Goal: Task Accomplishment & Management: Use online tool/utility

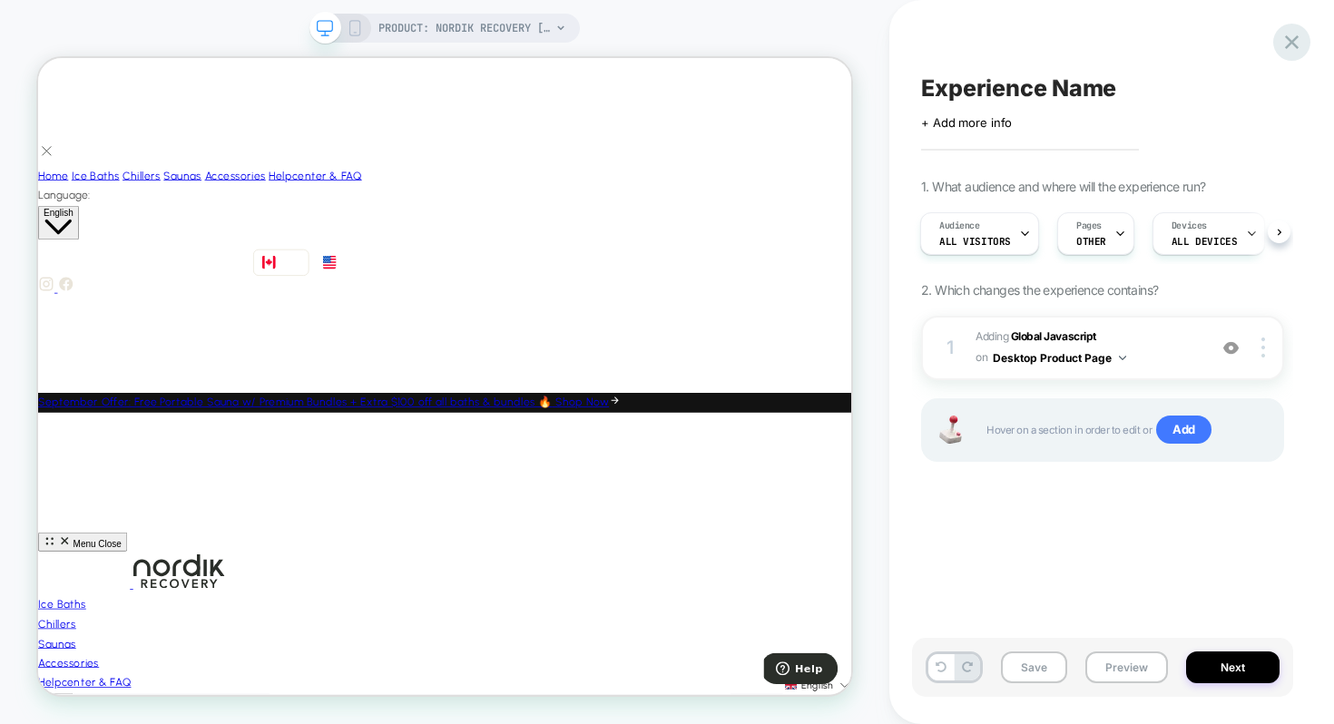
click at [1285, 39] on icon at bounding box center [1291, 42] width 24 height 24
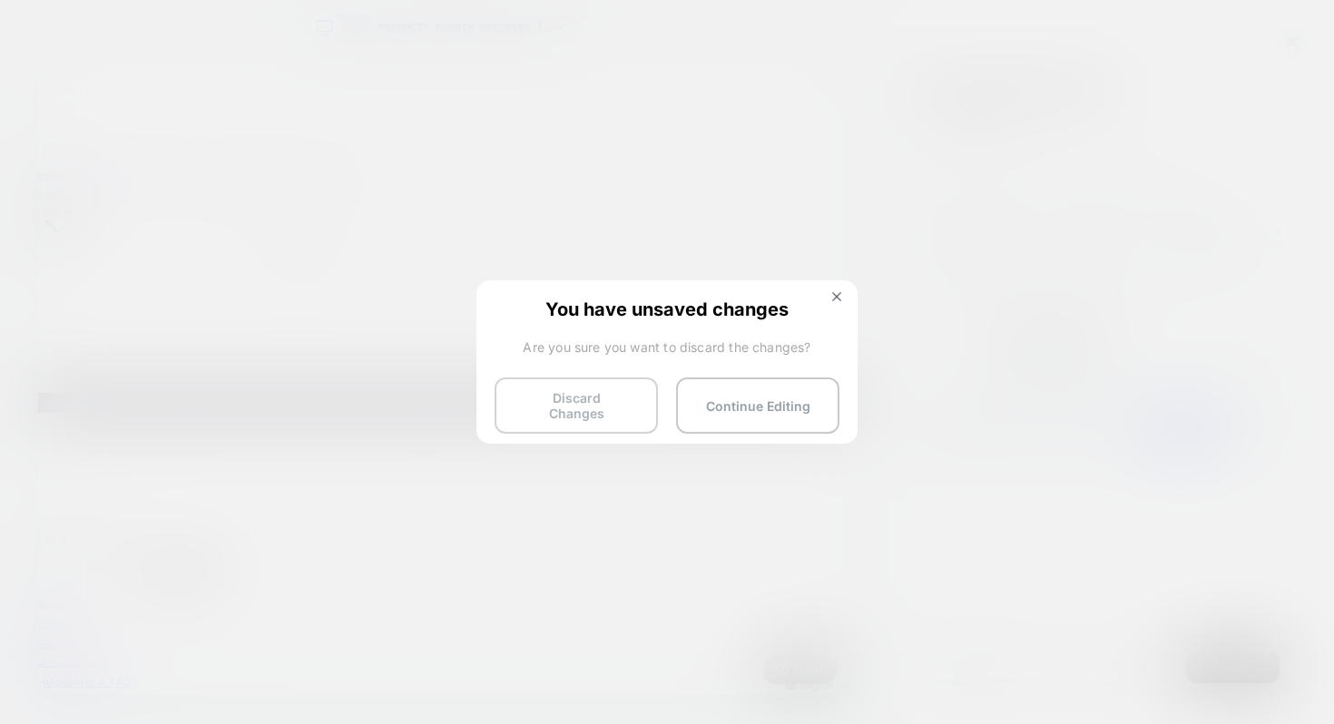
click at [634, 381] on button "Discard Changes" at bounding box center [575, 405] width 163 height 56
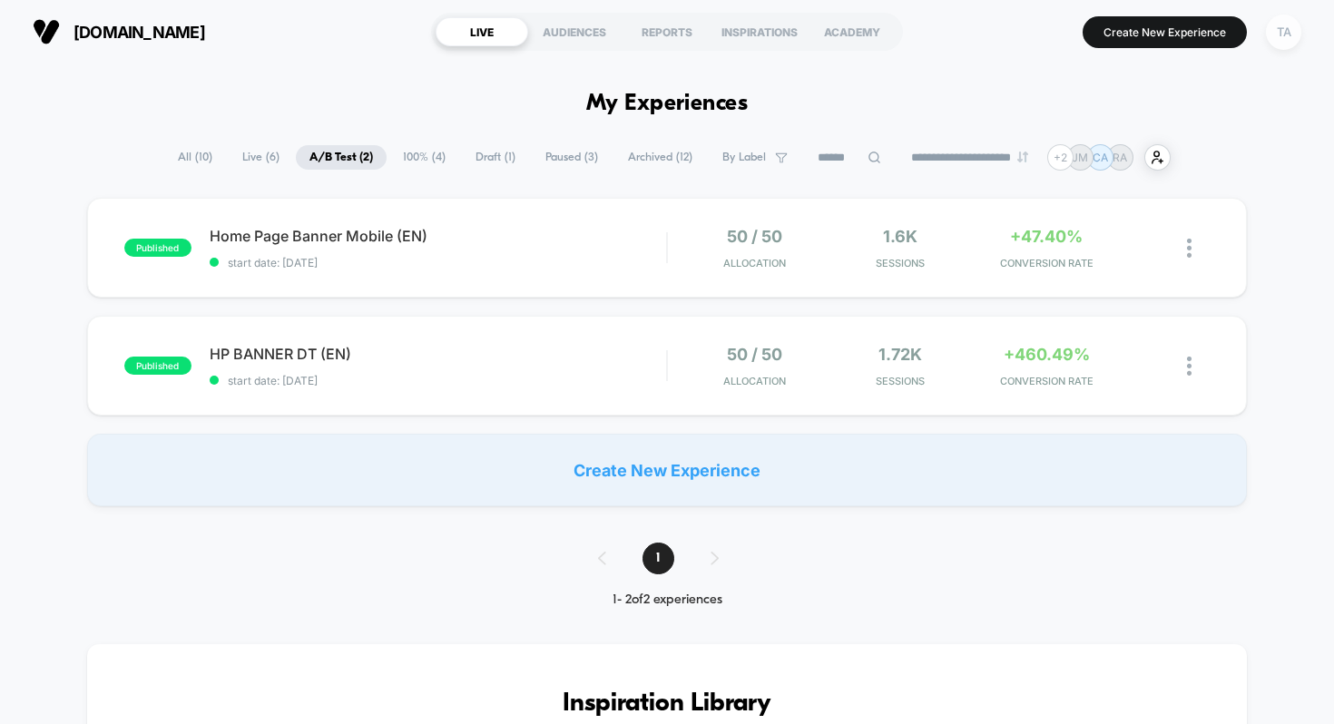
click at [1286, 35] on div "TA" at bounding box center [1283, 32] width 35 height 35
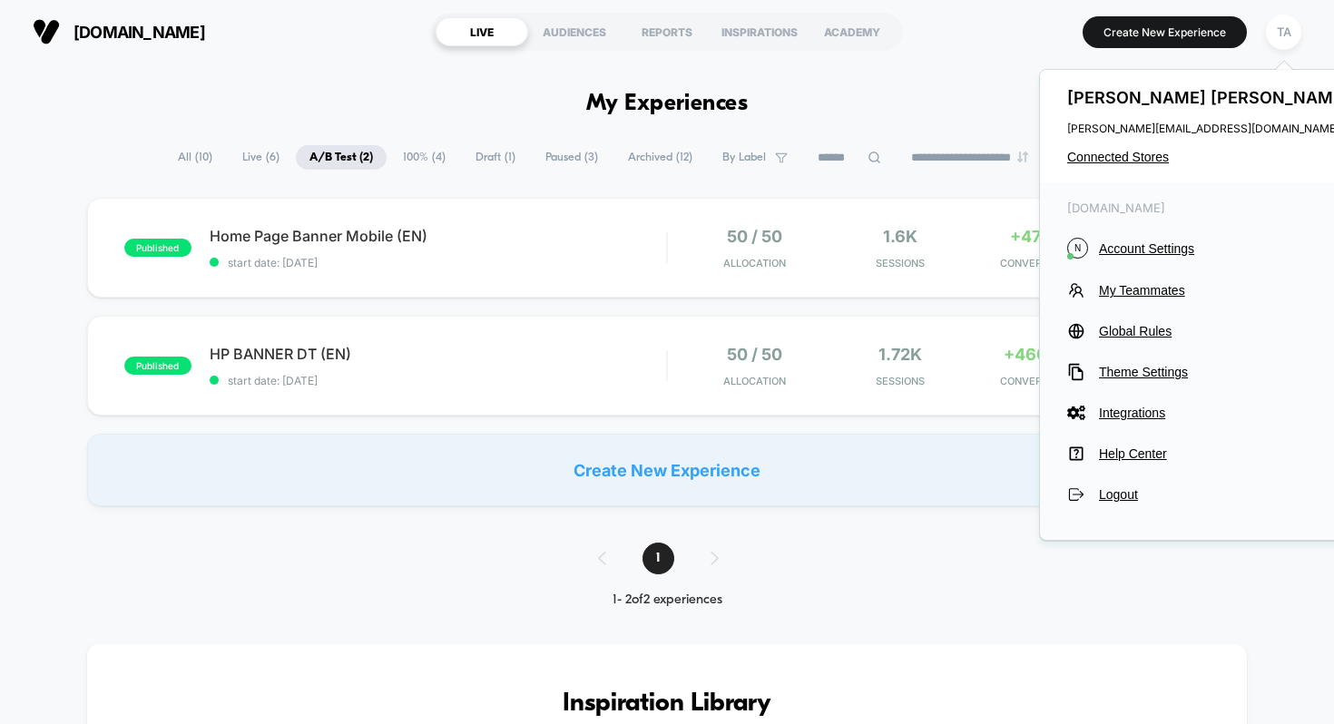
click at [1112, 166] on div "[PERSON_NAME] [PERSON_NAME][EMAIL_ADDRESS][DOMAIN_NAME] Connected Stores" at bounding box center [1210, 126] width 341 height 112
click at [1112, 161] on span "Connected Stores" at bounding box center [1210, 157] width 287 height 15
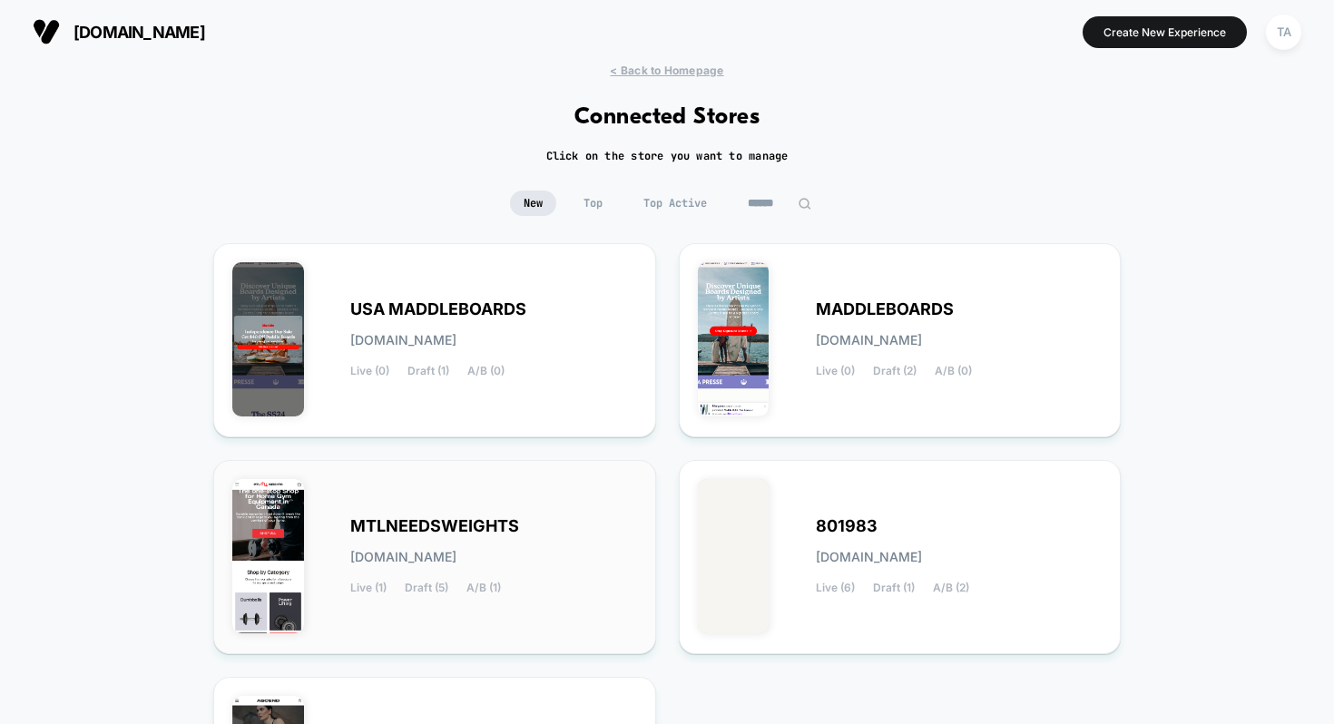
click at [543, 509] on div "MTLNEEDSWEIGHTS [DOMAIN_NAME] Live (1) Draft (5) A/B (1)" at bounding box center [434, 557] width 405 height 156
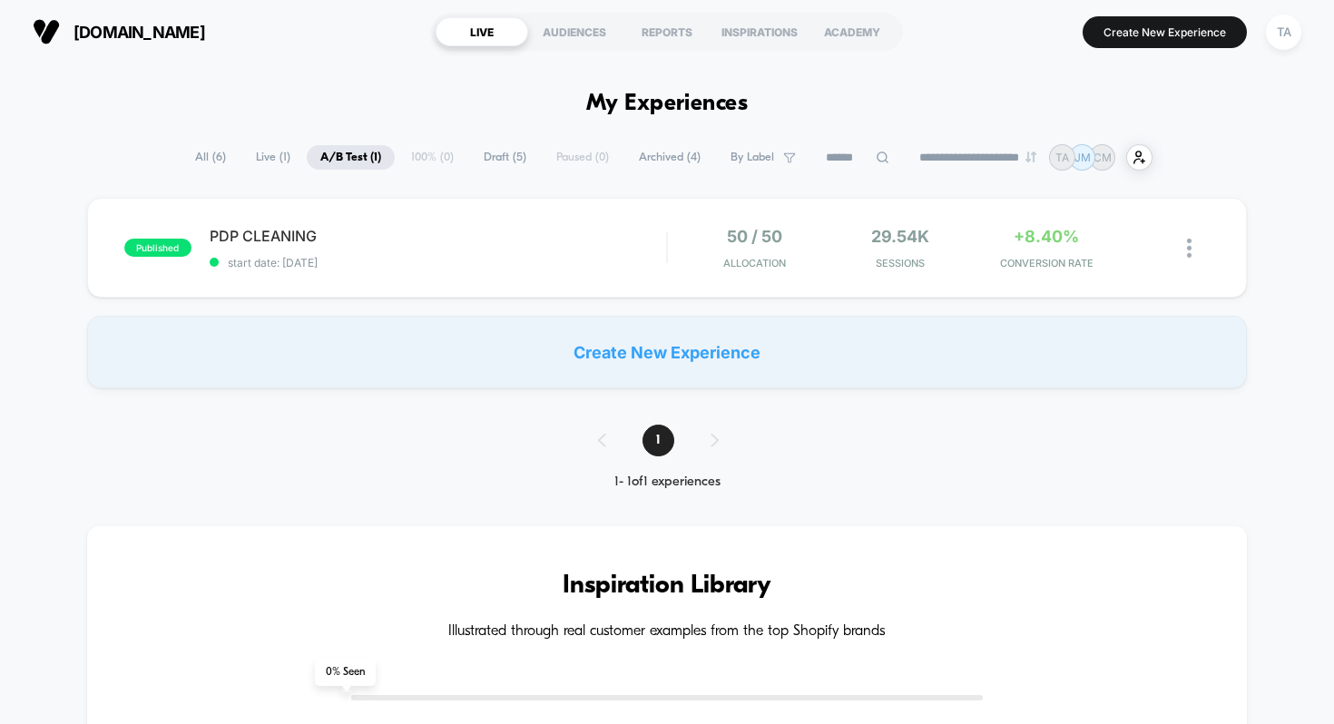
click at [642, 376] on div "Create New Experience" at bounding box center [667, 352] width 1160 height 73
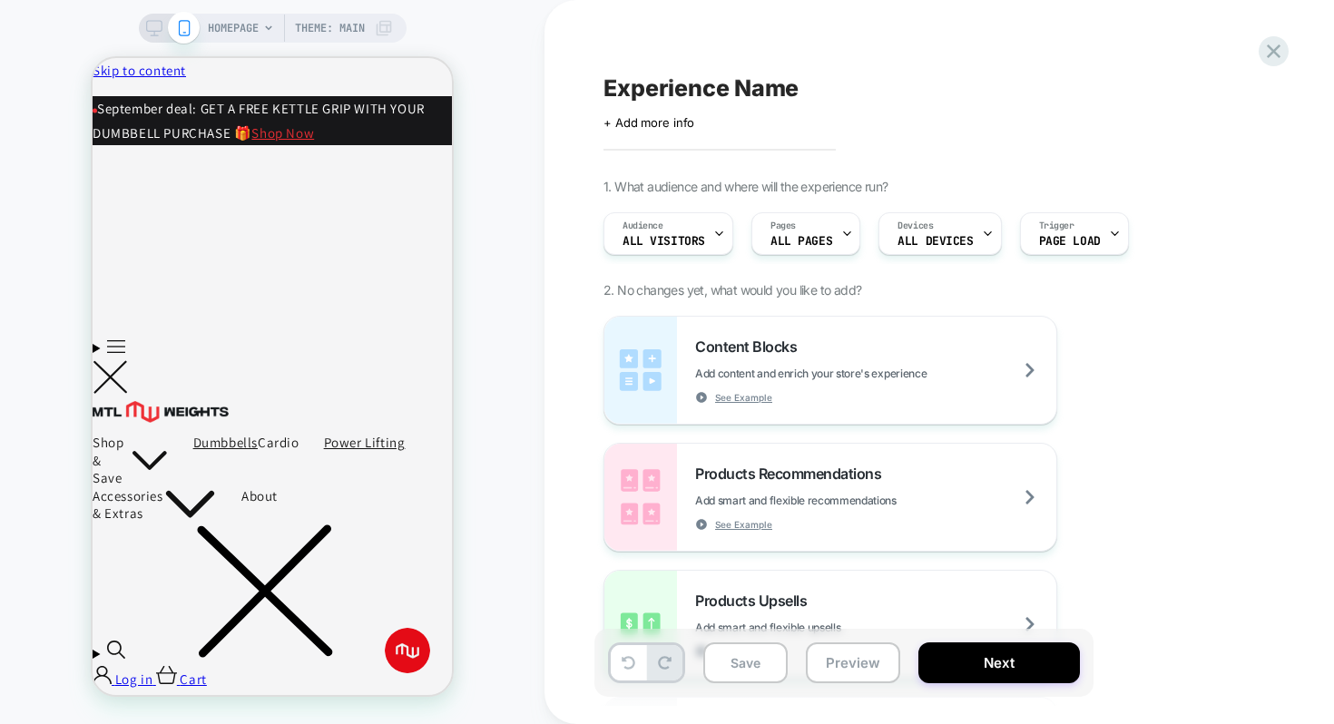
click at [150, 27] on icon at bounding box center [154, 28] width 16 height 16
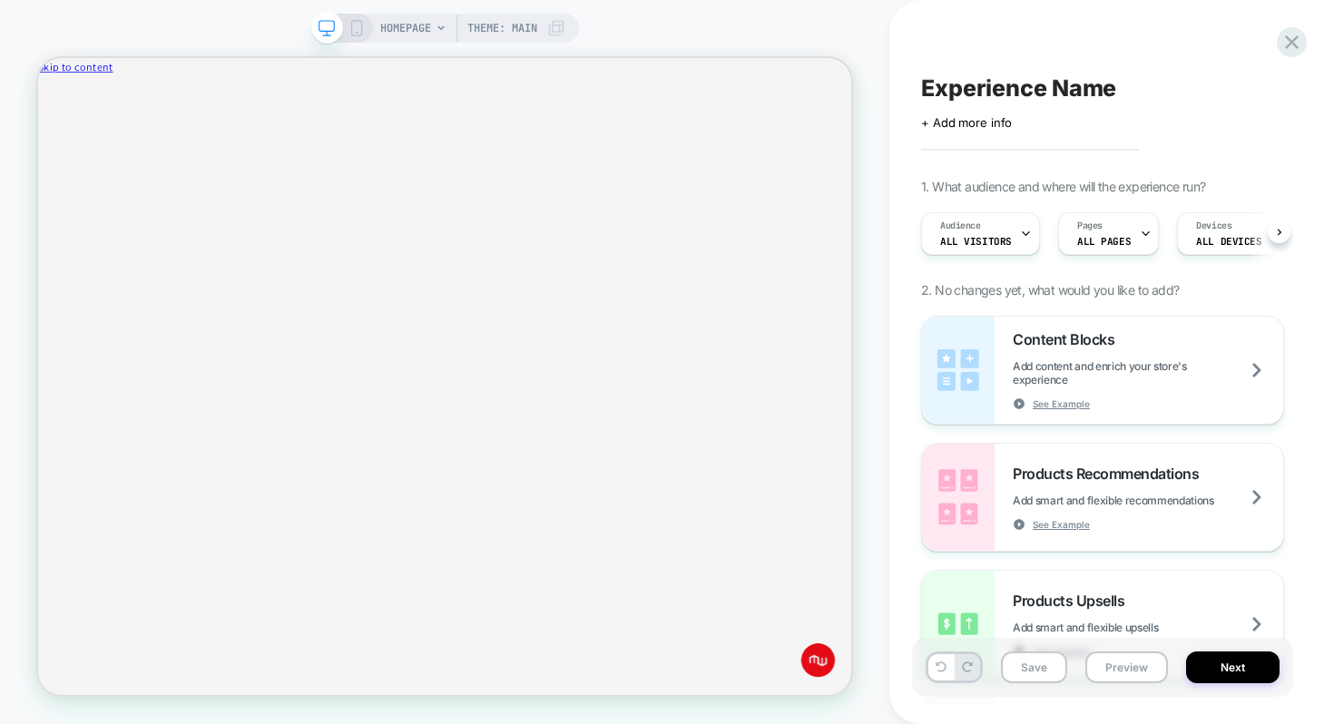
scroll to position [0, 1]
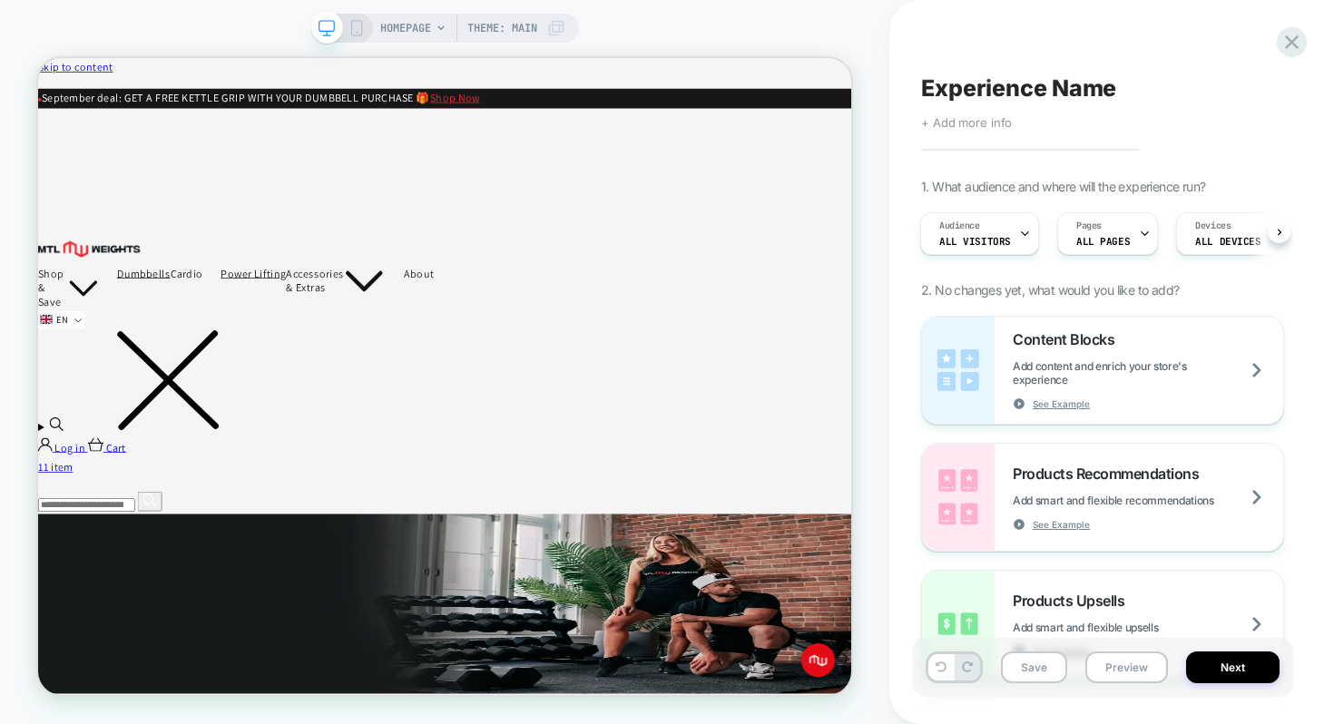
click at [992, 122] on span "+ Add more info" at bounding box center [966, 122] width 91 height 15
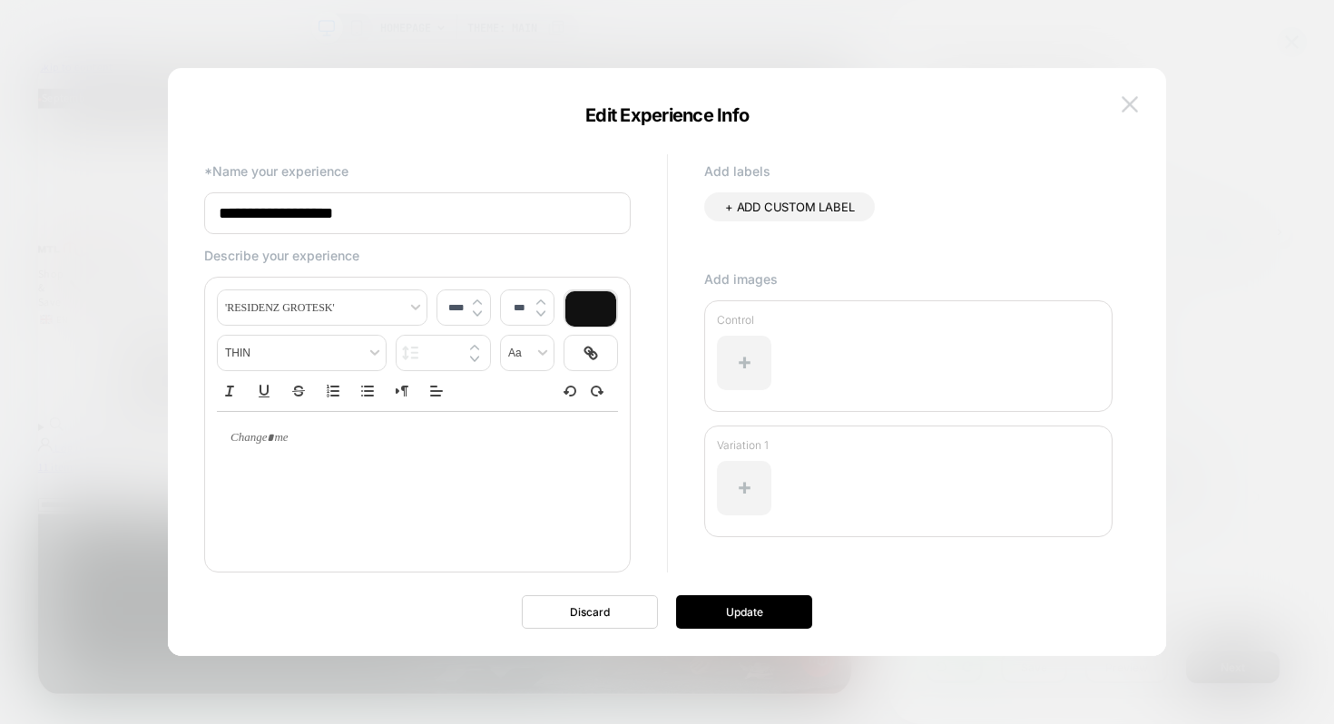
click at [1130, 101] on img at bounding box center [1129, 103] width 16 height 15
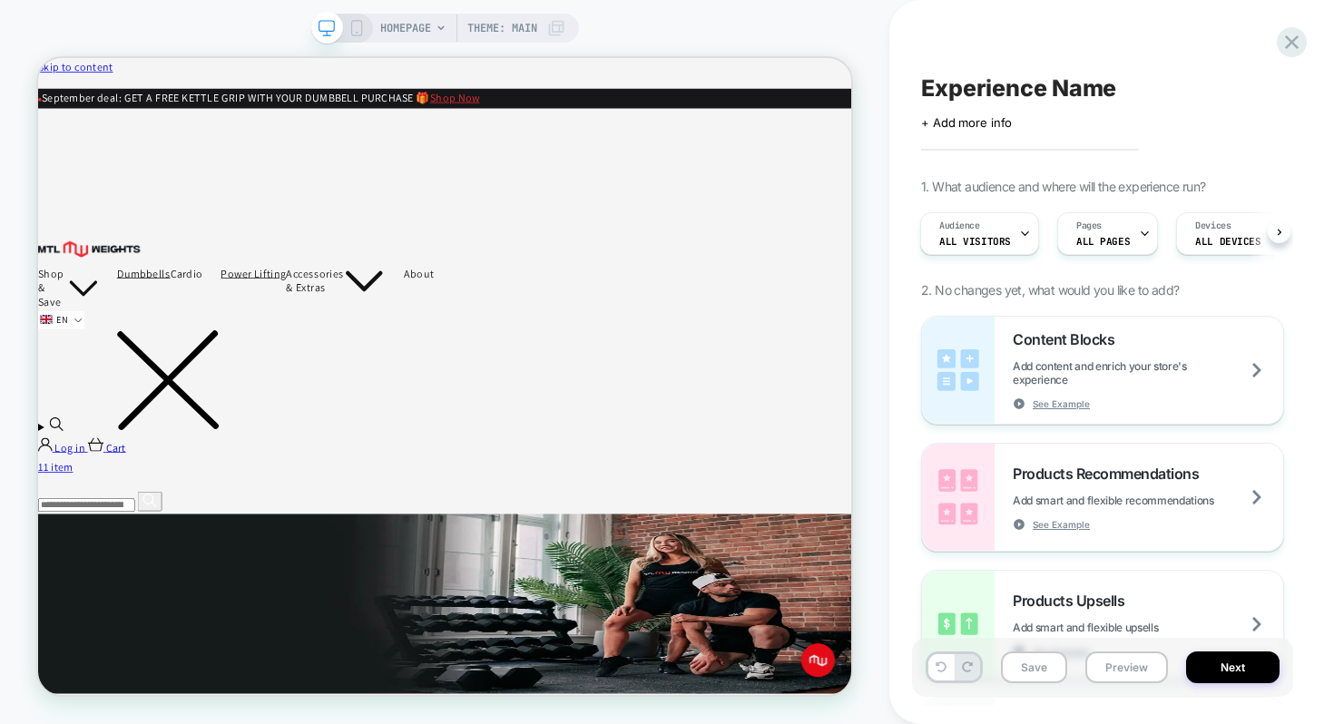
click at [961, 83] on span "Experience Name" at bounding box center [1018, 87] width 195 height 27
type textarea "**********"
click at [1244, 87] on icon at bounding box center [1245, 88] width 23 height 23
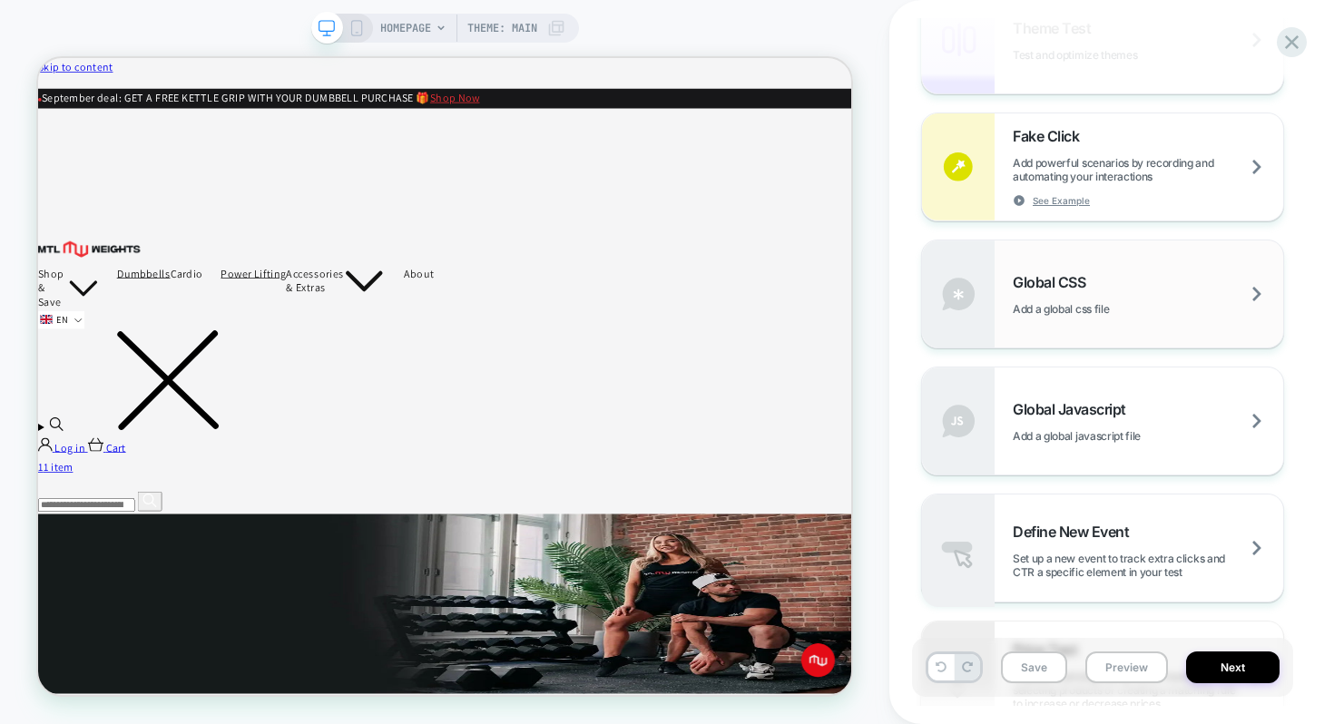
scroll to position [998, 0]
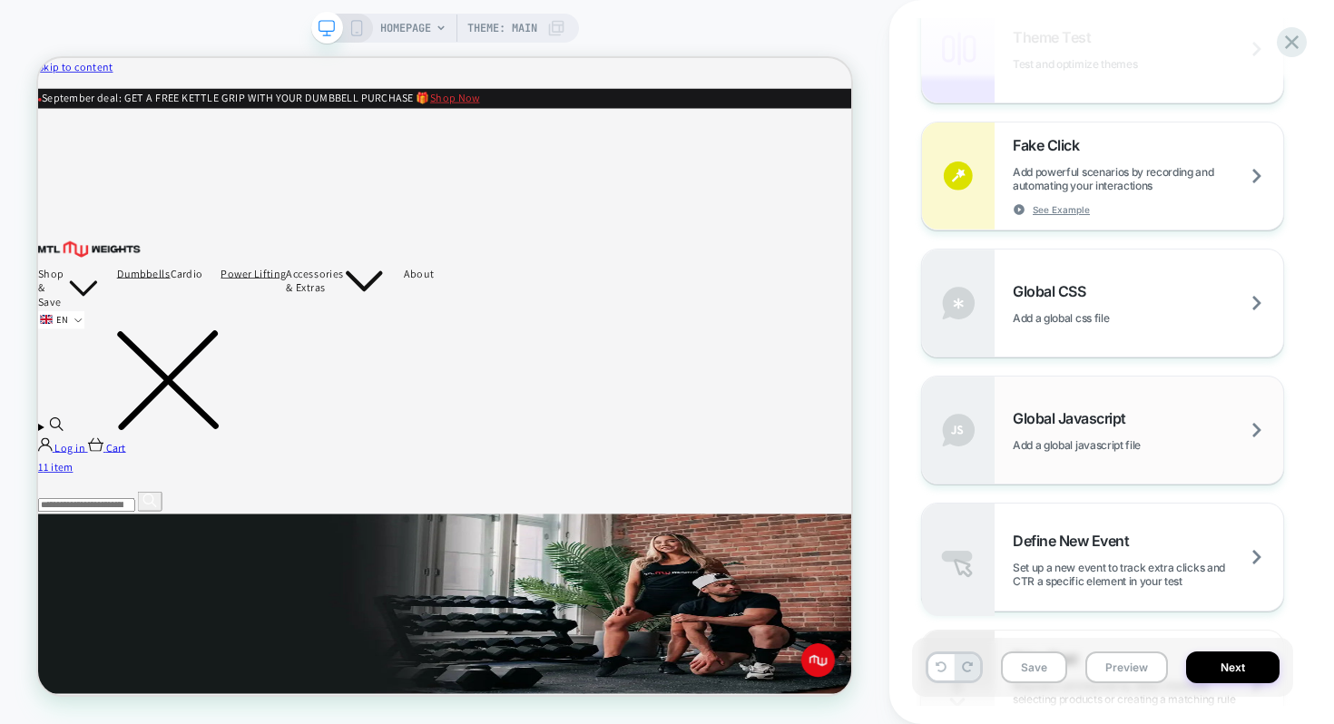
click at [1138, 447] on span "Add a global javascript file" at bounding box center [1098, 445] width 173 height 14
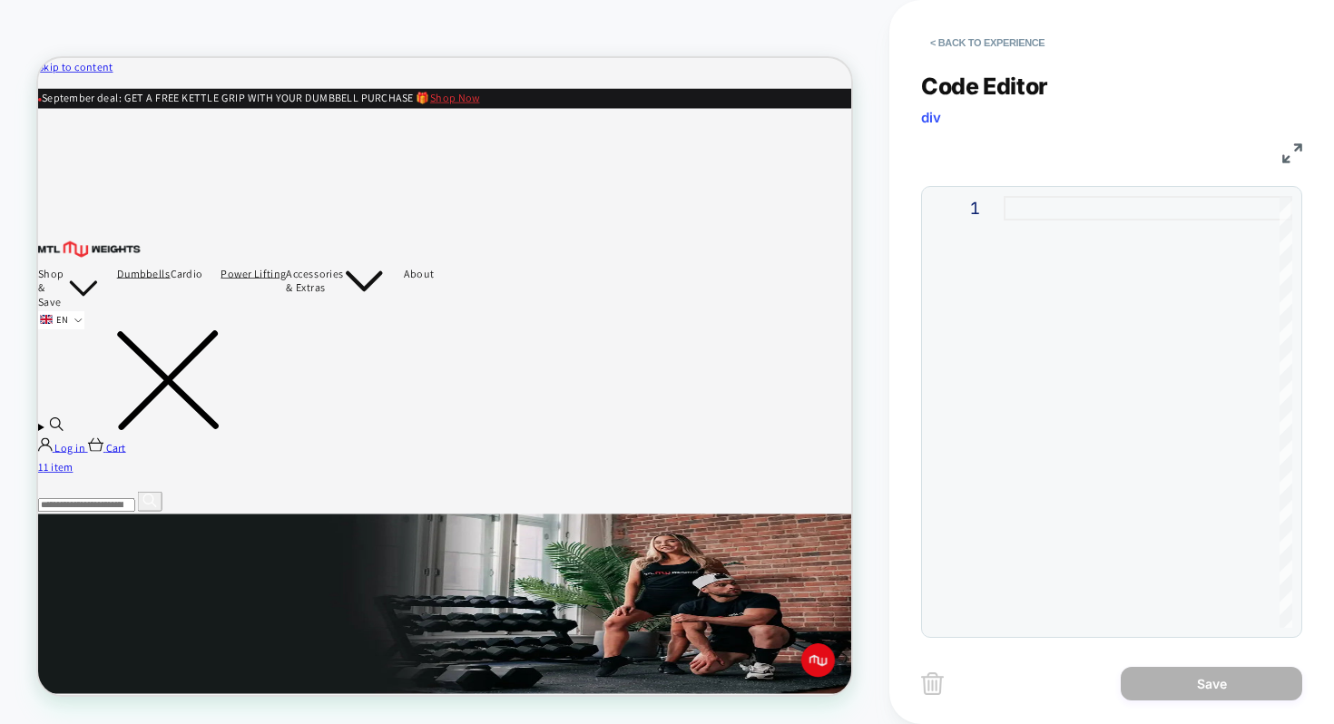
click at [1017, 204] on div at bounding box center [1147, 412] width 288 height 432
type textarea "**********"
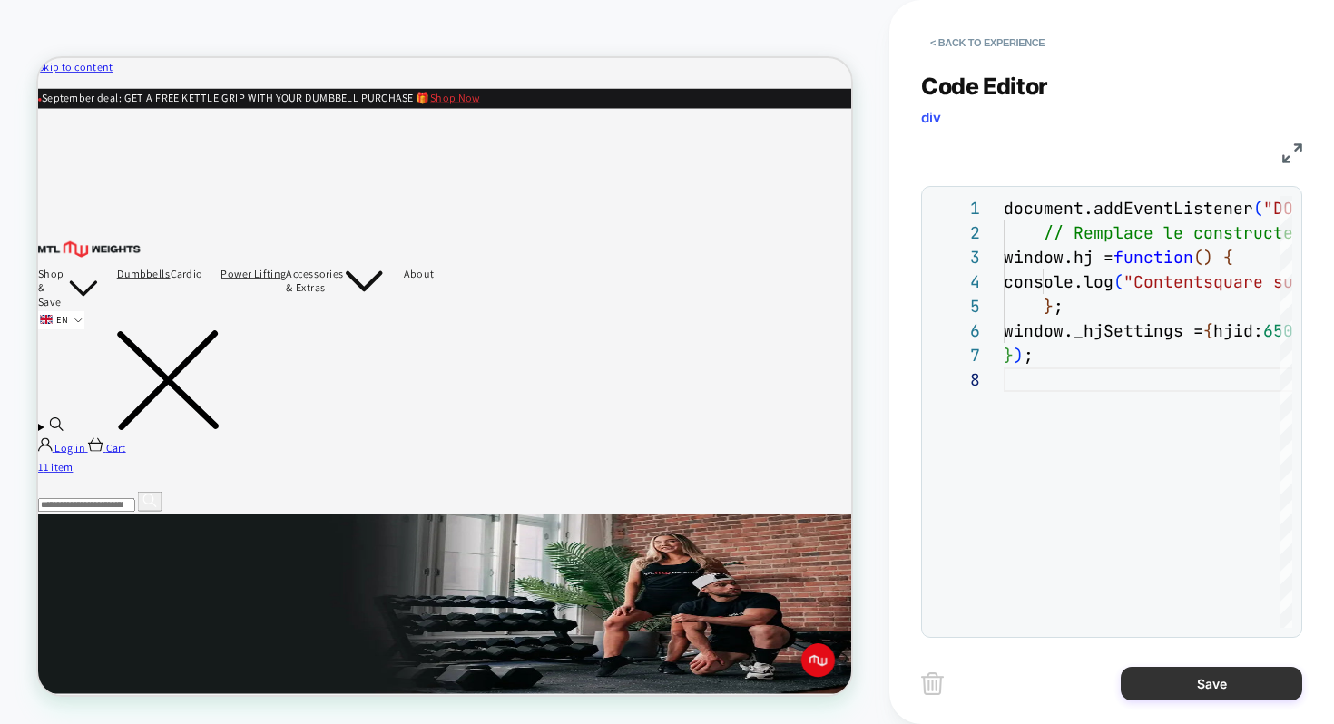
click at [1187, 689] on button "Save" at bounding box center [1210, 684] width 181 height 34
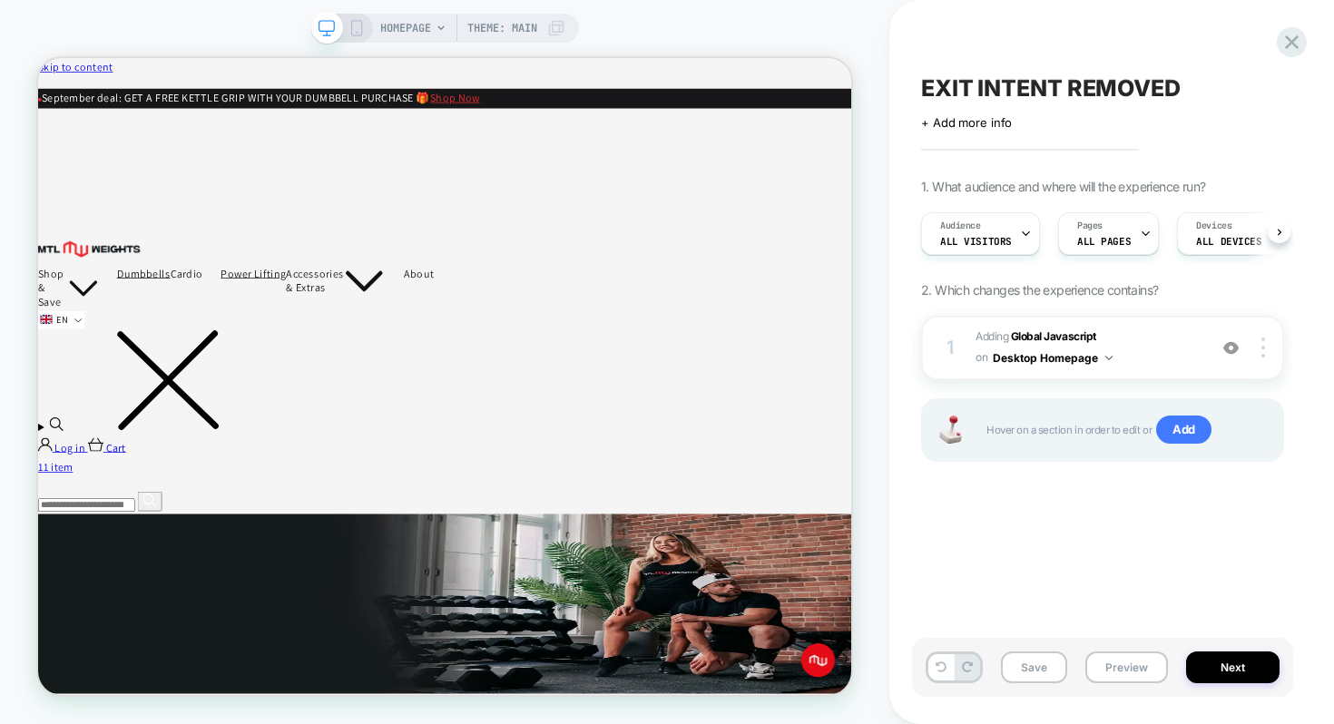
scroll to position [0, 1]
click at [1112, 664] on button "Preview" at bounding box center [1126, 667] width 83 height 32
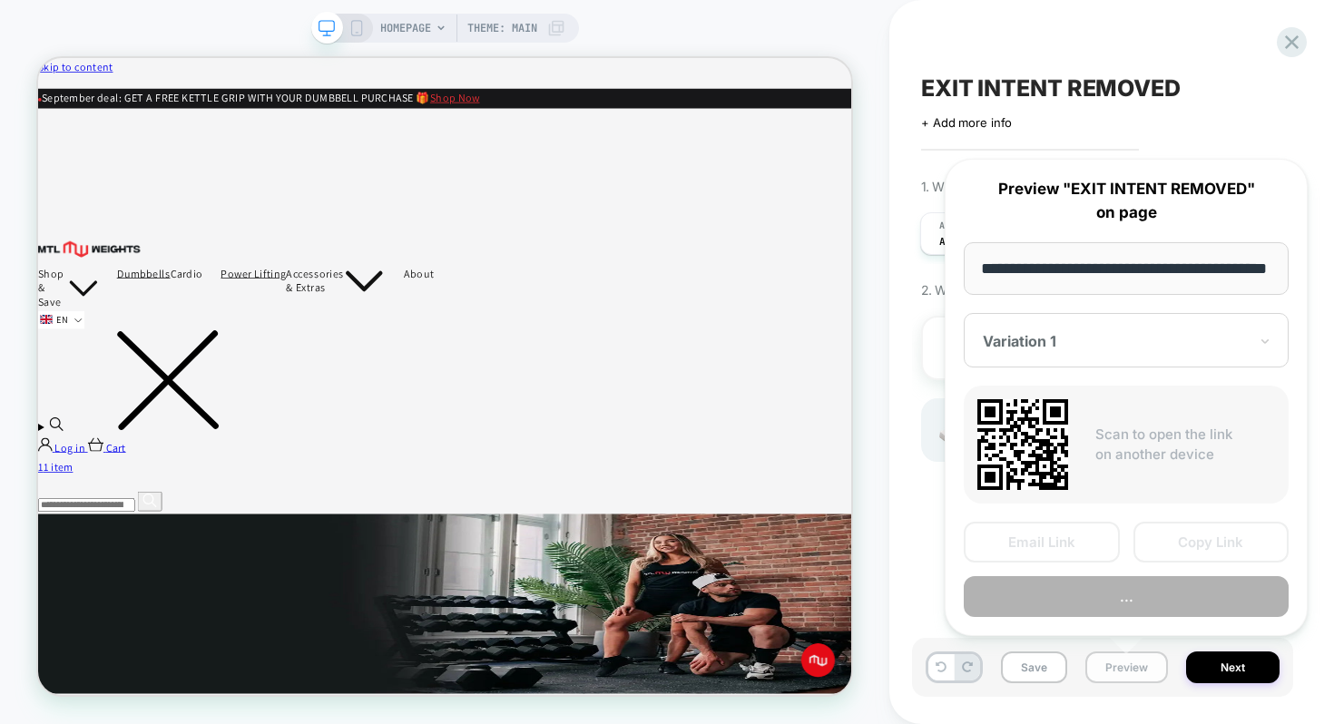
scroll to position [0, 54]
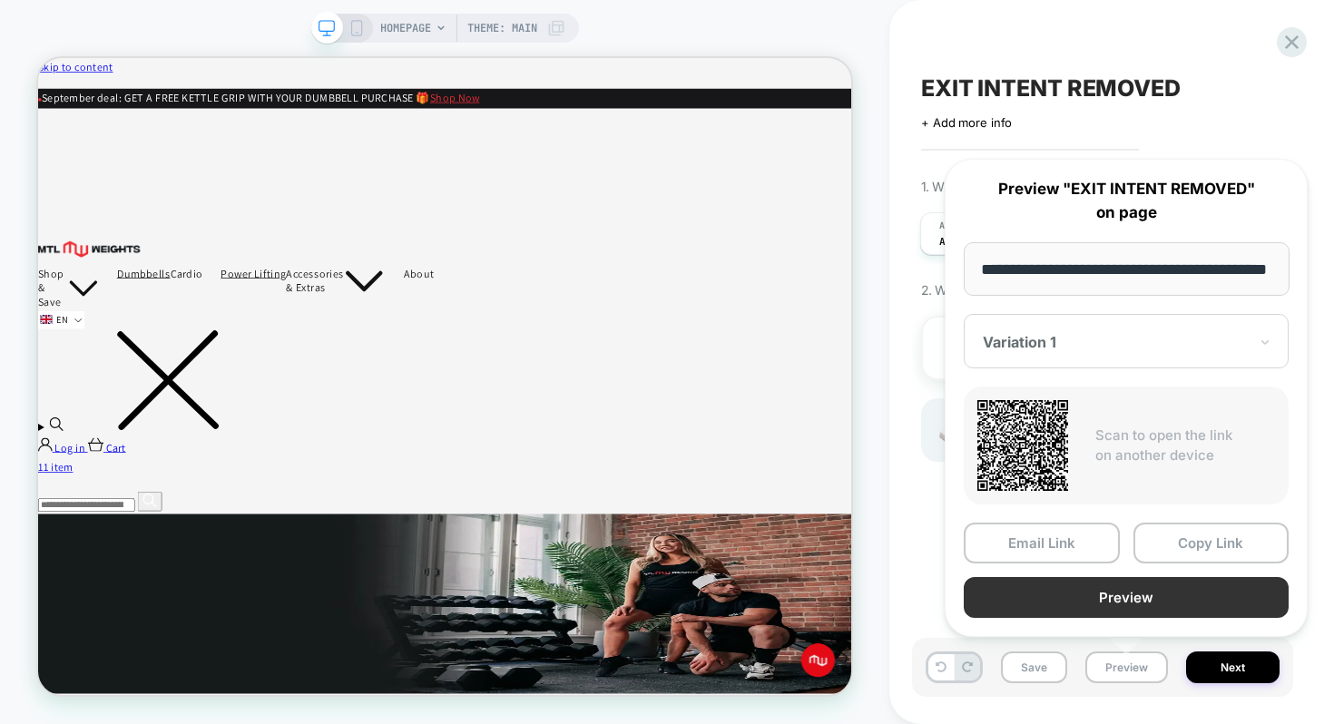
click at [1217, 594] on button "Preview" at bounding box center [1125, 597] width 325 height 41
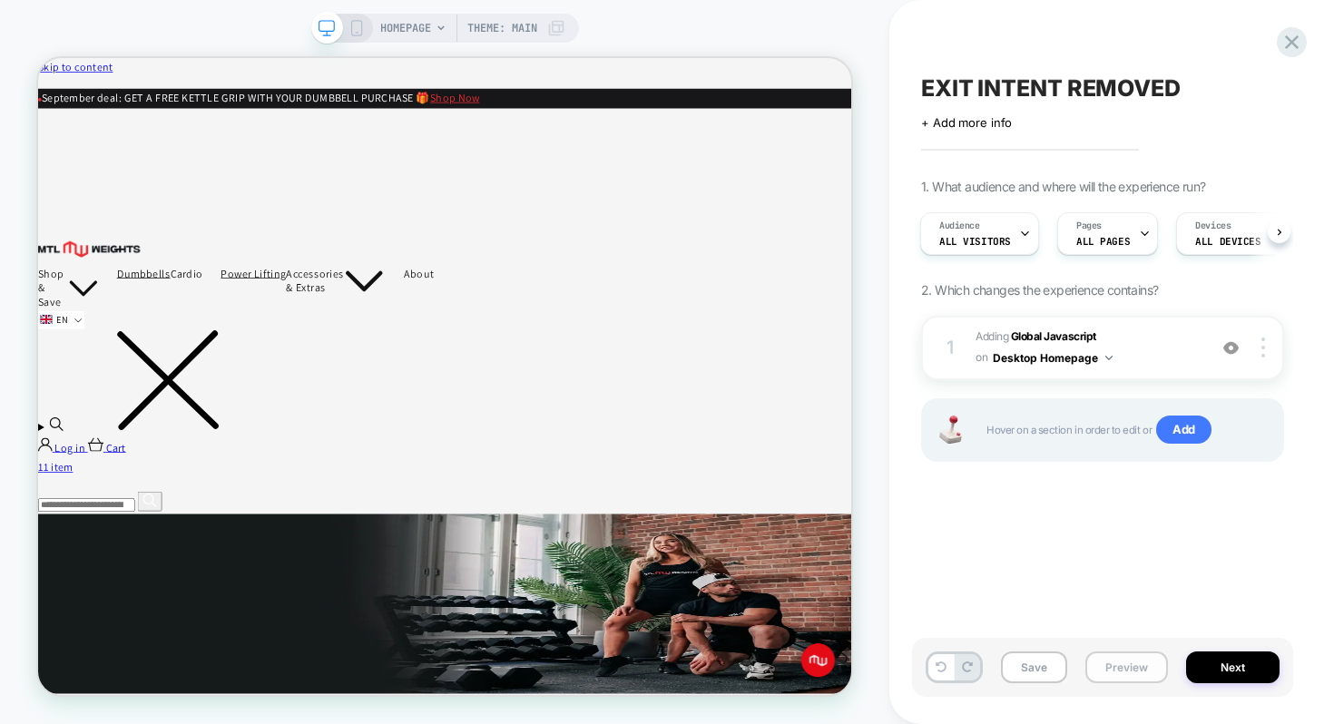
click at [1128, 667] on button "Preview" at bounding box center [1126, 667] width 83 height 32
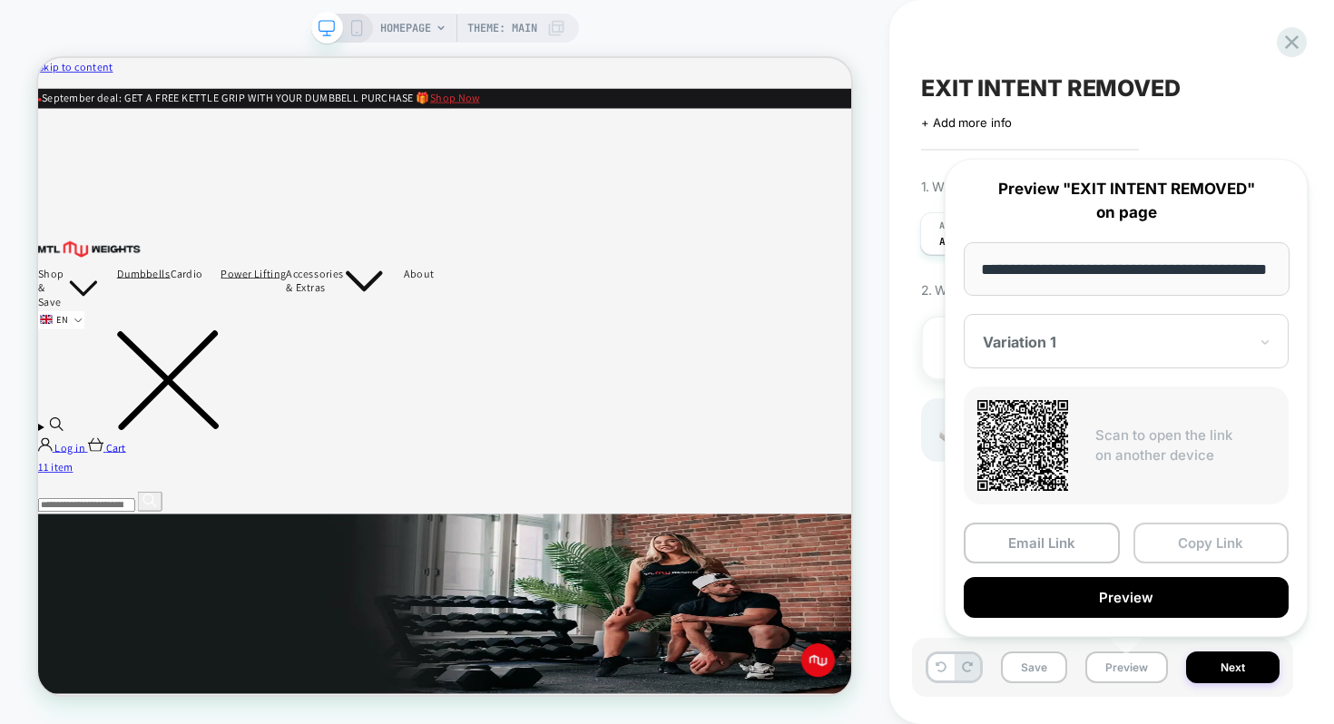
click at [1165, 545] on button "Copy Link" at bounding box center [1211, 543] width 156 height 41
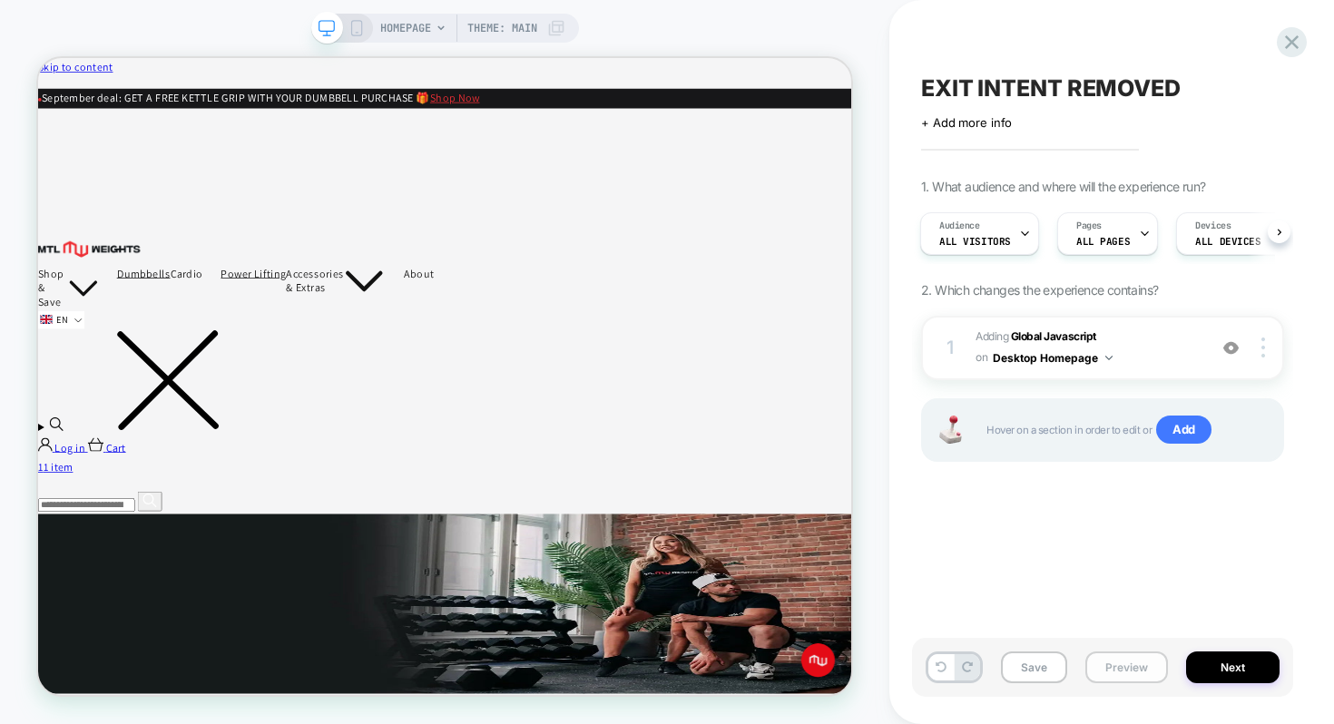
click at [1144, 667] on button "Preview" at bounding box center [1126, 667] width 83 height 32
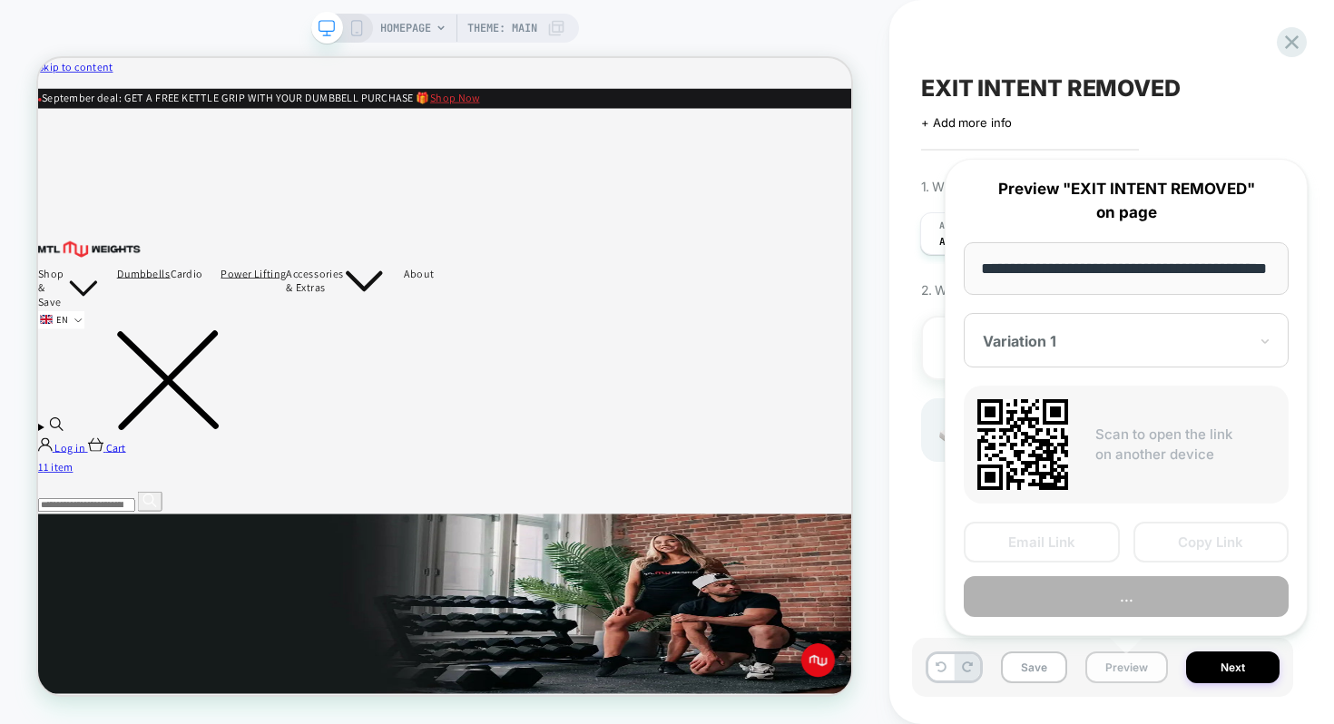
scroll to position [0, 54]
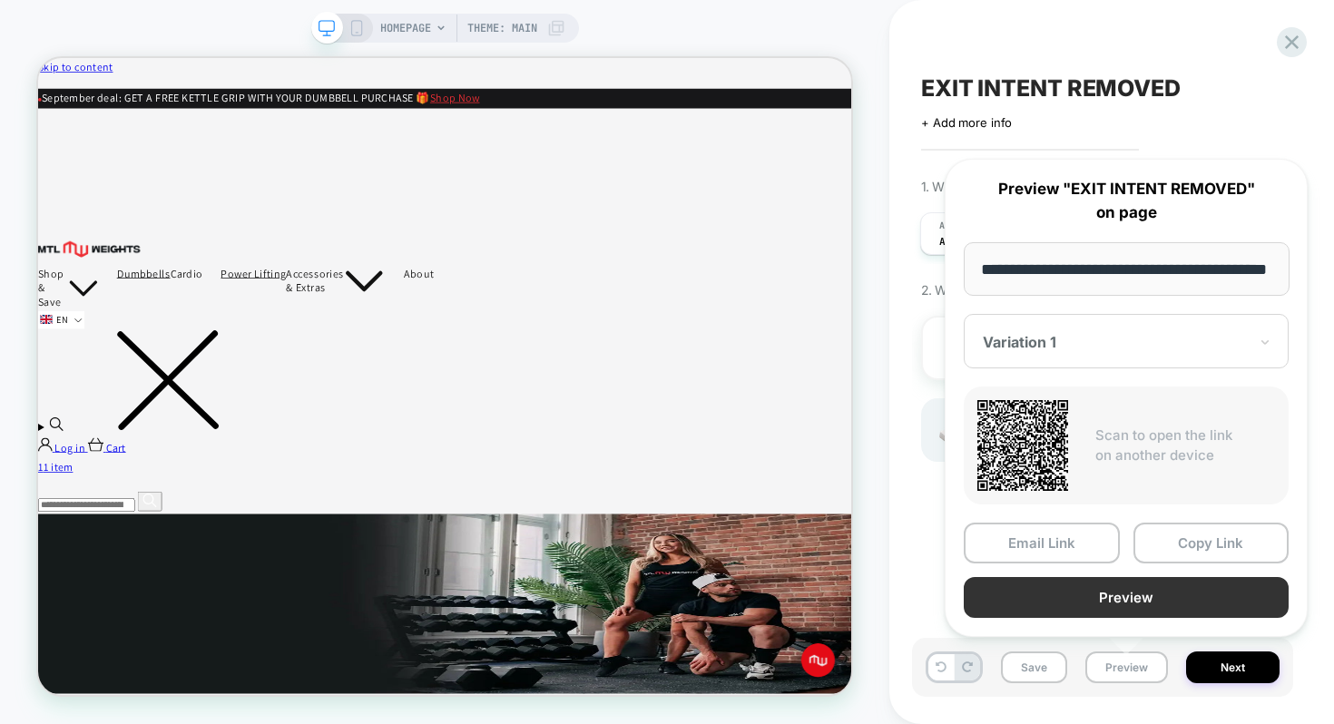
click at [1131, 596] on button "Preview" at bounding box center [1125, 597] width 325 height 41
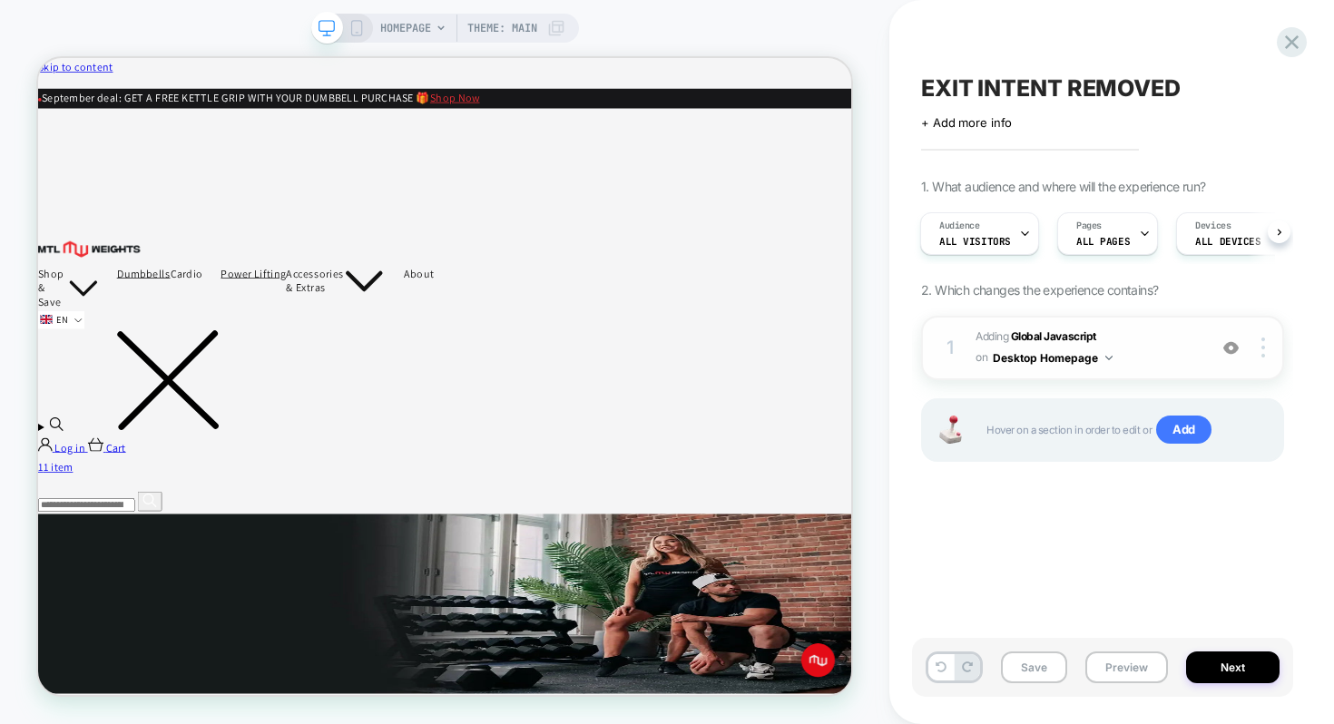
click at [1046, 327] on span "Adding Global Javascript on Desktop Homepage" at bounding box center [1086, 348] width 222 height 43
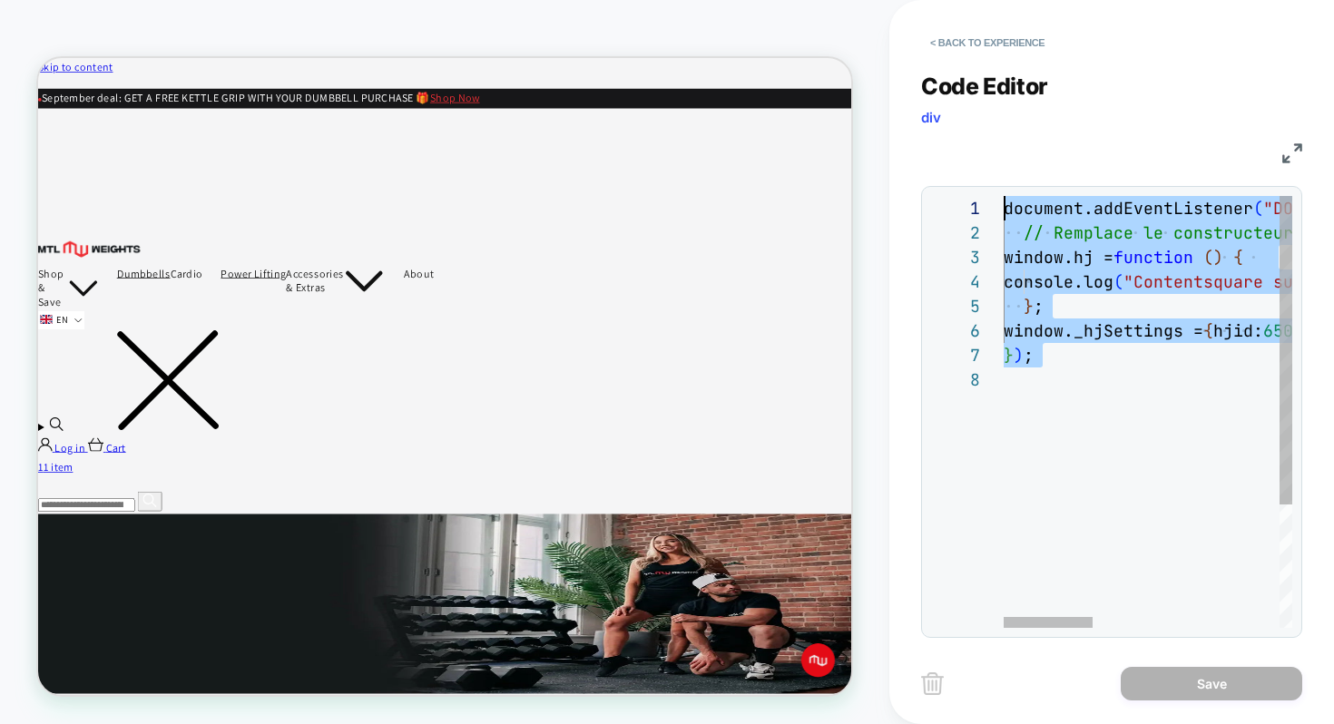
drag, startPoint x: 1065, startPoint y: 385, endPoint x: 889, endPoint y: 196, distance: 258.0
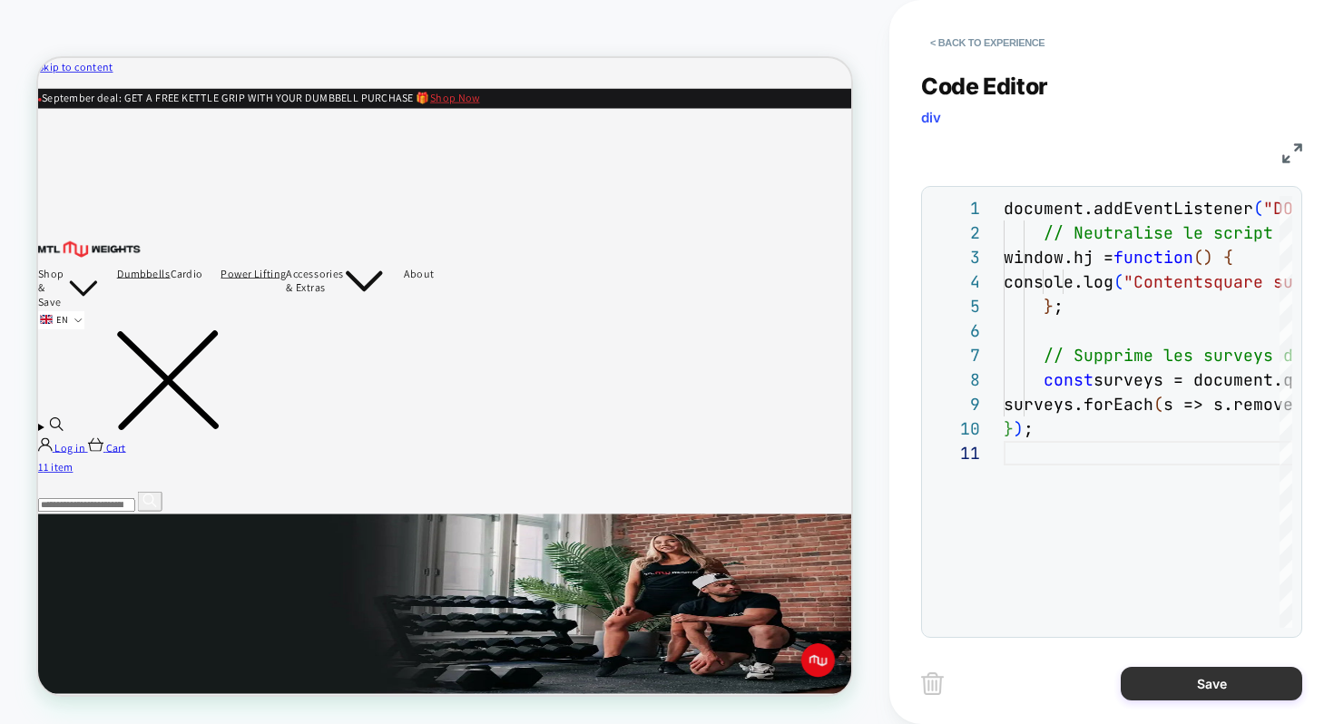
click at [1228, 692] on button "Save" at bounding box center [1210, 684] width 181 height 34
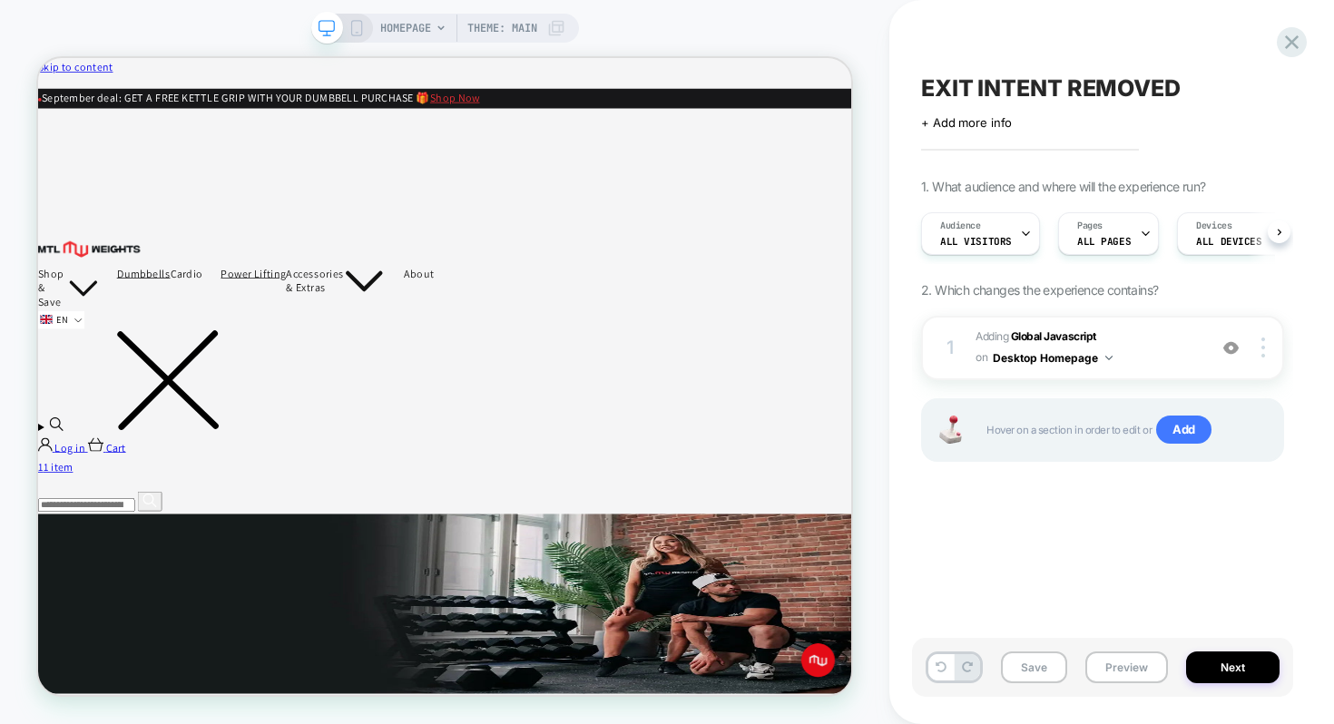
scroll to position [0, 1]
click at [1120, 659] on button "Preview" at bounding box center [1126, 667] width 83 height 32
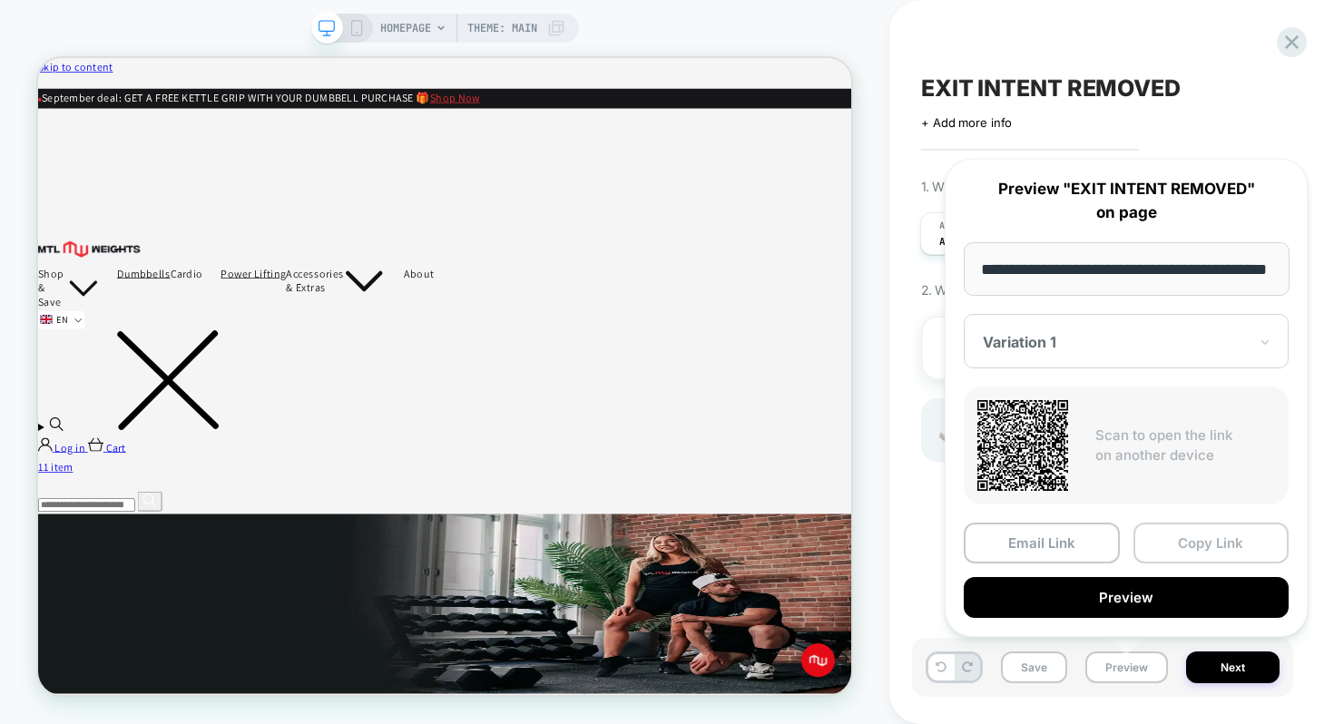
scroll to position [0, 0]
click at [1198, 542] on button "Copy Link" at bounding box center [1211, 543] width 156 height 41
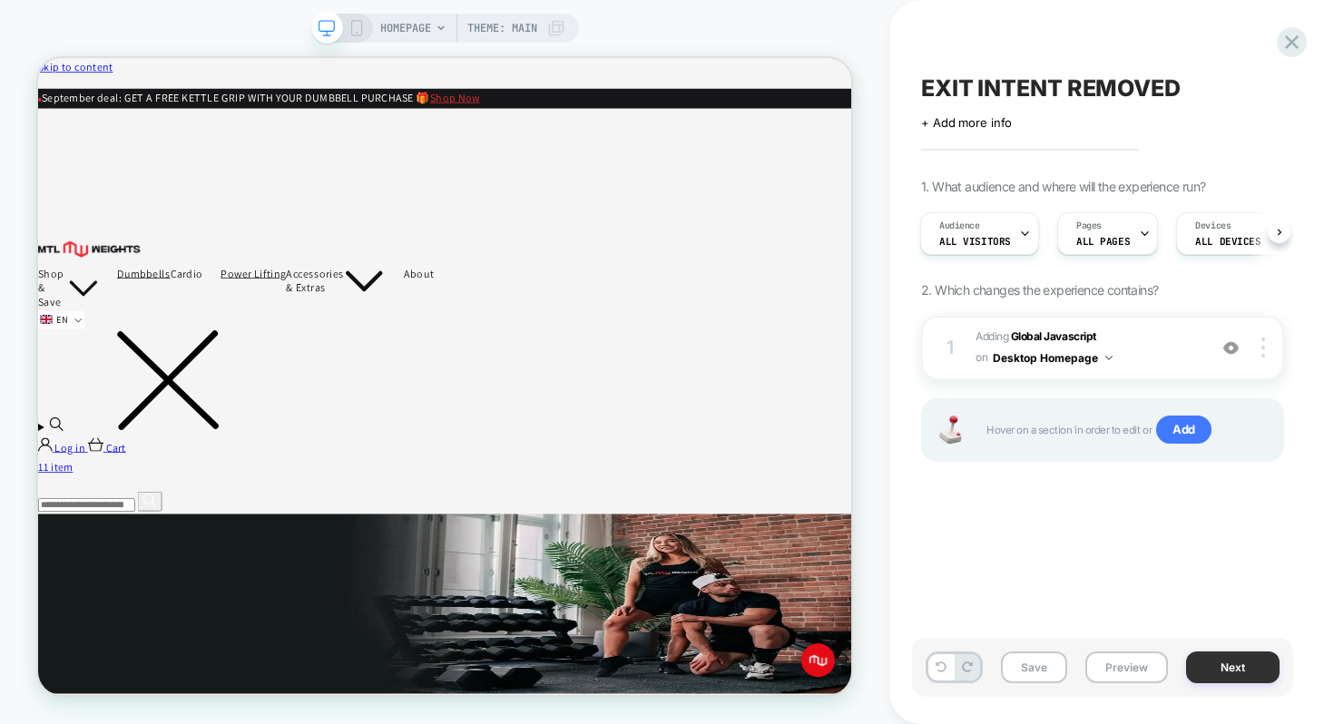
click at [1221, 667] on button "Next" at bounding box center [1232, 667] width 93 height 32
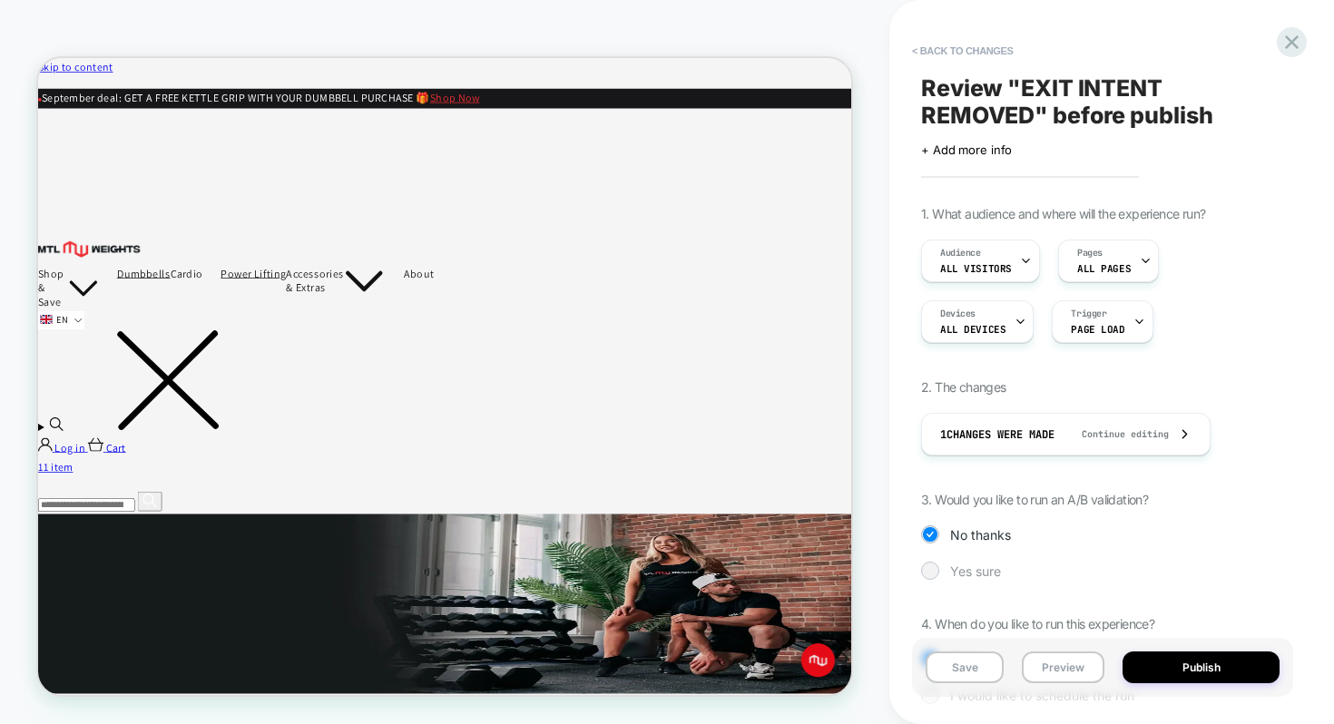
click at [927, 570] on div at bounding box center [930, 570] width 14 height 14
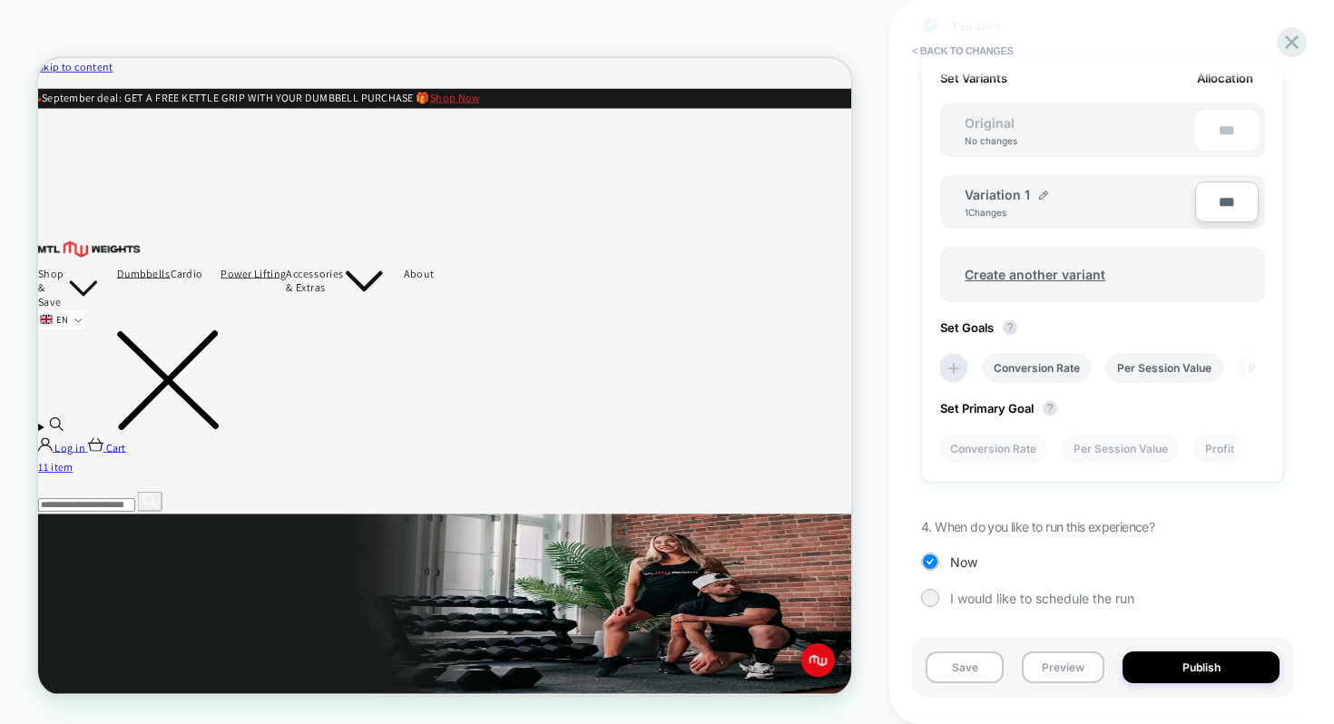
scroll to position [547, 0]
click at [1044, 187] on div at bounding box center [1043, 193] width 9 height 15
click at [1038, 198] on input "**********" at bounding box center [1030, 202] width 132 height 35
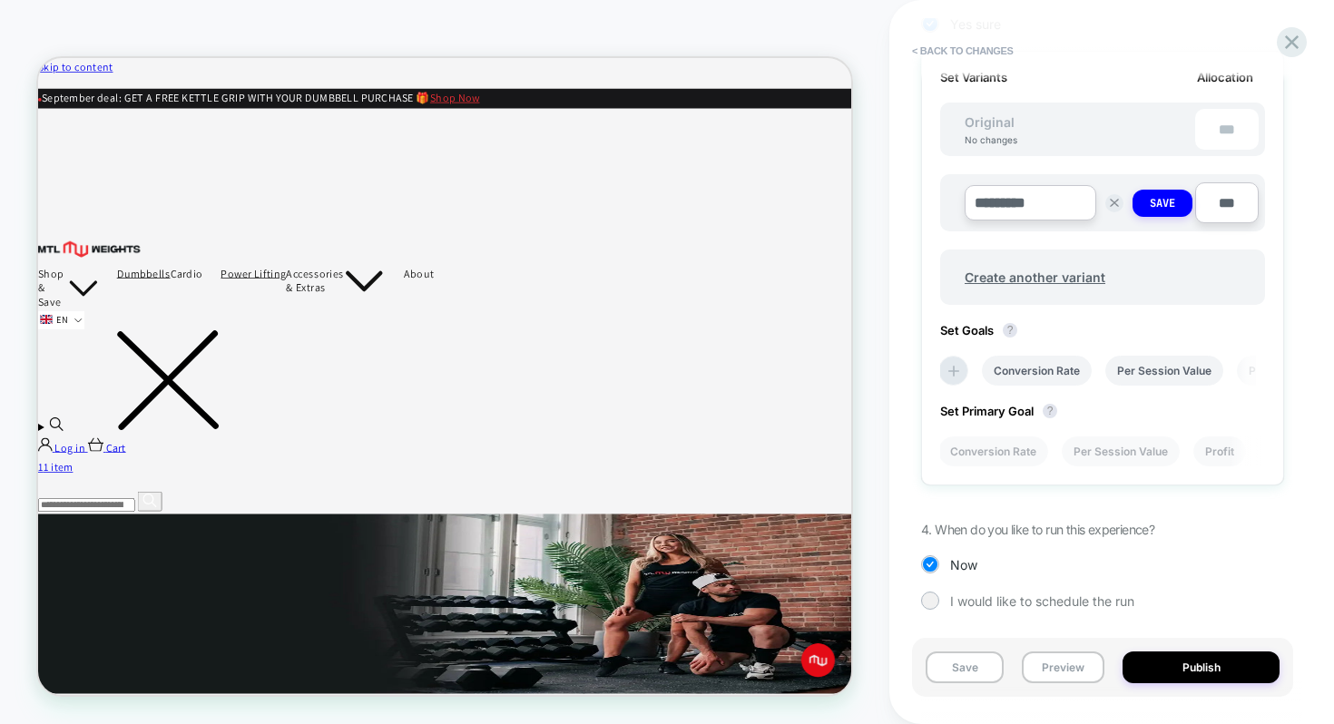
type input "*********"
click at [1234, 324] on div "Set Variants Allocation Original No changes *** ********* Save *** Create anoth…" at bounding box center [1102, 268] width 363 height 435
click at [957, 372] on icon at bounding box center [953, 371] width 18 height 18
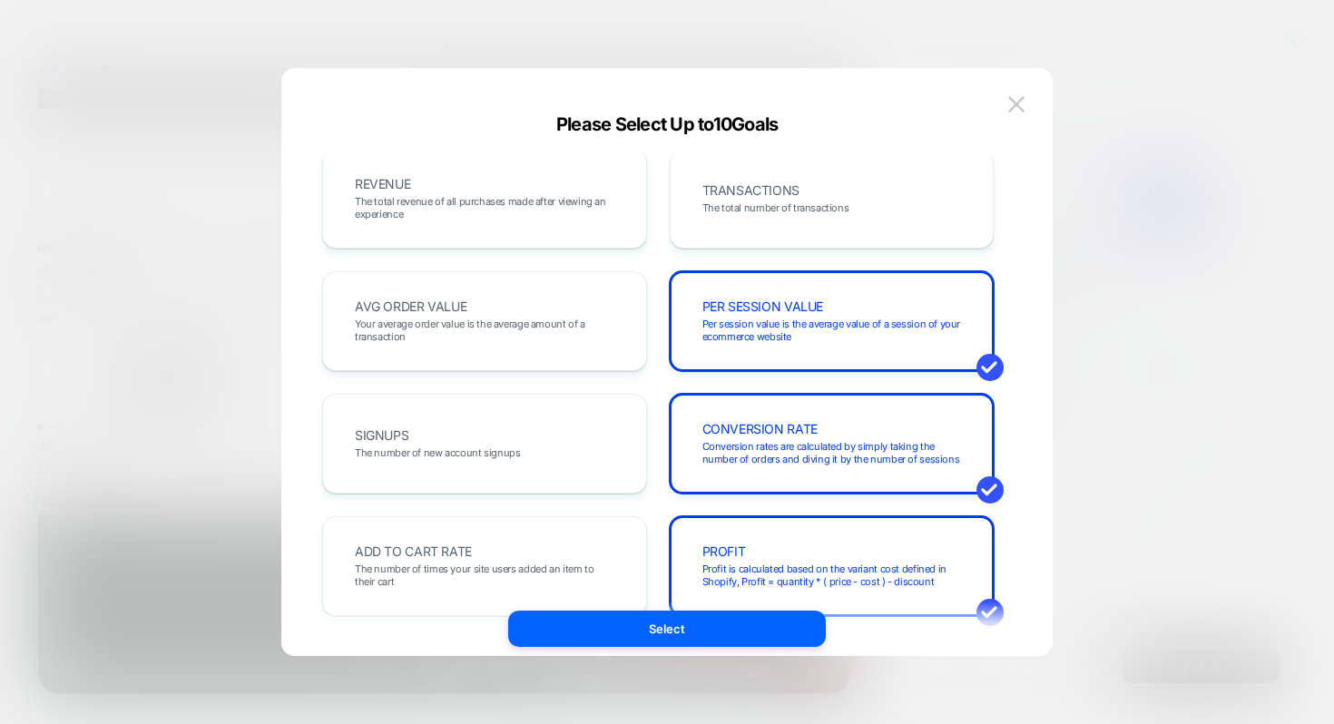
scroll to position [0, 0]
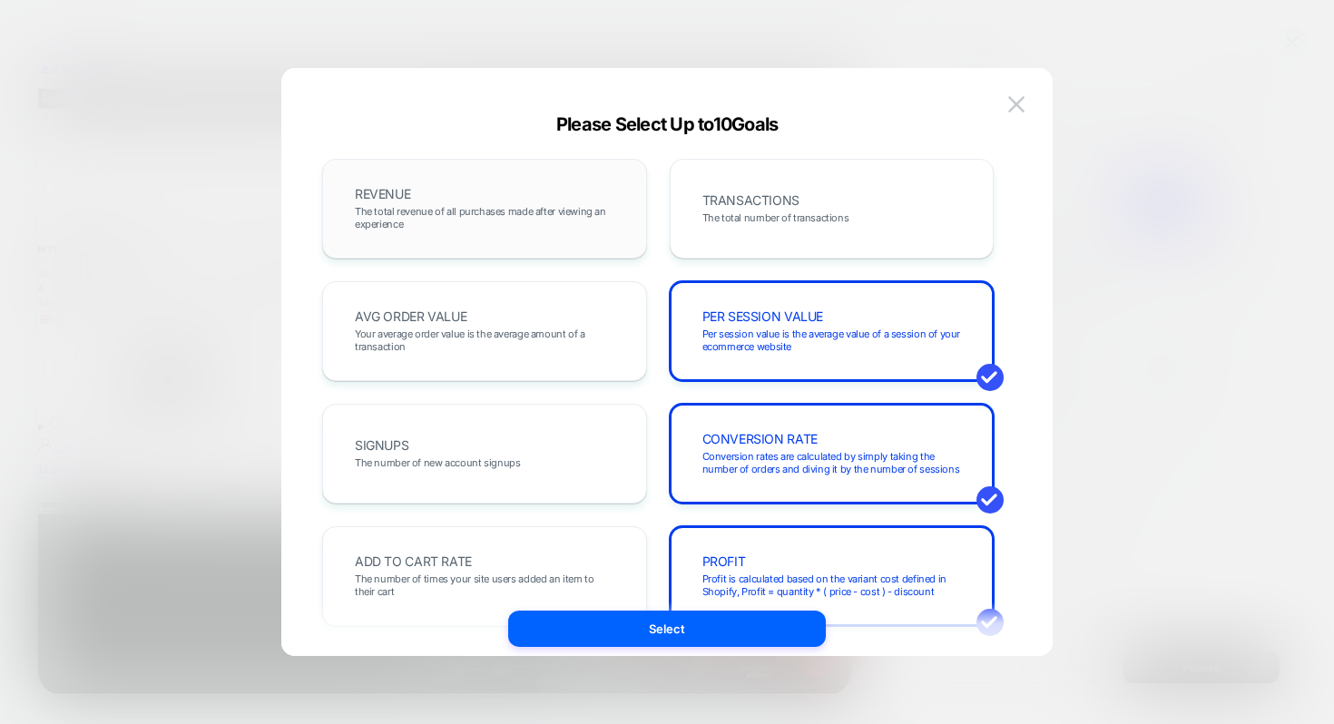
click at [524, 212] on span "The total revenue of all purchases made after viewing an experience" at bounding box center [484, 217] width 259 height 25
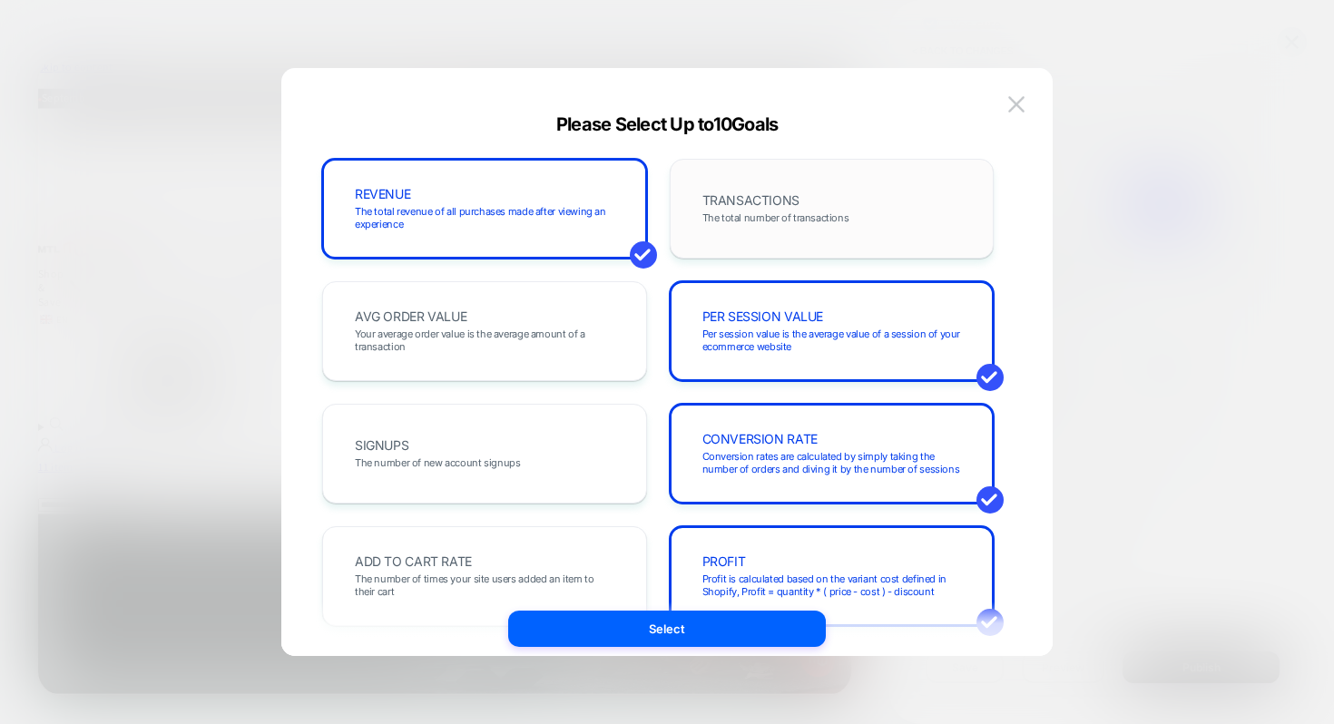
click at [739, 190] on div "TRANSACTIONS The total number of transactions" at bounding box center [832, 209] width 287 height 62
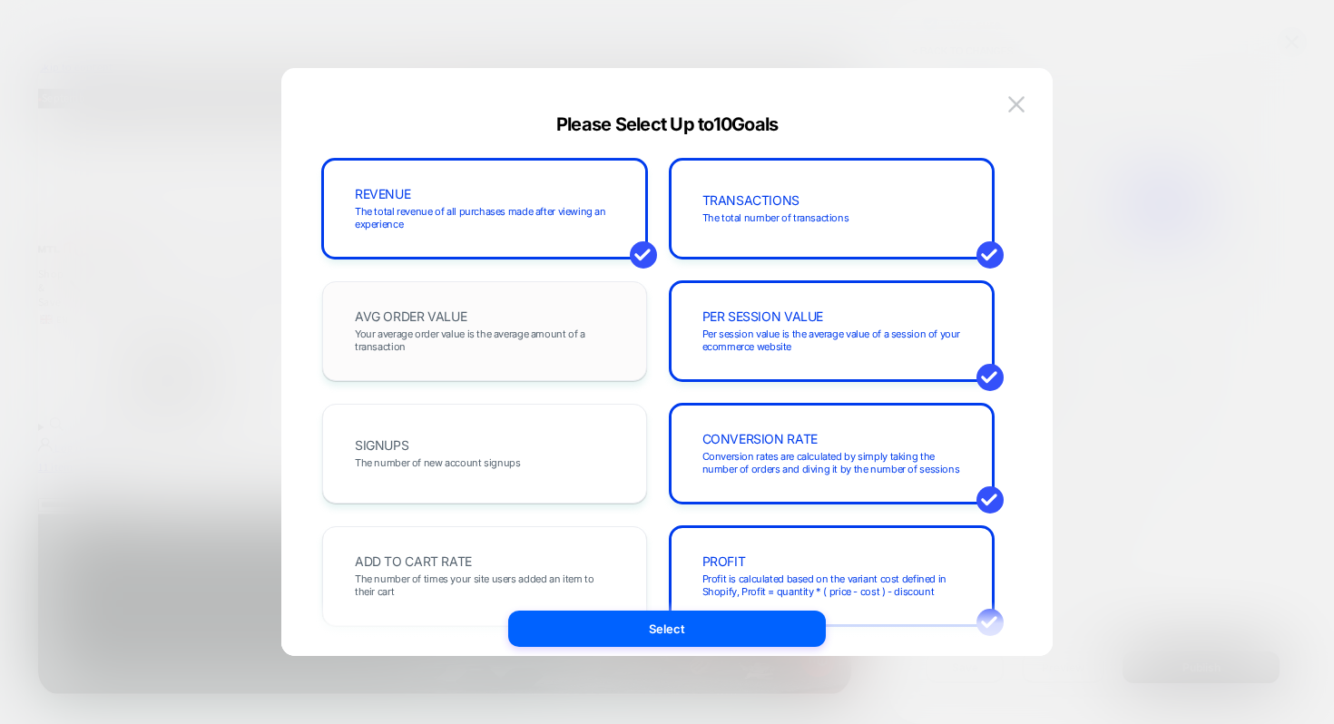
click at [549, 302] on div "AVG ORDER VALUE Your average order value is the average amount of a transaction" at bounding box center [484, 331] width 287 height 62
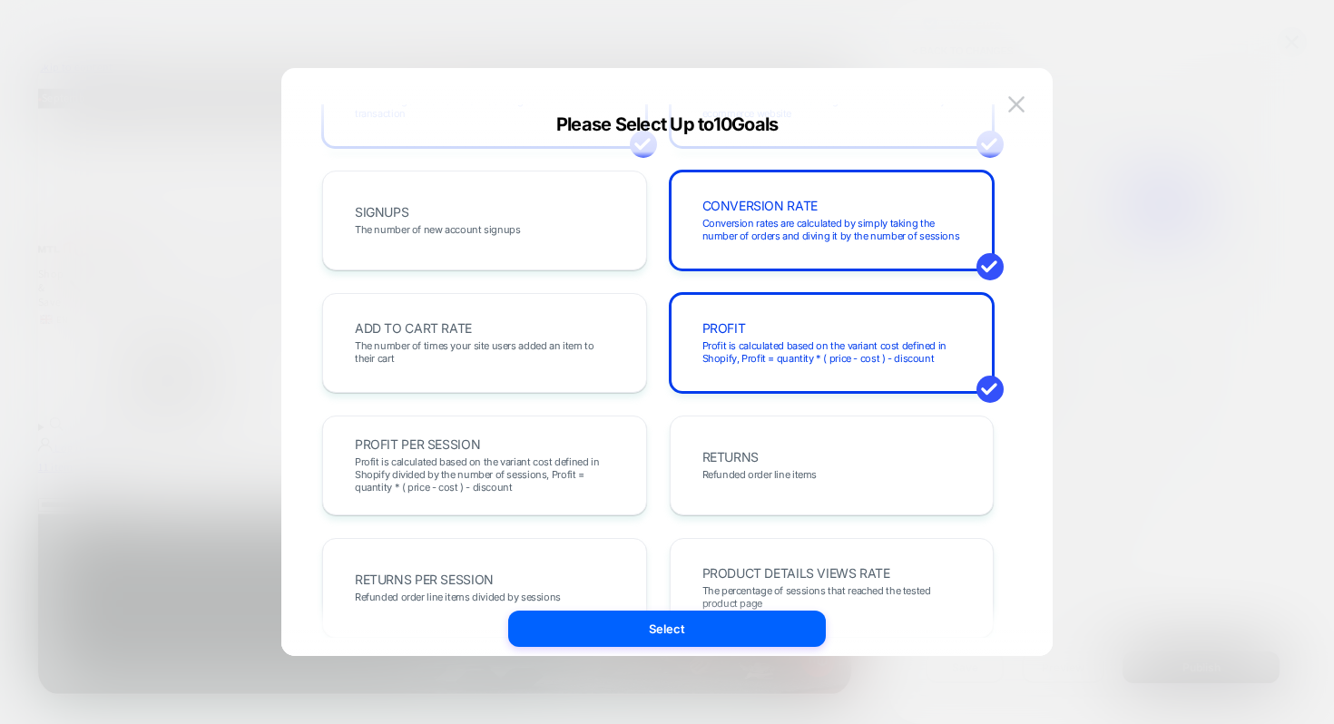
click at [549, 302] on div "ADD TO CART RATE The number of times your site users added an item to their cart" at bounding box center [484, 343] width 325 height 100
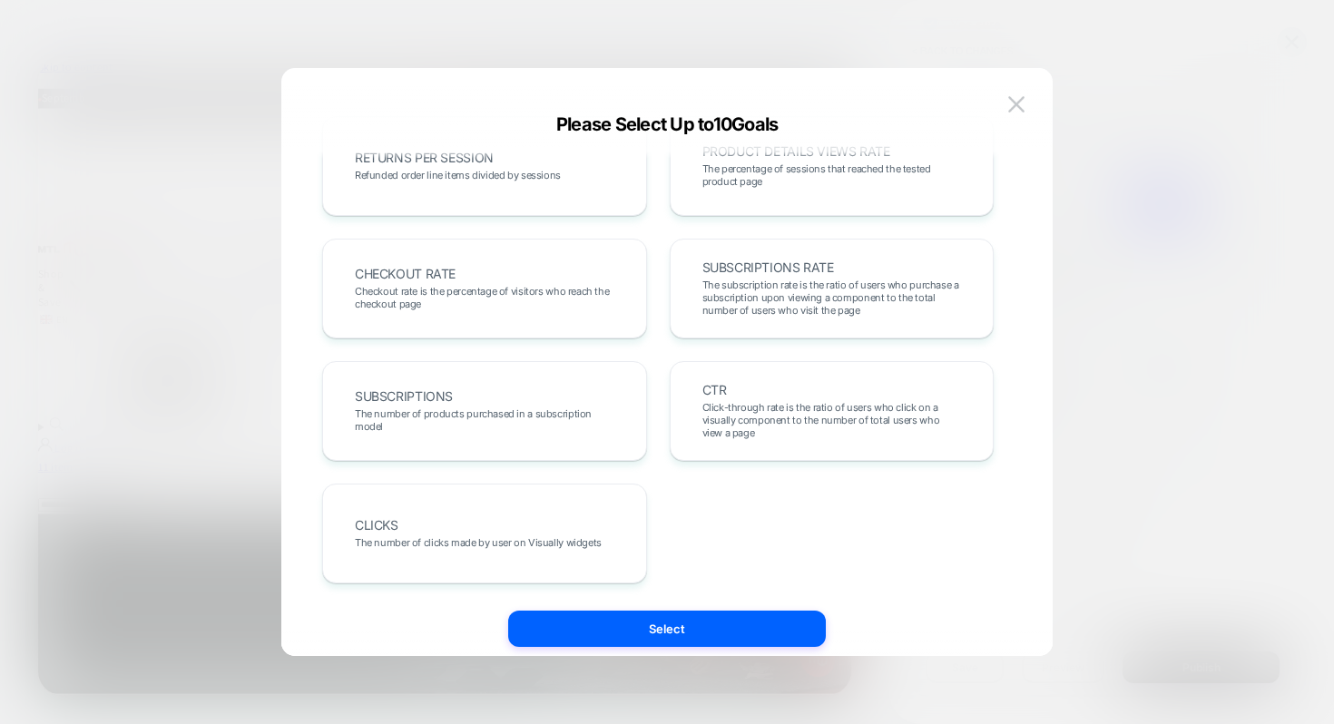
scroll to position [654, 0]
click at [549, 302] on span "Checkout rate is the percentage of visitors who reach the checkout page" at bounding box center [484, 298] width 259 height 25
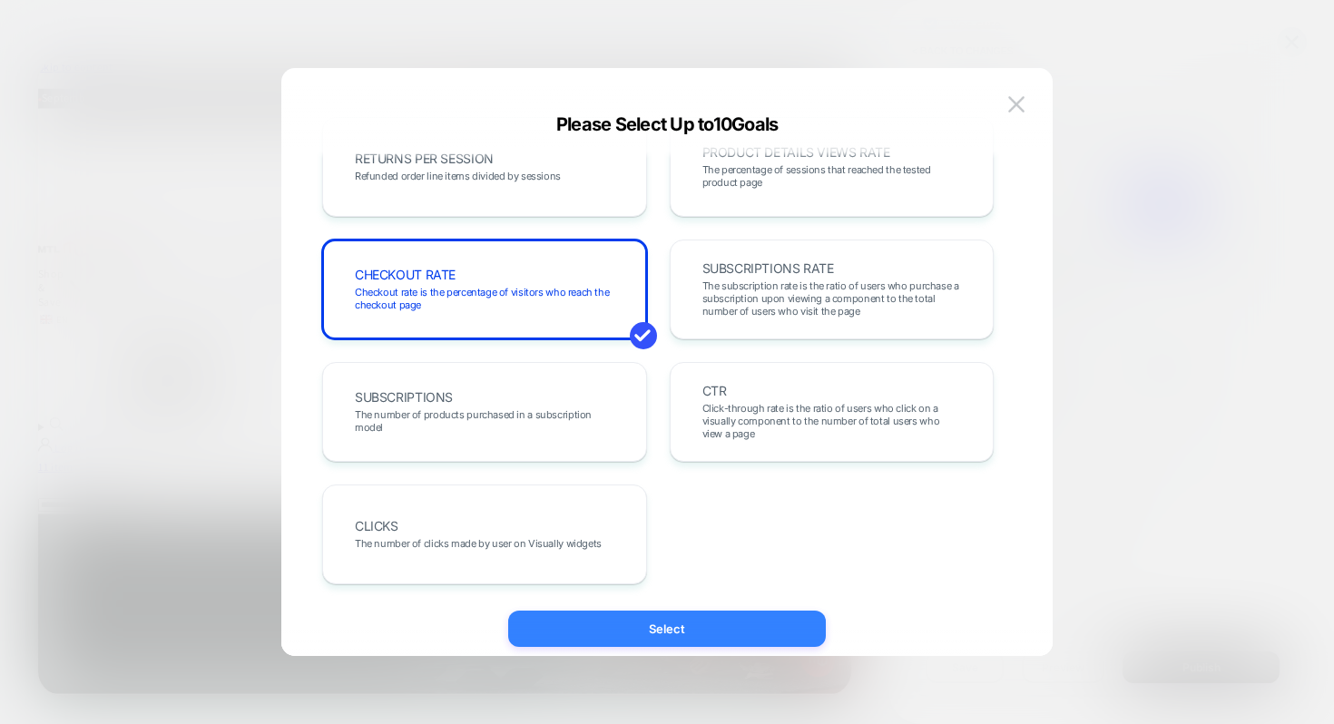
click at [573, 625] on button "Select" at bounding box center [667, 629] width 318 height 36
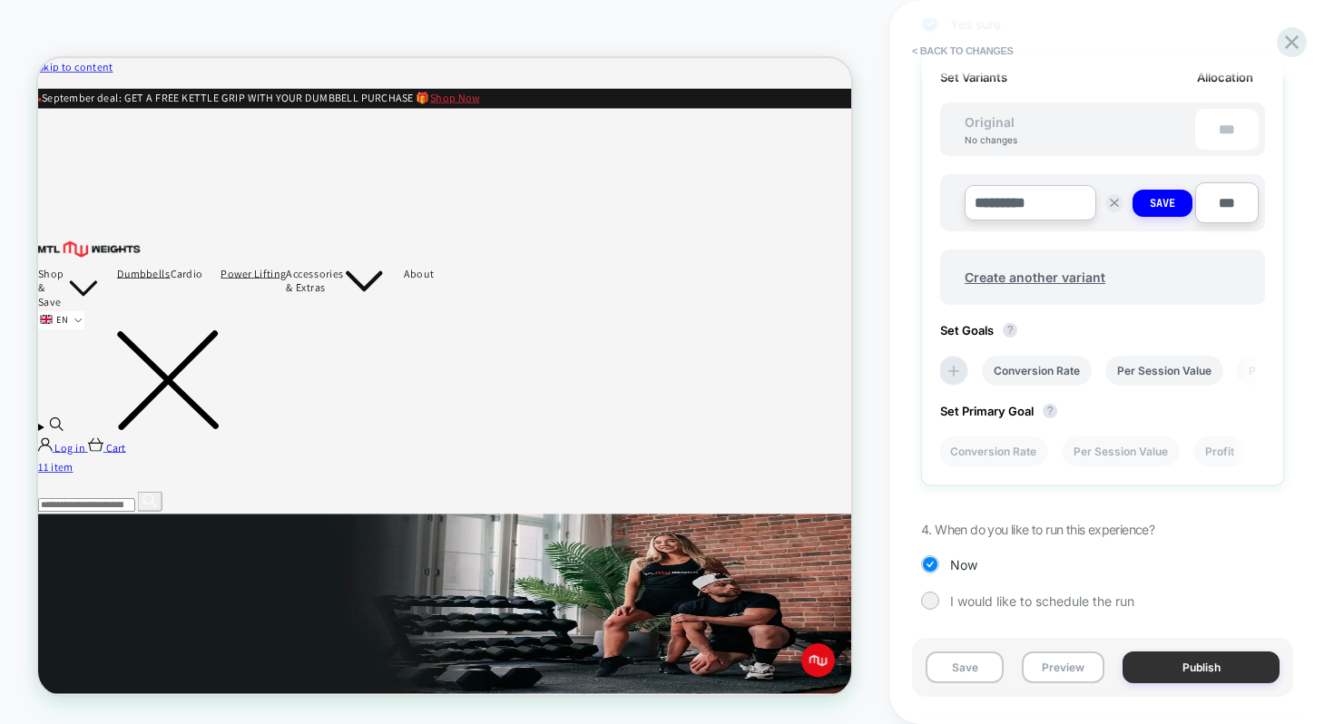
click at [1168, 661] on button "Publish" at bounding box center [1200, 667] width 157 height 32
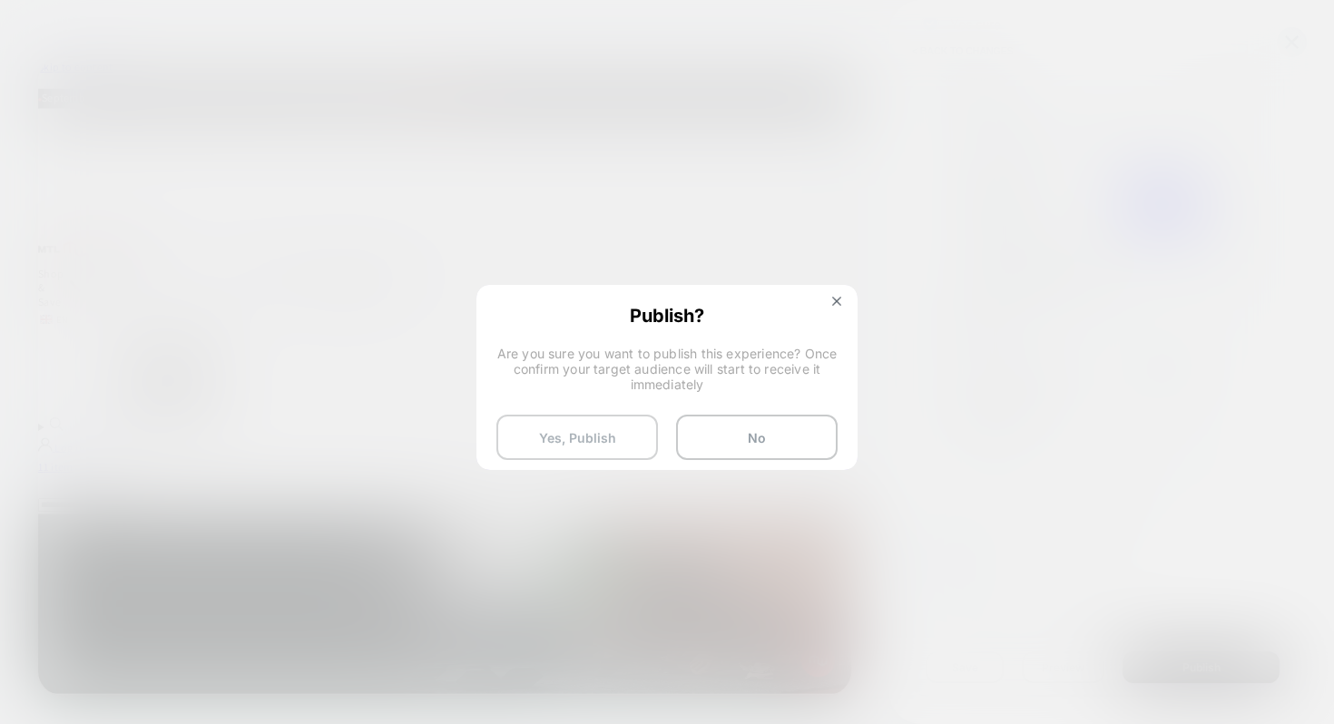
click at [563, 428] on button "Yes, Publish" at bounding box center [576, 437] width 161 height 45
click at [561, 431] on button "Yes, Publish" at bounding box center [576, 437] width 161 height 45
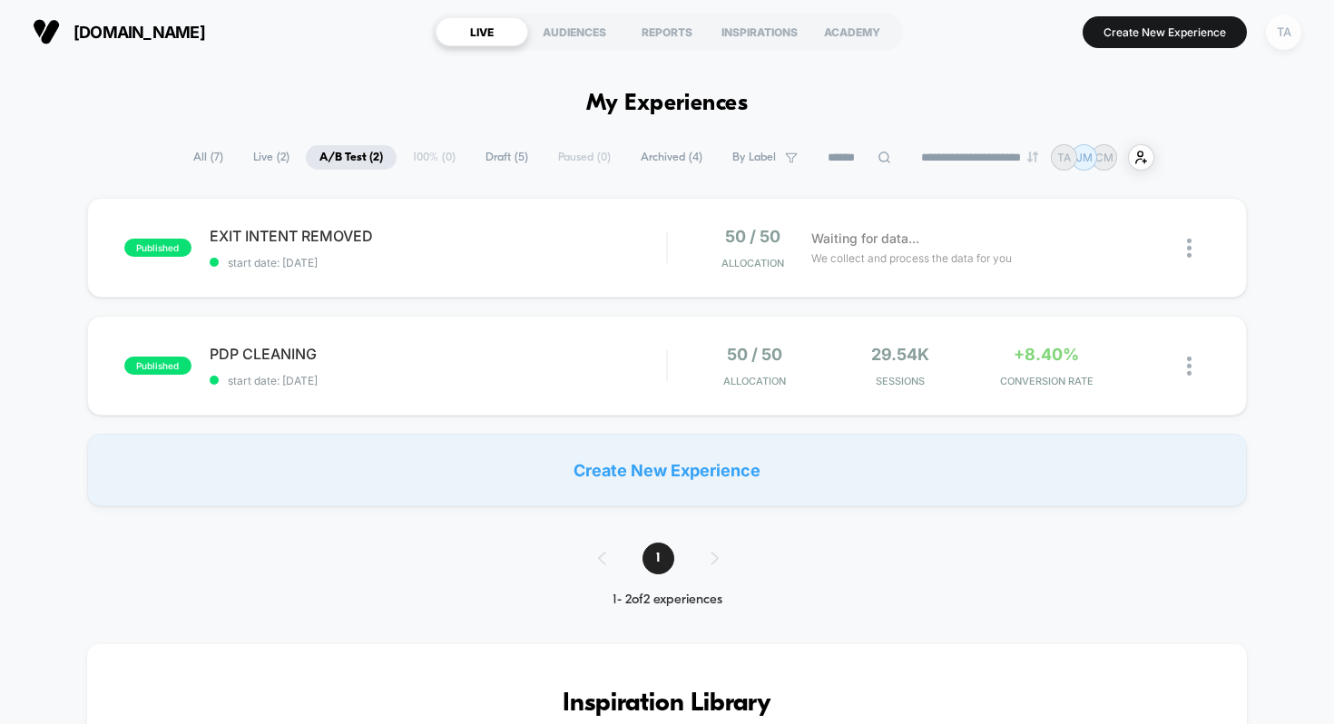
click at [1281, 16] on div "TA" at bounding box center [1283, 32] width 35 height 35
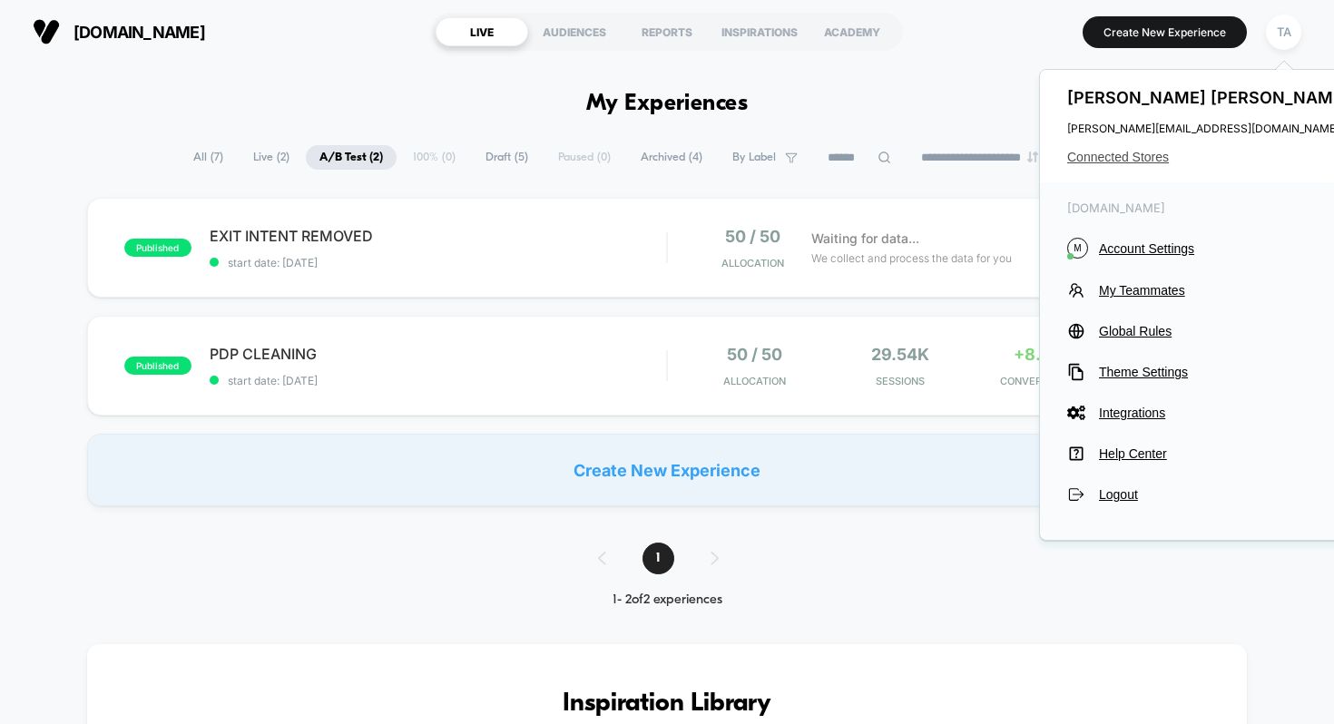
click at [1093, 154] on span "Connected Stores" at bounding box center [1210, 157] width 287 height 15
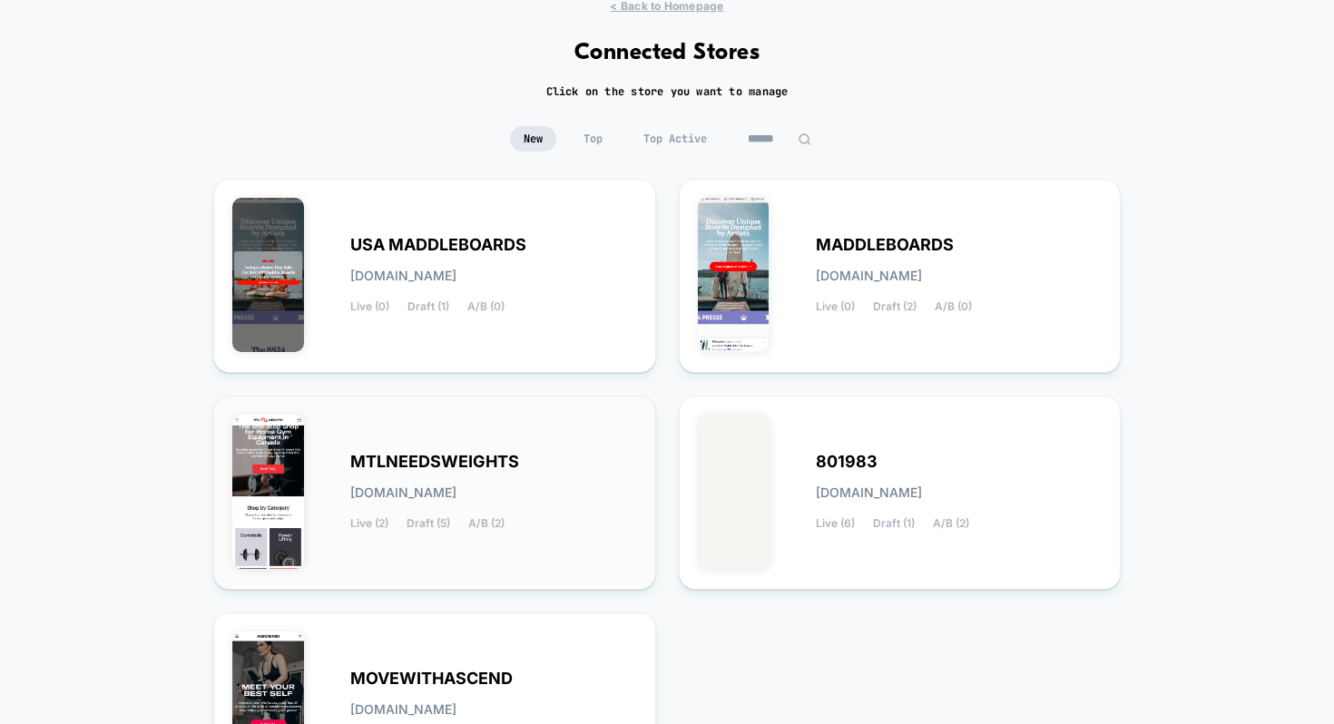
scroll to position [73, 0]
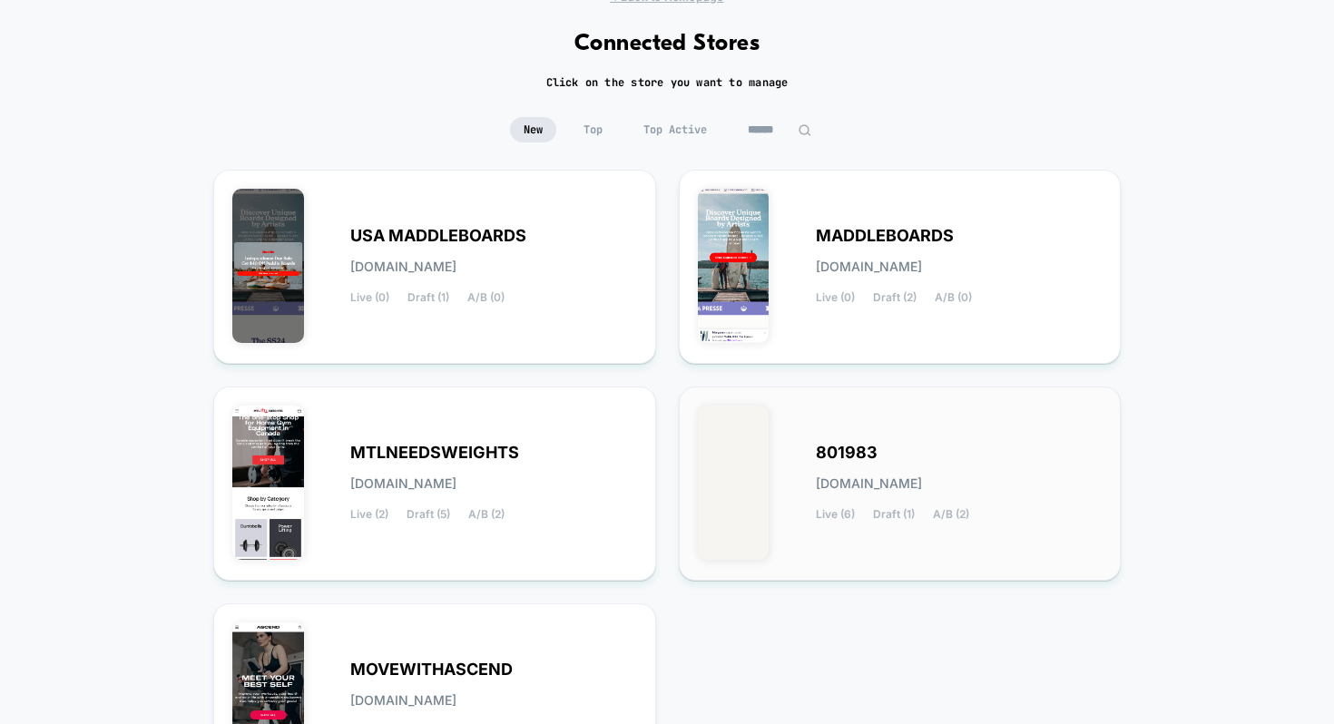
click at [863, 510] on div "Live (6) Draft (1) A/B (2)" at bounding box center [892, 514] width 153 height 13
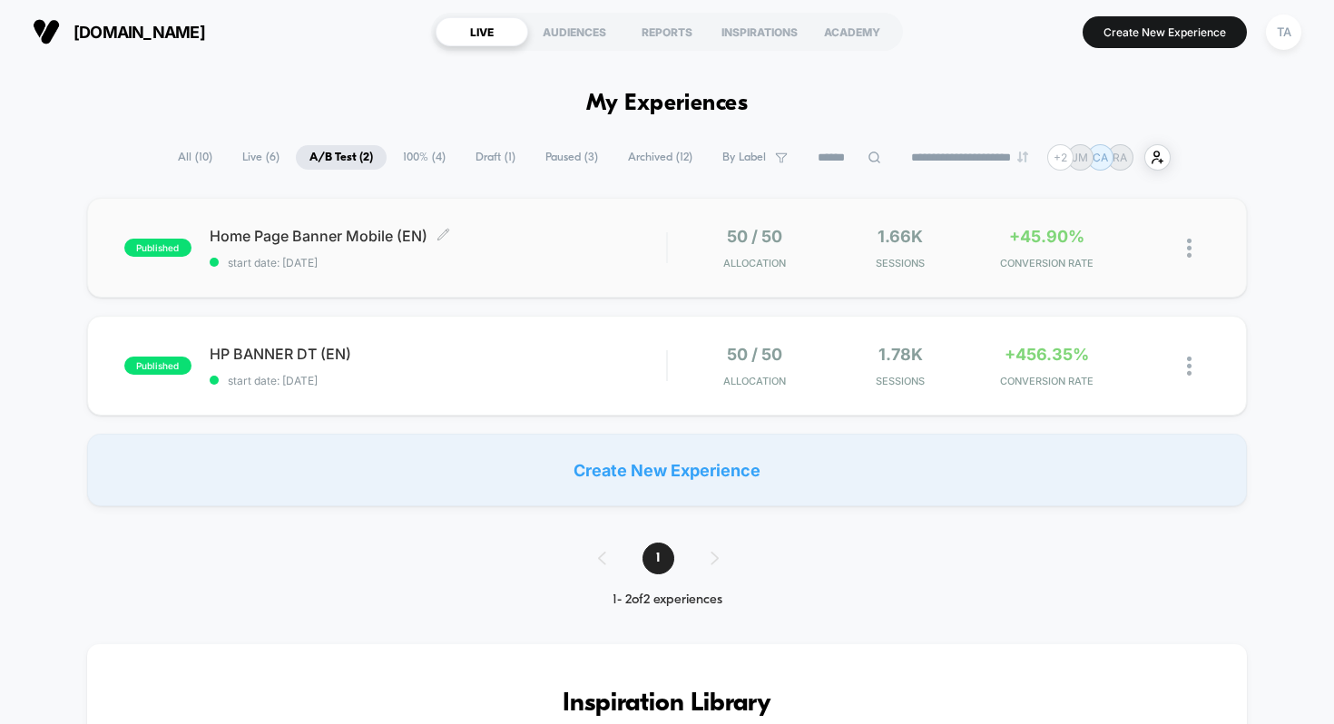
click at [298, 237] on span "Home Page Banner Mobile (EN) Click to edit experience details" at bounding box center [438, 236] width 457 height 18
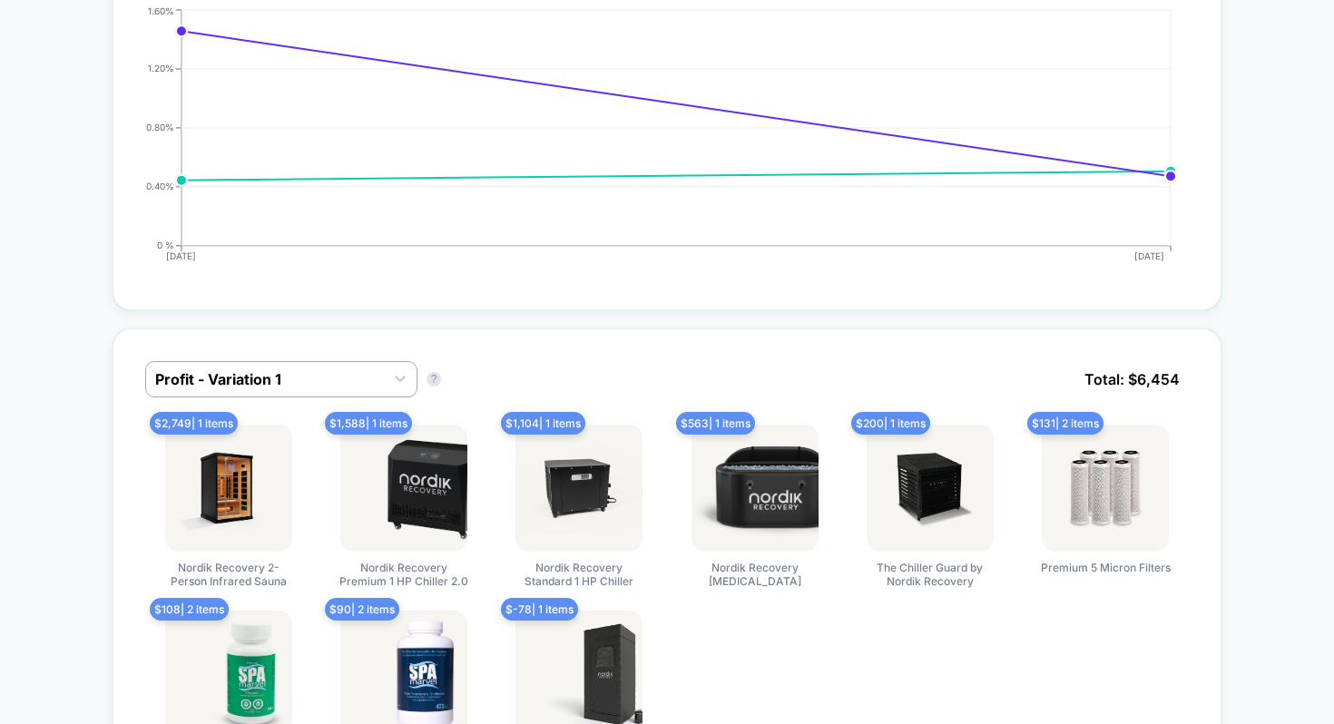
scroll to position [1115, 0]
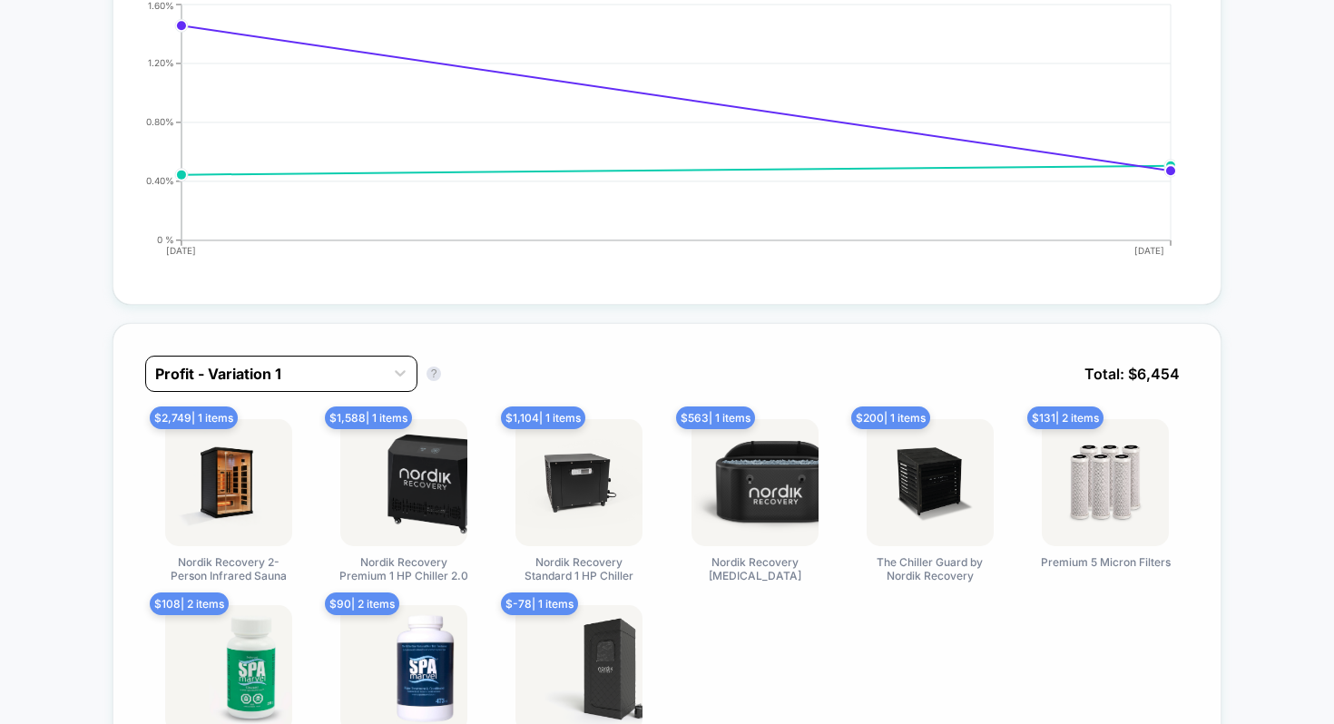
click at [312, 372] on div at bounding box center [265, 374] width 220 height 22
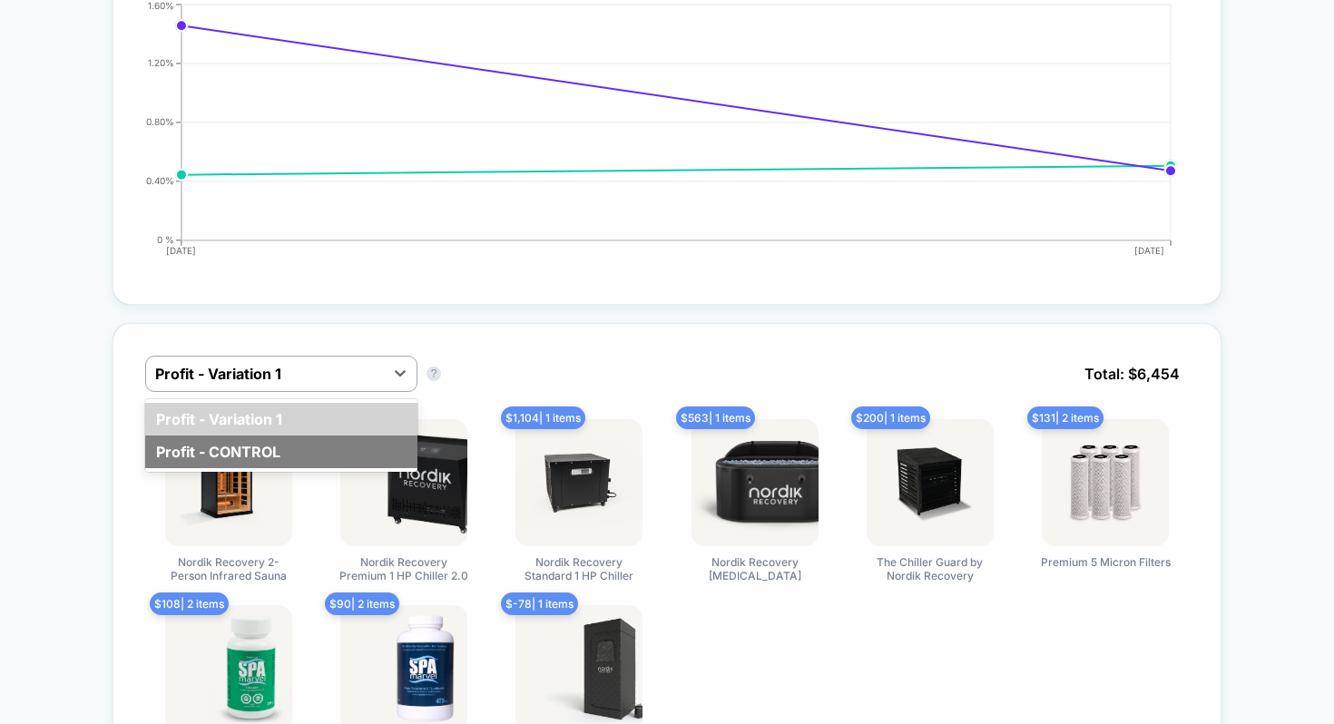
click at [222, 450] on div "Profit - CONTROL" at bounding box center [281, 451] width 272 height 33
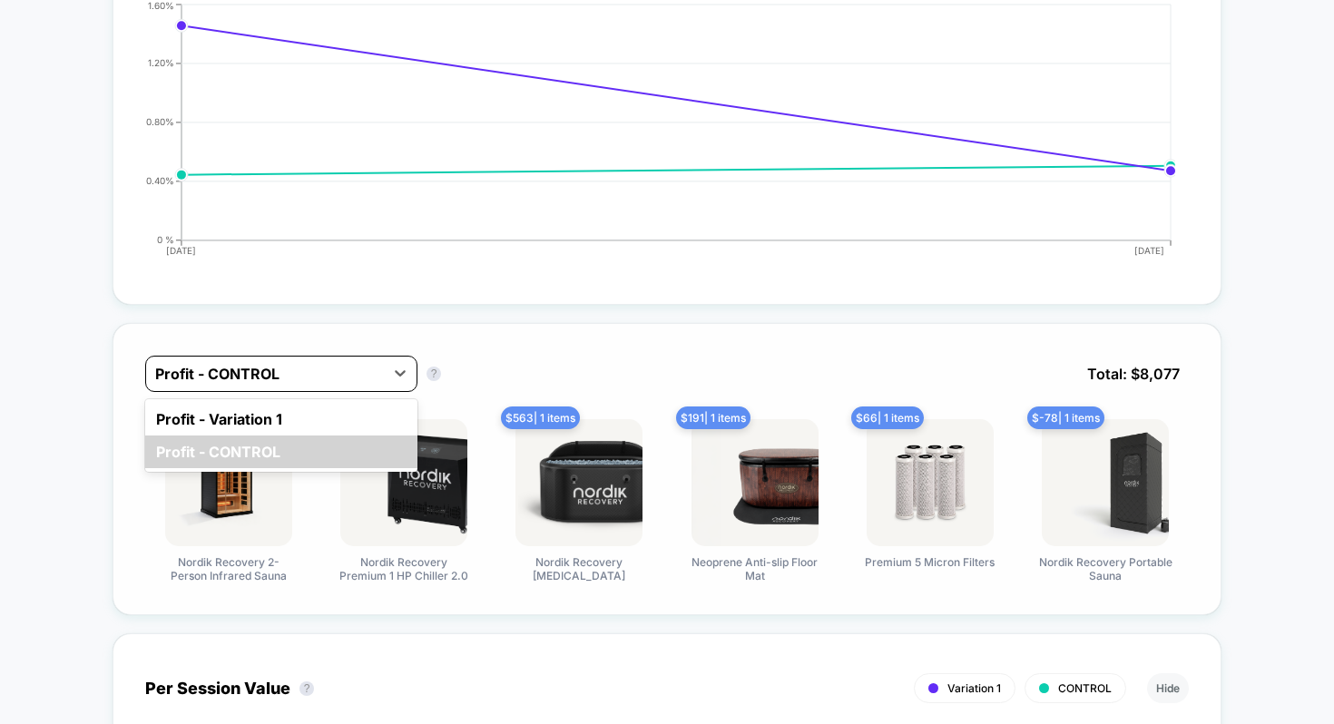
click at [355, 380] on div at bounding box center [265, 374] width 220 height 22
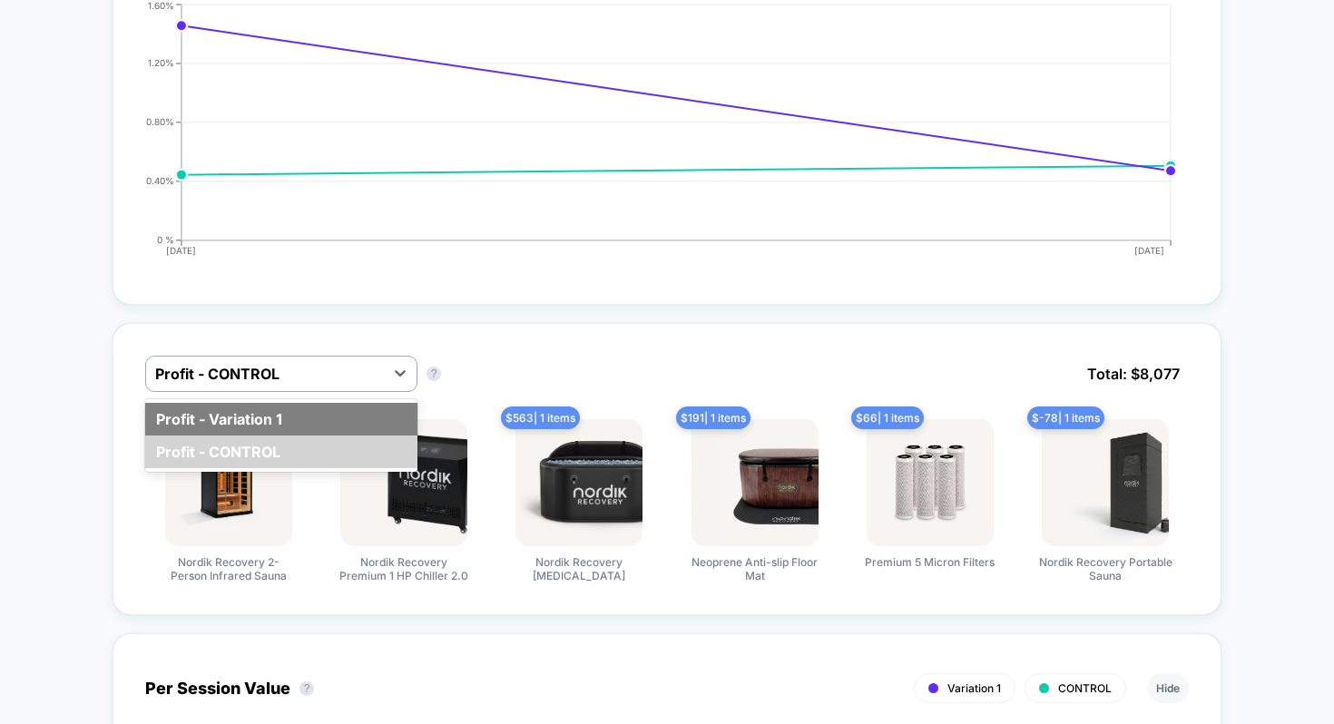
click at [282, 423] on div "Profit - Variation 1" at bounding box center [281, 419] width 272 height 33
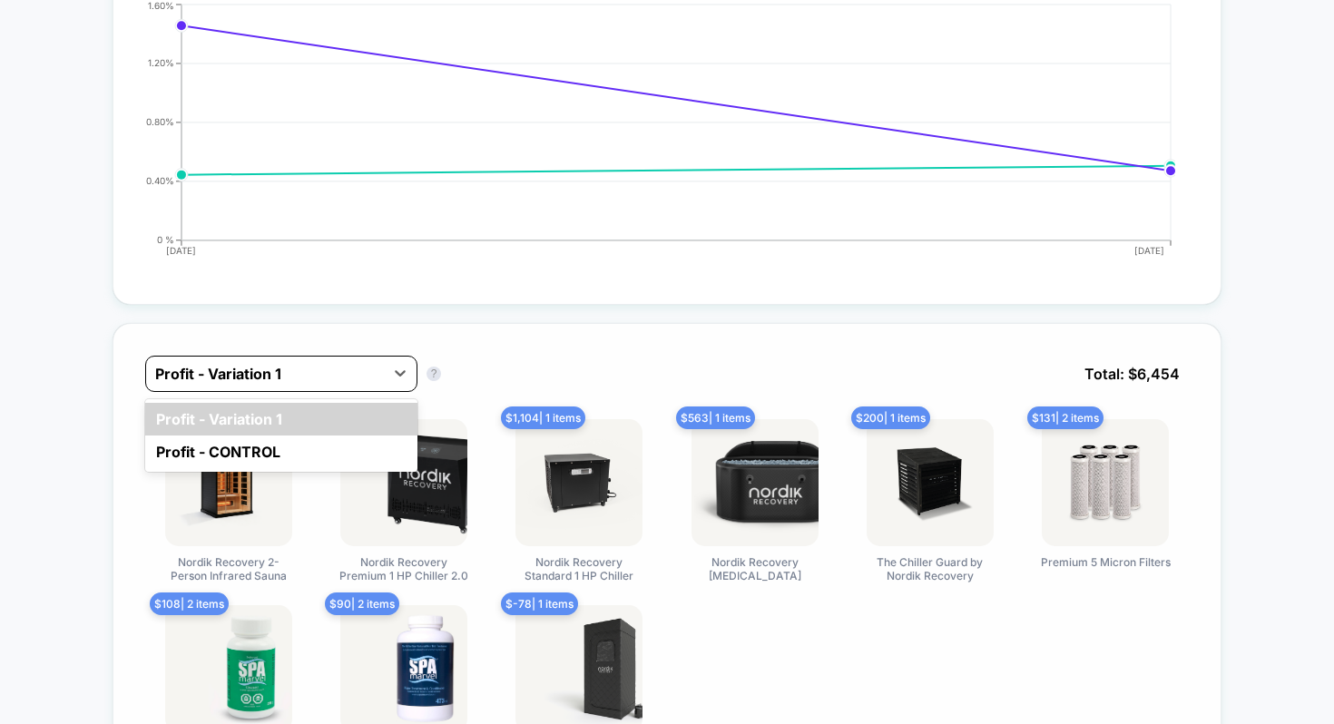
click at [308, 387] on div "Profit - Variation 1" at bounding box center [281, 374] width 272 height 36
click at [243, 446] on div "Profit - CONTROL" at bounding box center [281, 451] width 272 height 33
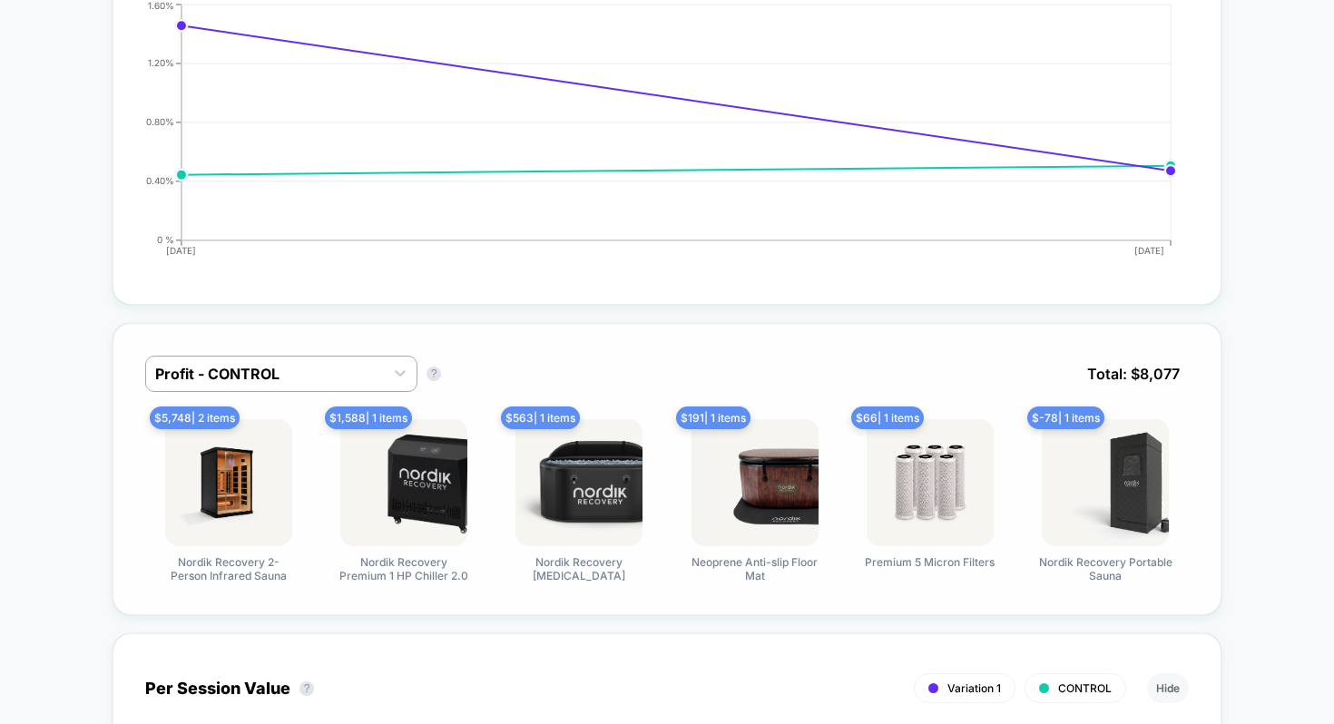
drag, startPoint x: 161, startPoint y: 414, endPoint x: 197, endPoint y: 416, distance: 35.5
click at [197, 416] on span "$ 5,748 | 2 items" at bounding box center [195, 417] width 90 height 23
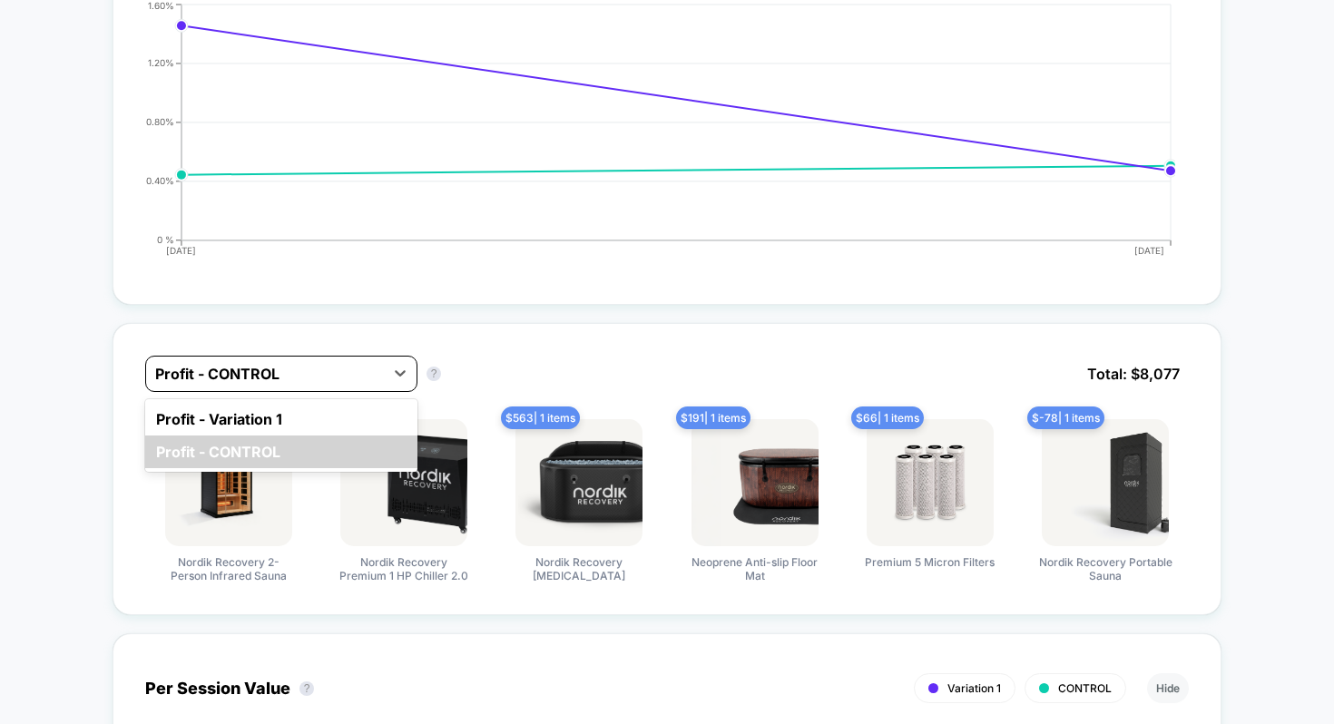
click at [259, 380] on div at bounding box center [265, 374] width 220 height 22
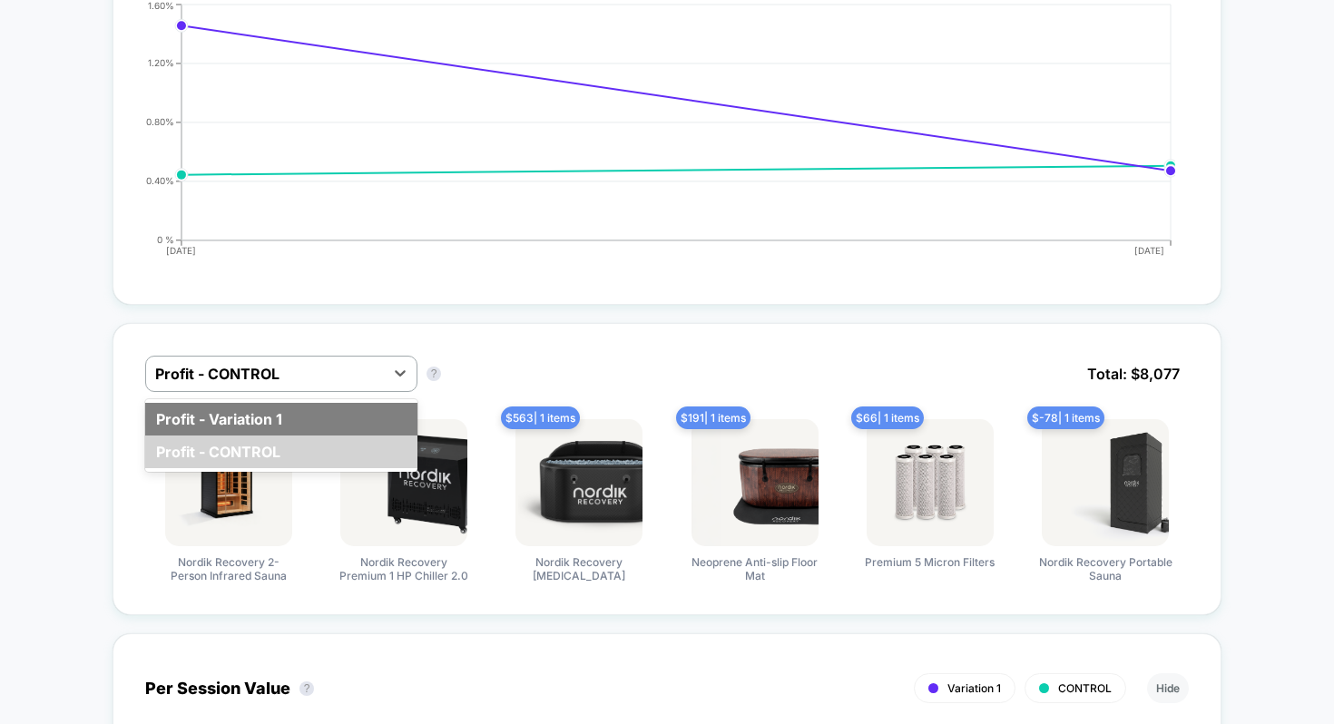
click at [230, 424] on div "Profit - Variation 1" at bounding box center [281, 419] width 272 height 33
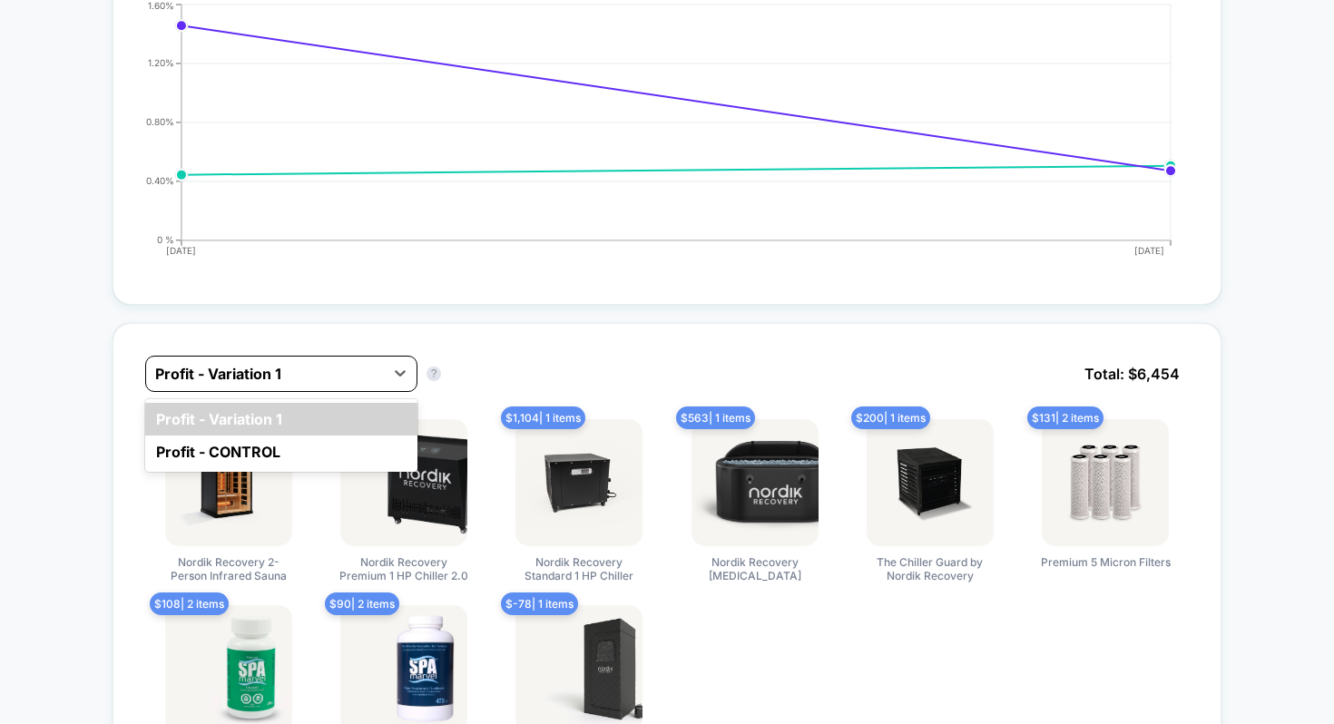
click at [214, 368] on div at bounding box center [265, 374] width 220 height 22
click at [174, 453] on div "Profit - CONTROL" at bounding box center [281, 451] width 272 height 33
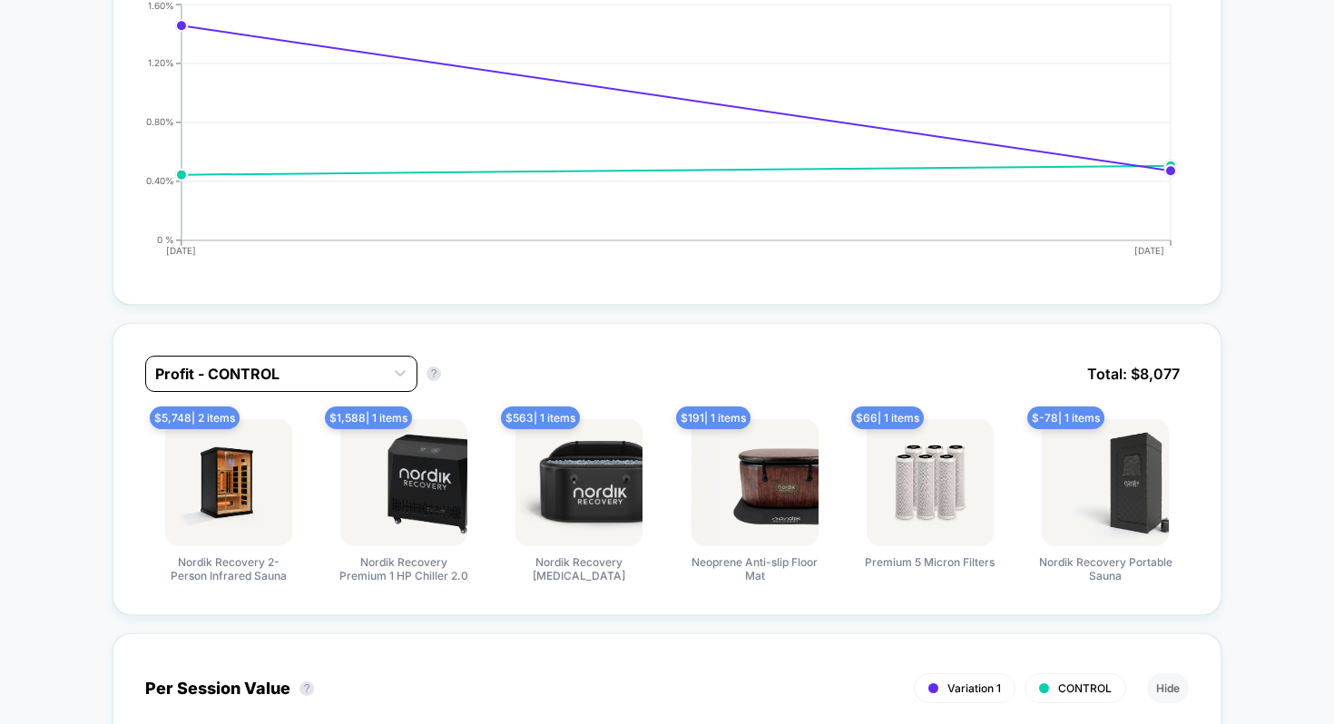
click at [228, 368] on div at bounding box center [265, 374] width 220 height 22
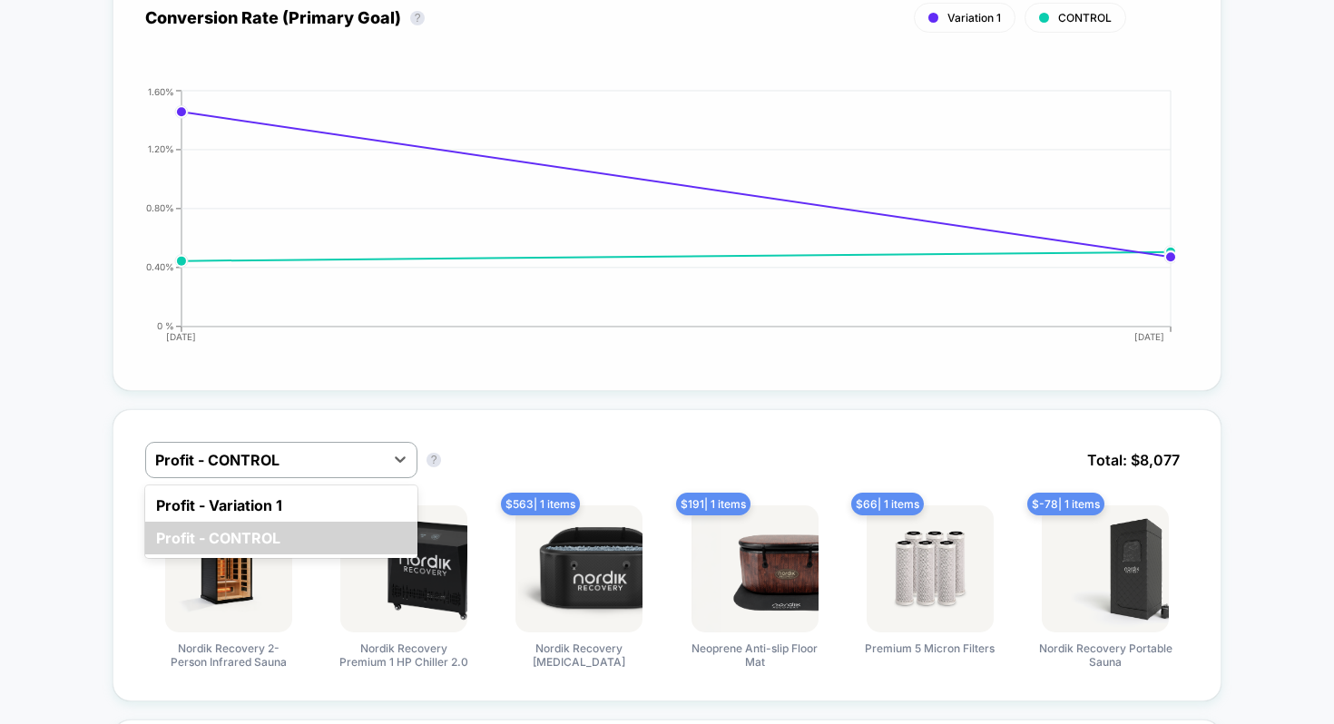
click at [252, 351] on icon "[DATE] [DATE] 0 % 0.40% 0.80% 1.20% 1.60%" at bounding box center [648, 222] width 1053 height 272
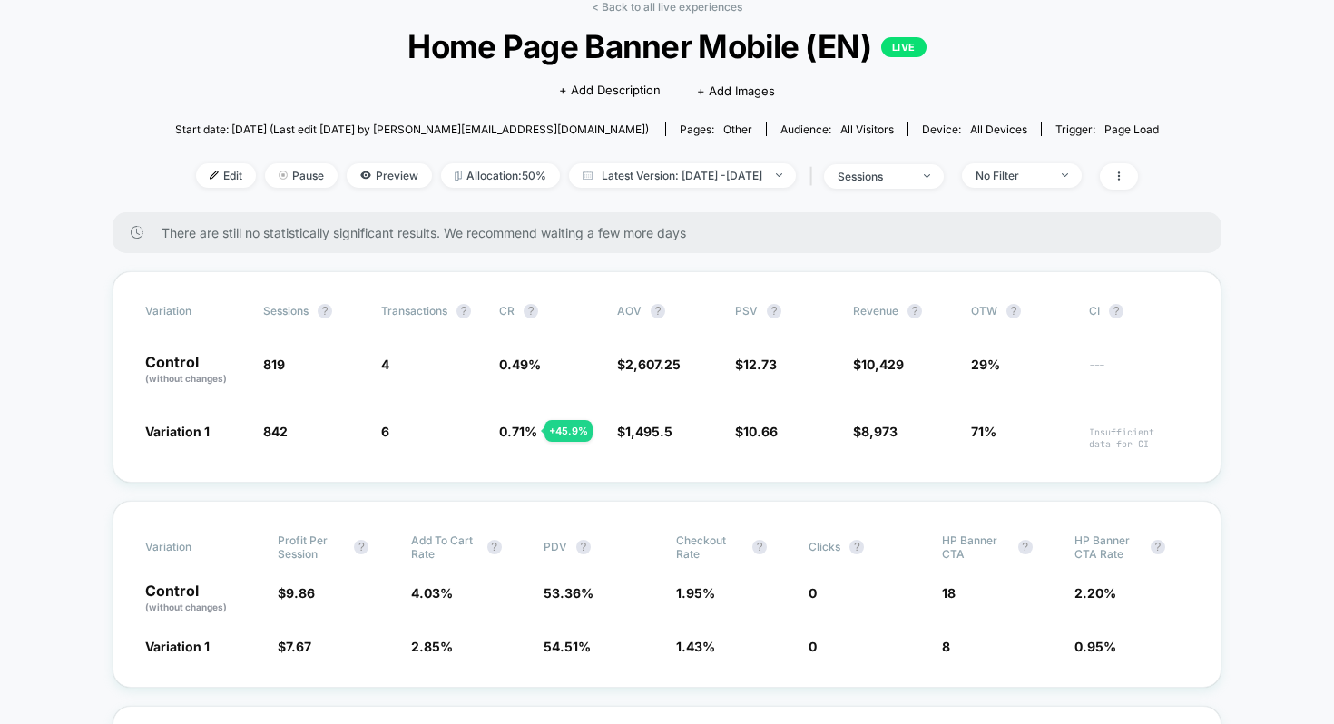
scroll to position [0, 0]
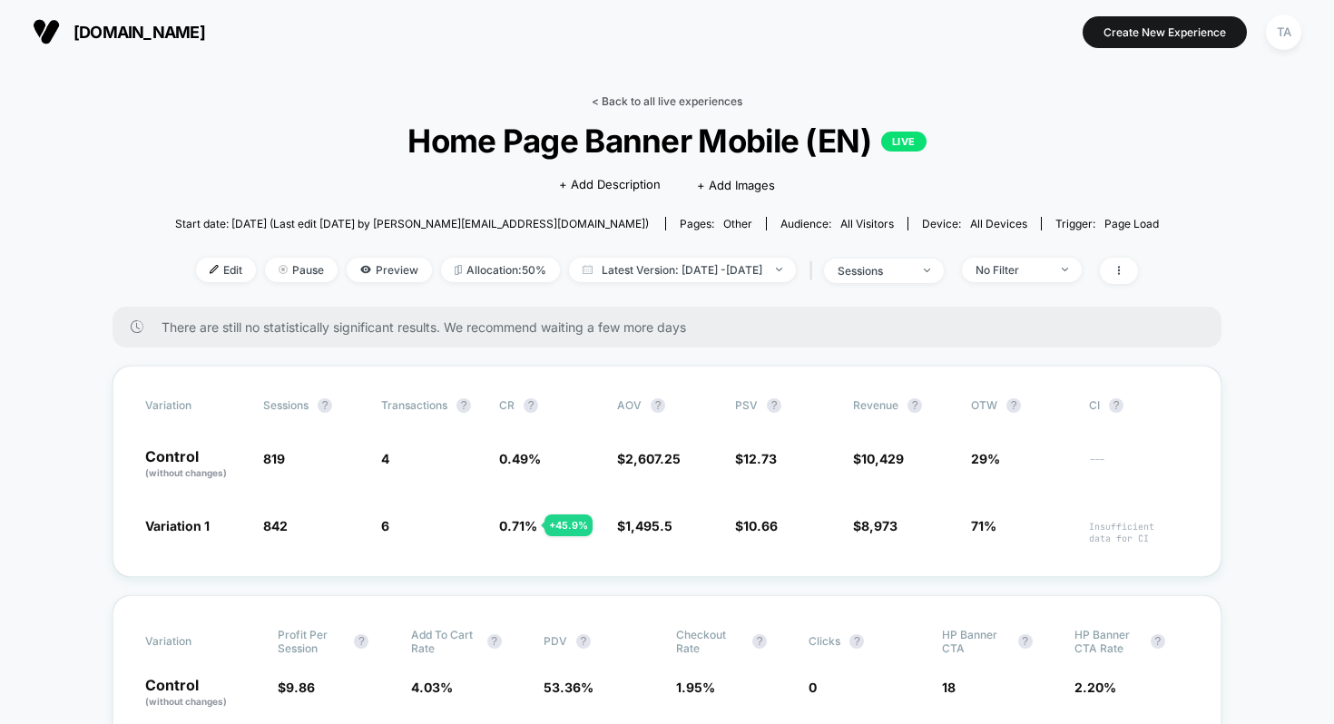
click at [640, 102] on link "< Back to all live experiences" at bounding box center [666, 101] width 151 height 14
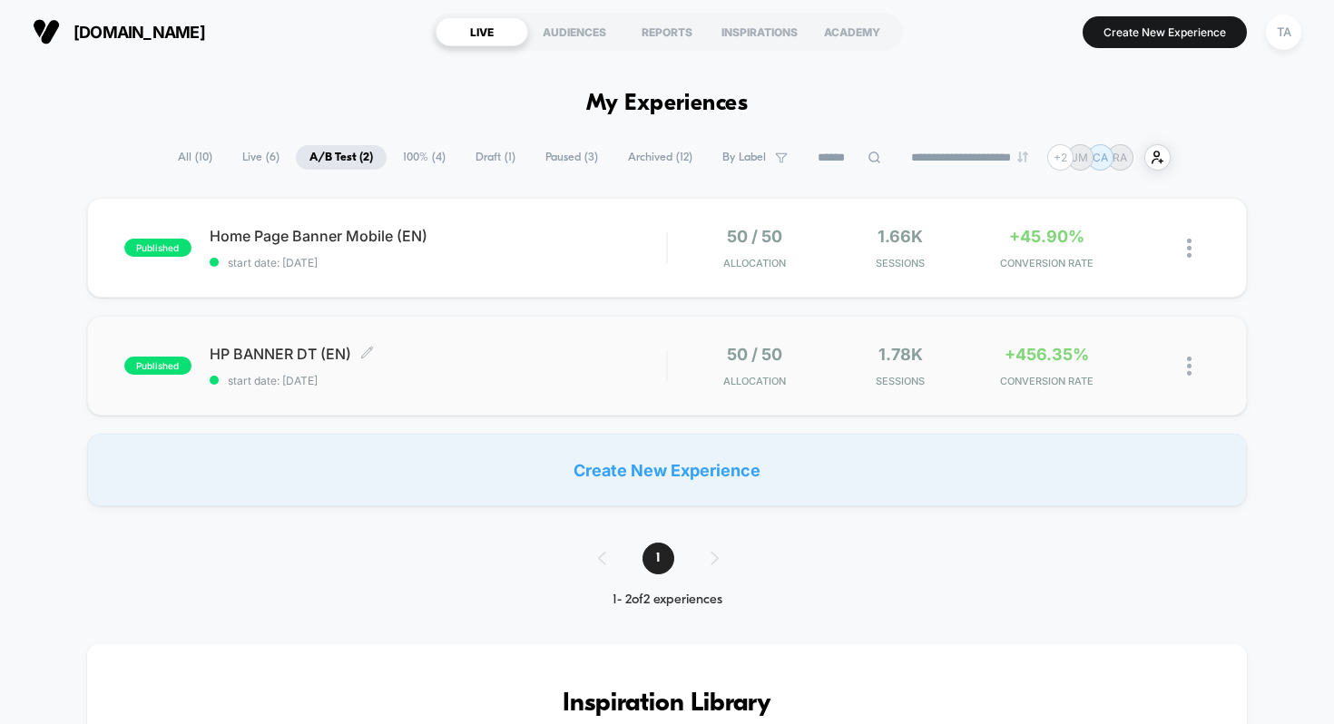
click at [308, 354] on span "HP BANNER DT (EN) Click to edit experience details" at bounding box center [438, 354] width 457 height 18
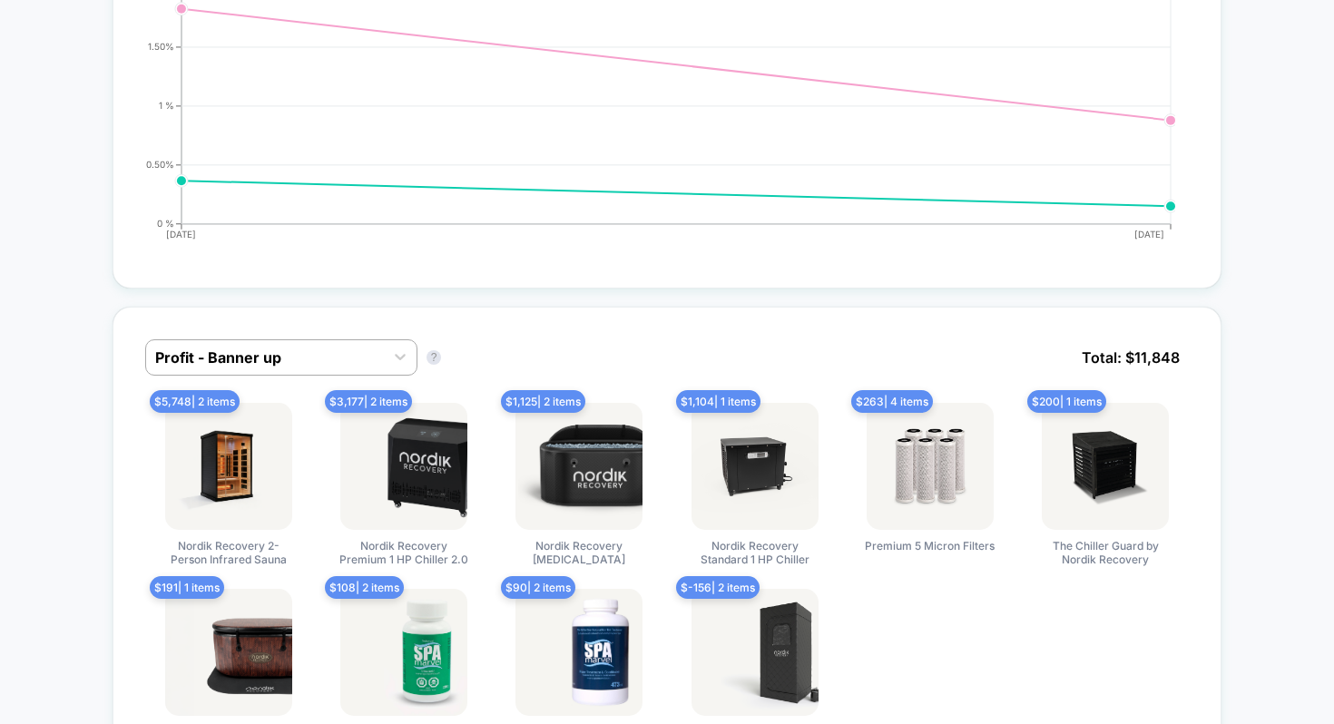
scroll to position [947, 0]
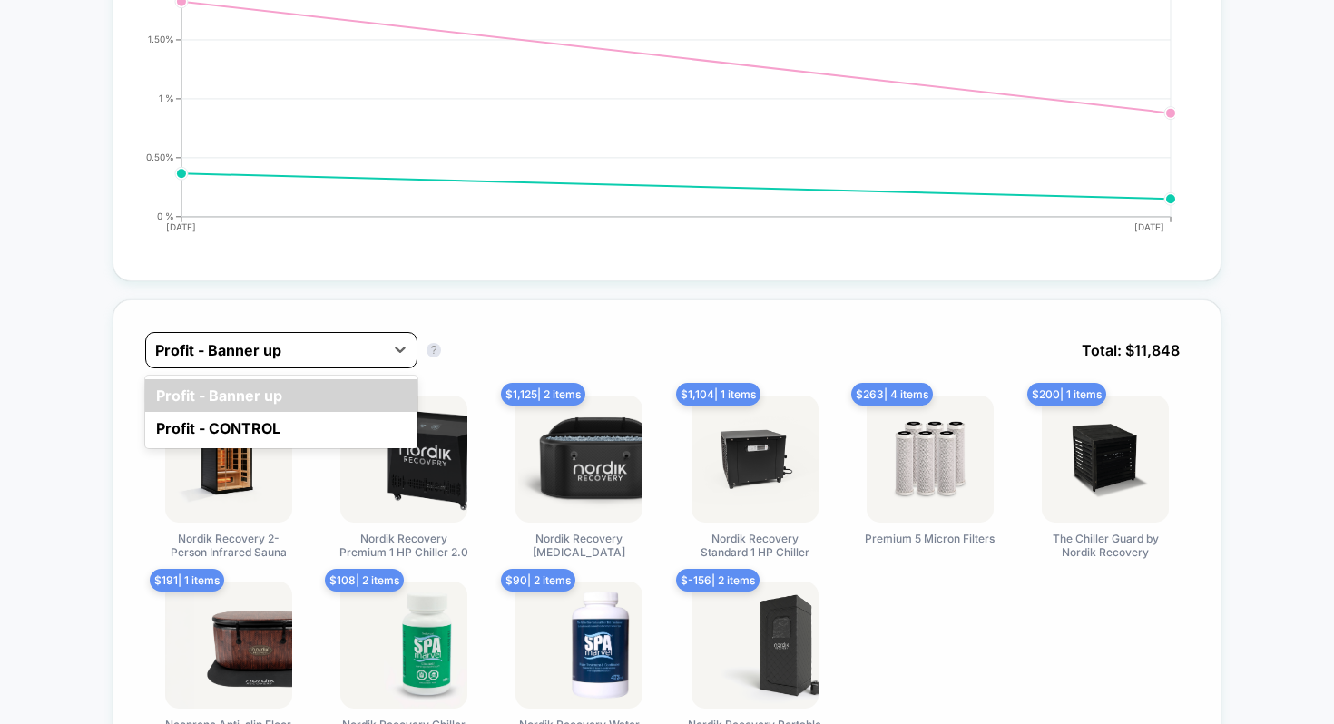
click at [252, 361] on div "Profit - Banner up" at bounding box center [265, 350] width 238 height 29
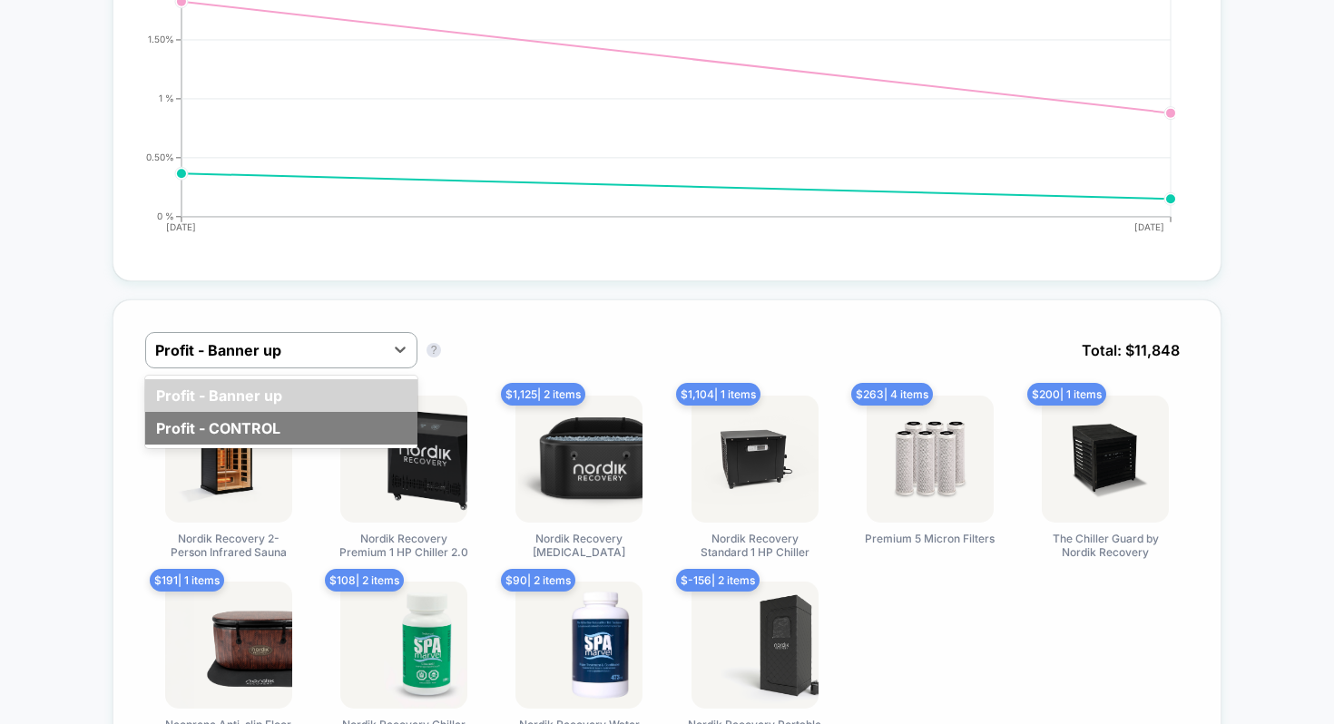
click at [230, 428] on div "Profit - CONTROL" at bounding box center [281, 428] width 272 height 33
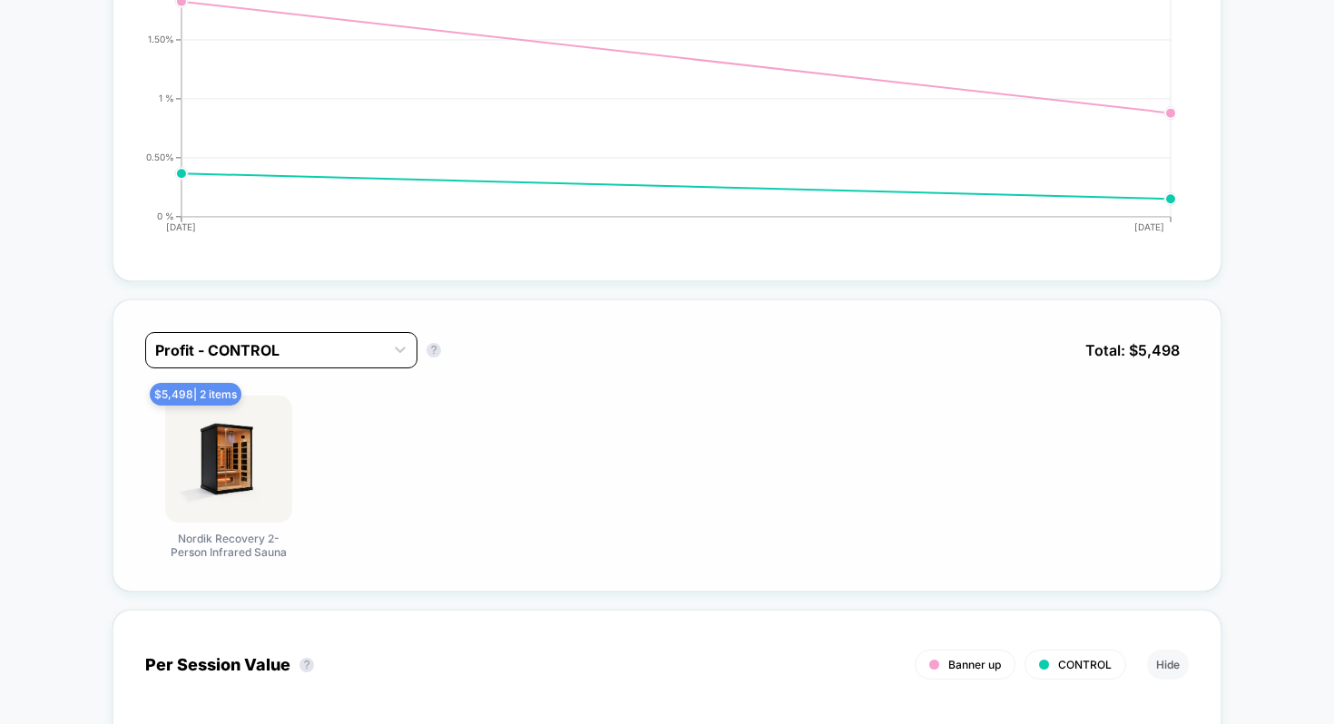
click at [287, 365] on div "Profit - CONTROL" at bounding box center [281, 350] width 272 height 36
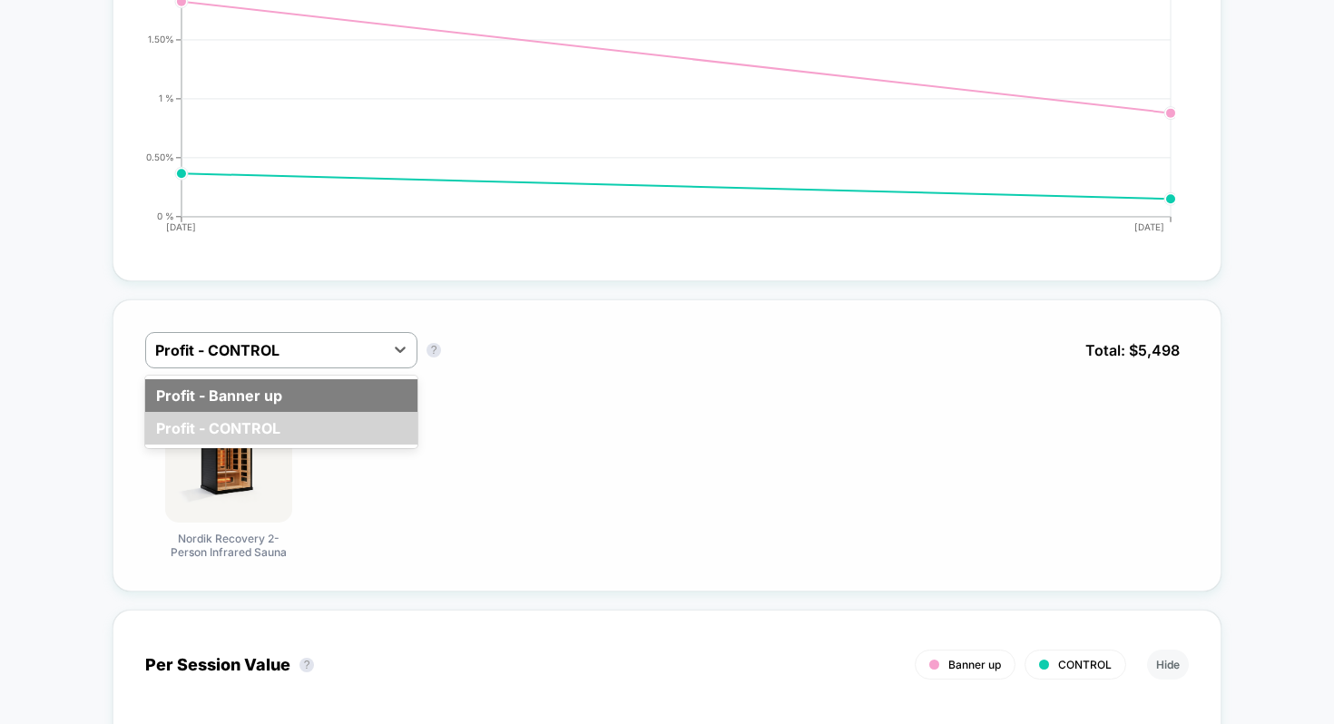
click at [254, 394] on div "Profit - Banner up" at bounding box center [281, 395] width 272 height 33
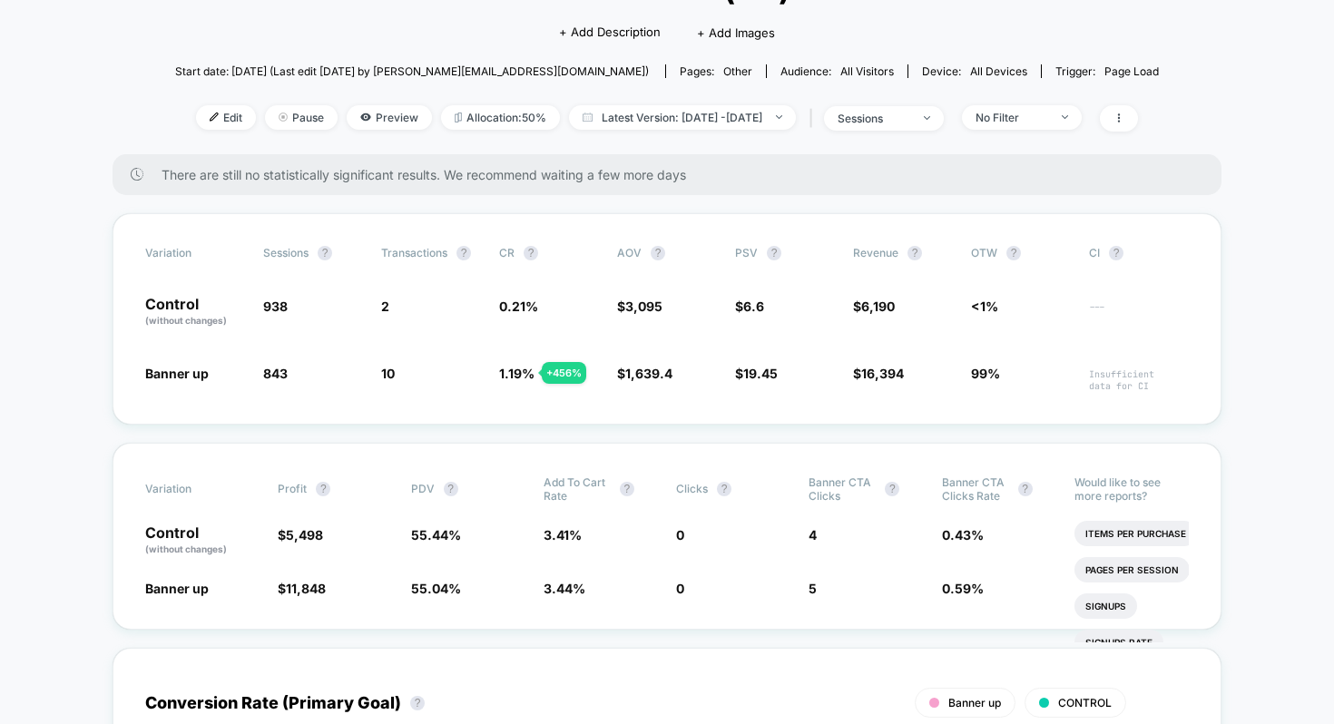
scroll to position [135, 0]
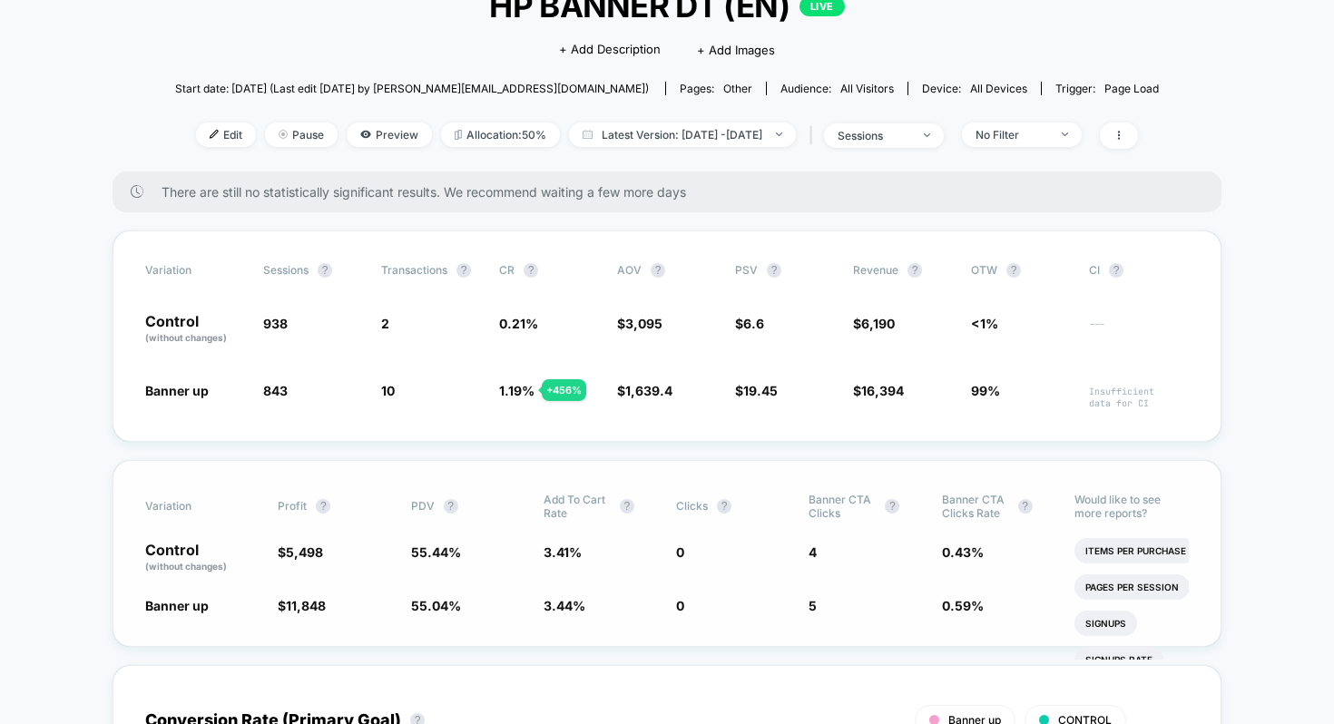
click at [807, 602] on div "Banner up $ 11,848 + 140 % 55.04 % - 0.71 % 3.44 % + 0.84 % 0 5 + 25 % 0.59 % +…" at bounding box center [666, 605] width 1043 height 18
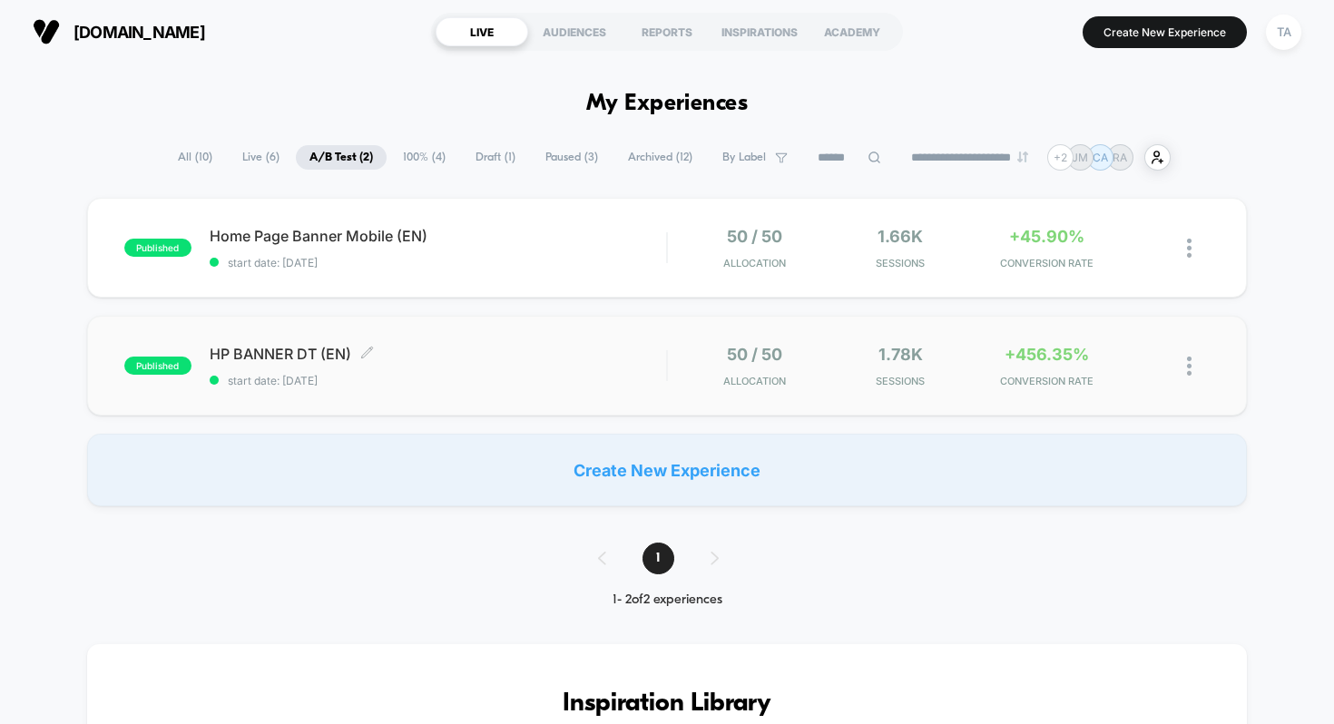
click at [430, 369] on div "HP BANNER DT (EN) Click to edit experience details Click to edit experience det…" at bounding box center [438, 366] width 457 height 43
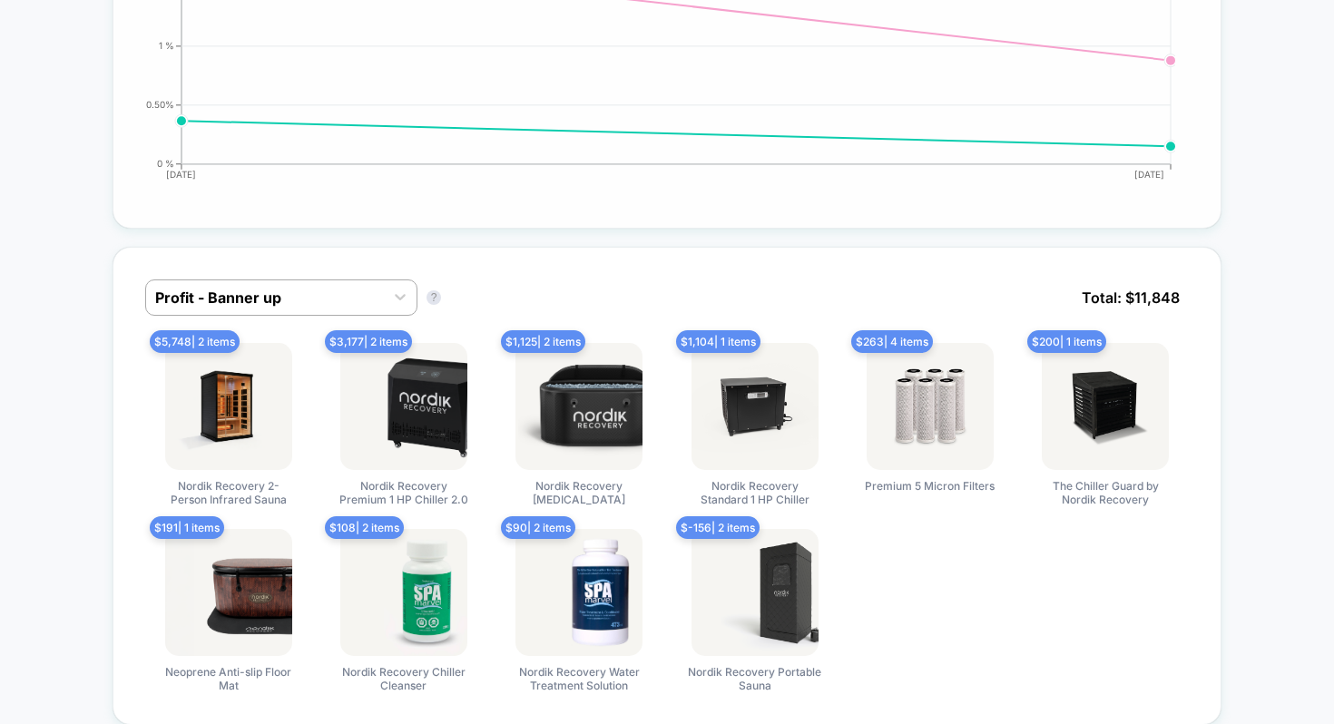
scroll to position [1010, 0]
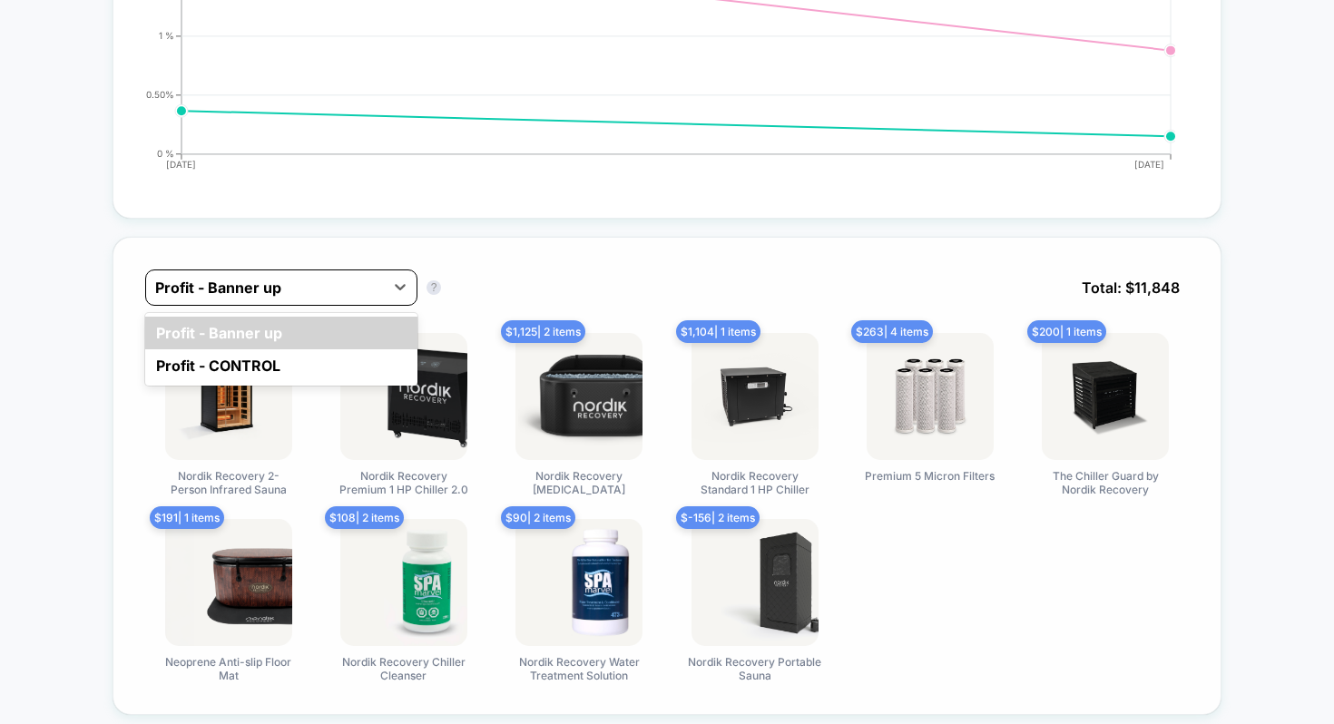
click at [351, 269] on div "Profit - Banner up" at bounding box center [281, 287] width 272 height 36
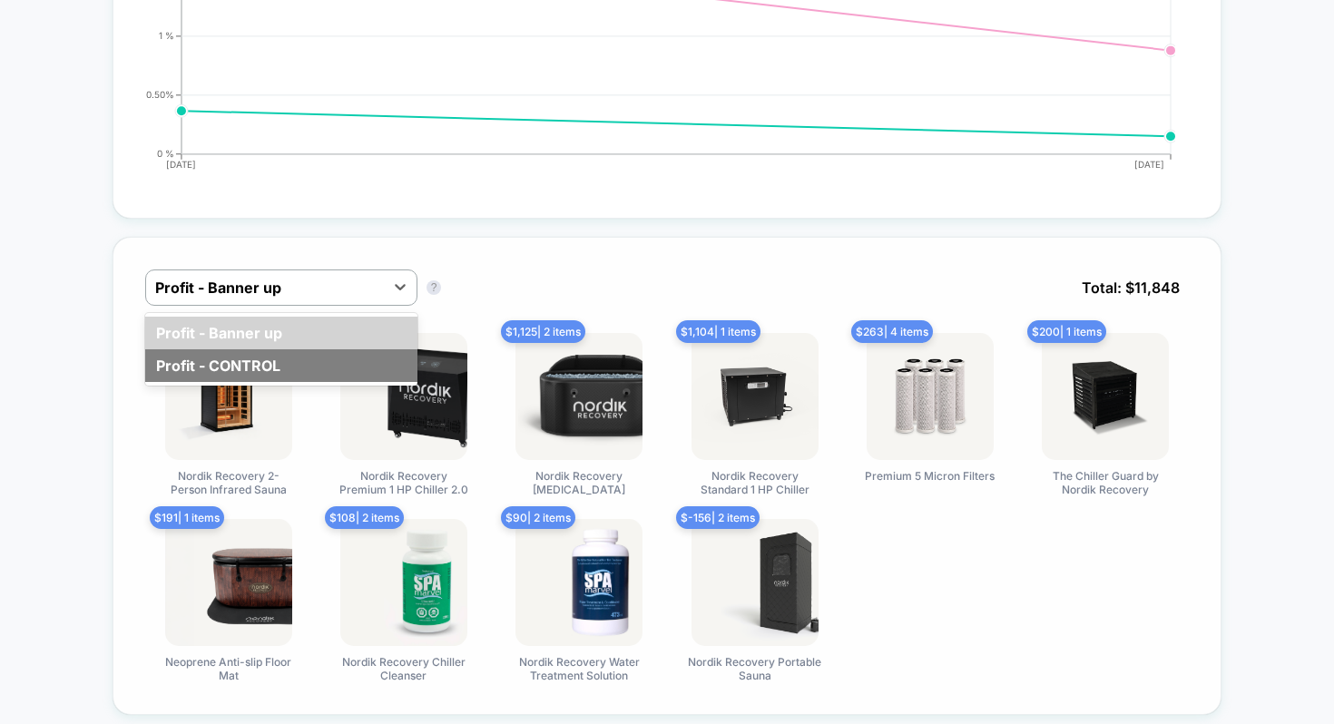
click at [244, 364] on div "Profit - CONTROL" at bounding box center [281, 365] width 272 height 33
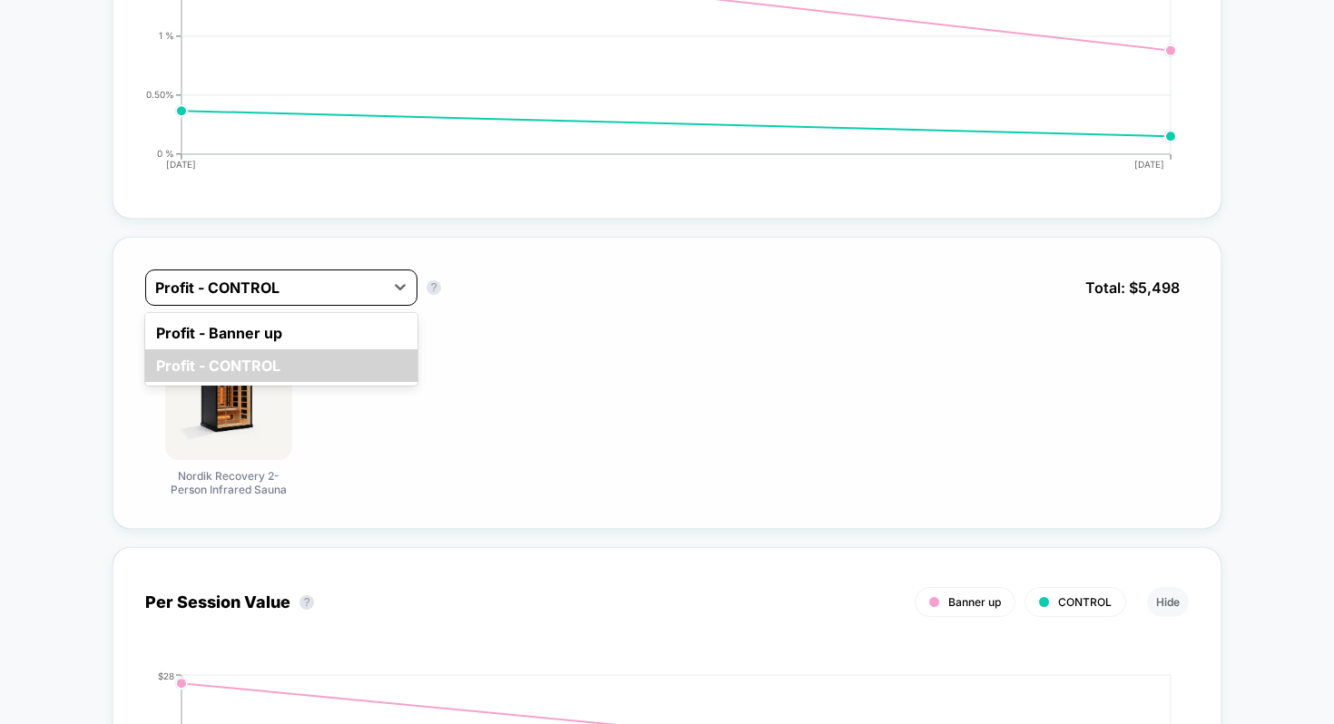
click at [345, 289] on div at bounding box center [265, 288] width 220 height 22
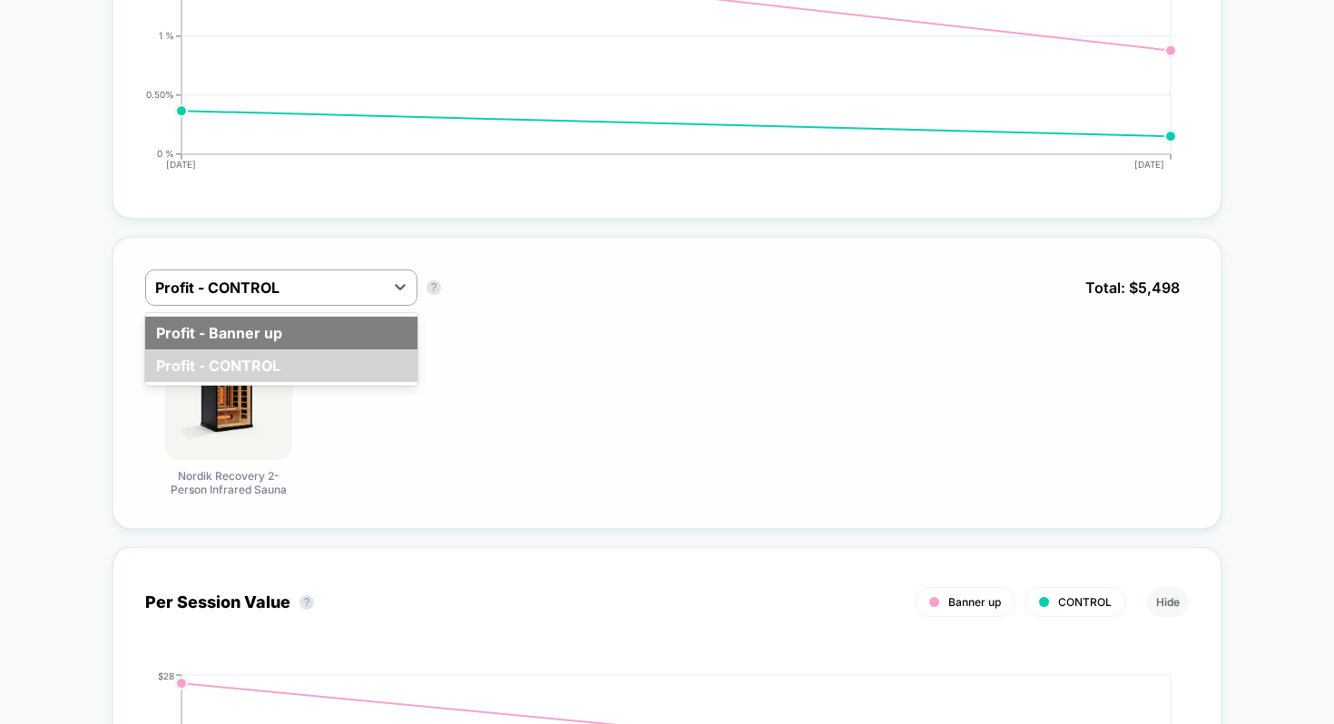
click at [289, 327] on div "Profit - Banner up" at bounding box center [281, 333] width 272 height 33
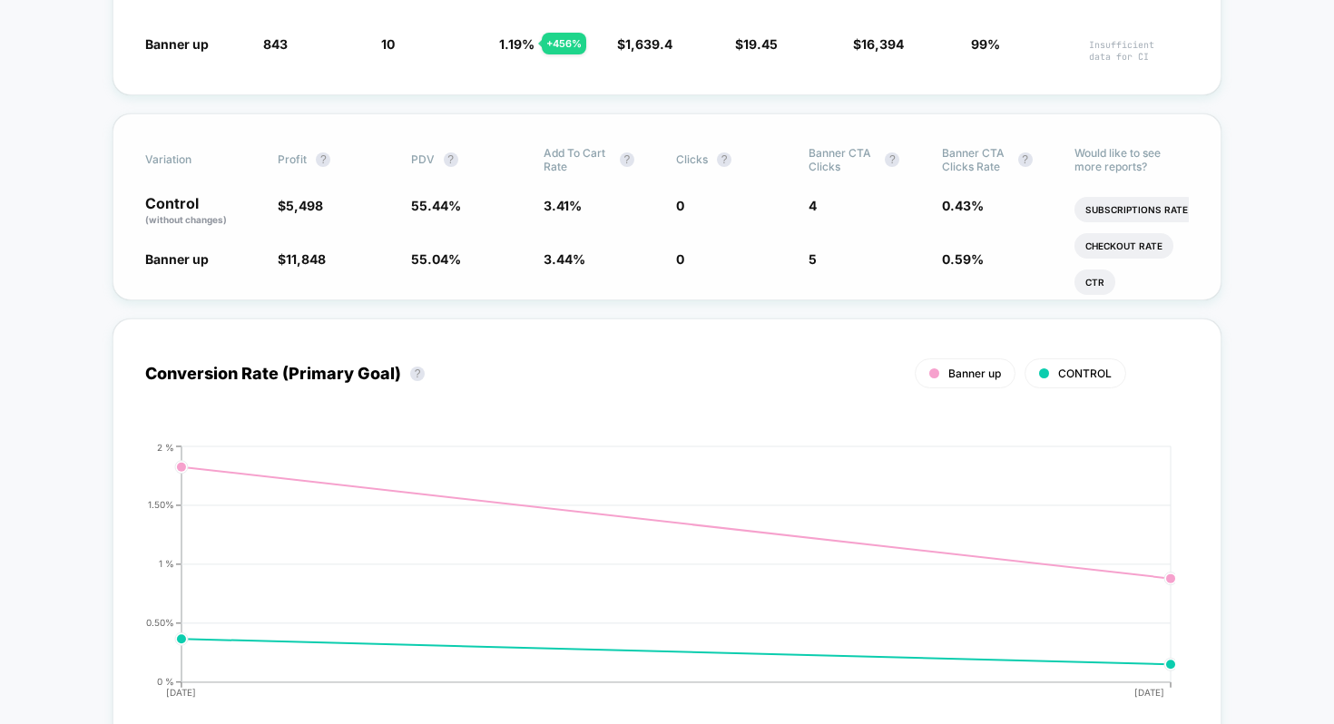
scroll to position [0, 0]
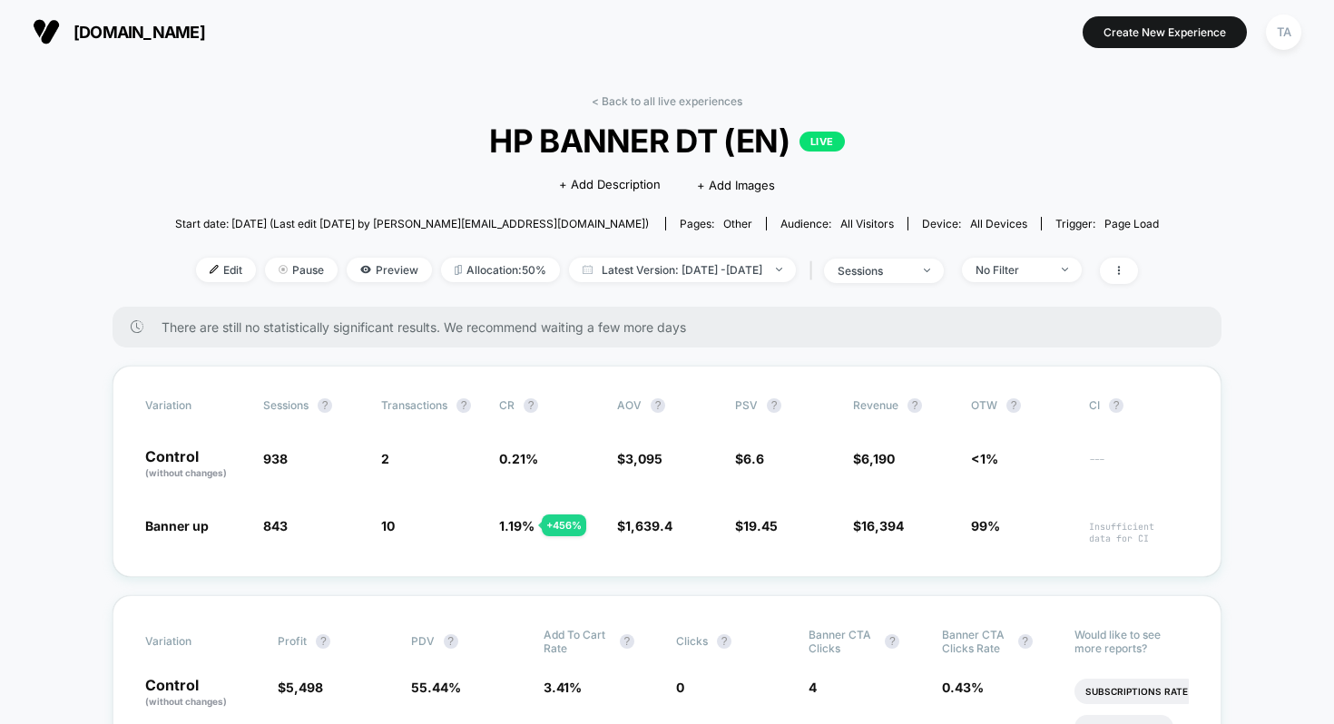
click at [614, 95] on link "< Back to all live experiences" at bounding box center [666, 101] width 151 height 14
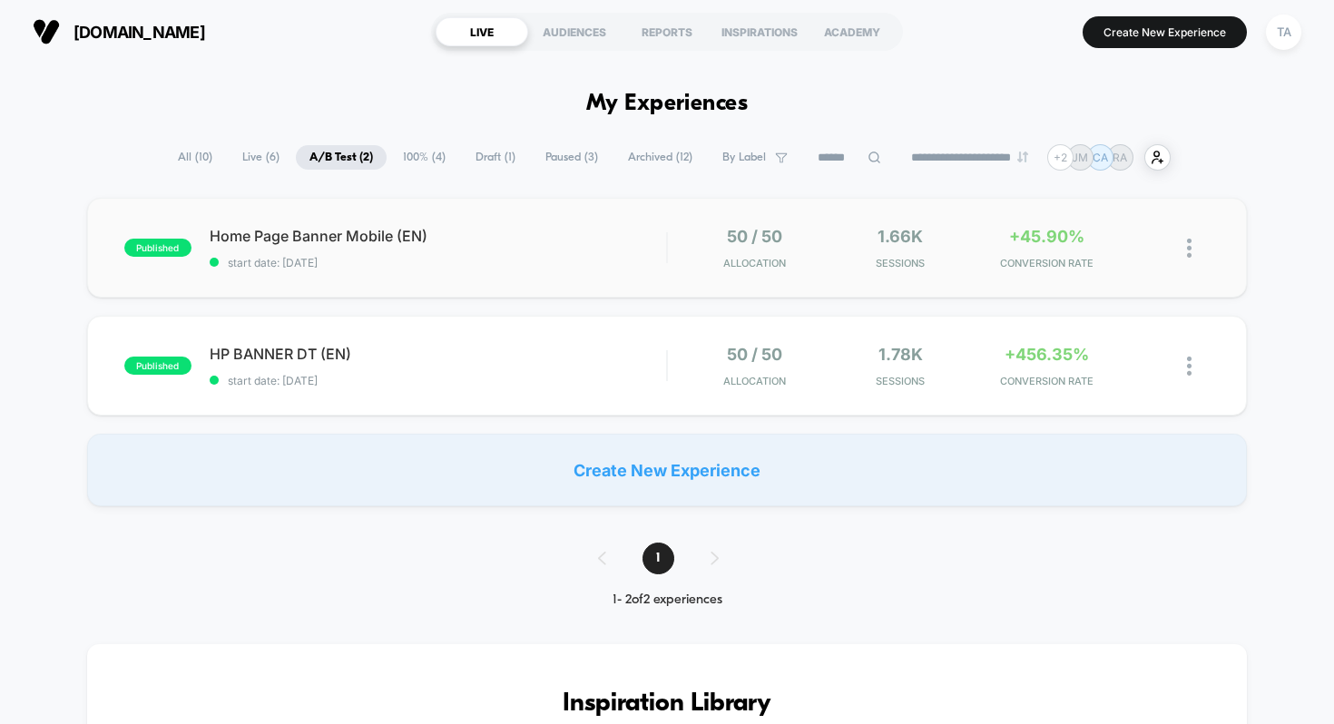
click at [810, 230] on div "50 / 50 Allocation" at bounding box center [754, 248] width 137 height 43
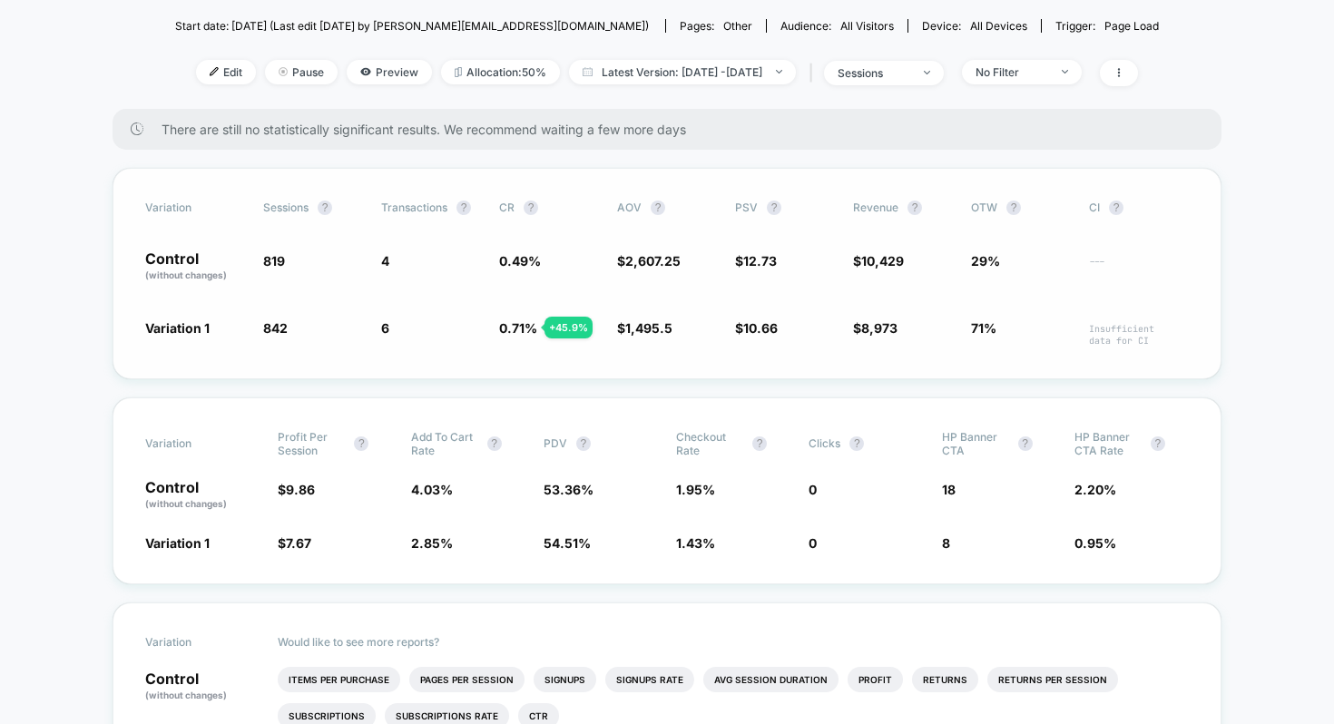
scroll to position [198, 0]
drag, startPoint x: 1111, startPoint y: 266, endPoint x: 1148, endPoint y: 256, distance: 38.5
click at [1138, 260] on span "---" at bounding box center [1139, 269] width 100 height 26
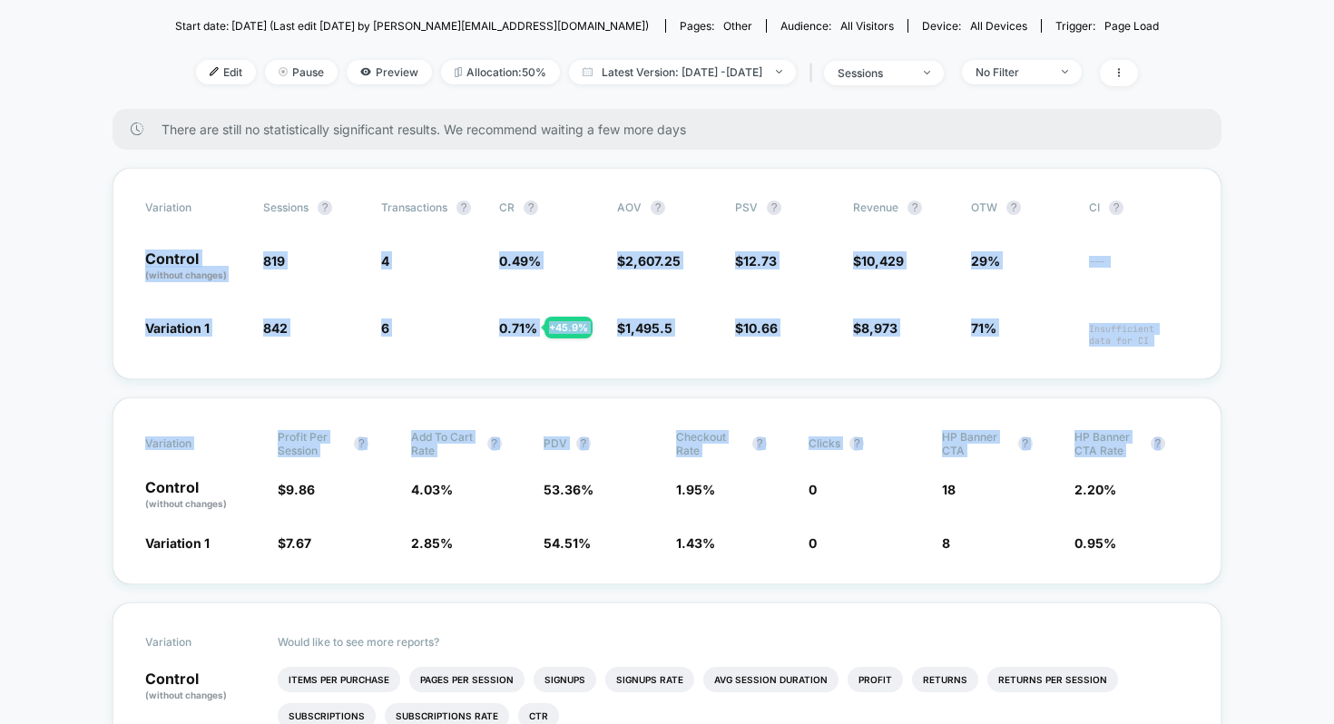
drag, startPoint x: 1190, startPoint y: 214, endPoint x: 1293, endPoint y: 341, distance: 163.2
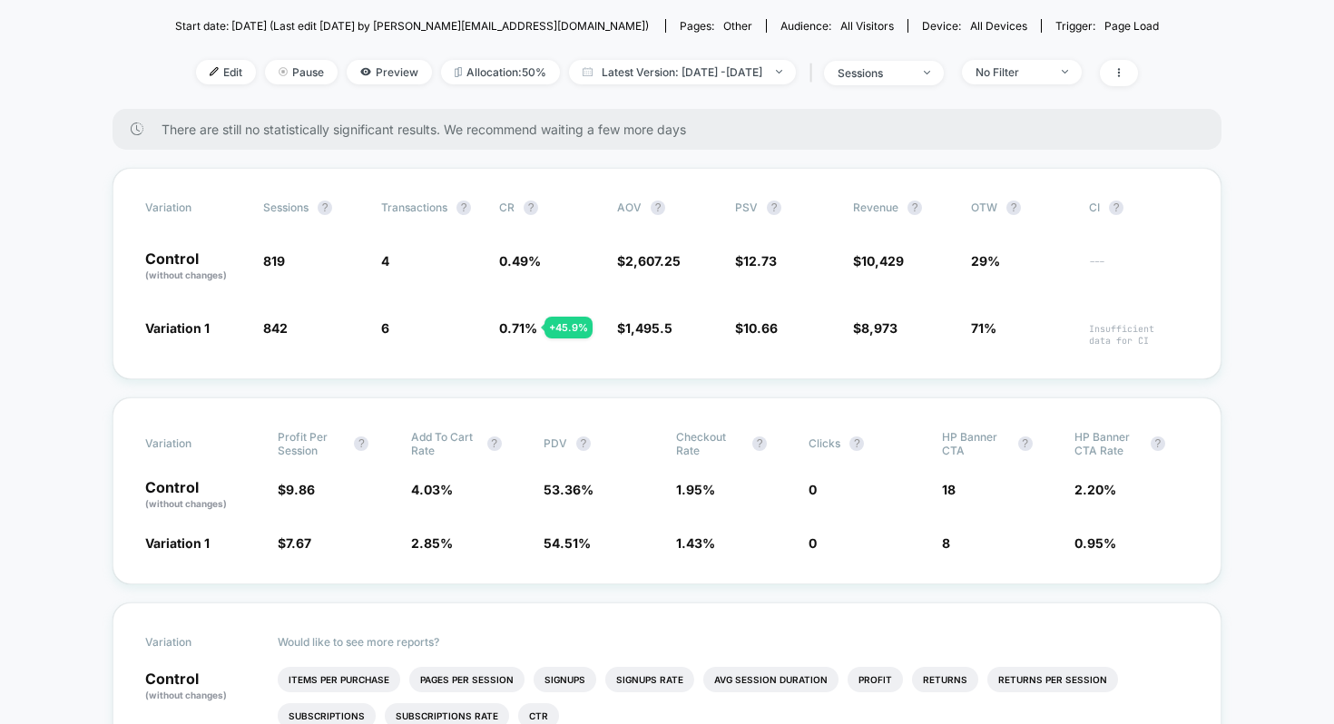
drag, startPoint x: 1088, startPoint y: 339, endPoint x: 1226, endPoint y: 384, distance: 145.7
drag, startPoint x: 1241, startPoint y: 337, endPoint x: 1262, endPoint y: 301, distance: 41.9
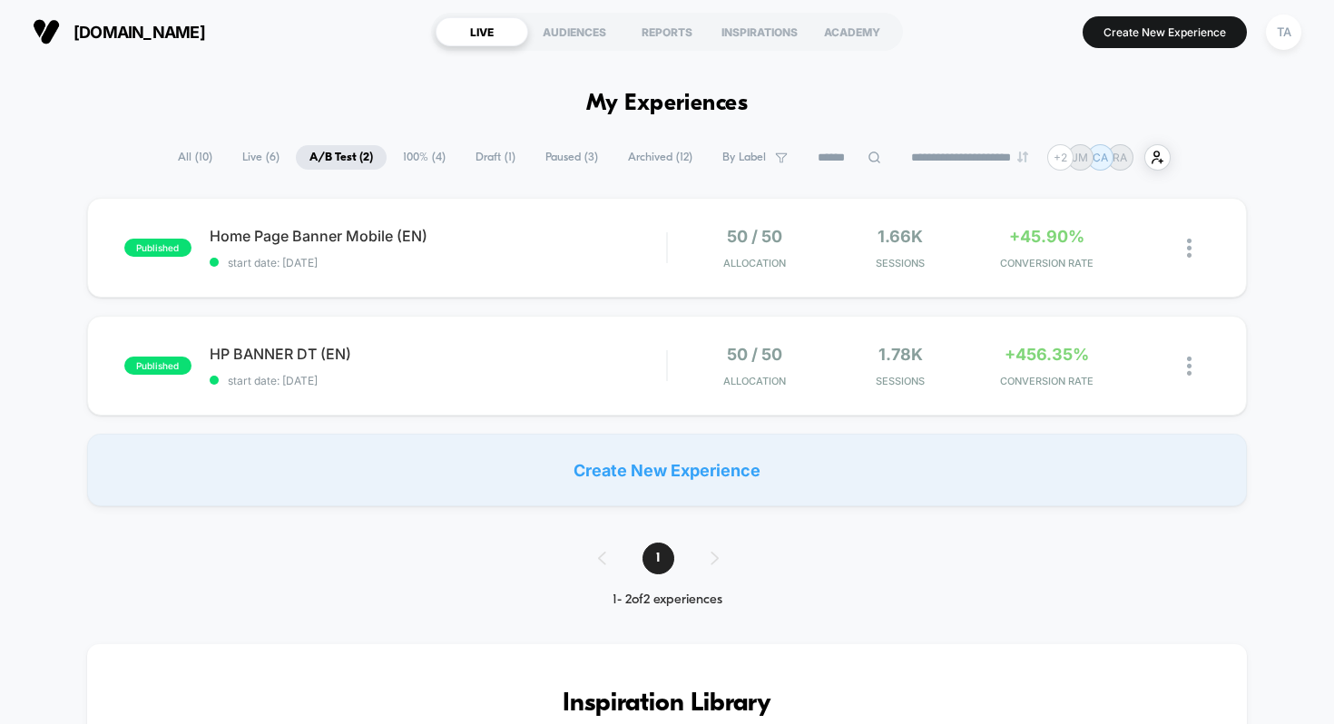
drag, startPoint x: 1250, startPoint y: 288, endPoint x: 1236, endPoint y: 280, distance: 15.4
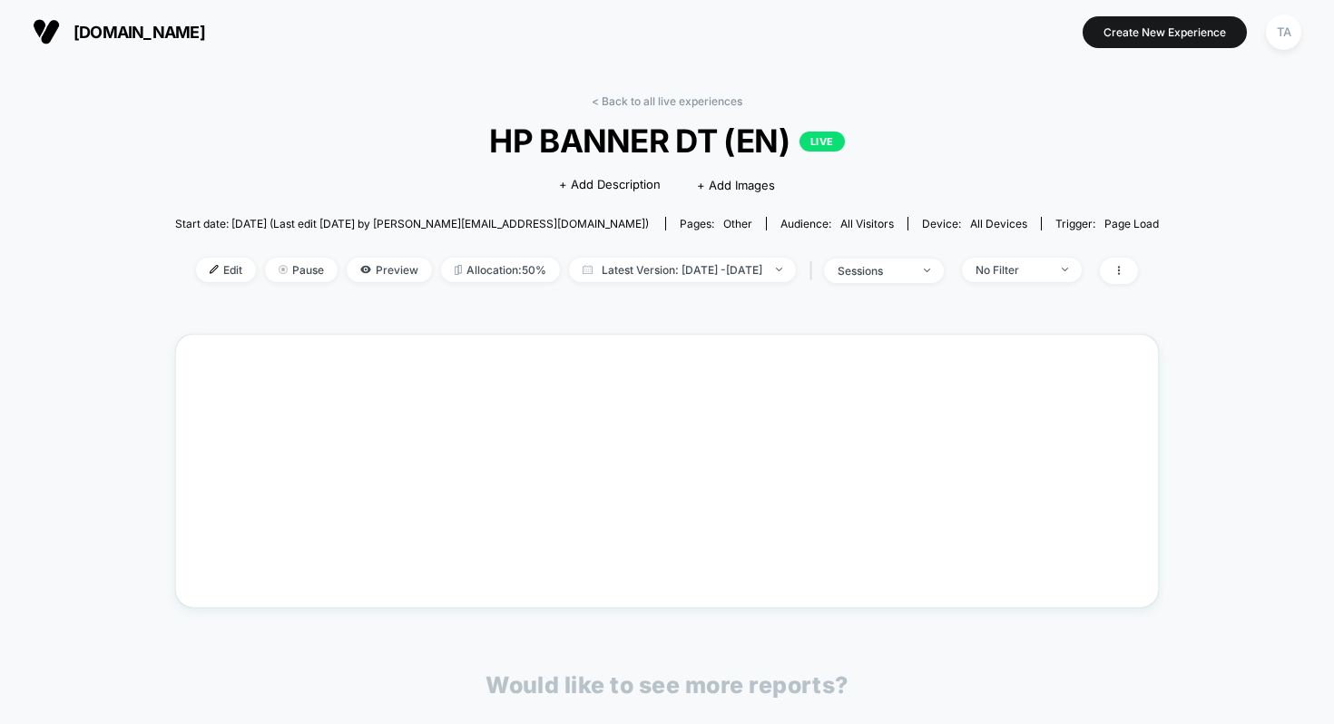
drag, startPoint x: 1078, startPoint y: 309, endPoint x: 1068, endPoint y: 312, distance: 10.3
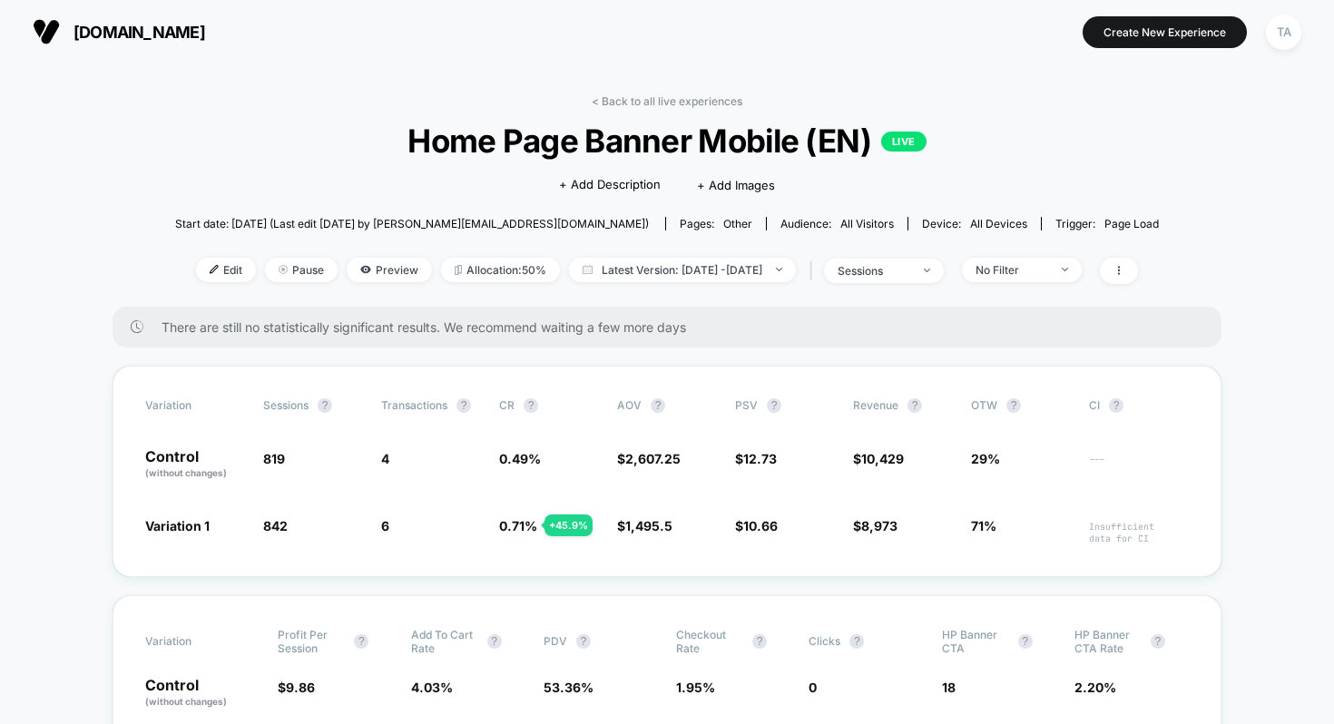
drag, startPoint x: 962, startPoint y: 281, endPoint x: 972, endPoint y: 245, distance: 37.6
click at [605, 98] on link "< Back to all live experiences" at bounding box center [666, 101] width 151 height 14
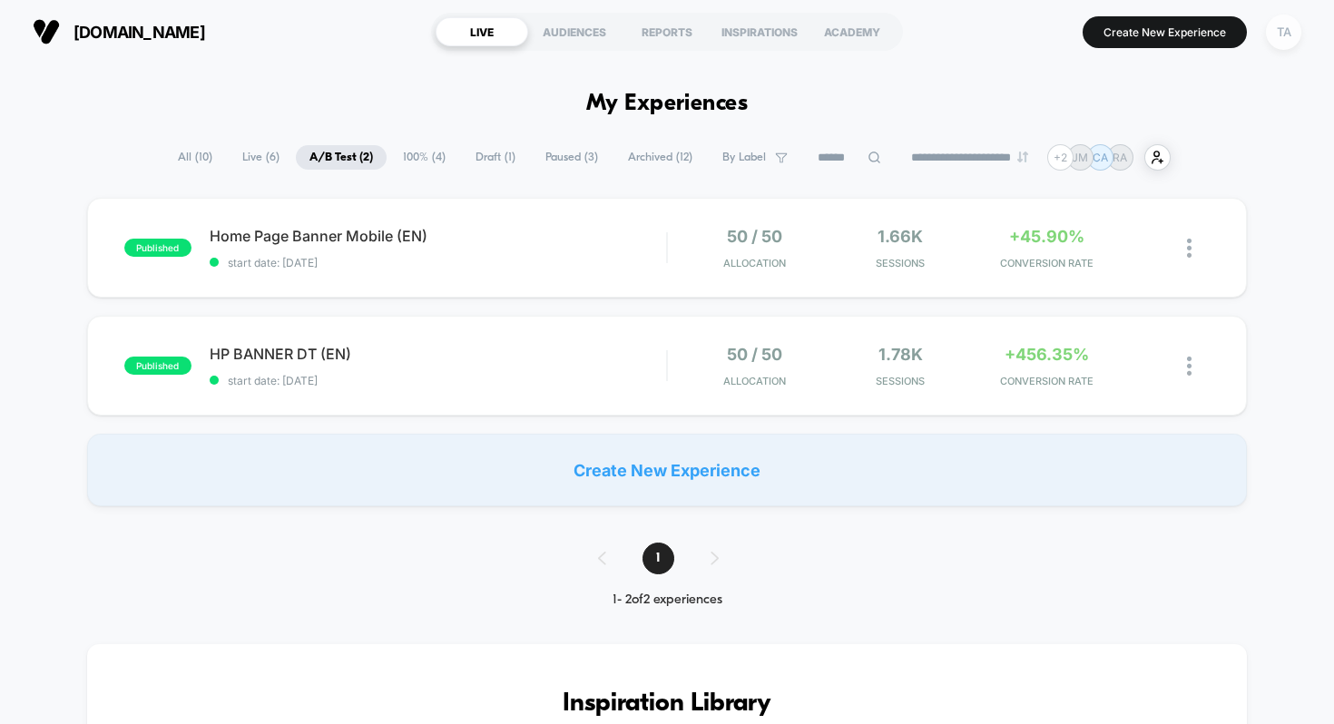
click at [1299, 29] on div "TA" at bounding box center [1283, 32] width 35 height 35
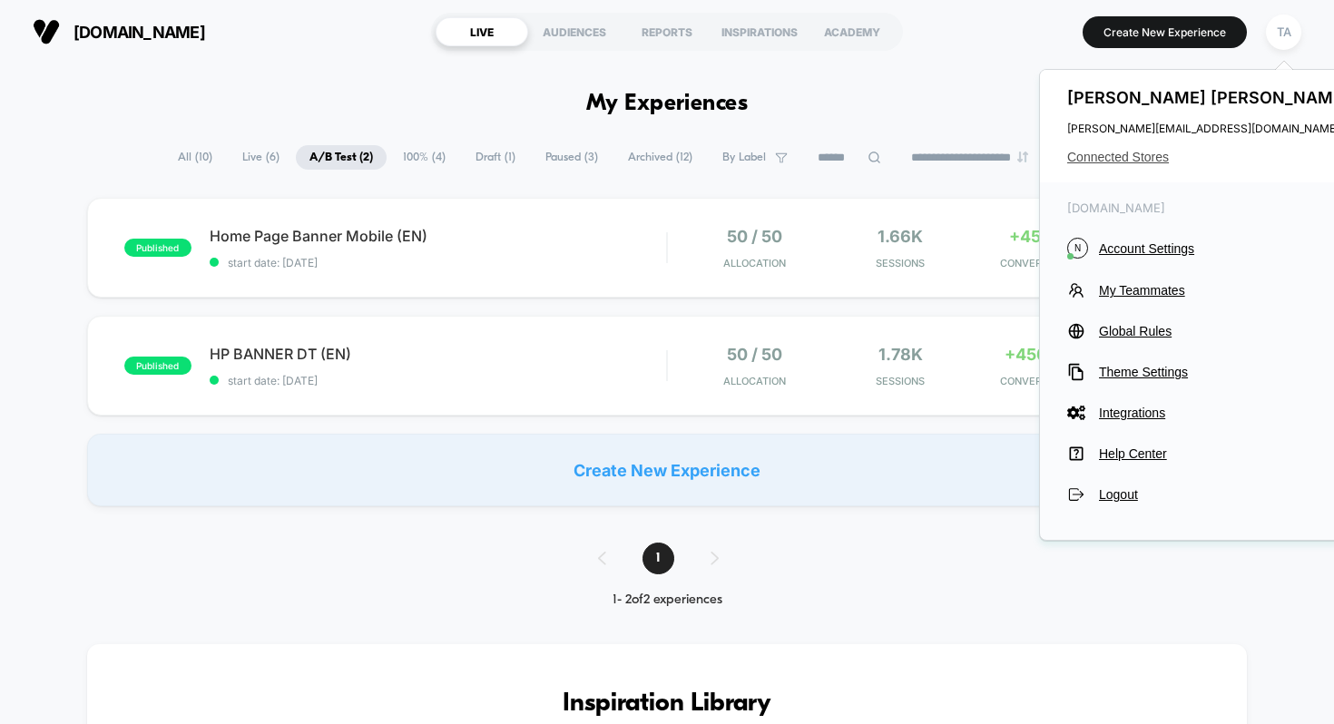
click at [1123, 158] on span "Connected Stores" at bounding box center [1210, 157] width 287 height 15
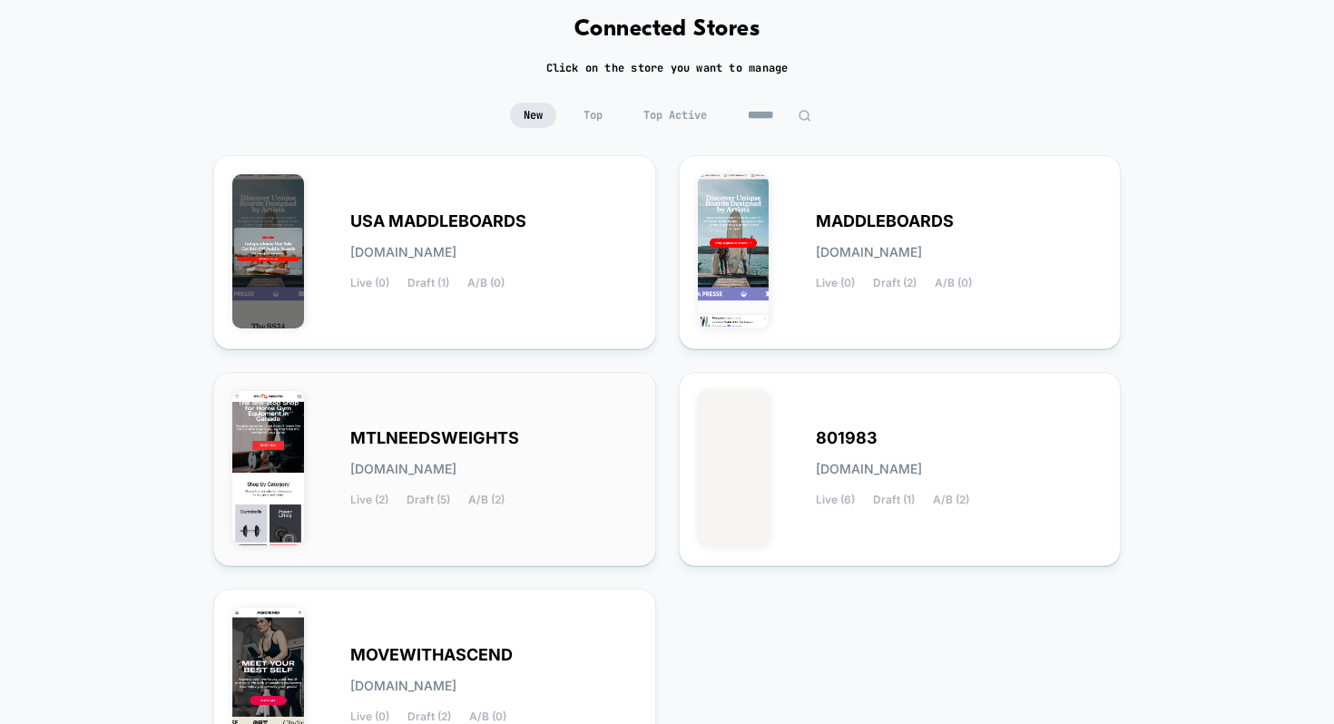
scroll to position [89, 0]
click at [400, 447] on div "MTLNEEDSWEIGHTS [DOMAIN_NAME] Live (2) Draft (5) A/B (2)" at bounding box center [493, 468] width 287 height 74
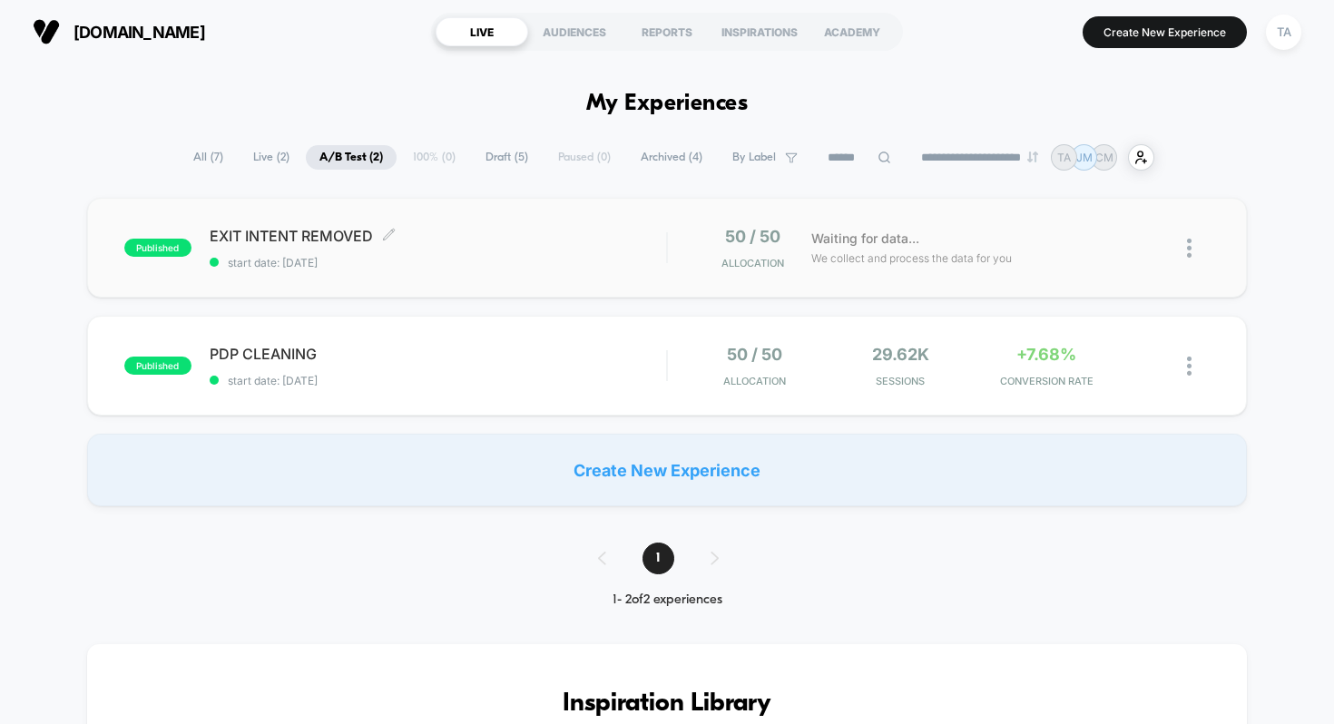
click at [288, 253] on div "EXIT INTENT REMOVED Click to edit experience details Click to edit experience d…" at bounding box center [438, 248] width 457 height 43
click at [355, 382] on span "start date: [DATE]" at bounding box center [438, 381] width 457 height 14
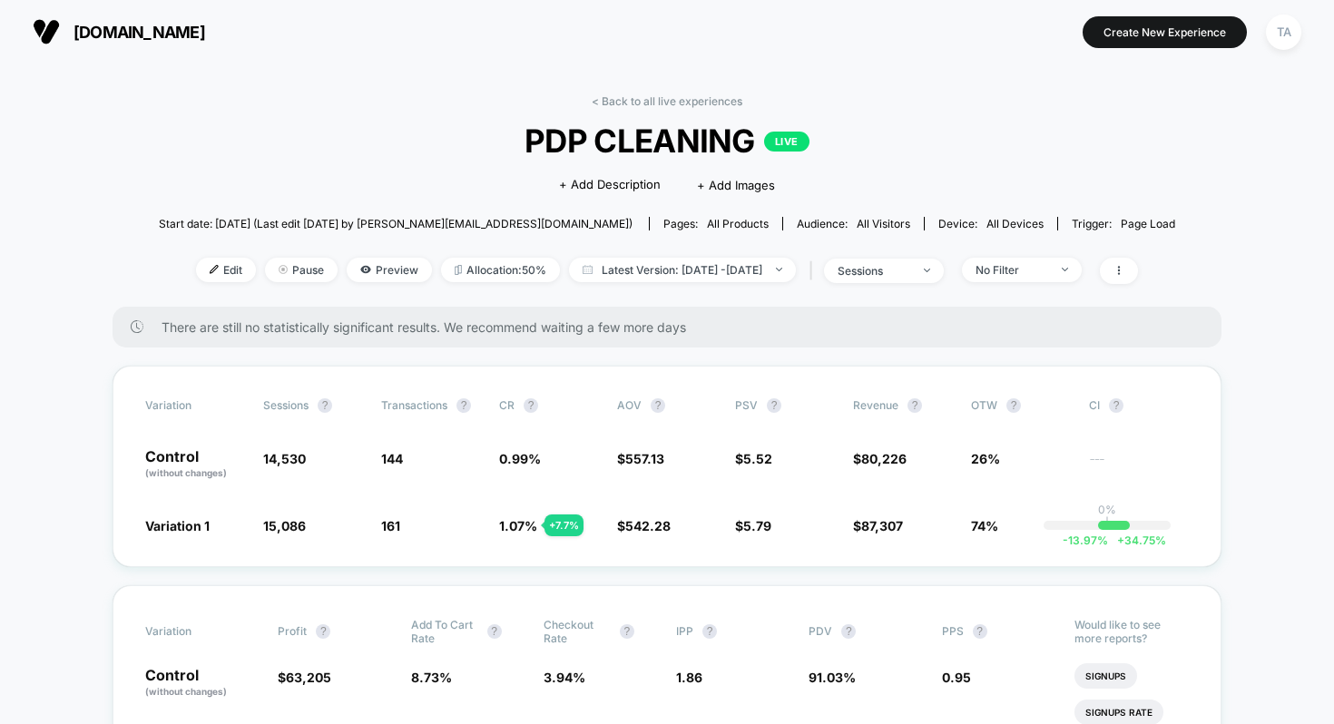
click at [161, 27] on span "[DOMAIN_NAME]" at bounding box center [139, 32] width 132 height 19
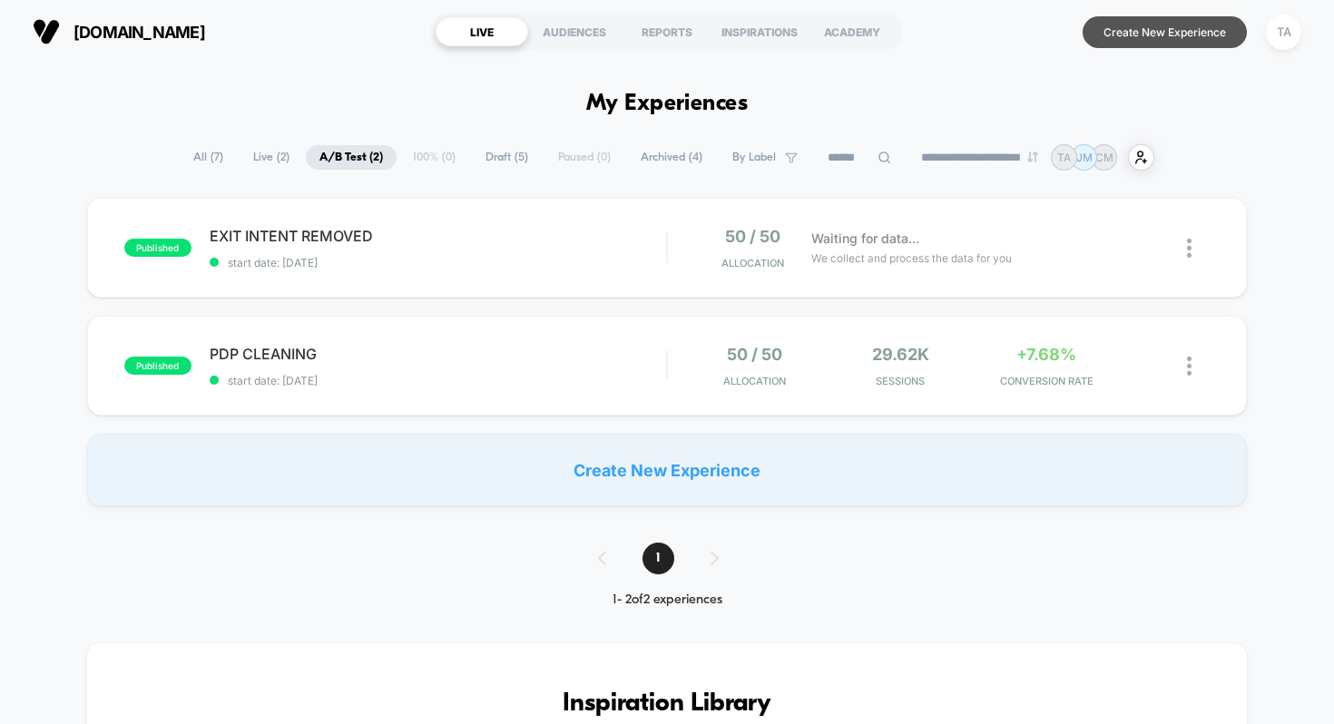
click at [1118, 36] on button "Create New Experience" at bounding box center [1164, 32] width 164 height 32
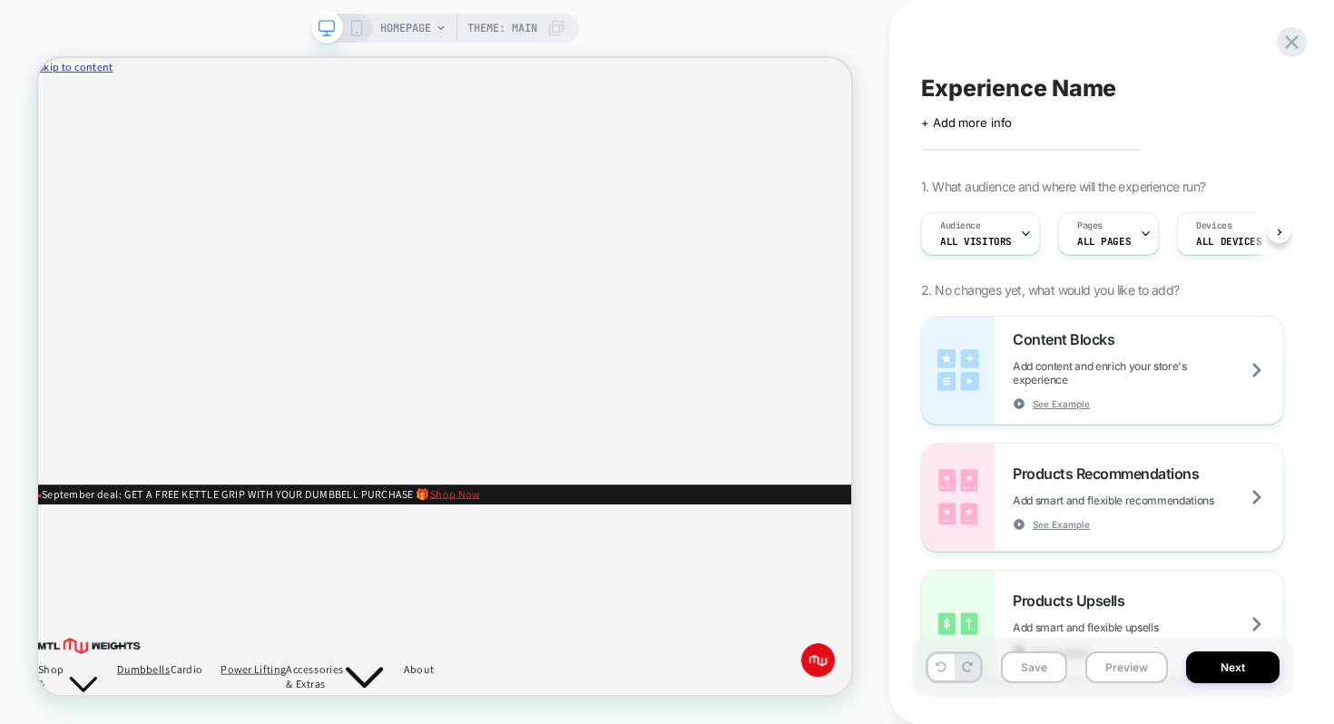
scroll to position [0, 1]
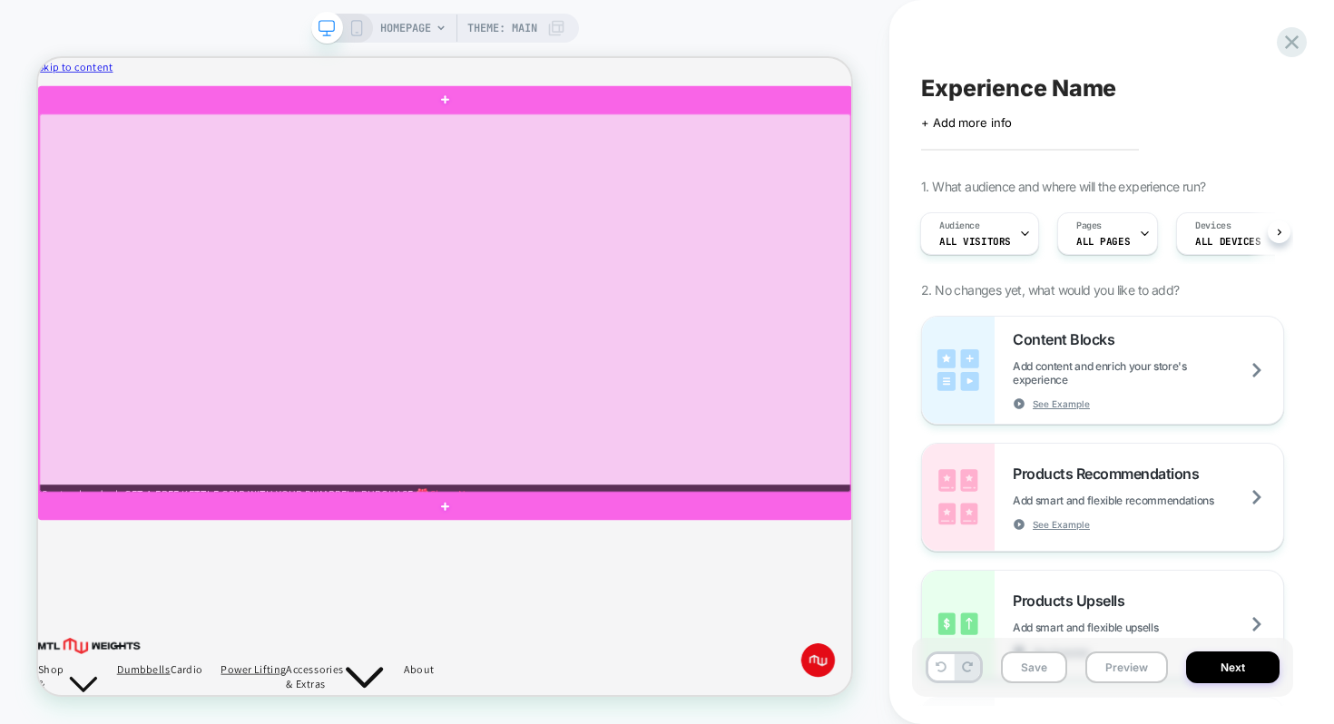
click at [944, 308] on div at bounding box center [580, 384] width 1081 height 504
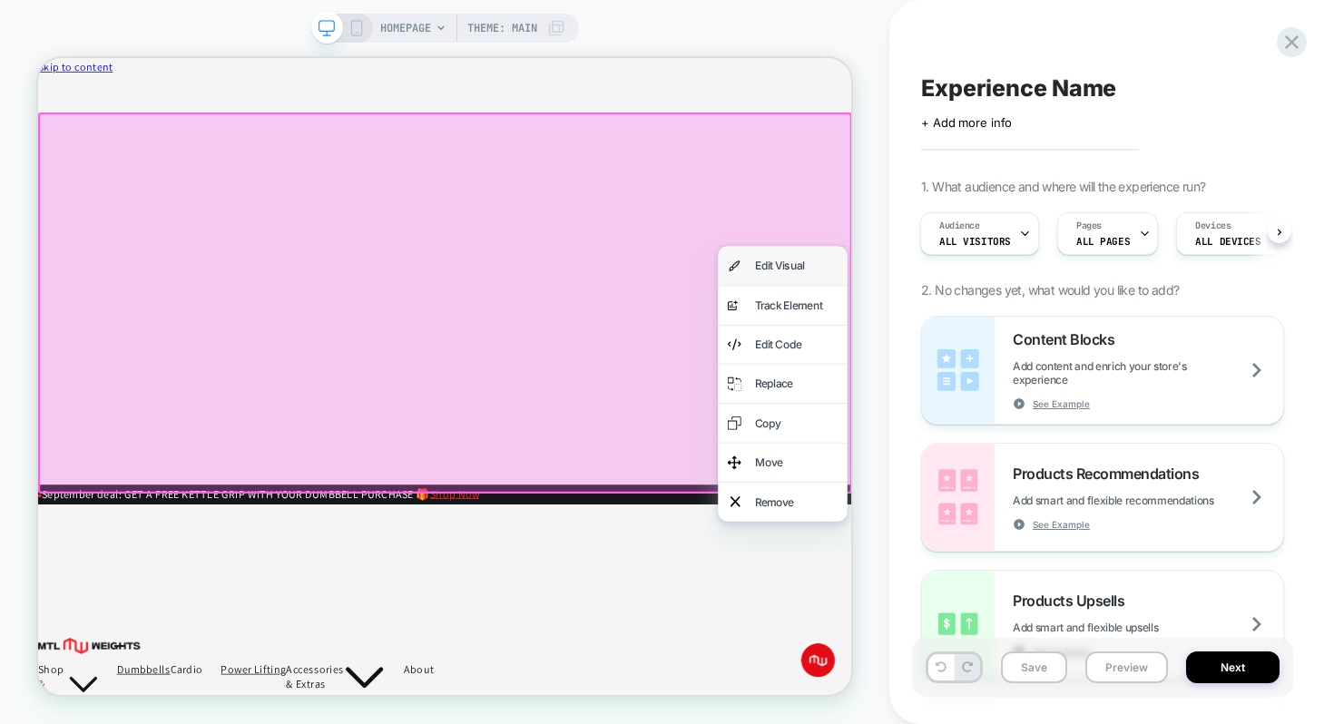
click at [982, 331] on div "Edit Visual" at bounding box center [1030, 335] width 172 height 52
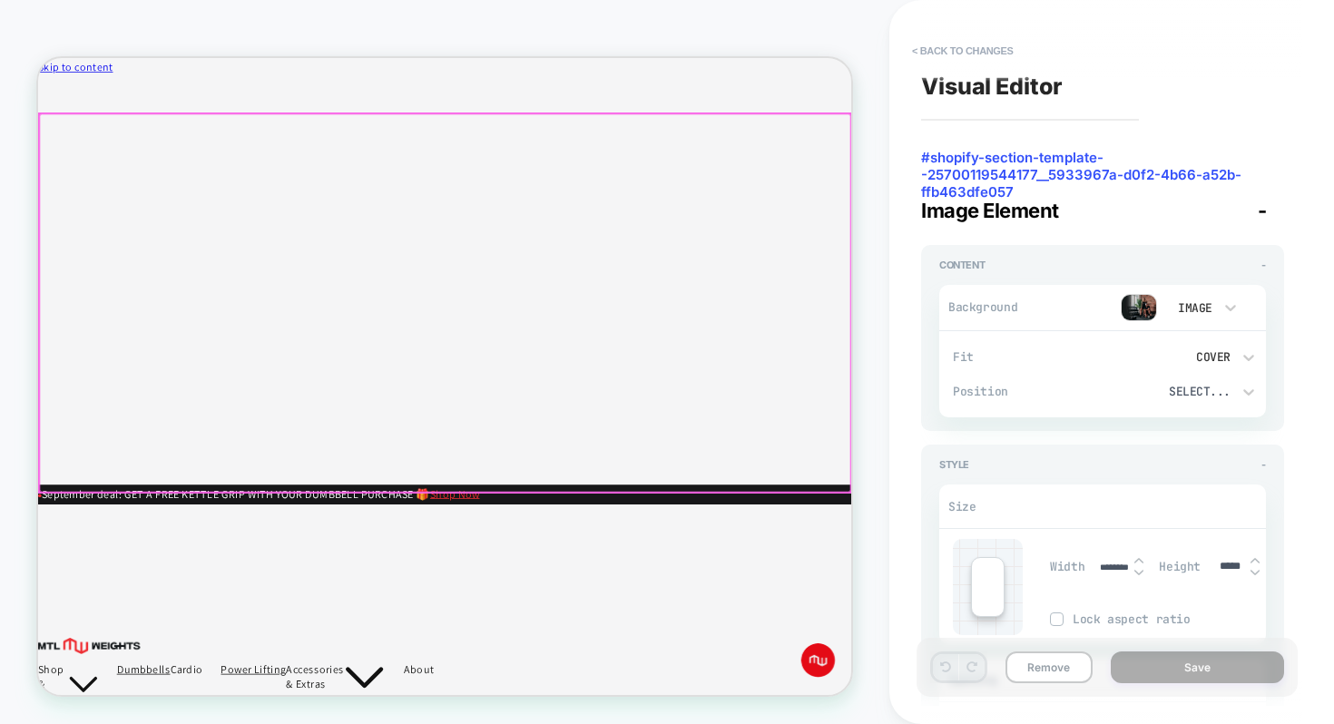
scroll to position [0, 0]
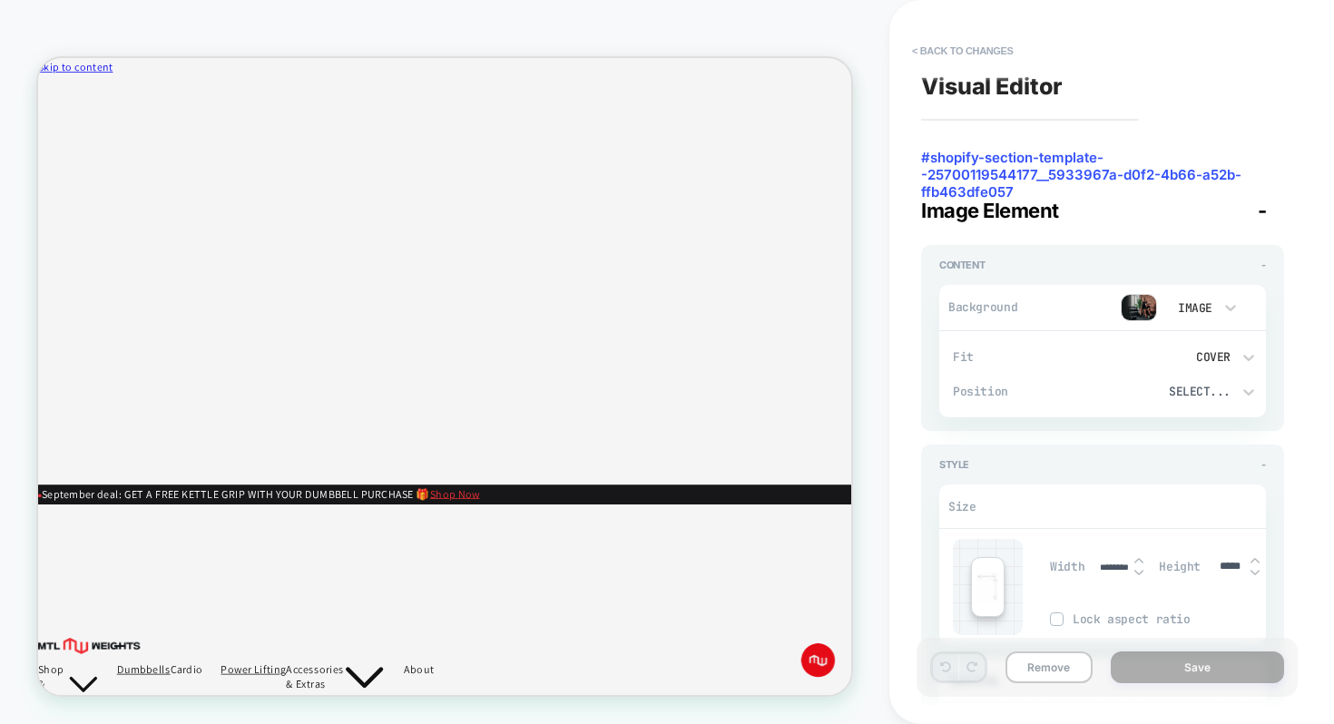
click at [1133, 306] on img at bounding box center [1138, 307] width 36 height 27
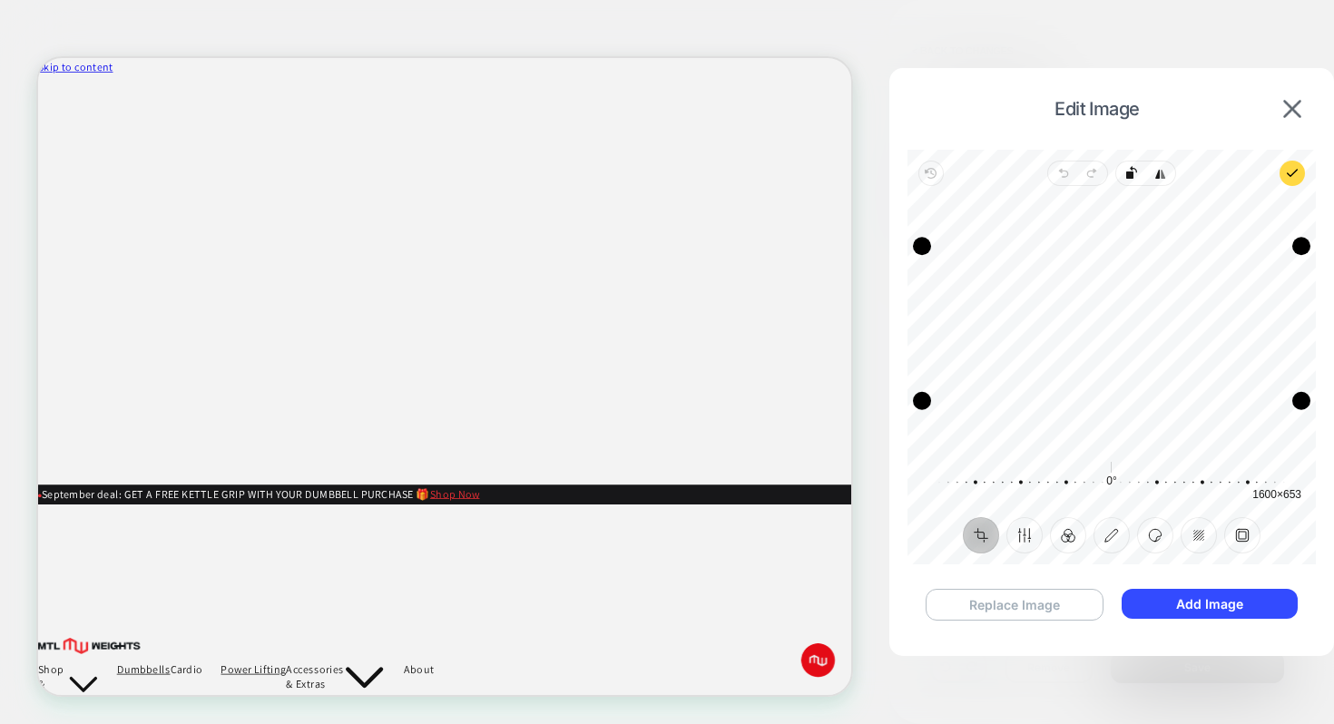
click at [1077, 602] on button "Replace Image" at bounding box center [1014, 605] width 178 height 32
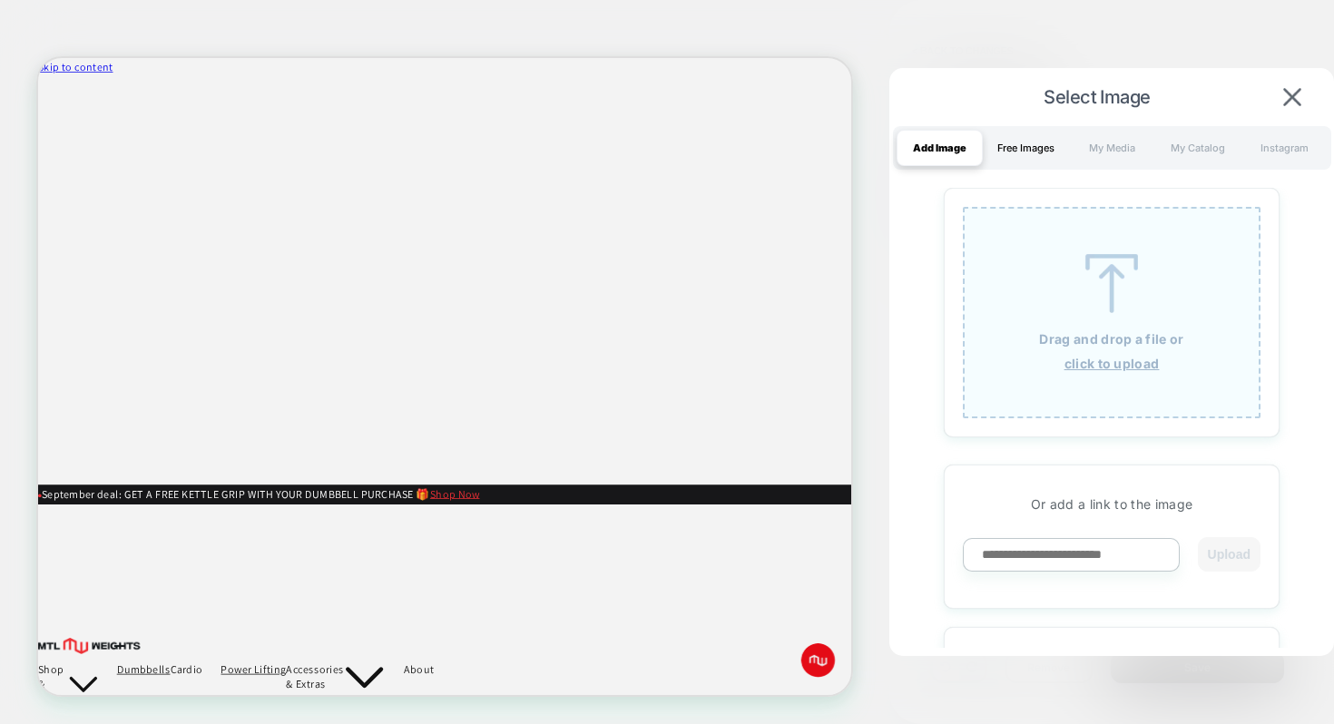
click at [1033, 161] on div "Free Images" at bounding box center [1025, 148] width 86 height 36
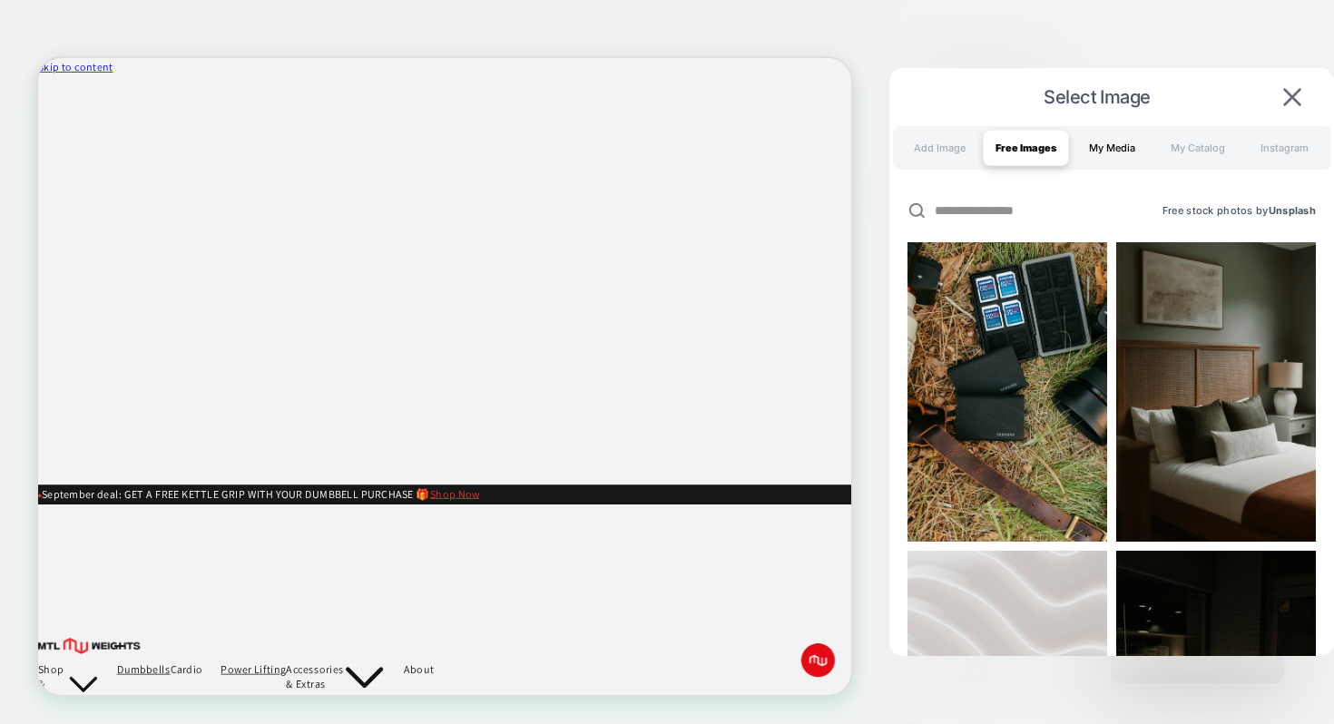
click at [1104, 157] on div "My Media" at bounding box center [1112, 148] width 86 height 36
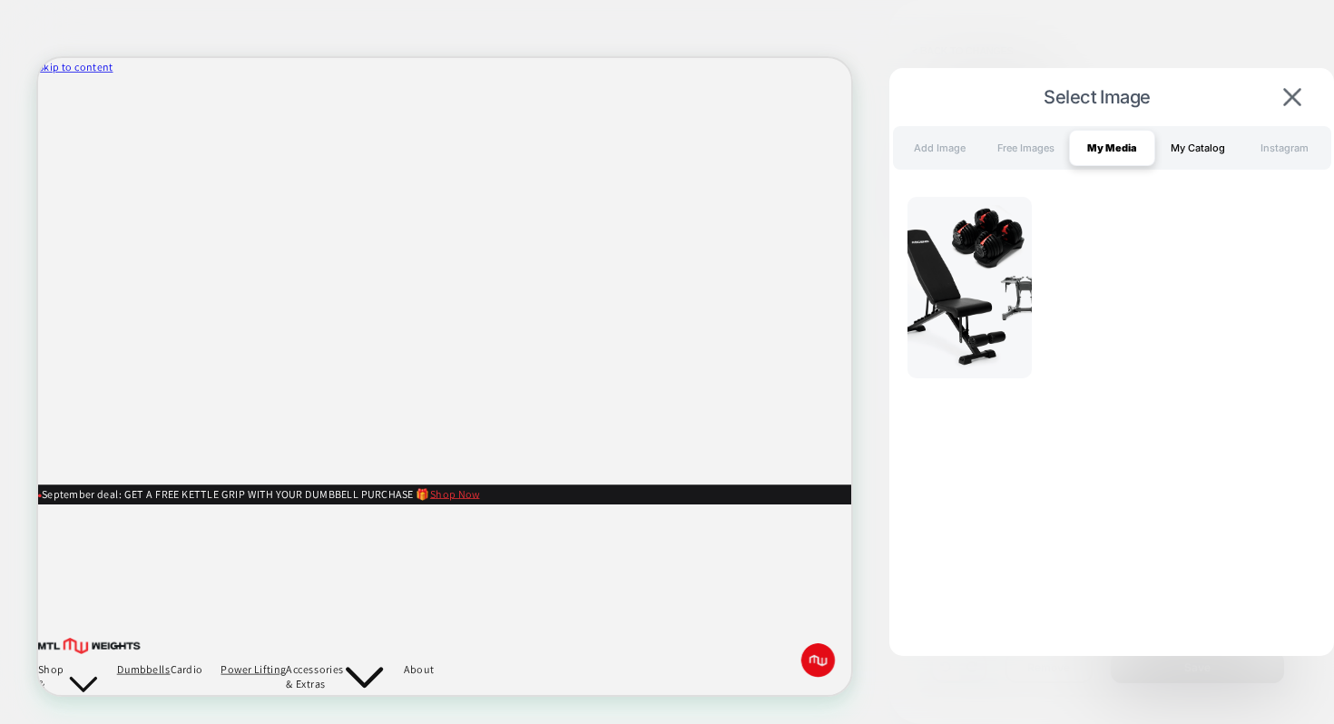
click at [1168, 142] on div "My Catalog" at bounding box center [1198, 148] width 86 height 36
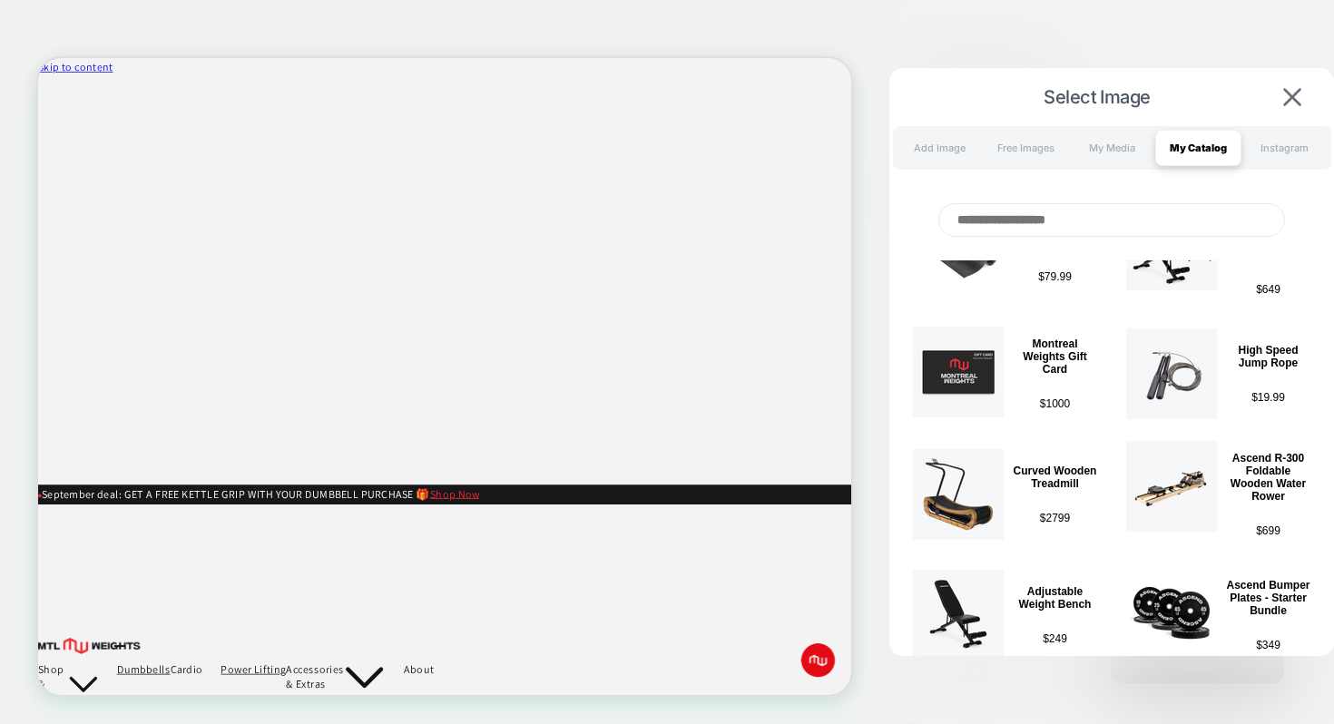
scroll to position [996, 0]
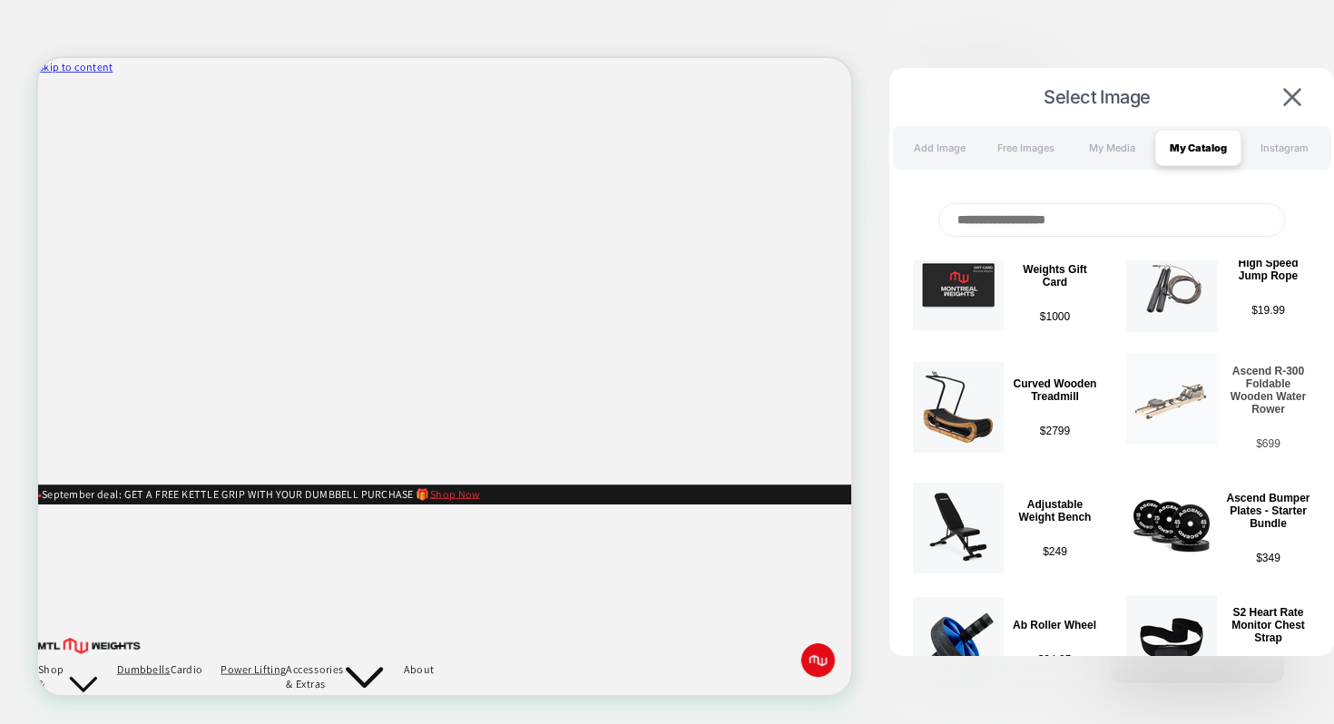
click at [1176, 393] on img at bounding box center [1171, 399] width 91 height 91
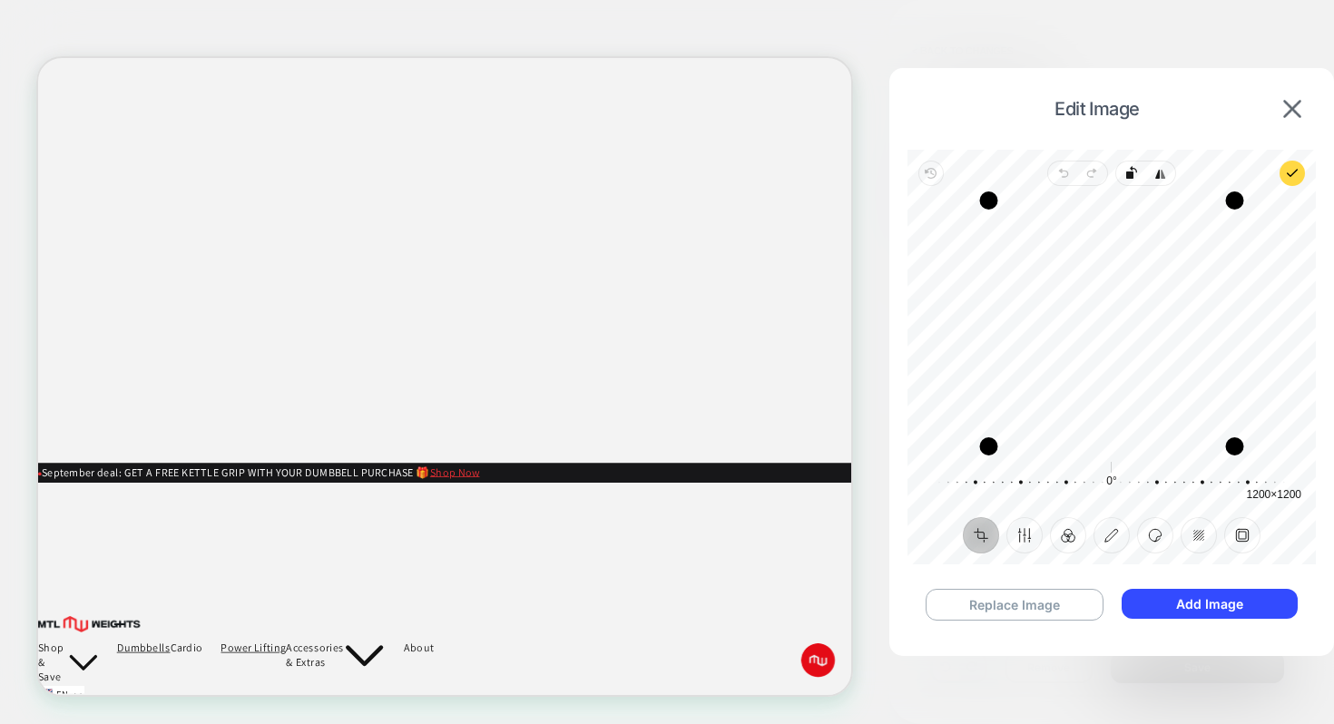
scroll to position [0, 0]
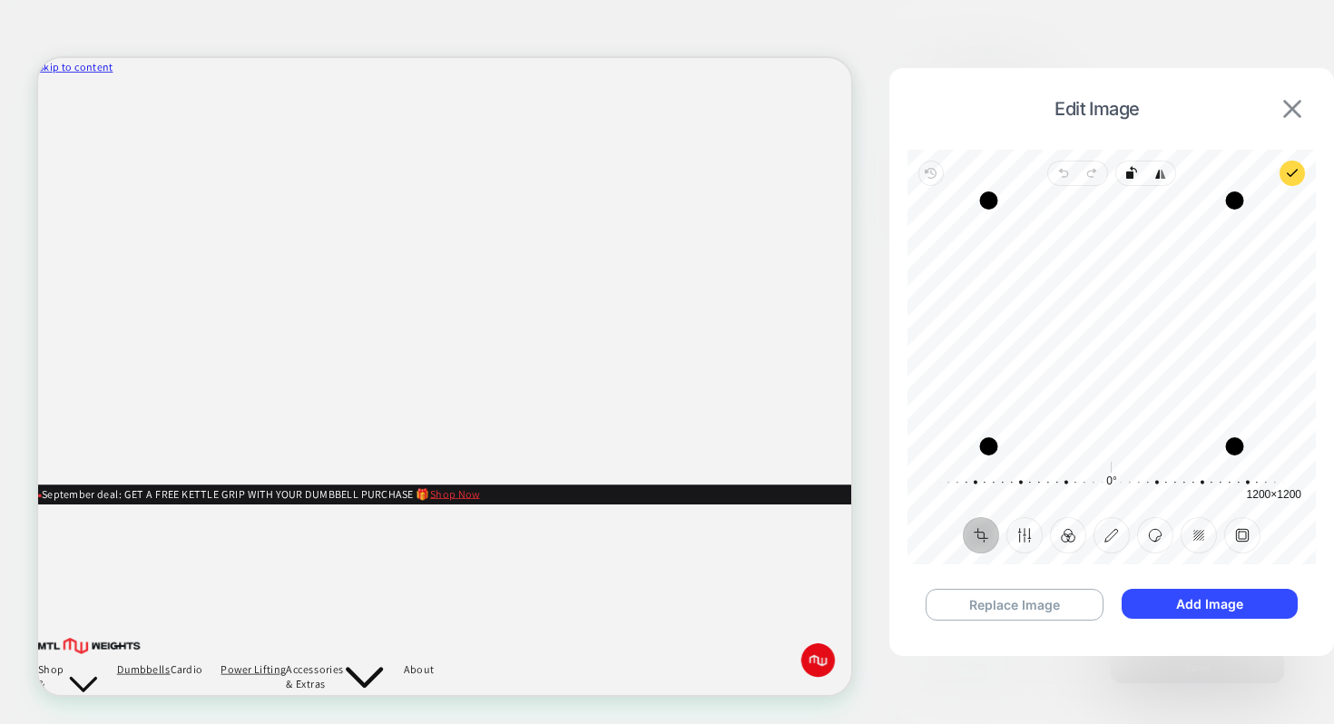
click at [1299, 103] on img at bounding box center [1292, 109] width 18 height 18
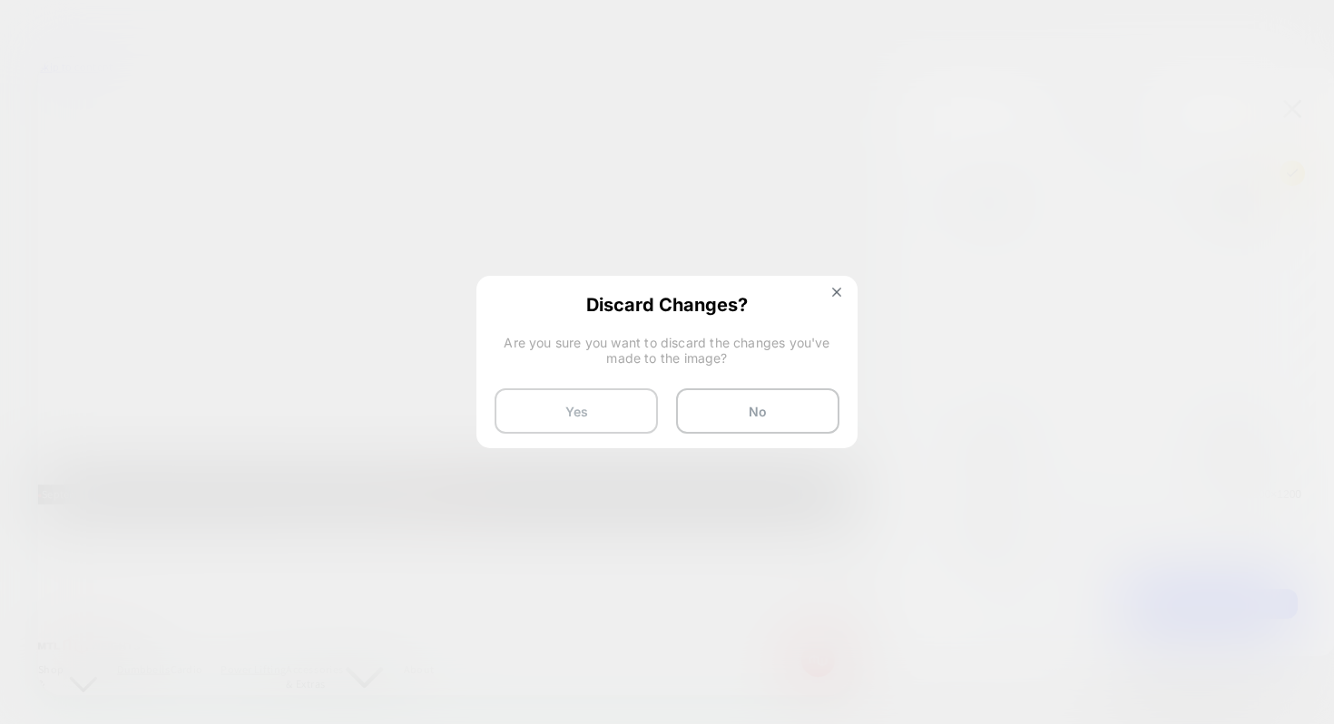
click at [625, 419] on button "Yes" at bounding box center [575, 410] width 163 height 45
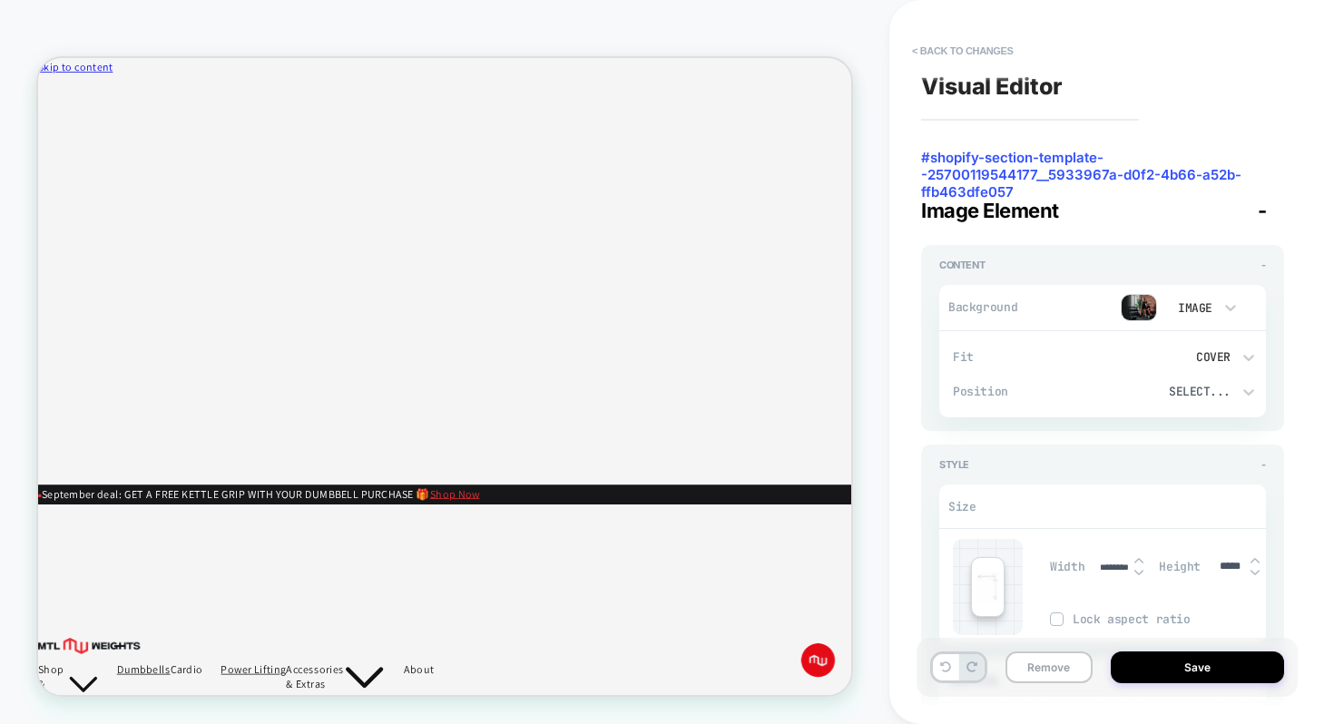
click at [1148, 303] on img at bounding box center [1138, 307] width 36 height 27
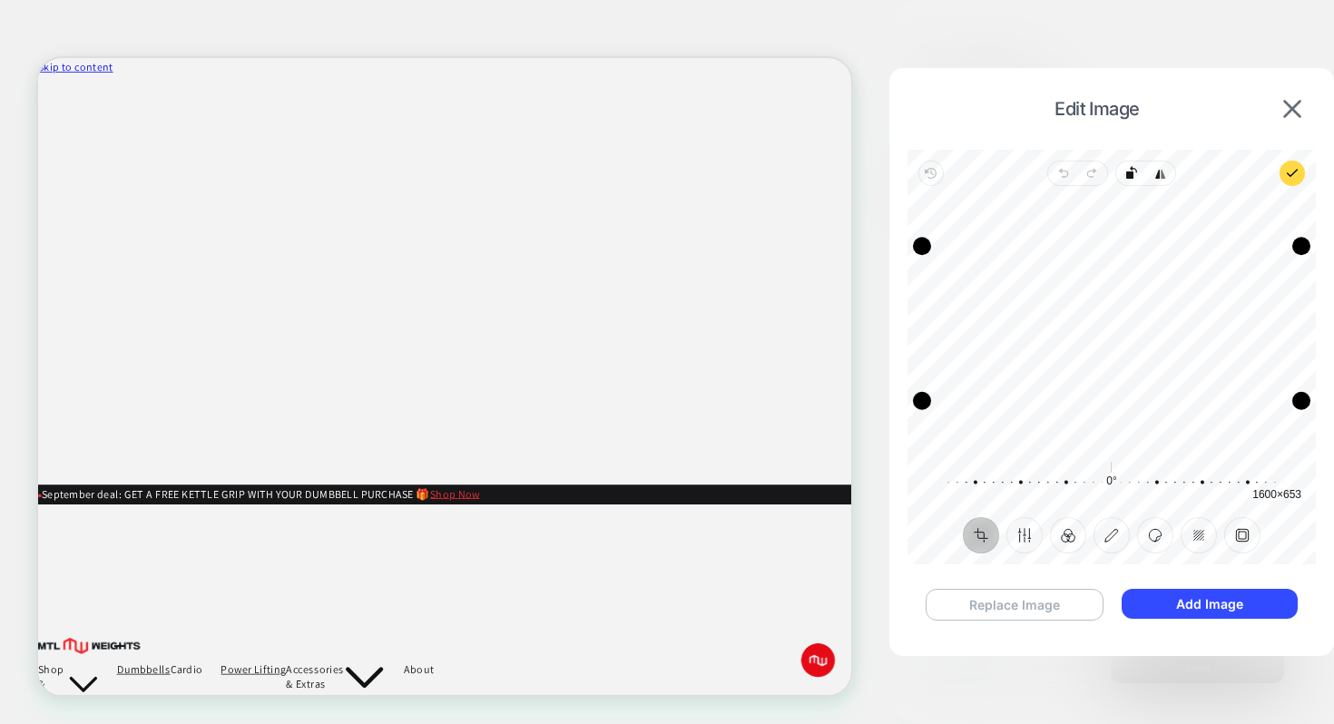
click at [1062, 604] on button "Replace Image" at bounding box center [1014, 605] width 178 height 32
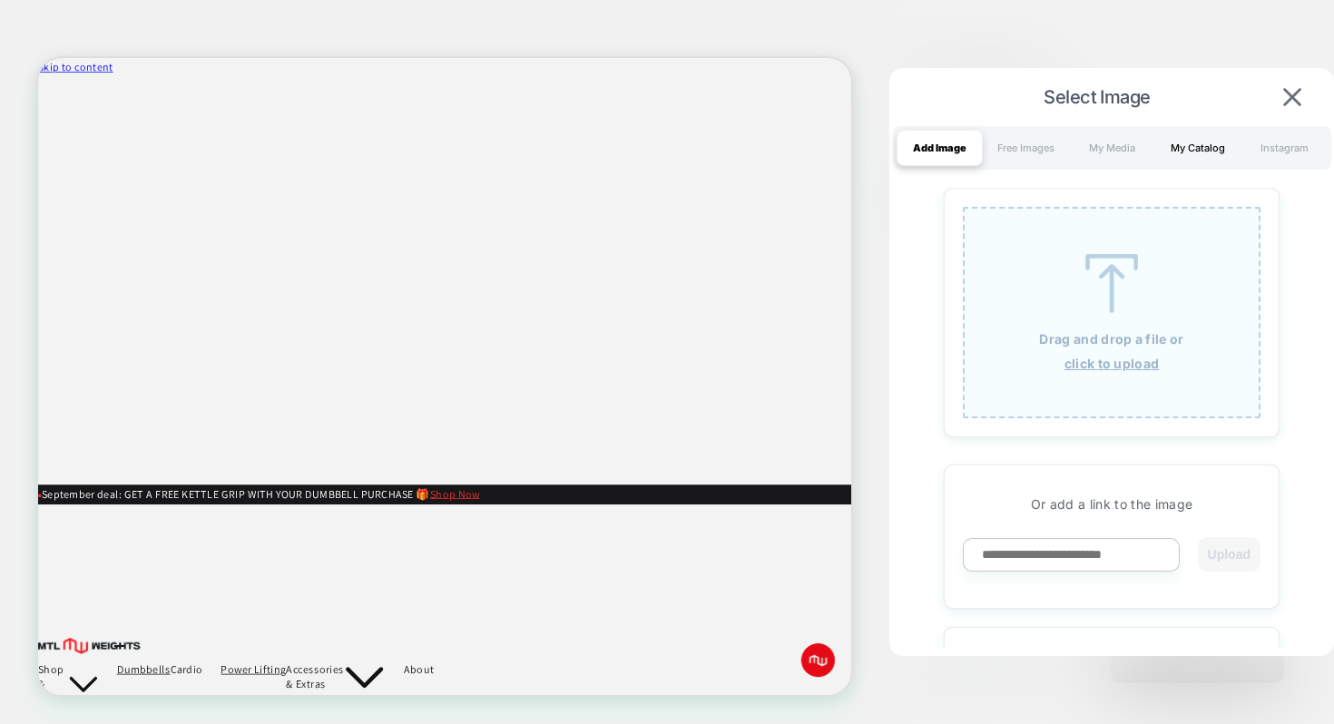
click at [1208, 145] on div "My Catalog" at bounding box center [1198, 148] width 86 height 36
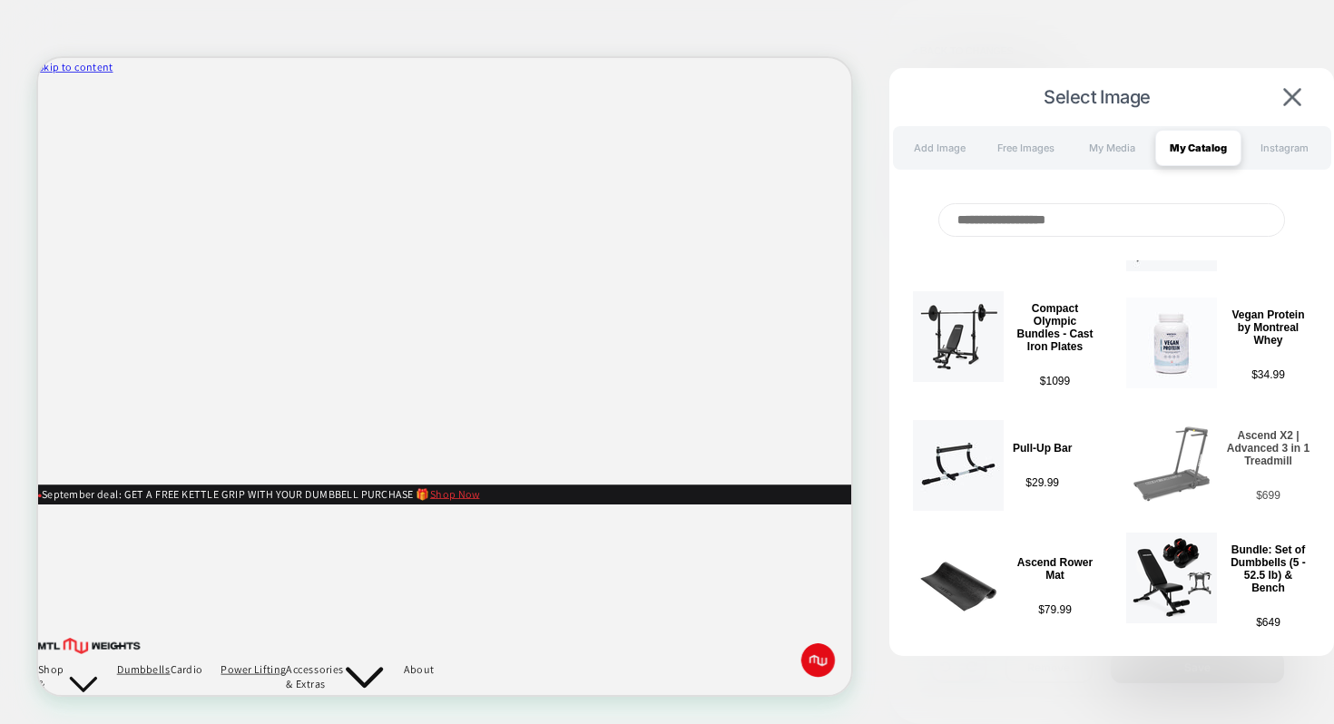
scroll to position [589, 0]
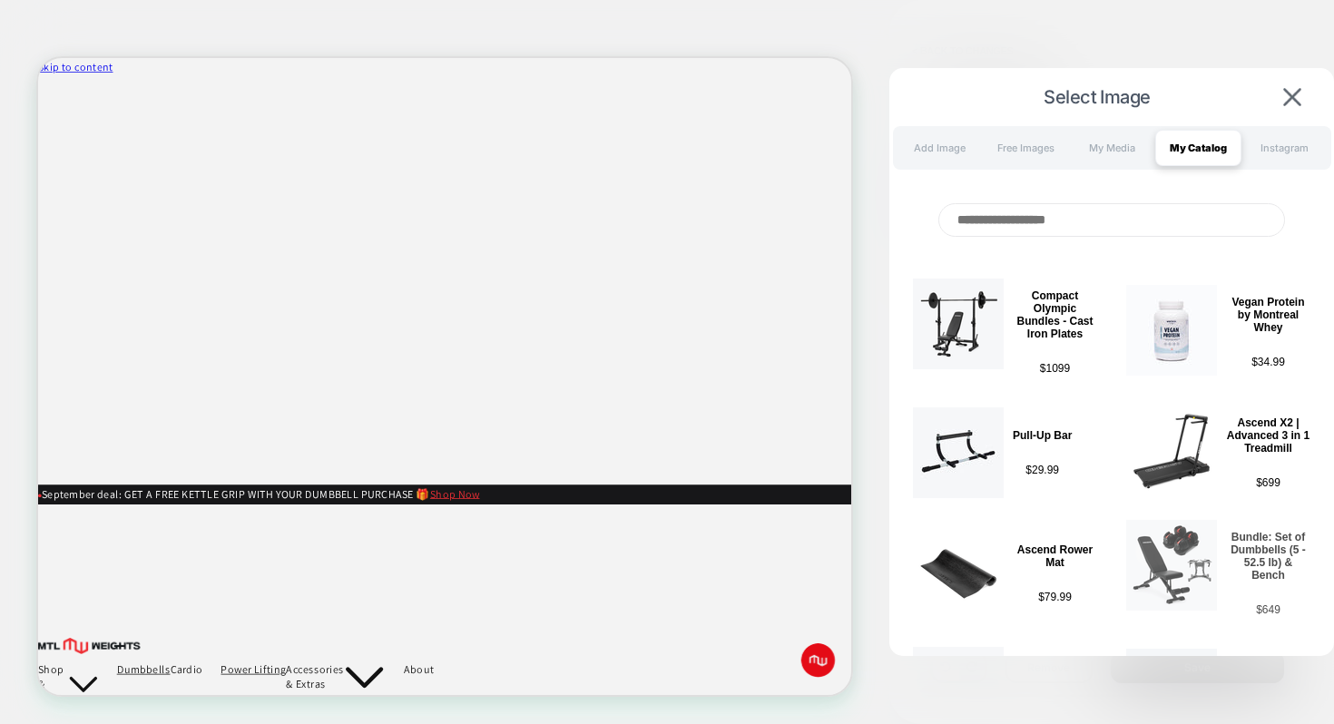
click at [1246, 542] on p "Bundle: Set of Dumbbells (5 - 52.5 lb) & Bench" at bounding box center [1268, 556] width 84 height 51
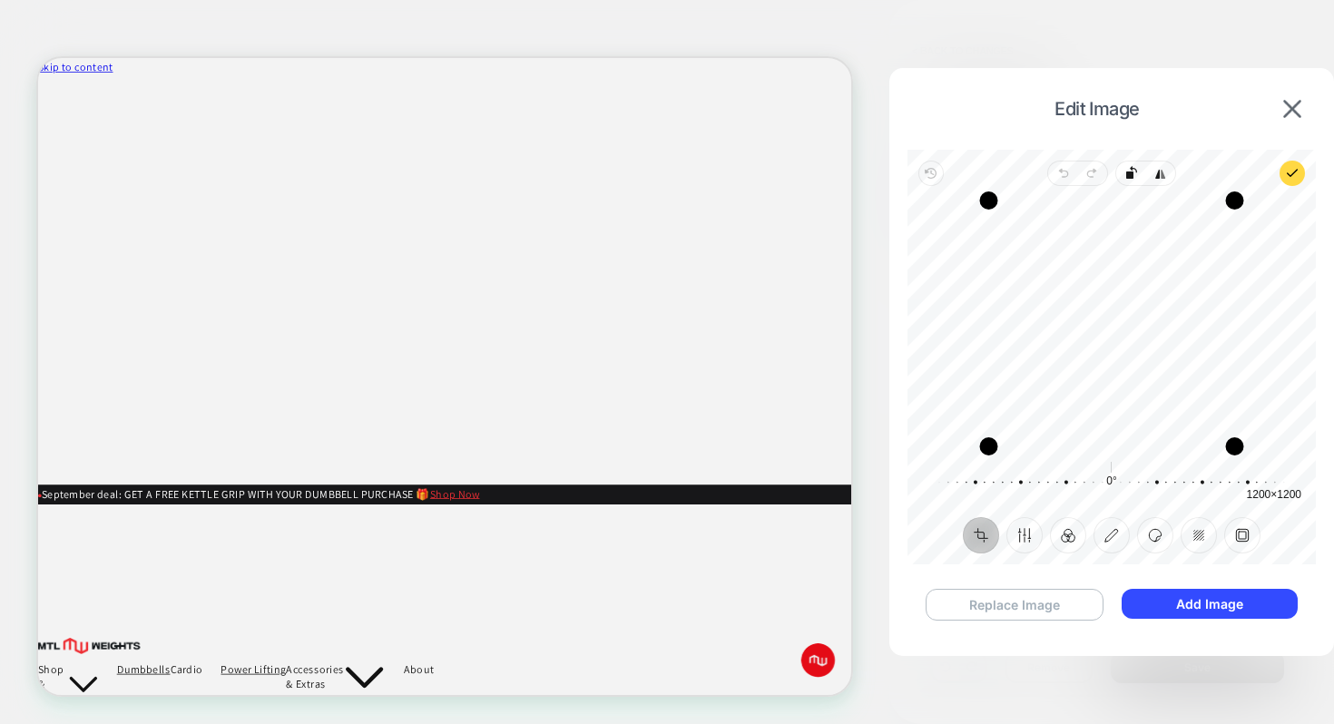
click at [1079, 597] on button "Replace Image" at bounding box center [1014, 605] width 178 height 32
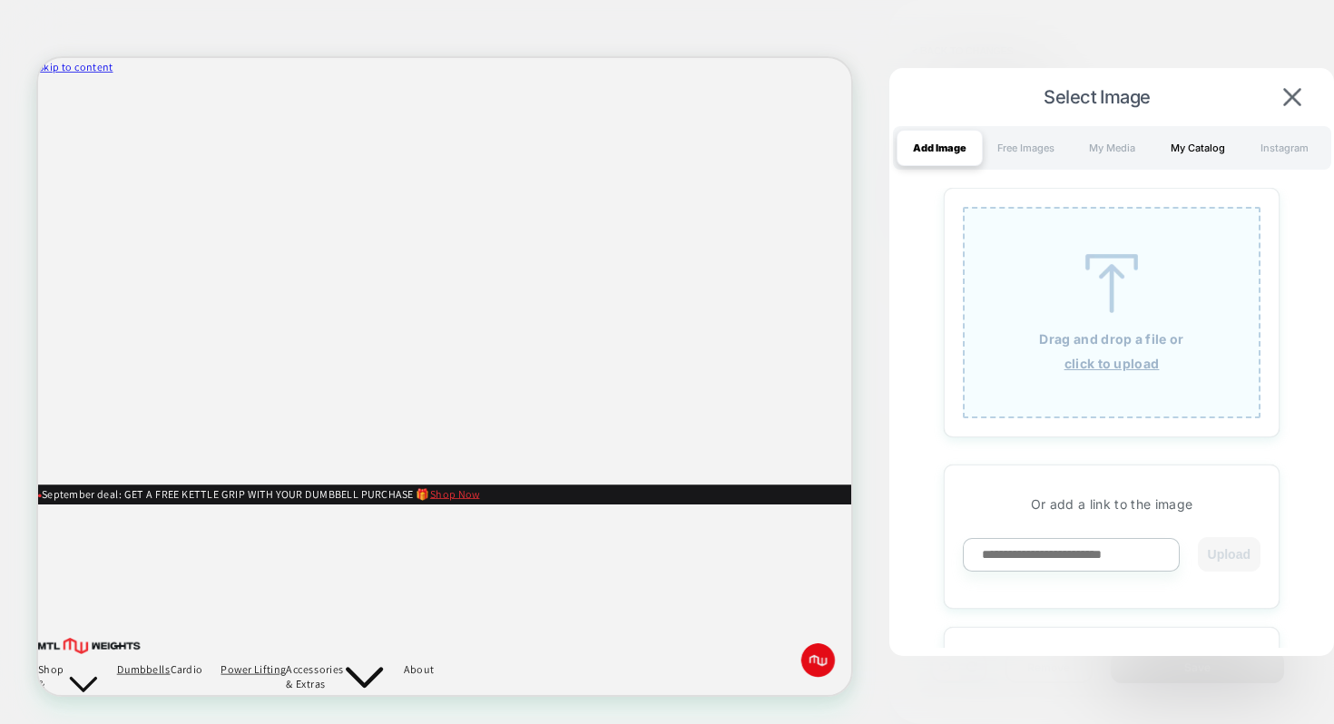
click at [1189, 142] on div "My Catalog" at bounding box center [1198, 148] width 86 height 36
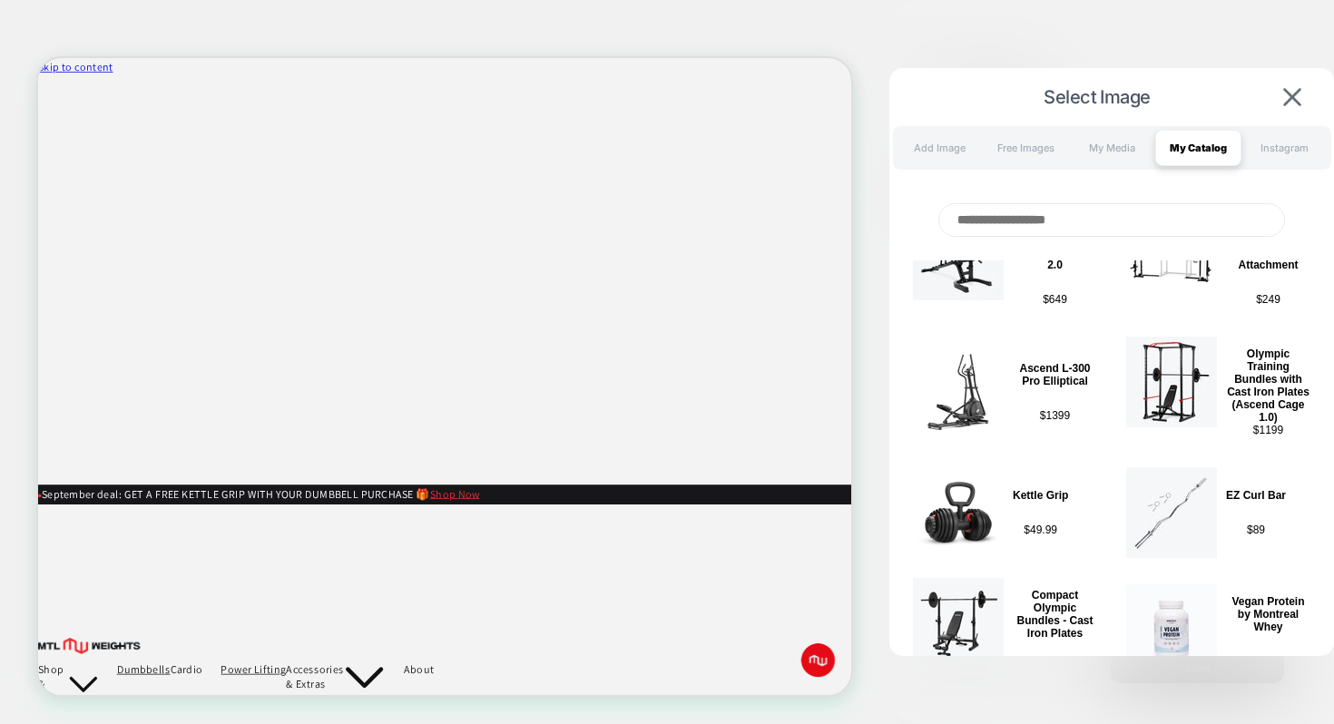
scroll to position [302, 0]
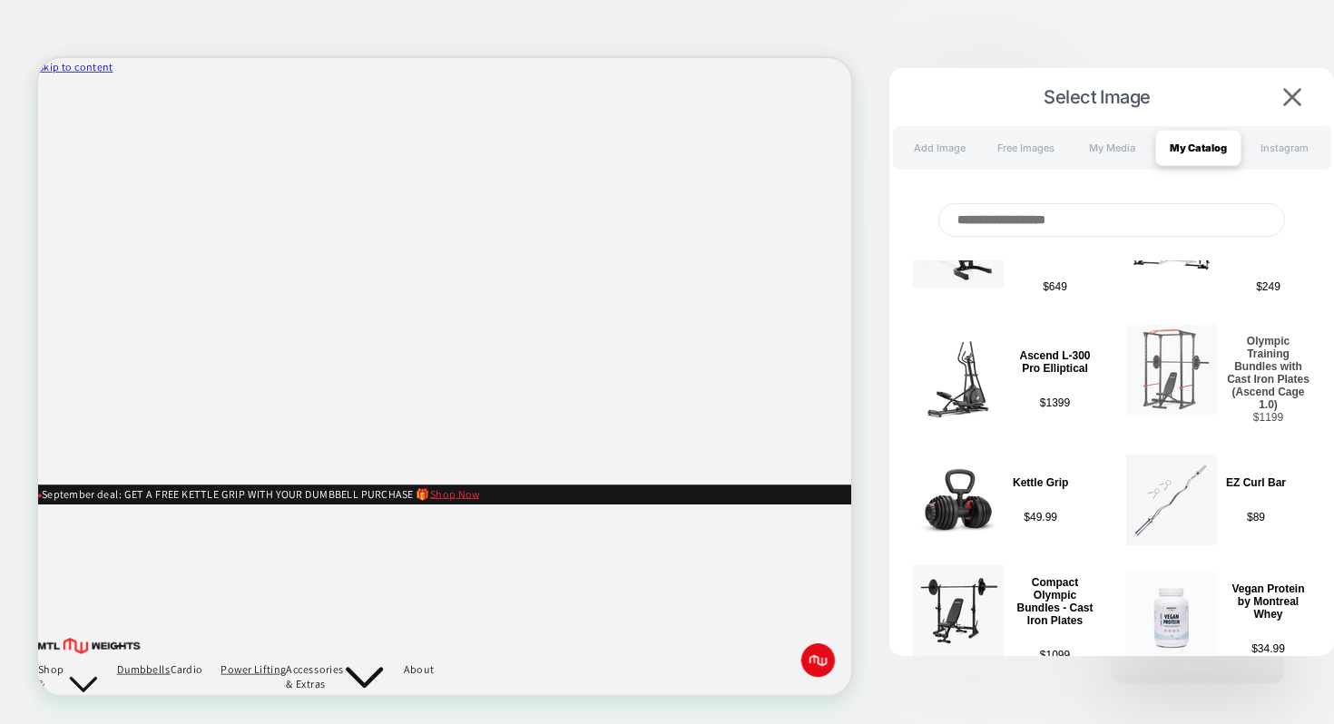
click at [1183, 369] on img at bounding box center [1171, 369] width 91 height 91
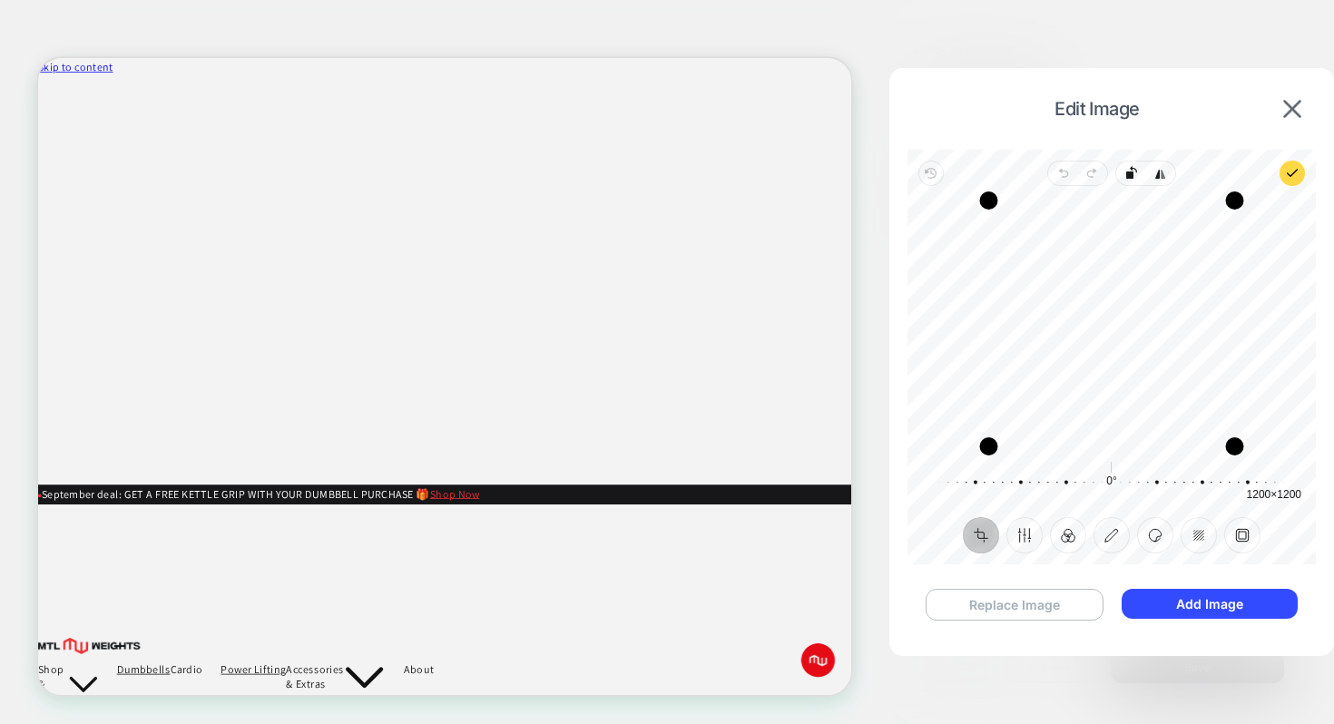
click at [1058, 607] on button "Replace Image" at bounding box center [1014, 605] width 178 height 32
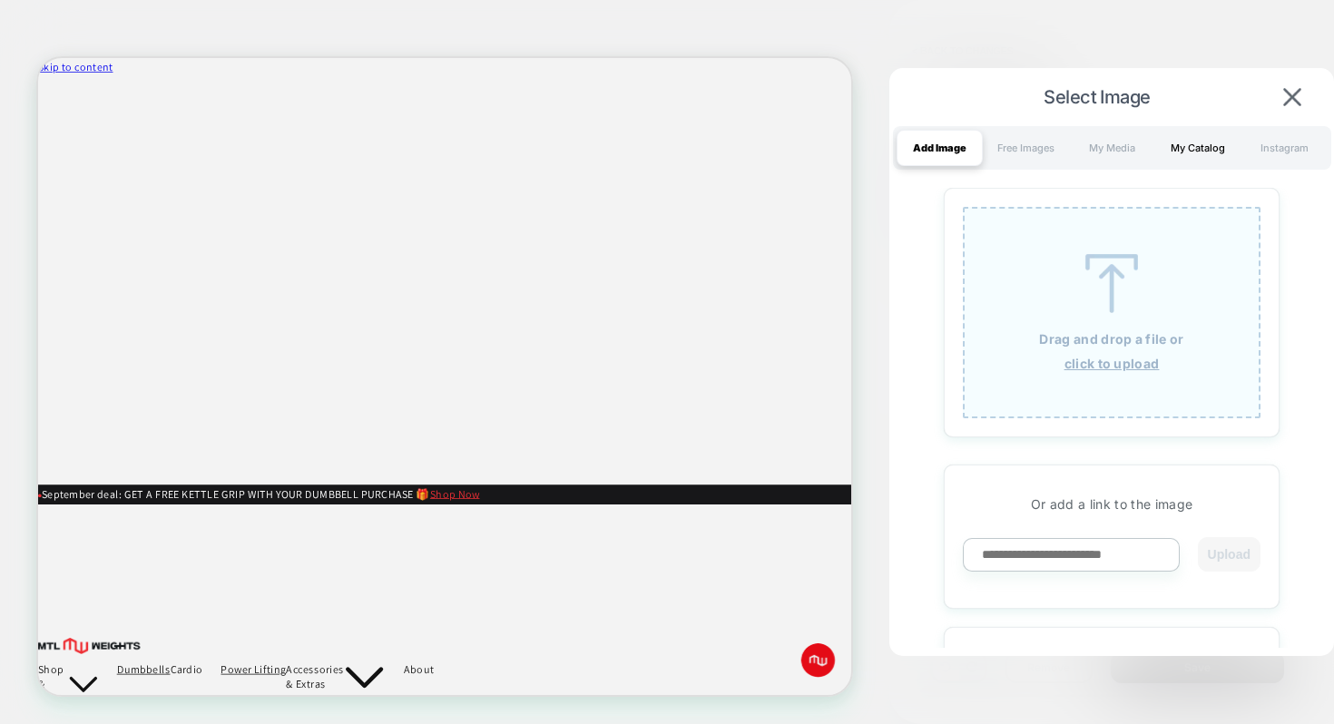
click at [1218, 145] on div "My Catalog" at bounding box center [1198, 148] width 86 height 36
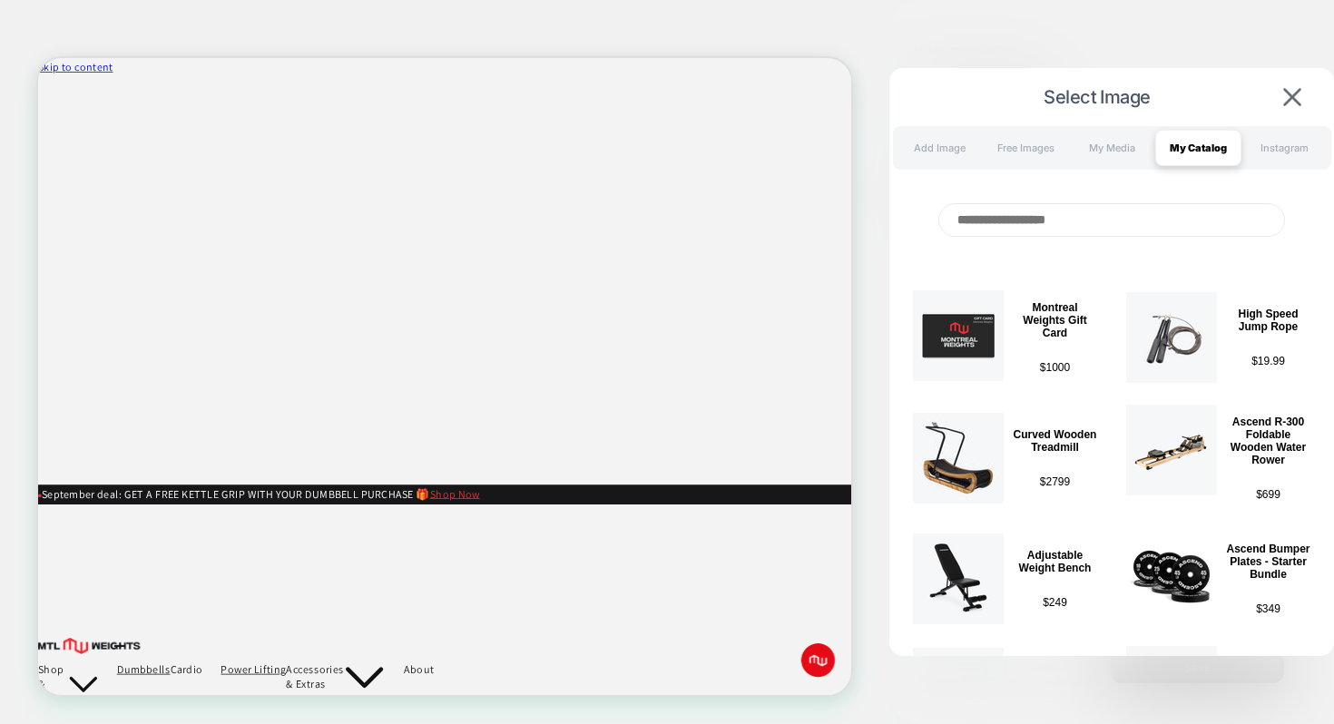
scroll to position [977, 0]
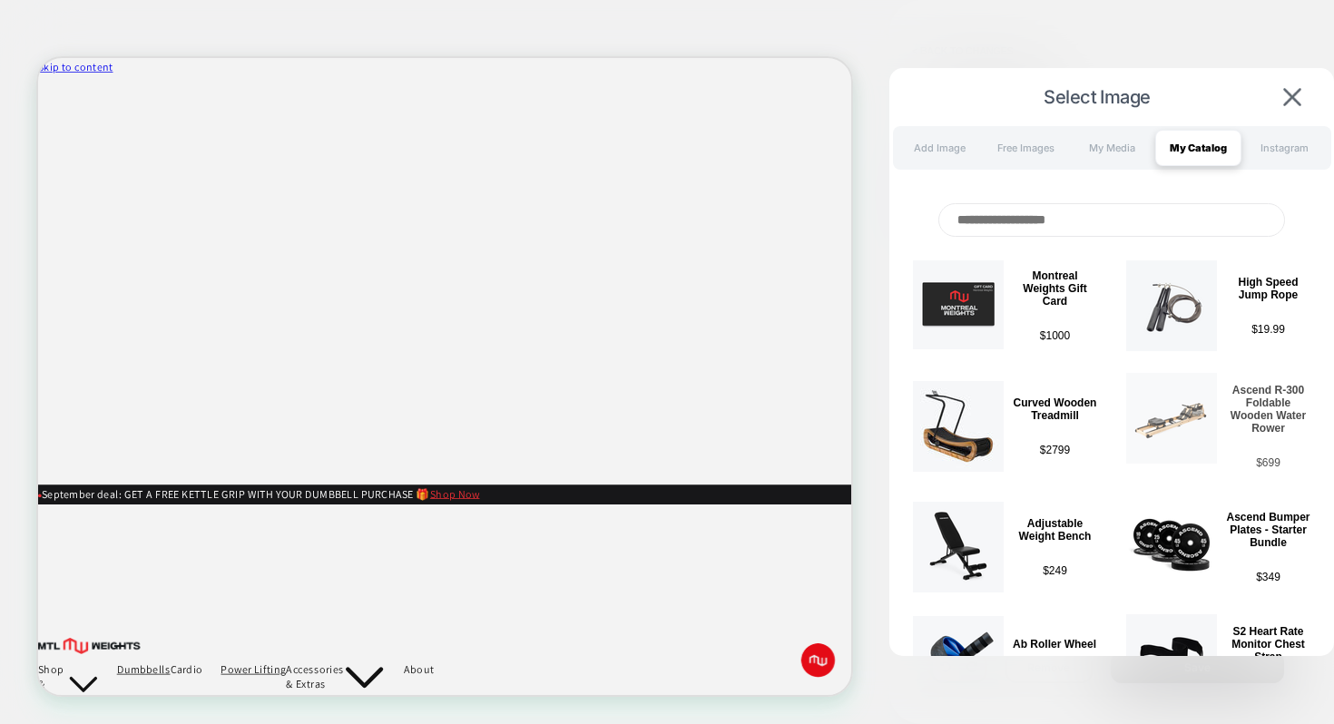
click at [1177, 426] on img at bounding box center [1171, 418] width 91 height 91
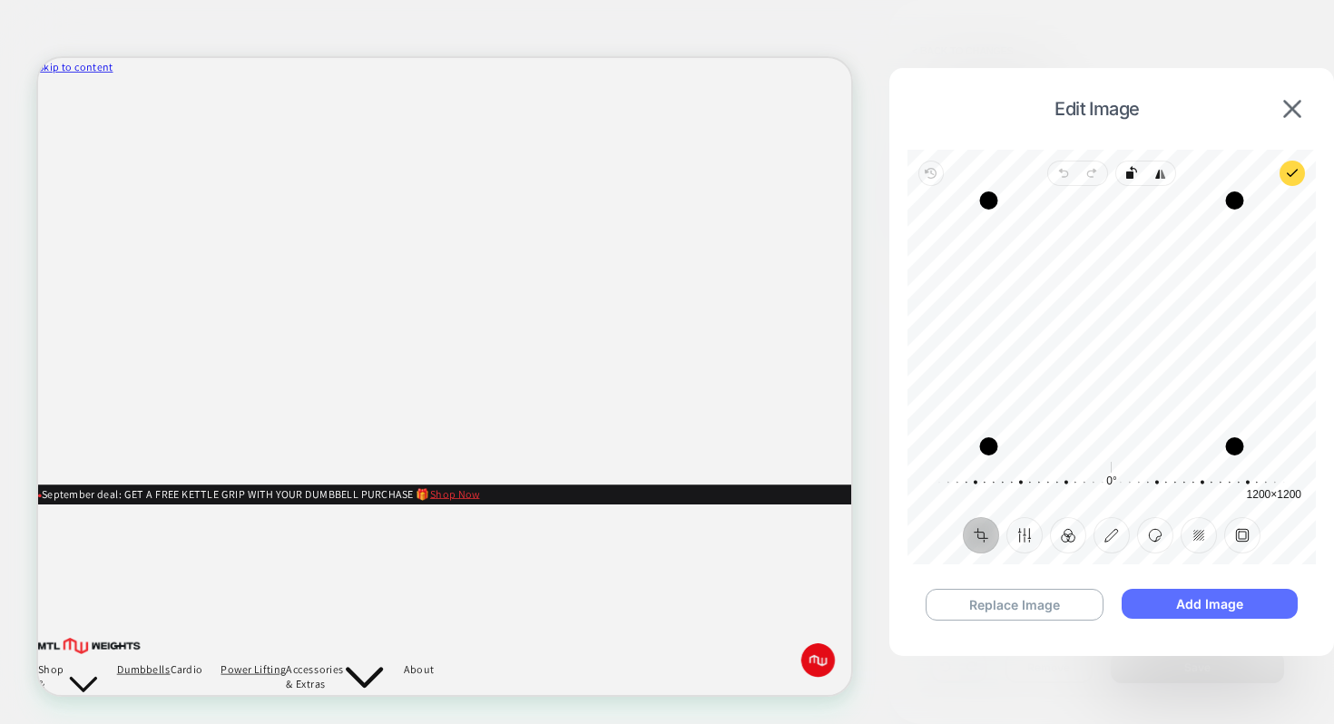
click at [1210, 604] on button "Add Image" at bounding box center [1209, 604] width 176 height 30
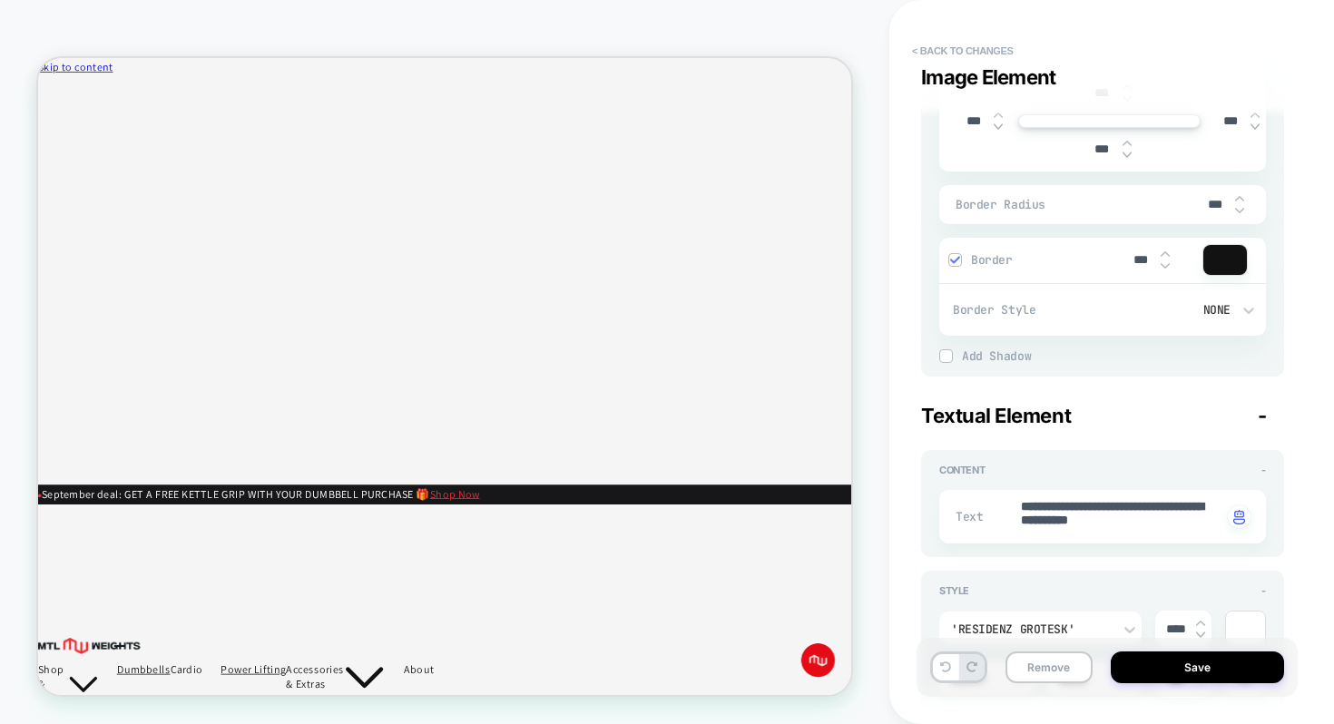
scroll to position [711, 0]
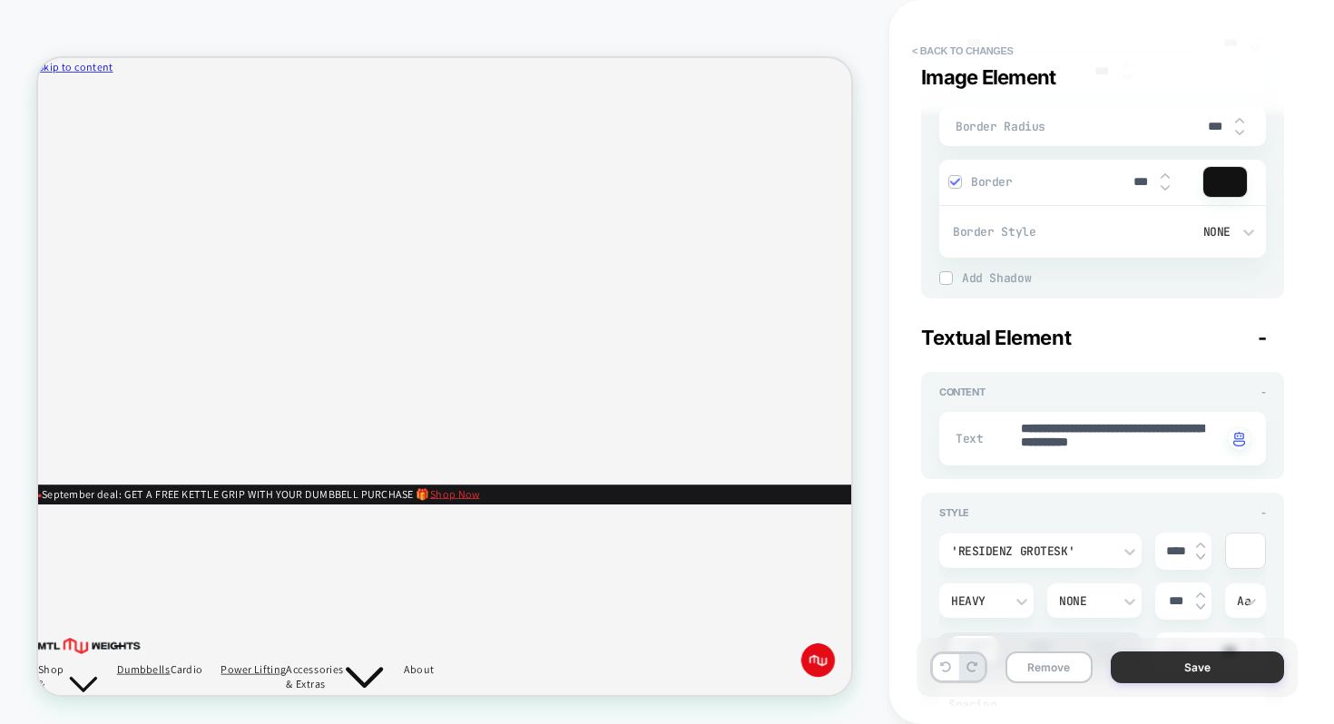
click at [1225, 673] on button "Save" at bounding box center [1196, 667] width 173 height 32
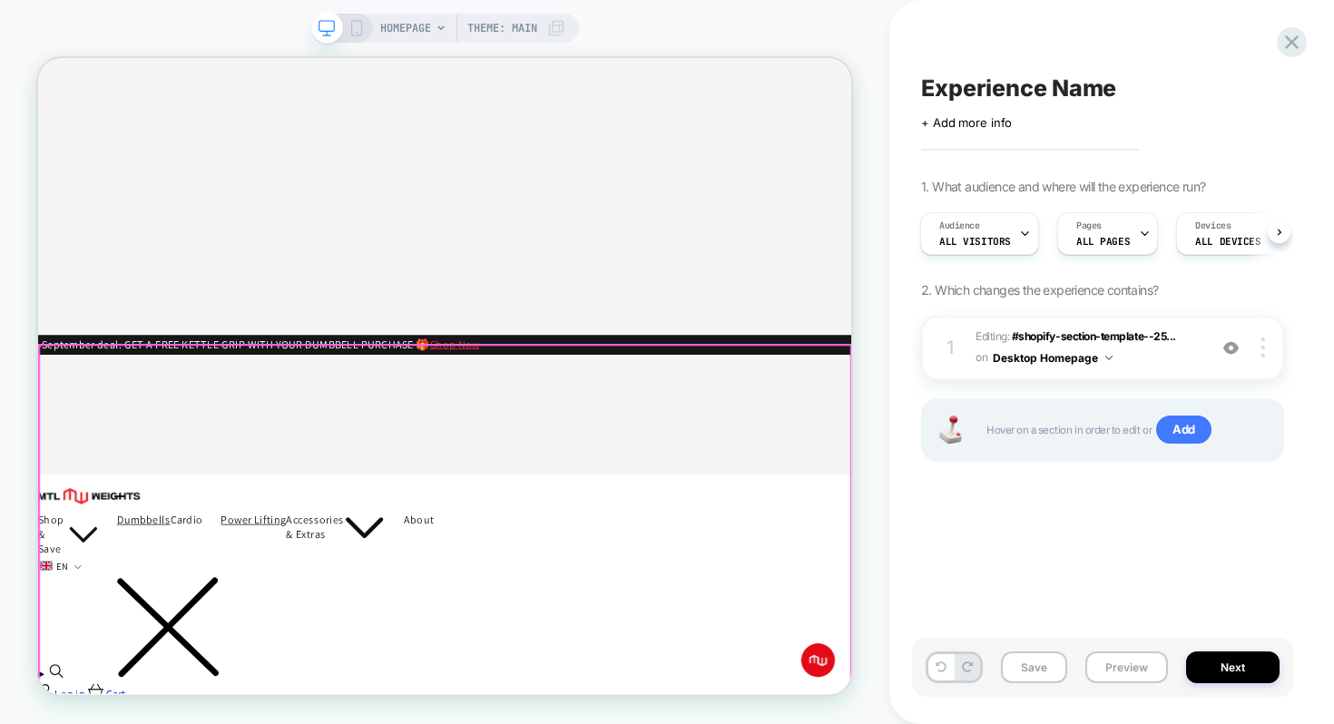
scroll to position [0, 0]
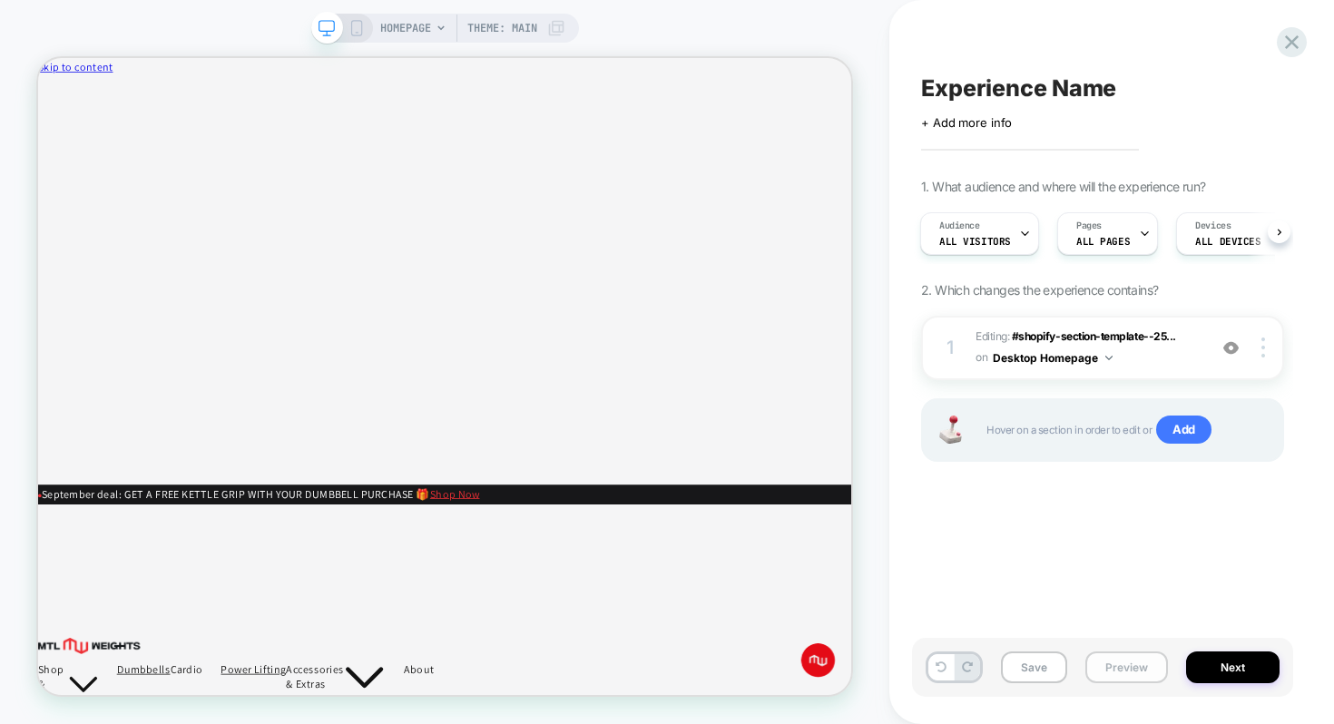
click at [1118, 658] on button "Preview" at bounding box center [1126, 667] width 83 height 32
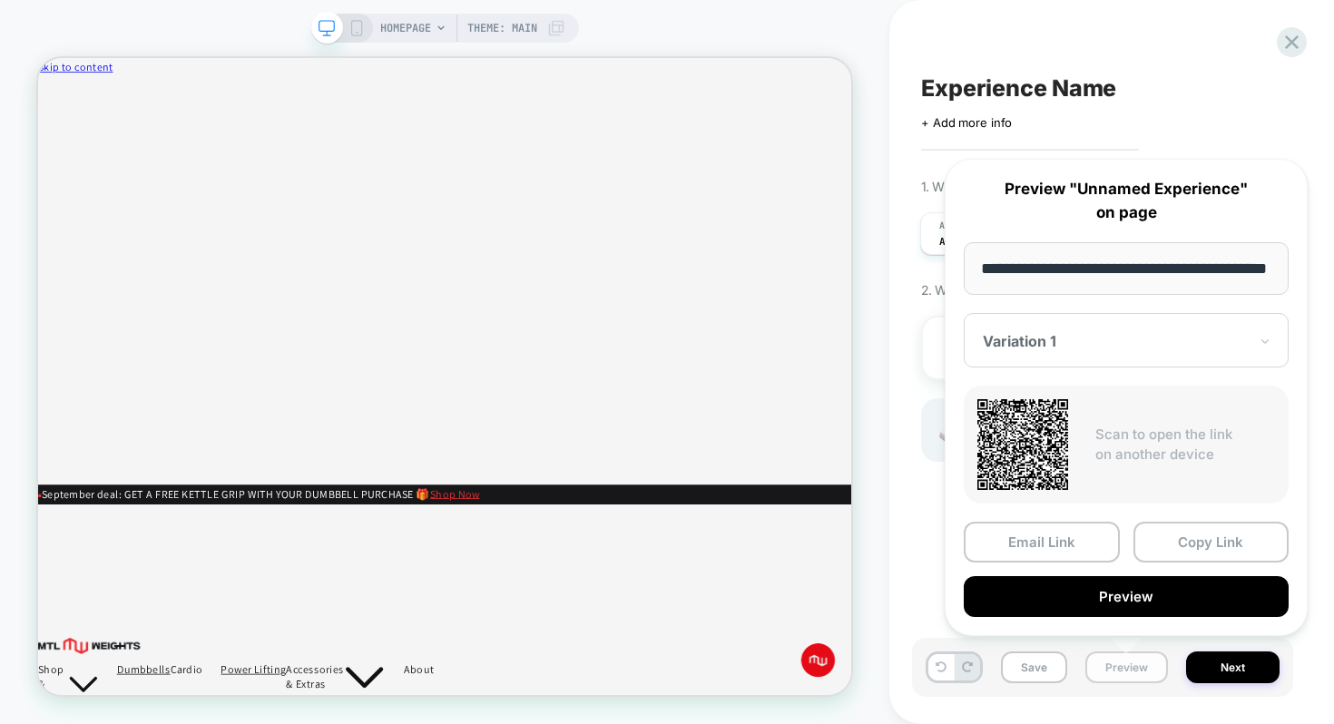
scroll to position [0, 54]
click at [1065, 581] on button "Preview" at bounding box center [1125, 597] width 325 height 41
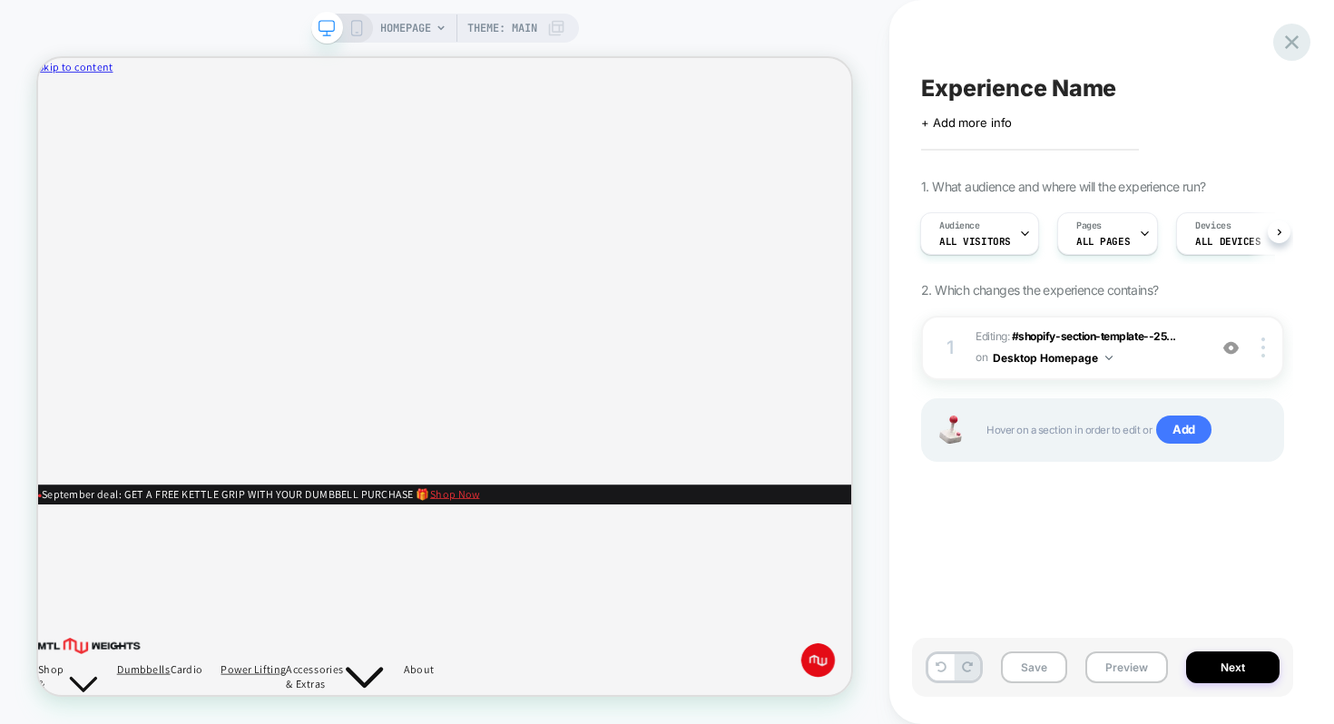
click at [1289, 44] on icon at bounding box center [1292, 42] width 14 height 14
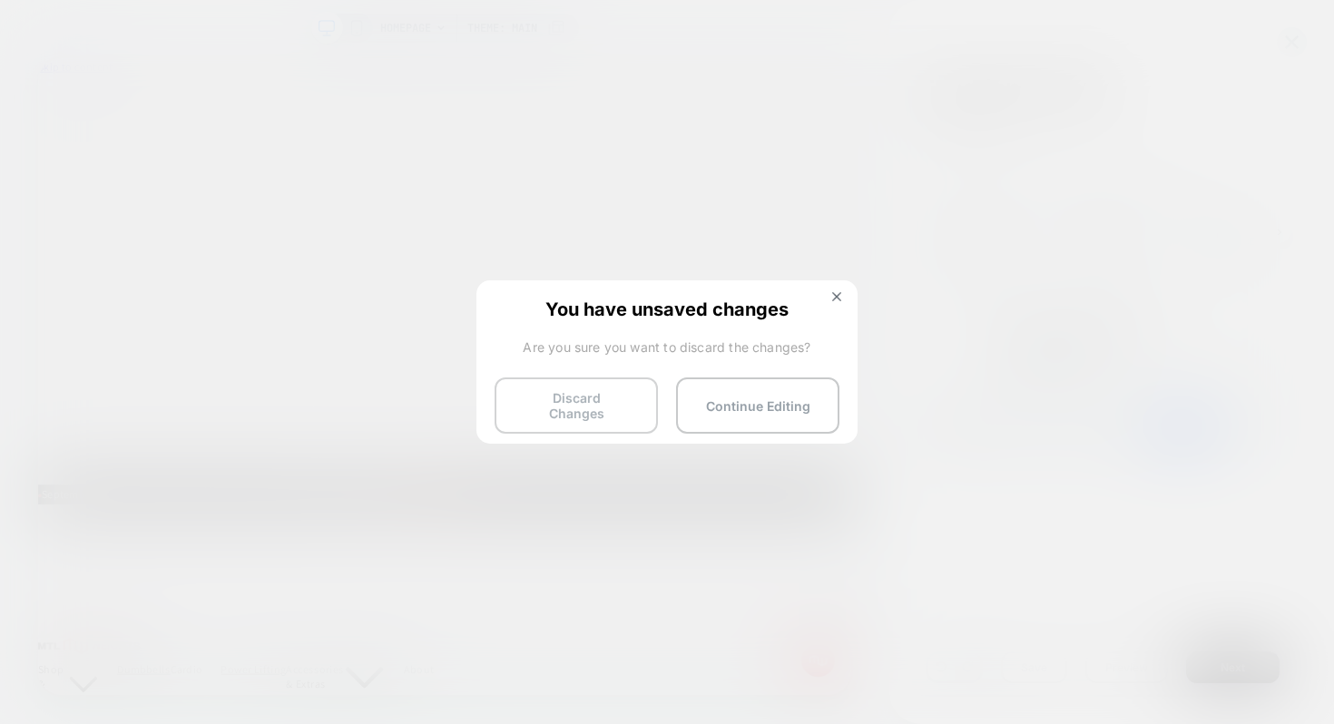
click at [613, 400] on button "Discard Changes" at bounding box center [575, 405] width 163 height 56
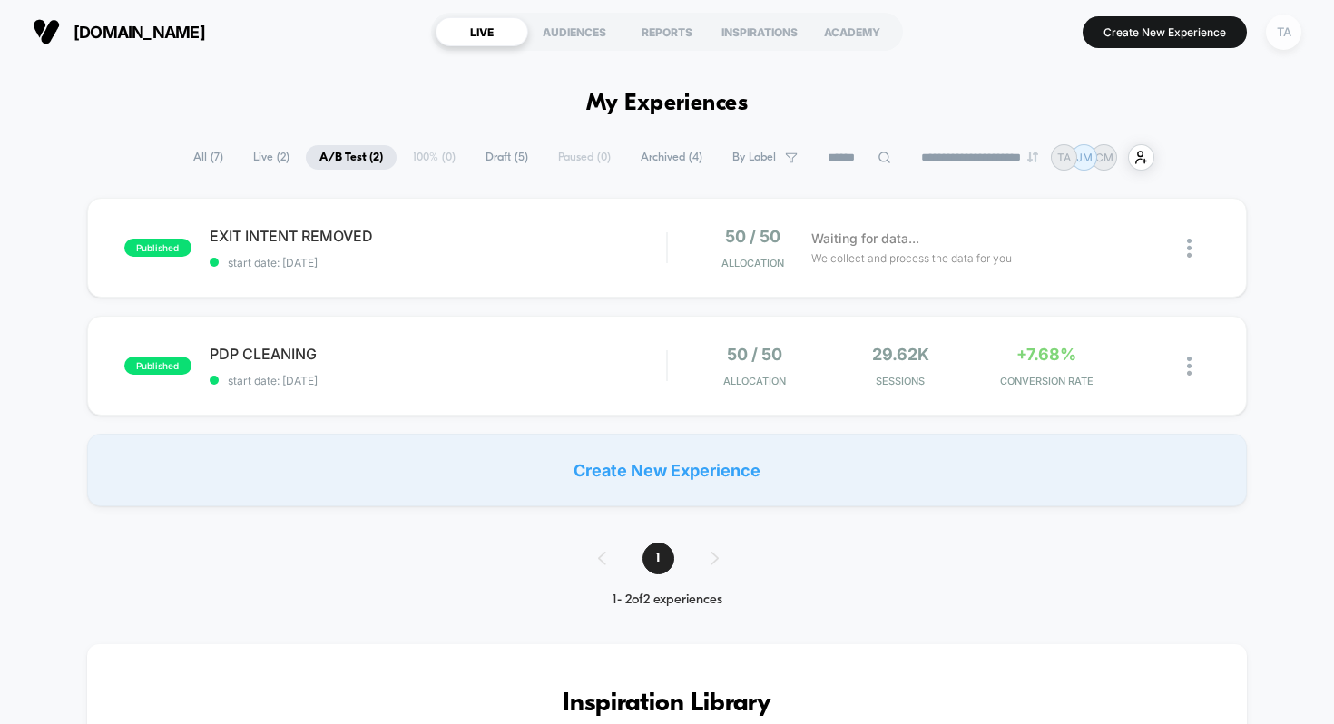
click at [1286, 36] on div "TA" at bounding box center [1283, 32] width 35 height 35
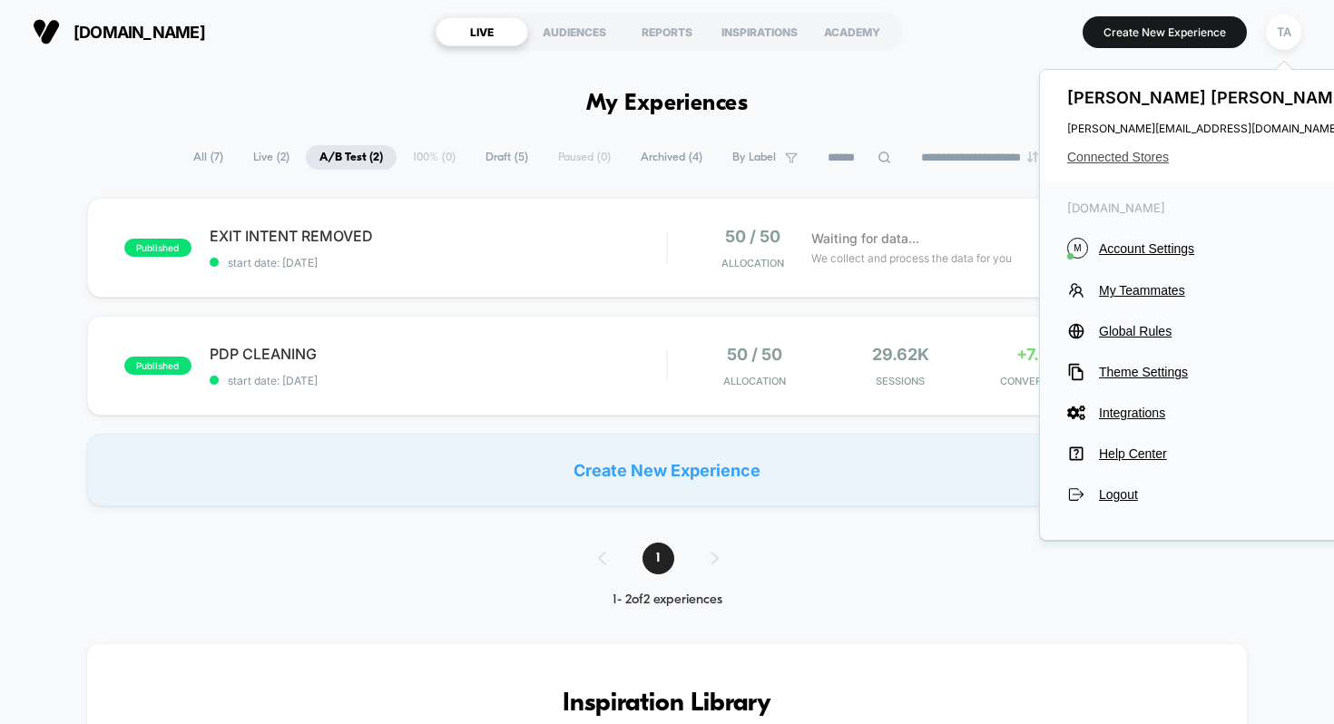
click at [1150, 153] on span "Connected Stores" at bounding box center [1210, 157] width 287 height 15
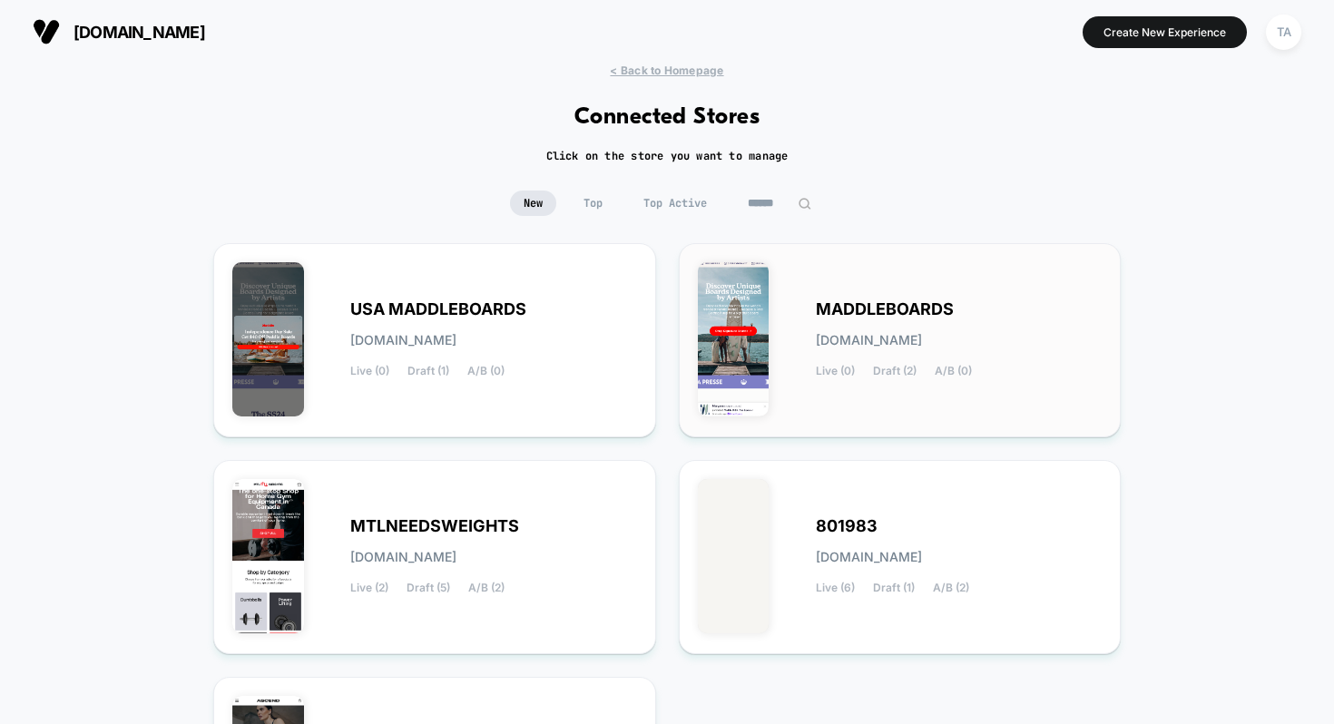
scroll to position [294, 0]
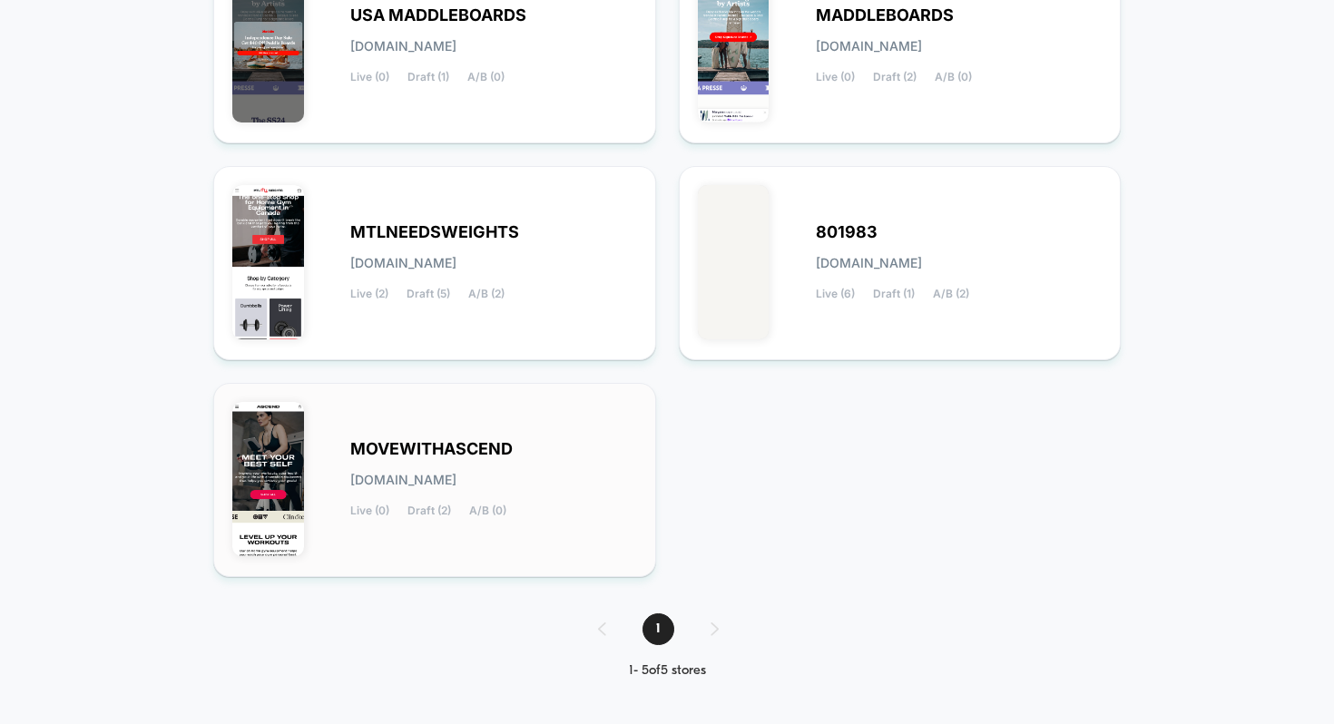
click at [510, 451] on span "MOVEWITHASCEND" at bounding box center [431, 449] width 162 height 13
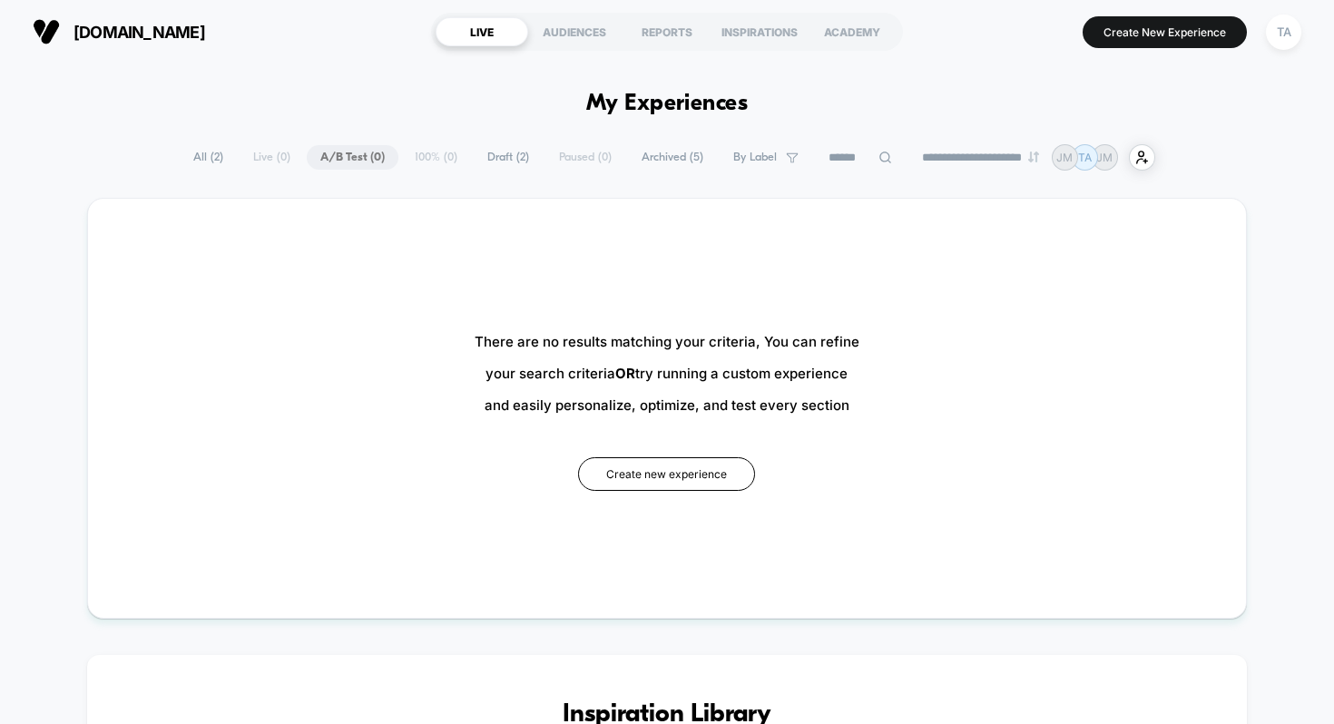
click at [197, 160] on span "All ( 2 )" at bounding box center [208, 157] width 57 height 24
click at [1168, 16] on button "Create New Experience" at bounding box center [1164, 32] width 164 height 32
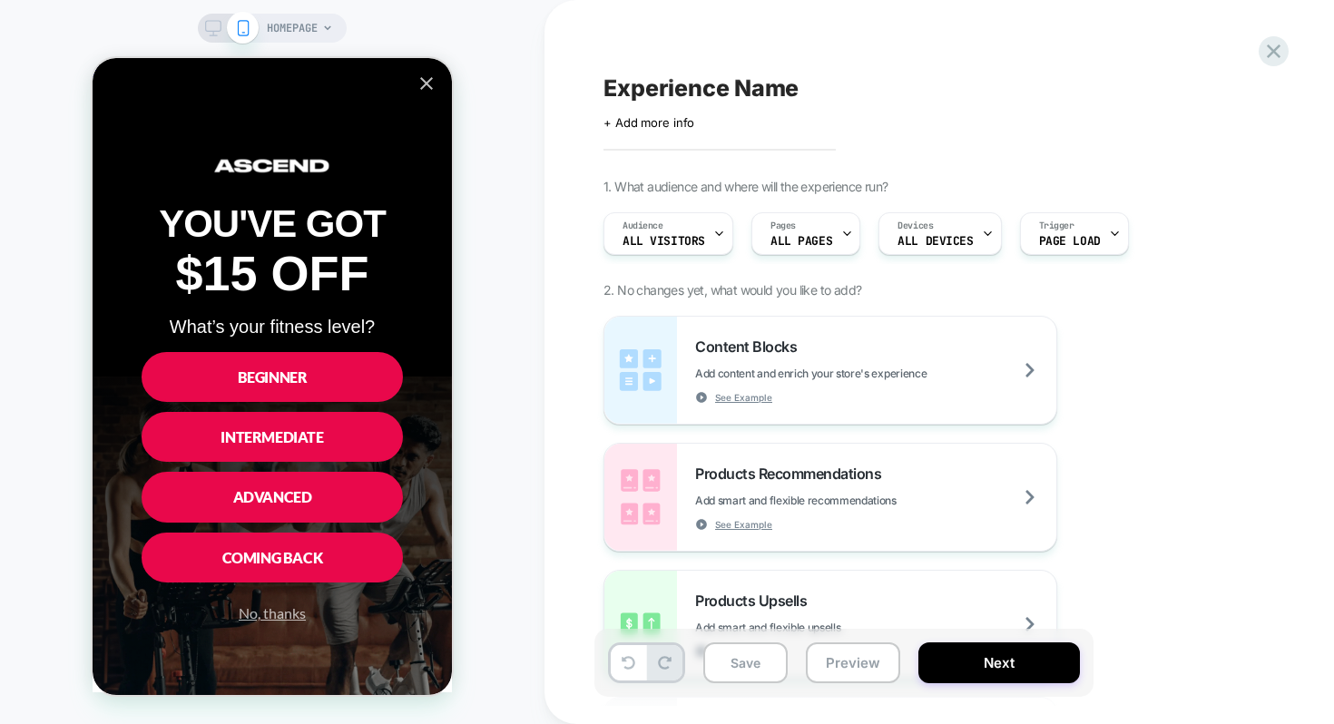
scroll to position [6069, 0]
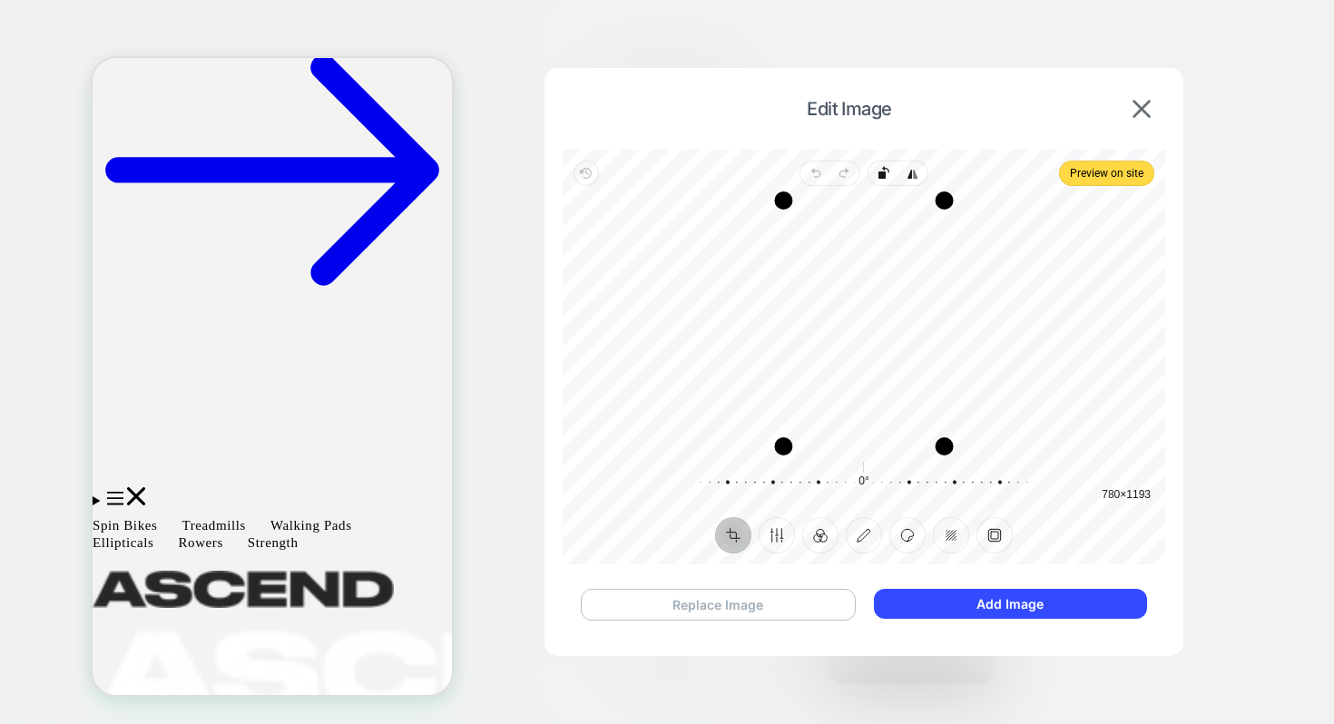
click at [768, 602] on button "Replace Image" at bounding box center [718, 605] width 275 height 32
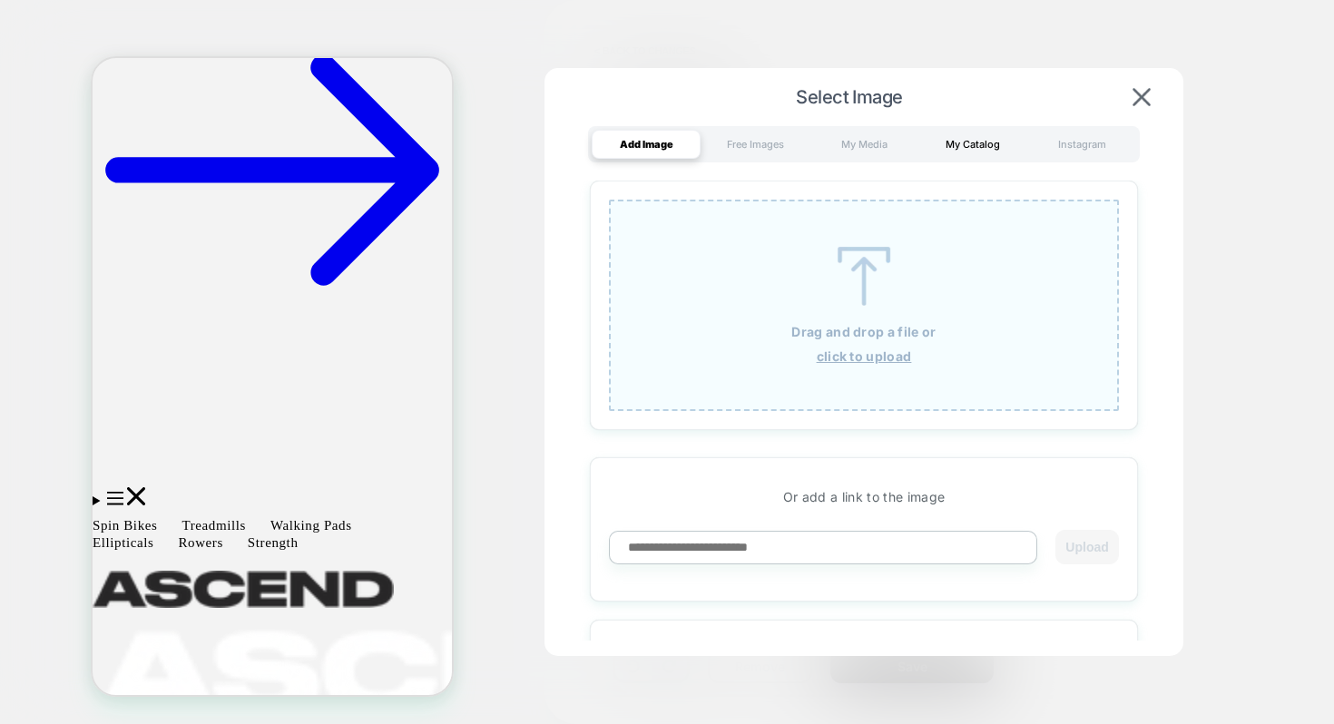
click at [983, 147] on div "My Catalog" at bounding box center [972, 144] width 109 height 29
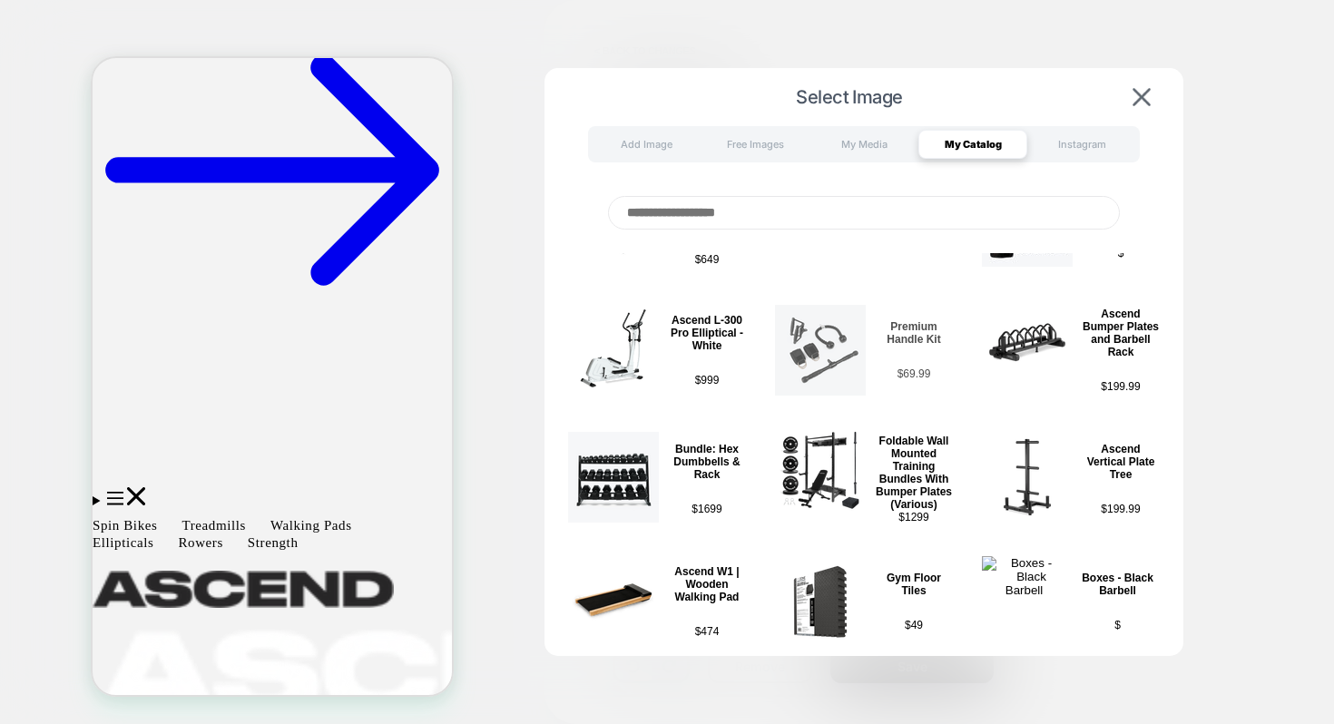
scroll to position [77, 0]
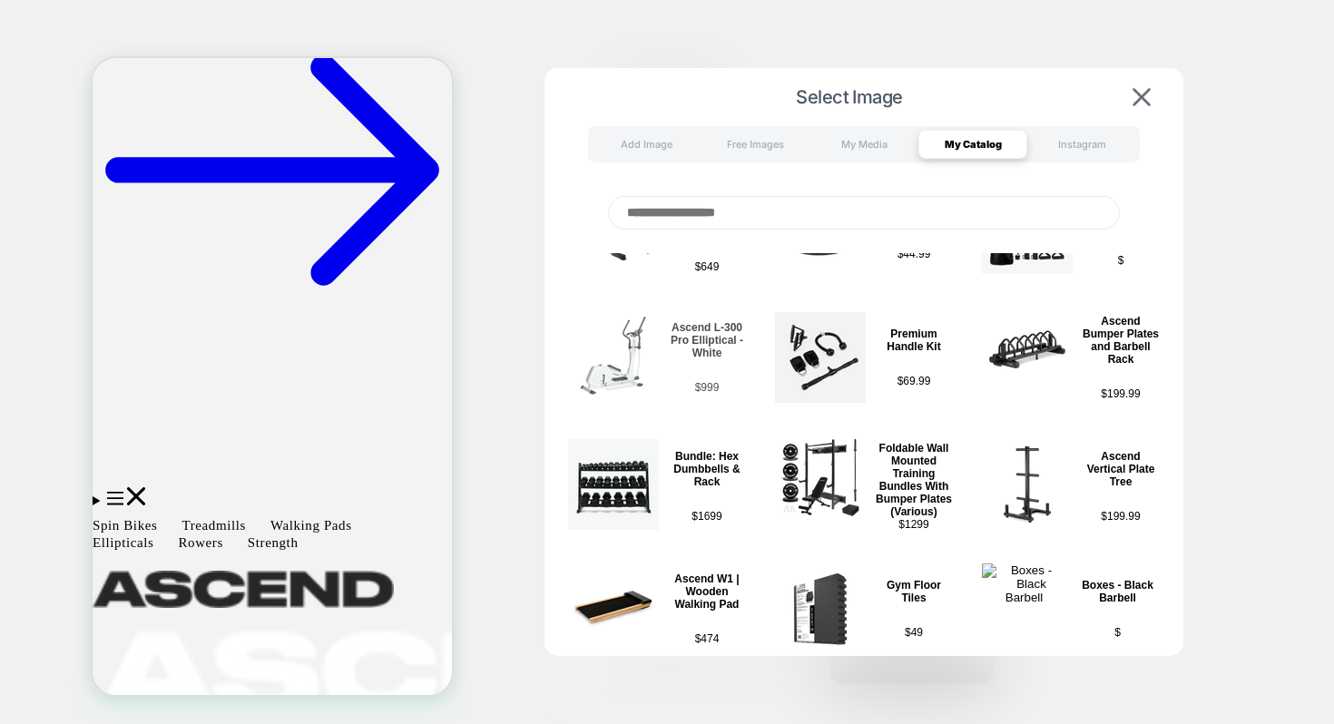
click at [703, 354] on p "Ascend L-300 Pro Elliptical - White" at bounding box center [707, 340] width 78 height 38
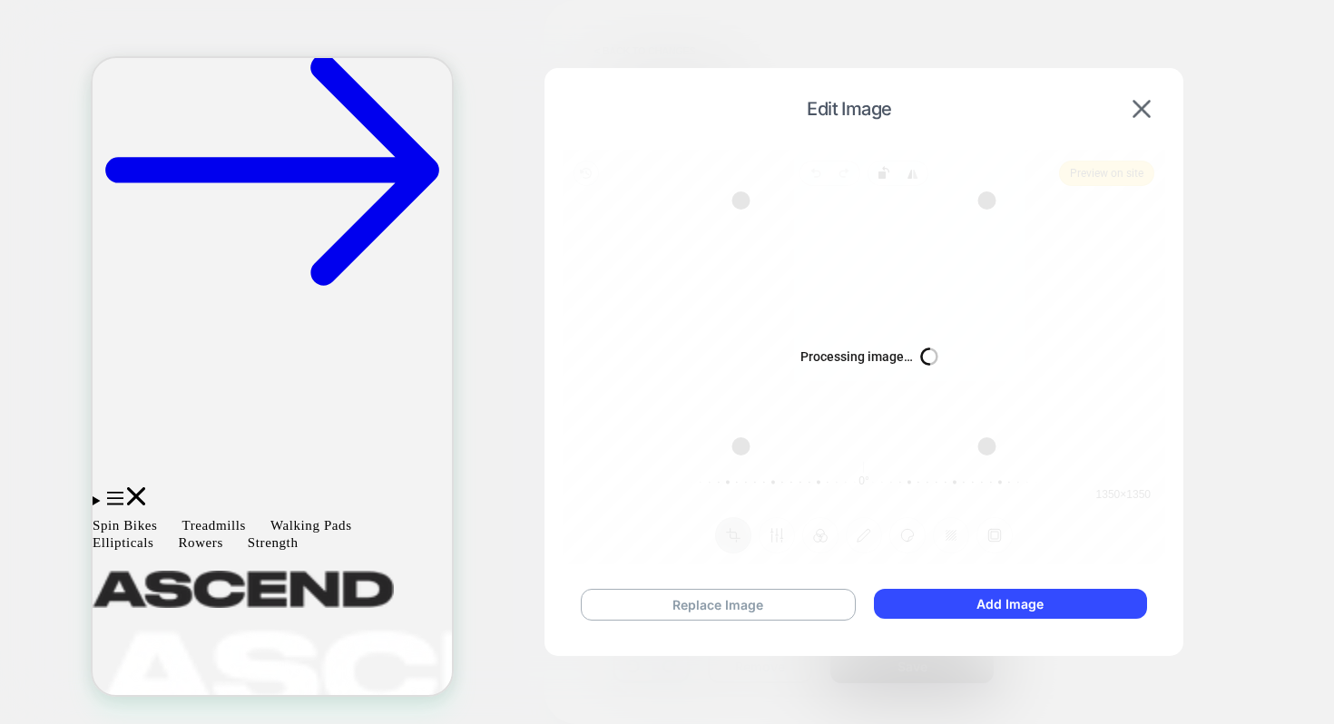
type textarea "*"
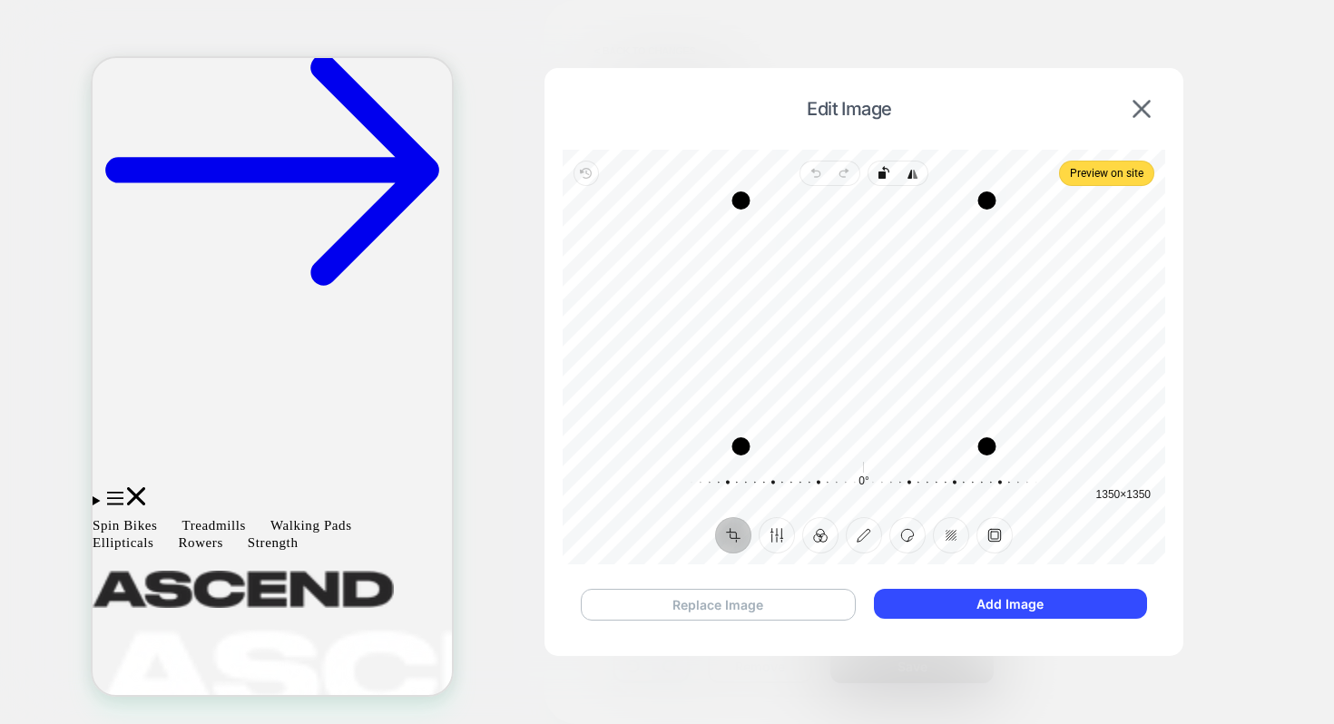
click at [739, 605] on button "Replace Image" at bounding box center [718, 605] width 275 height 32
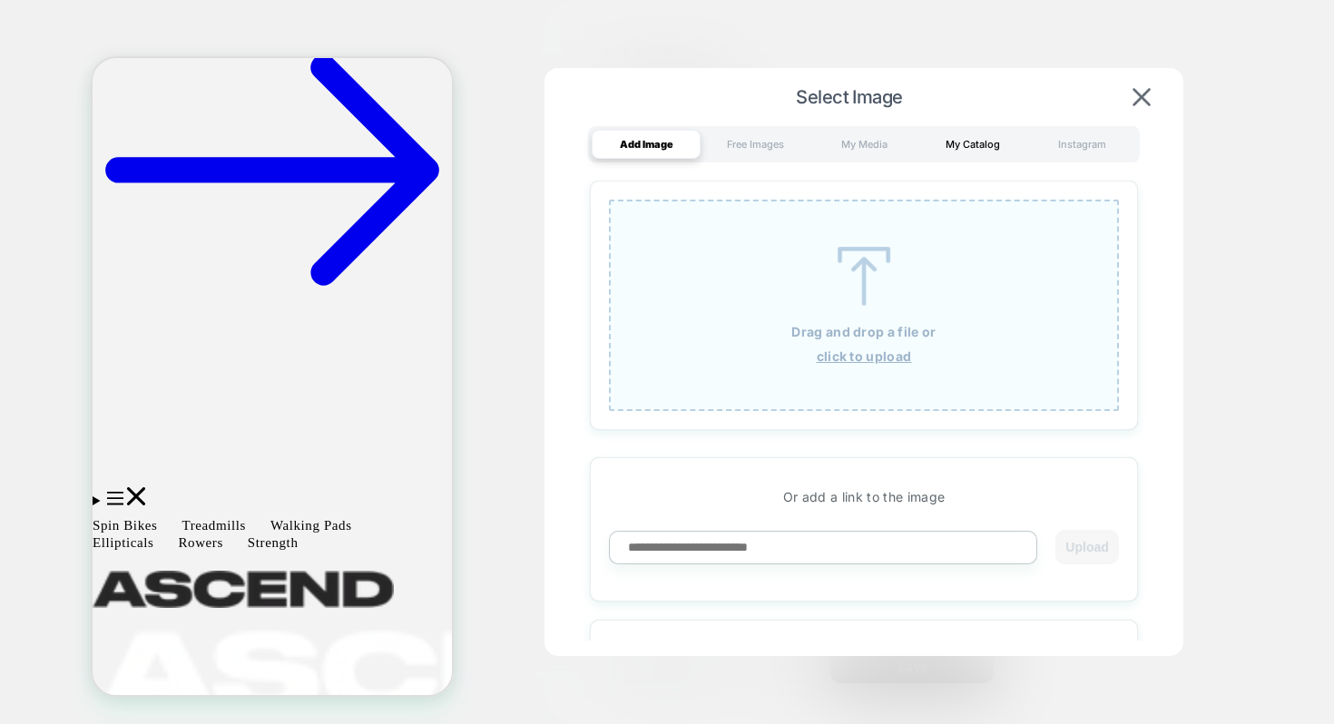
click at [955, 144] on div "My Catalog" at bounding box center [972, 144] width 109 height 29
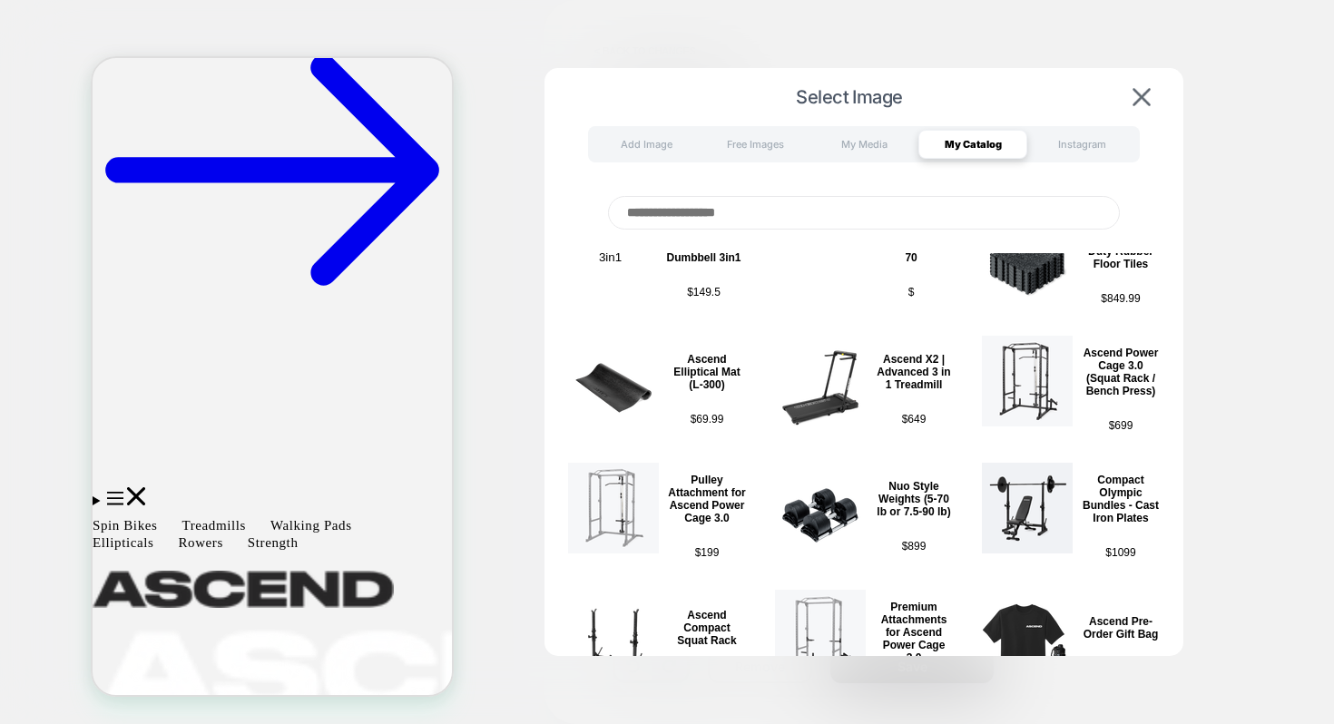
scroll to position [838, 0]
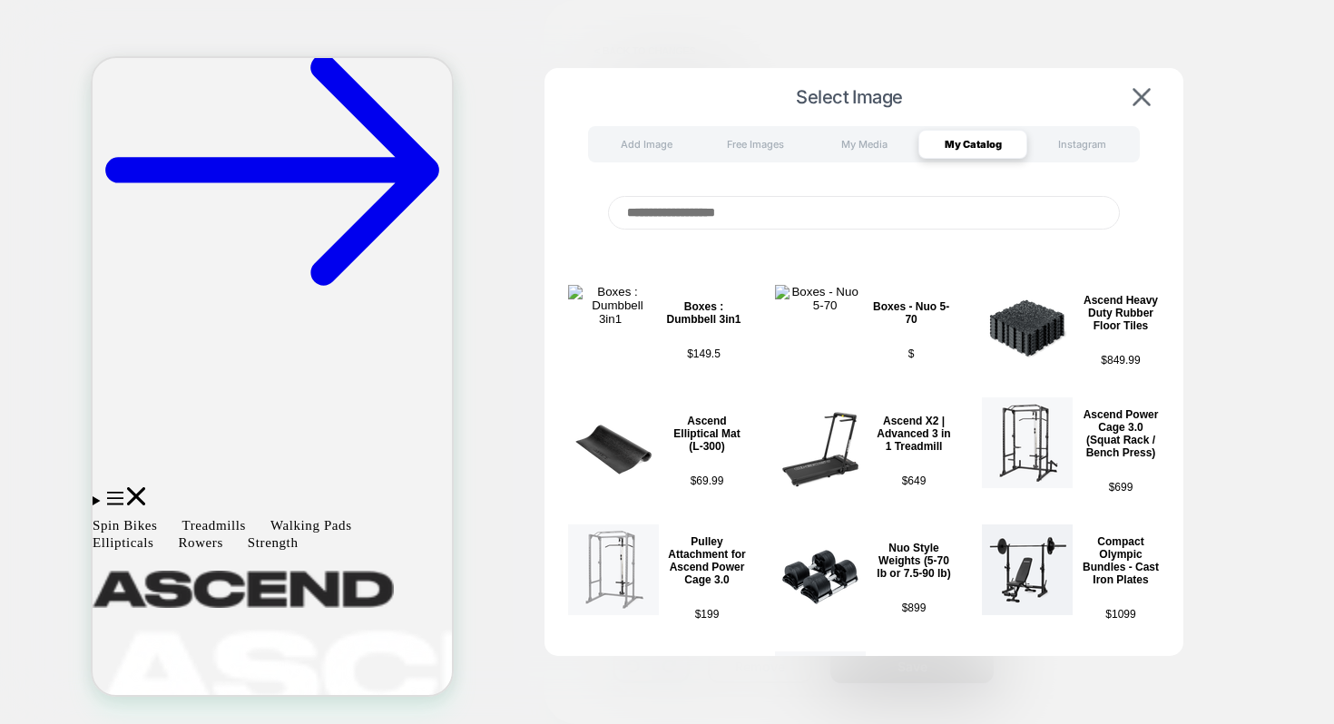
click at [738, 217] on input at bounding box center [864, 213] width 512 height 34
click at [711, 211] on input at bounding box center [864, 213] width 512 height 34
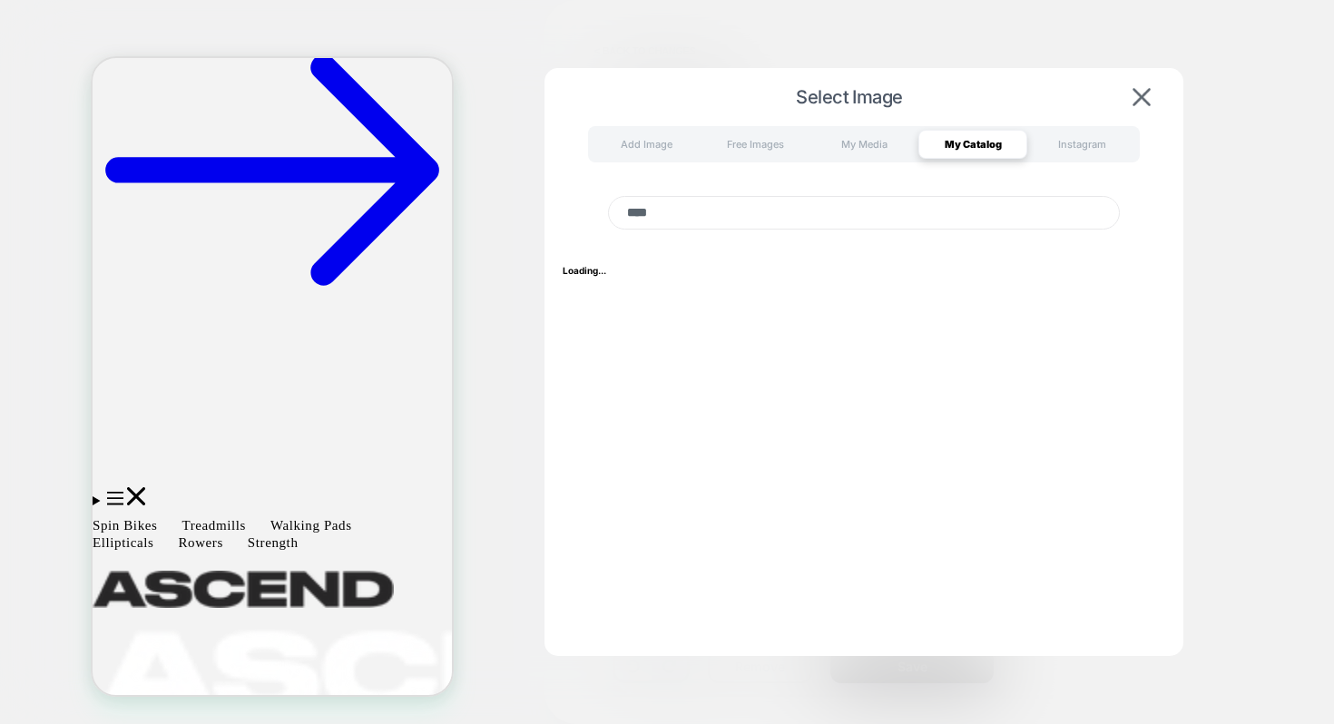
scroll to position [0, 0]
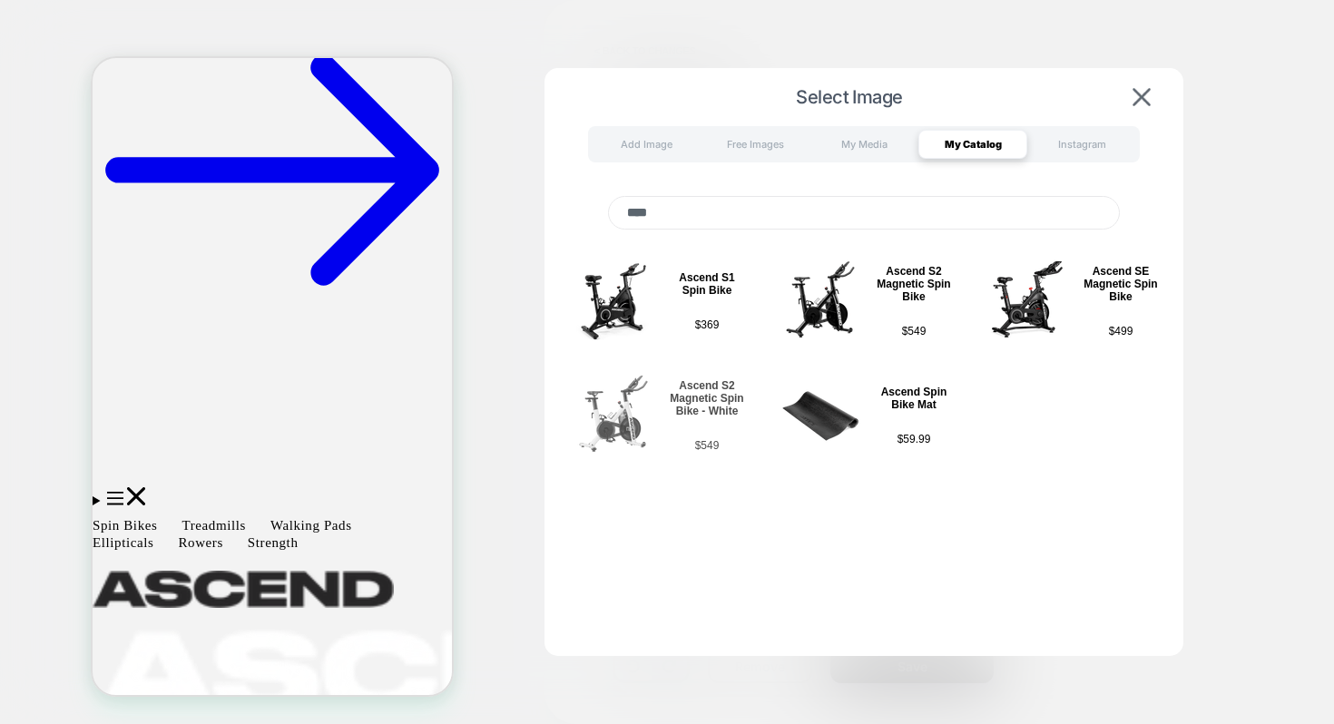
type input "****"
click at [675, 417] on div "Ascend S2 Magnetic Spin Bike - White $ 549" at bounding box center [707, 415] width 78 height 94
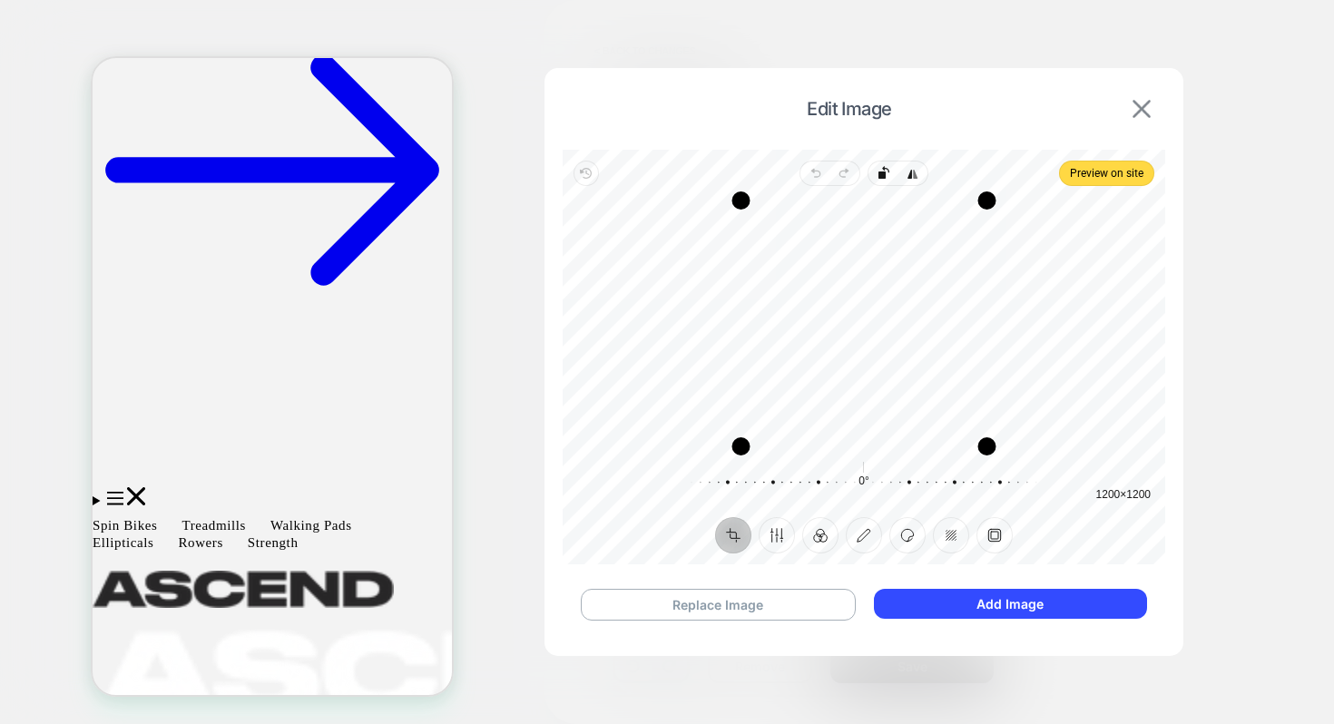
click at [1134, 103] on img at bounding box center [1141, 109] width 18 height 18
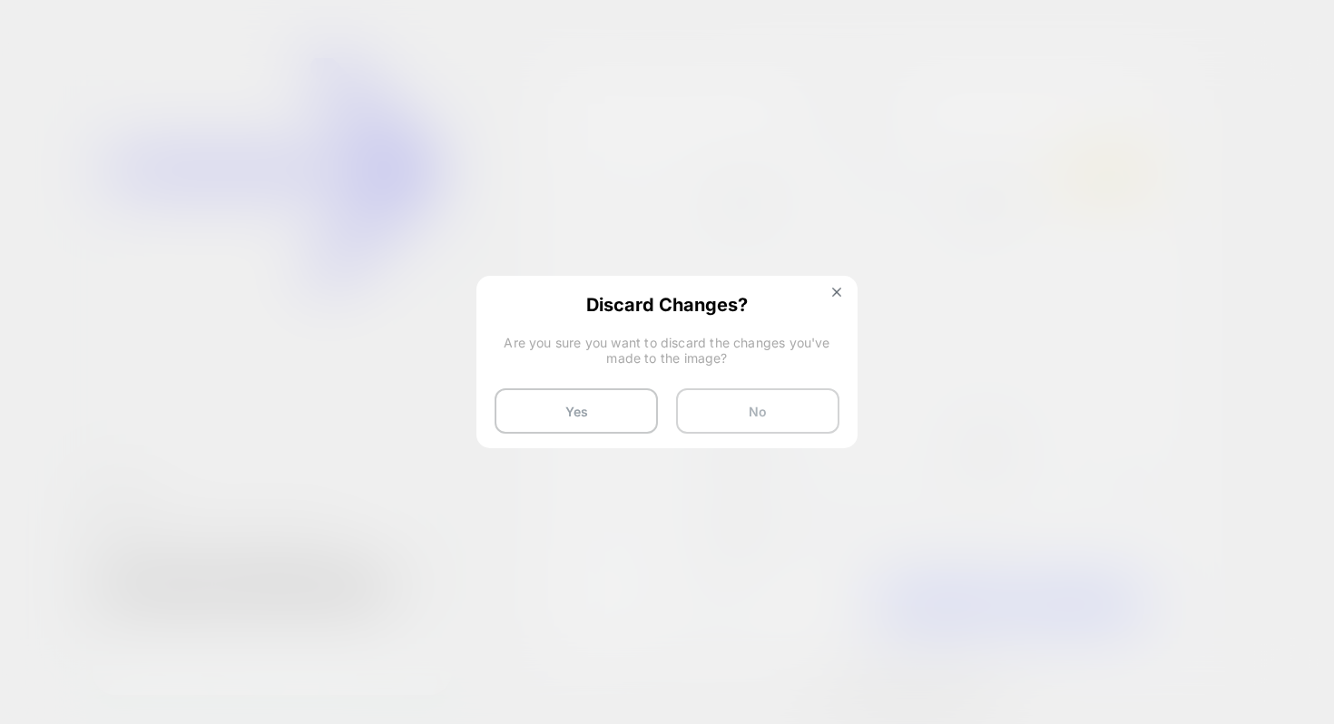
click at [773, 407] on button "No" at bounding box center [757, 410] width 163 height 45
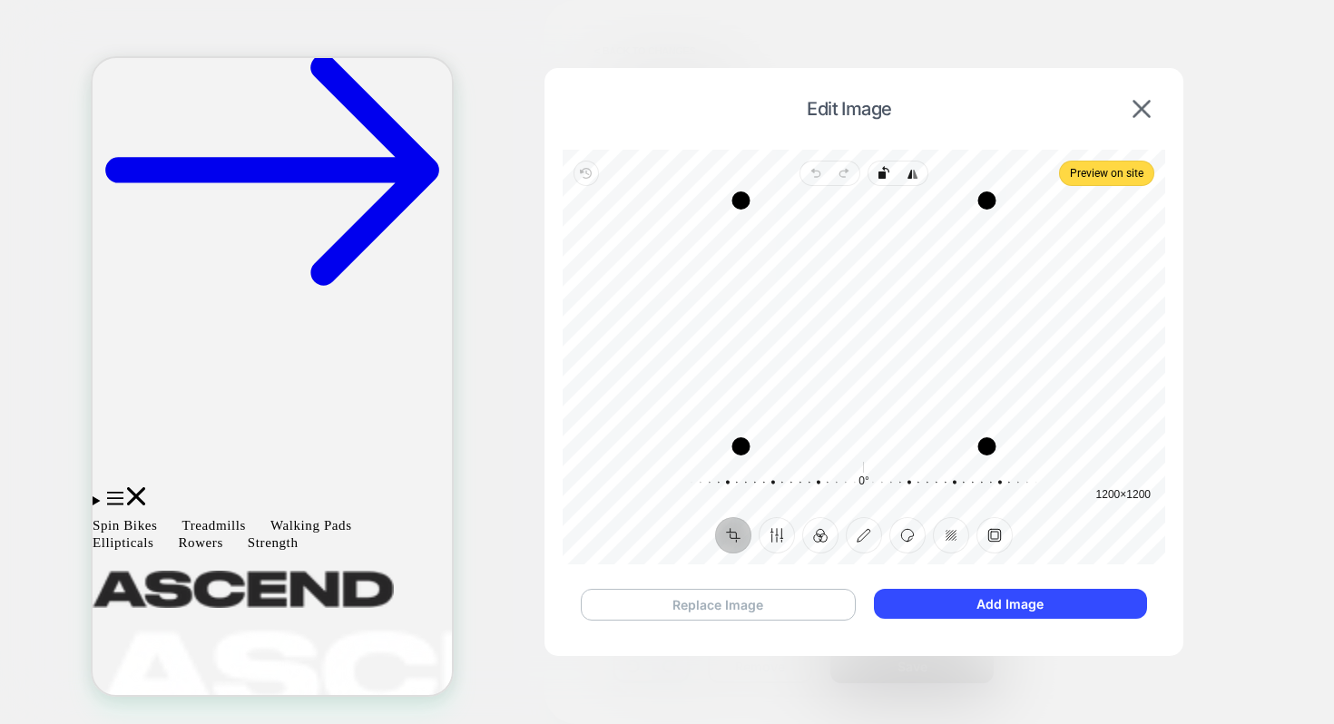
click at [715, 611] on button "Replace Image" at bounding box center [718, 605] width 275 height 32
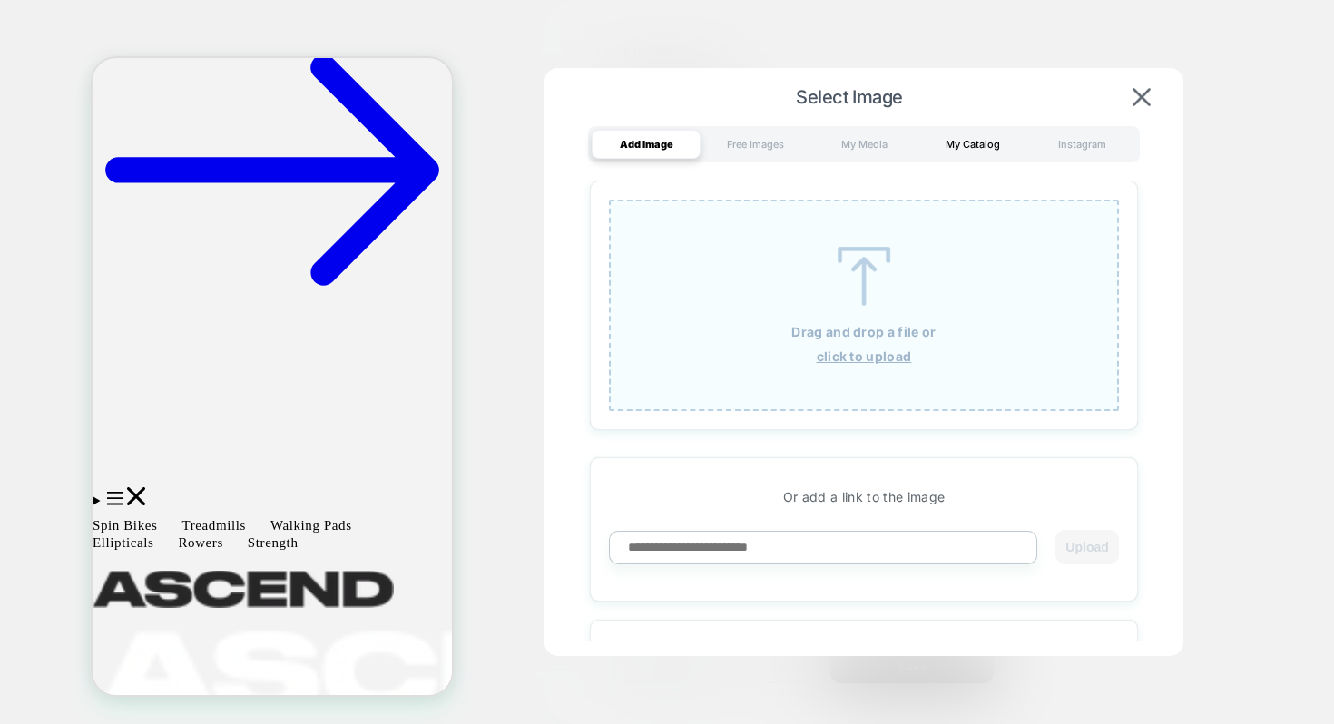
click at [968, 147] on div "My Catalog" at bounding box center [972, 144] width 109 height 29
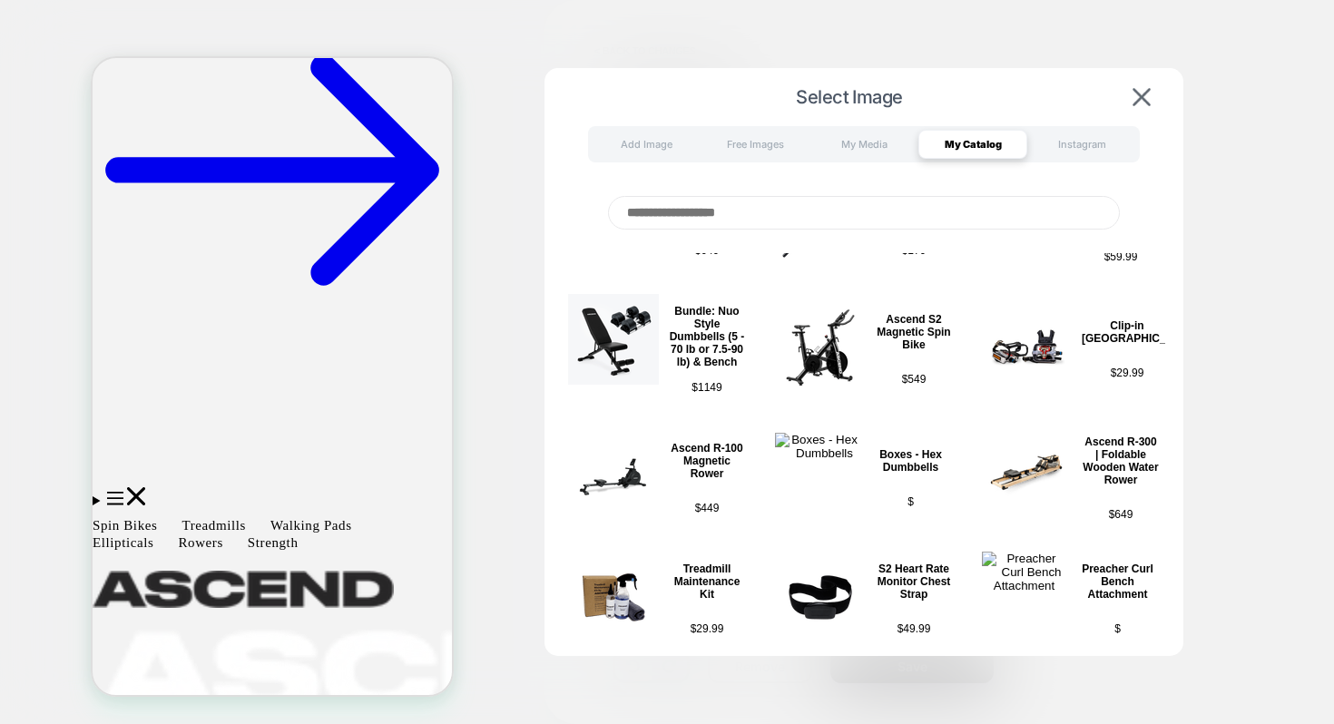
scroll to position [1450, 0]
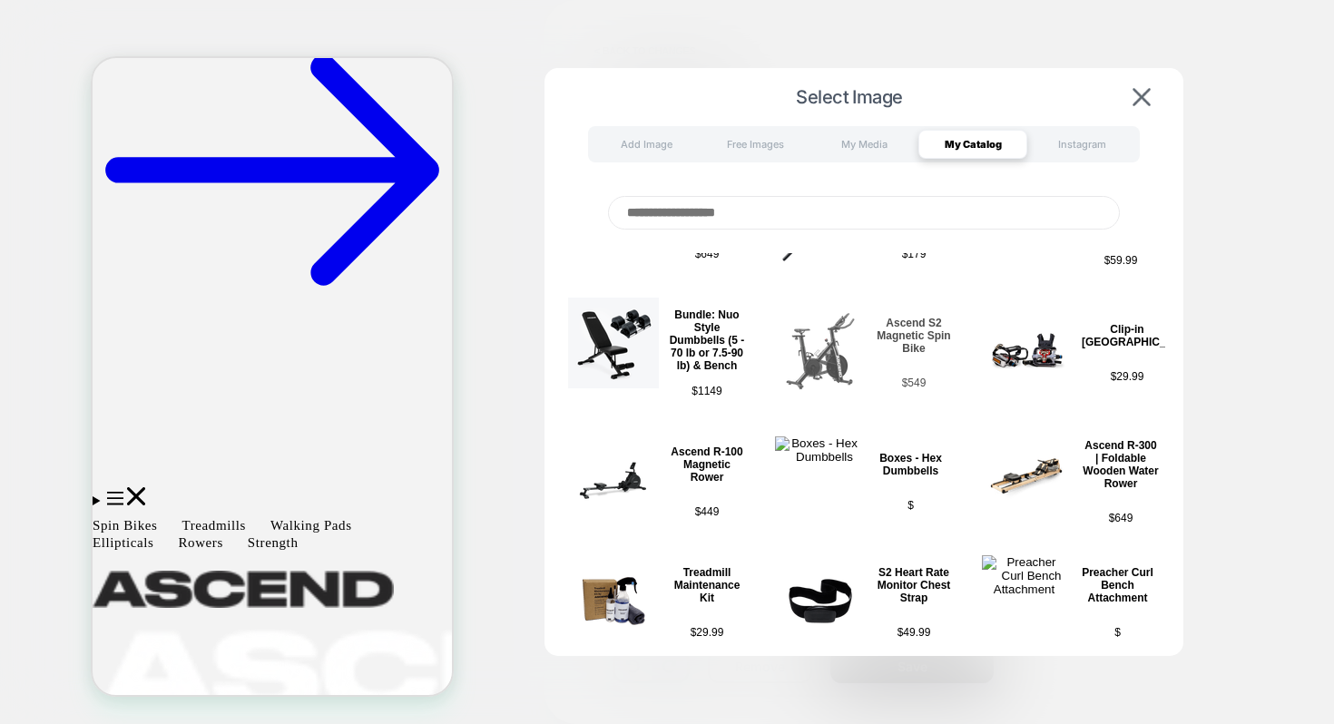
click at [845, 356] on img at bounding box center [820, 351] width 91 height 91
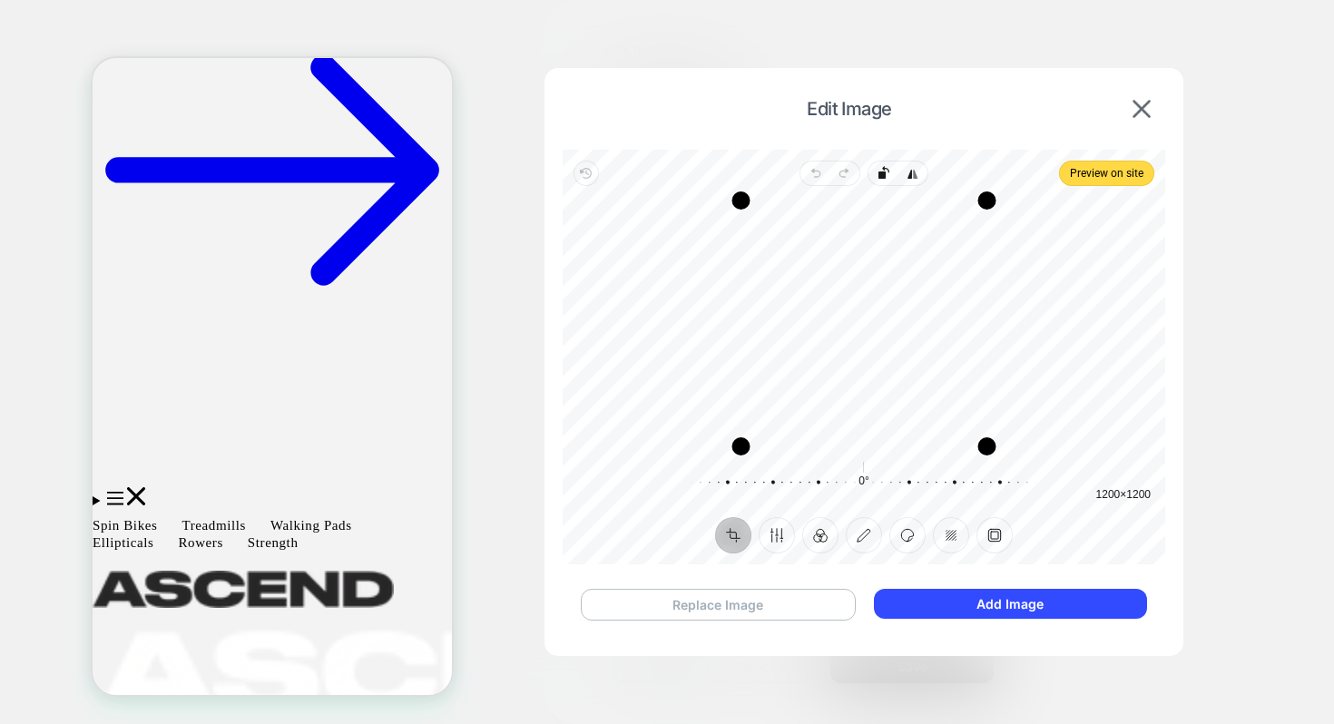
click at [737, 608] on button "Replace Image" at bounding box center [718, 605] width 275 height 32
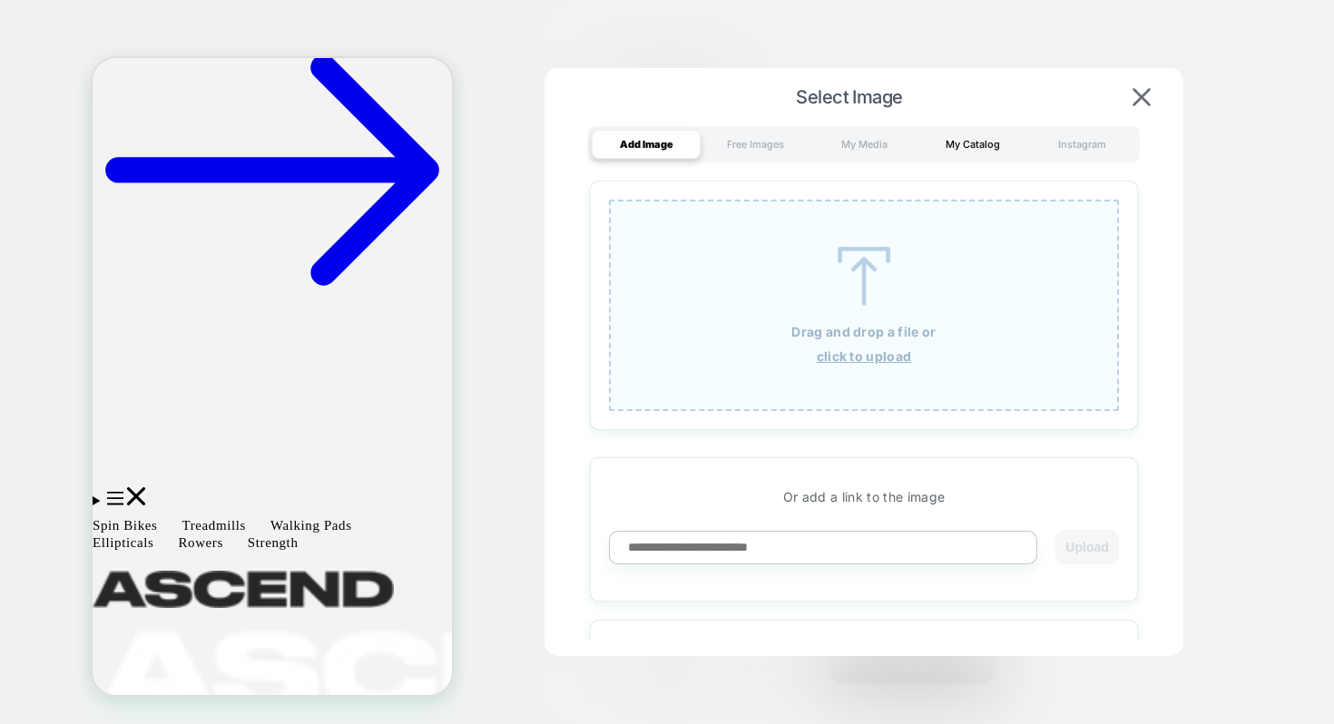
click at [962, 144] on div "My Catalog" at bounding box center [972, 144] width 109 height 29
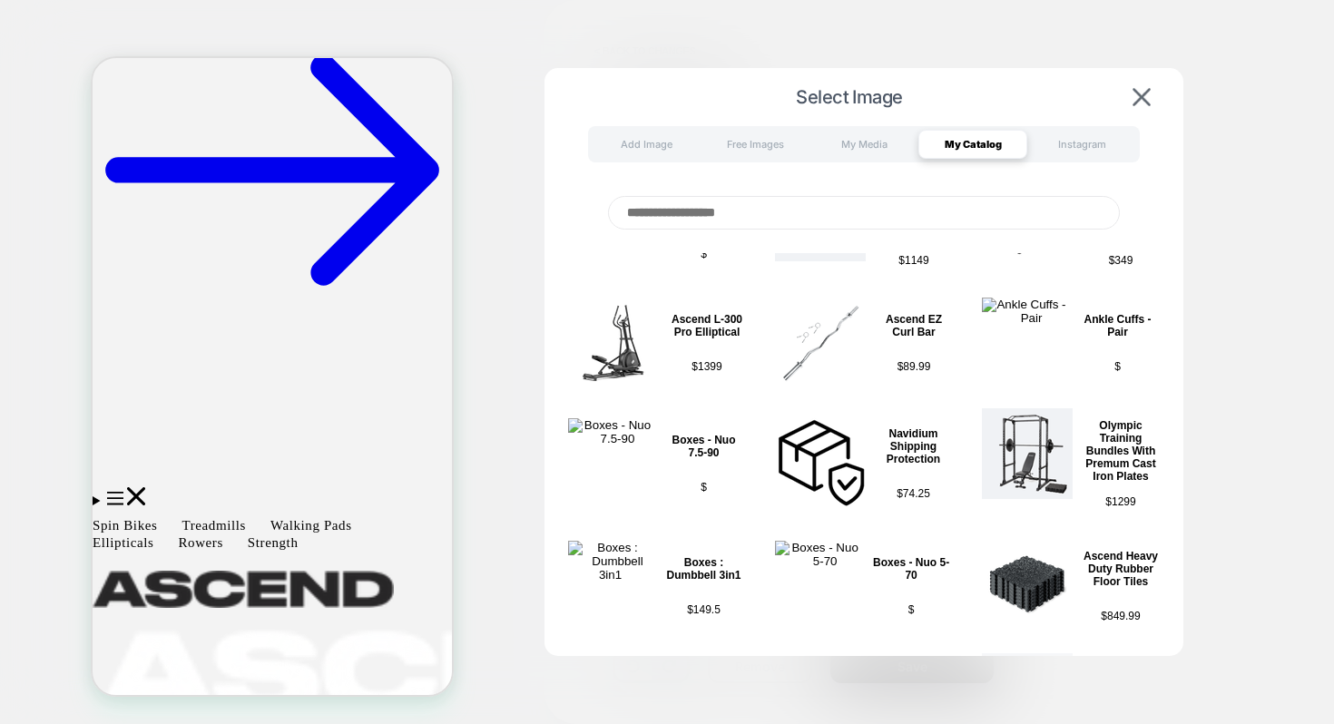
scroll to position [2, 0]
click at [681, 327] on p "Ascend L-300 Pro Elliptical" at bounding box center [707, 323] width 78 height 25
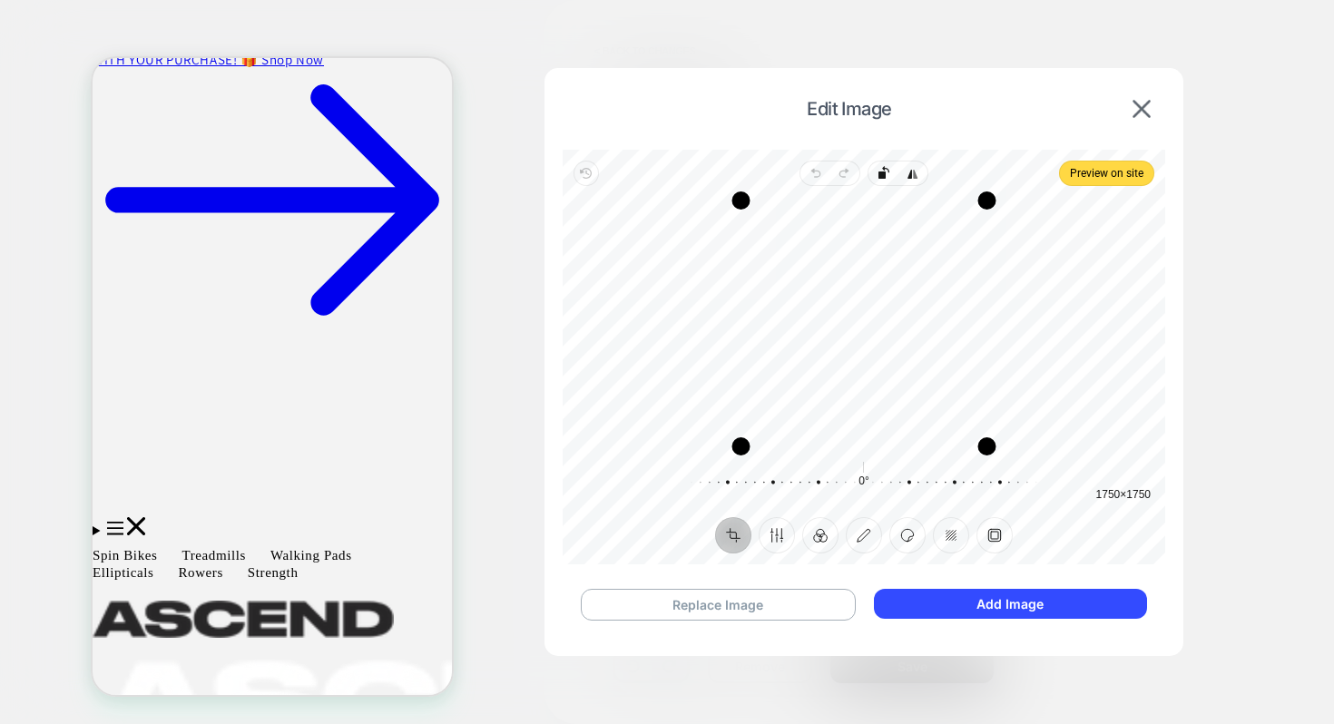
scroll to position [0, 0]
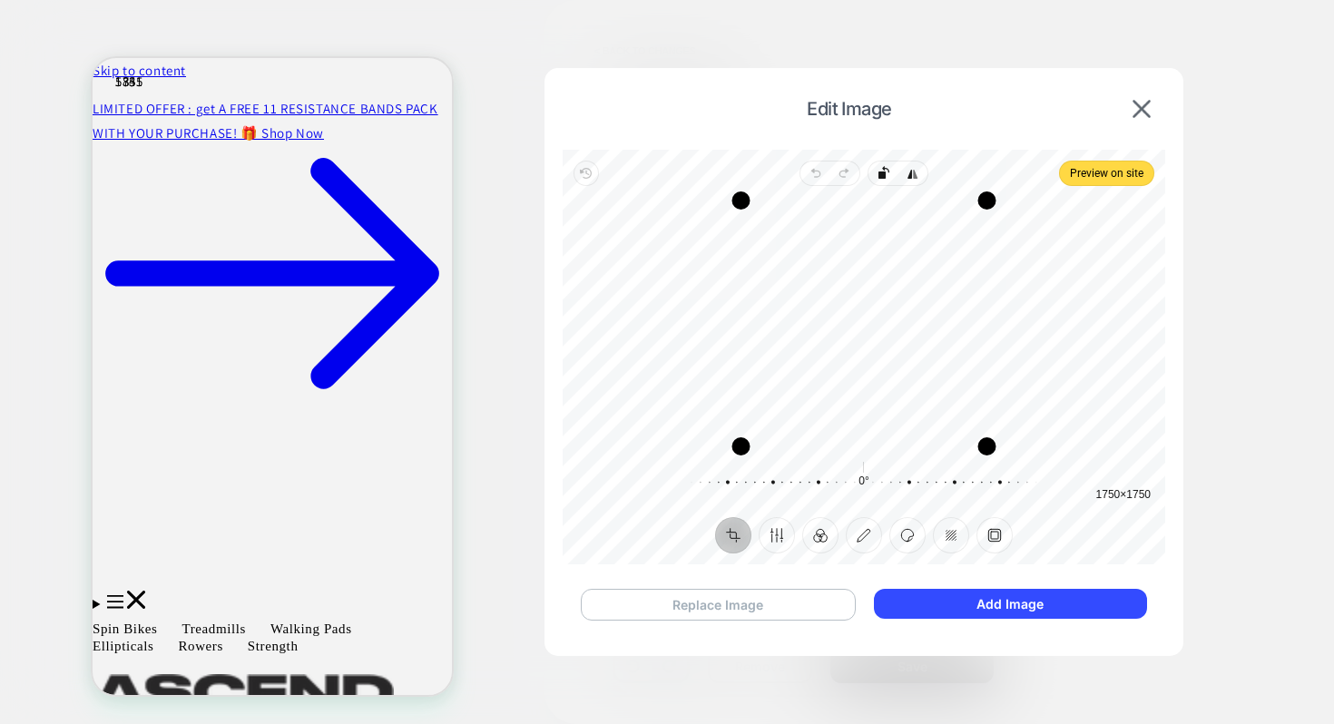
click at [664, 603] on button "Replace Image" at bounding box center [718, 605] width 275 height 32
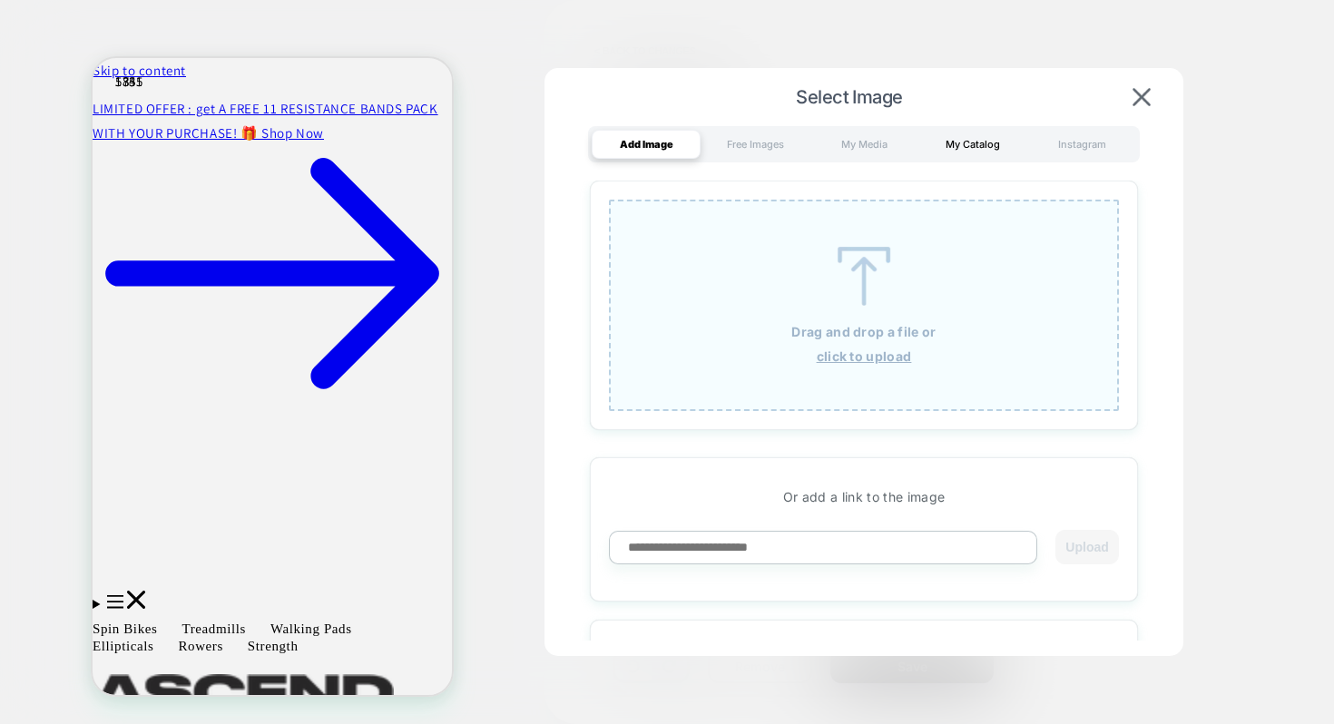
click at [956, 144] on div "My Catalog" at bounding box center [972, 144] width 109 height 29
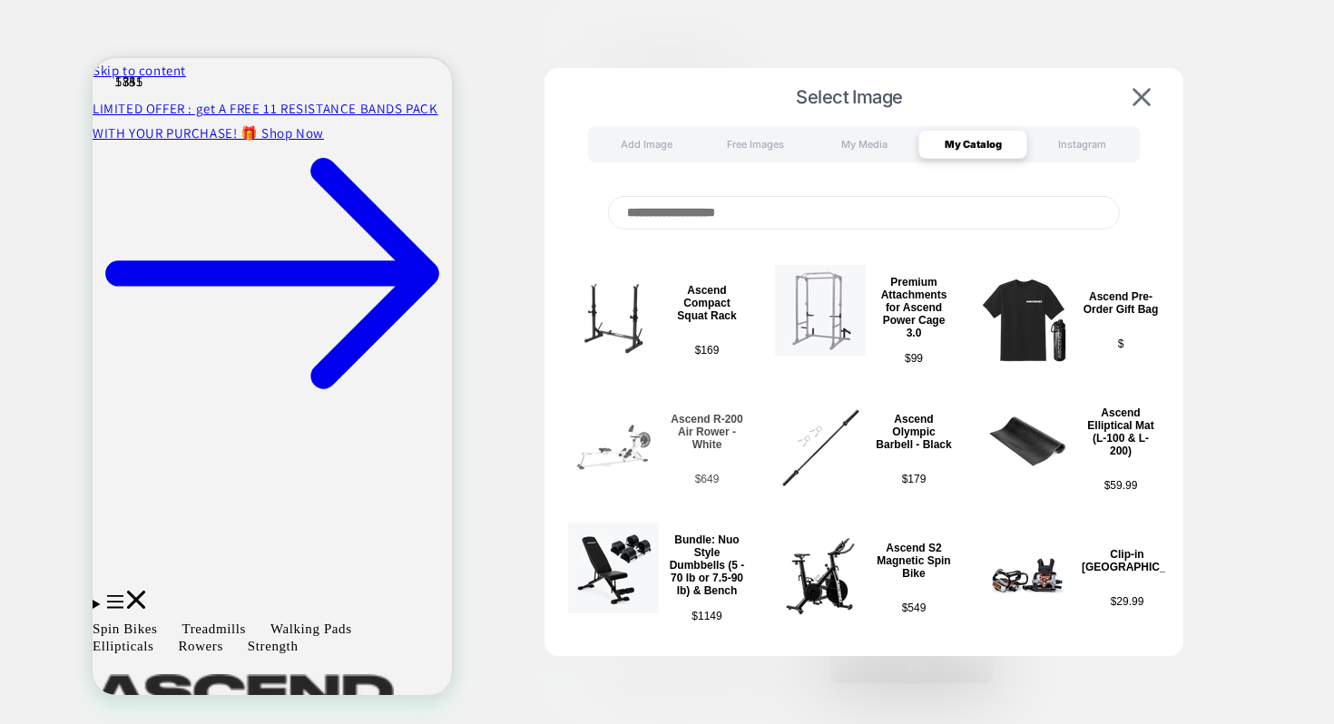
scroll to position [1222, 0]
click at [711, 449] on p "Ascend R-200 Air Rower - White" at bounding box center [707, 433] width 78 height 38
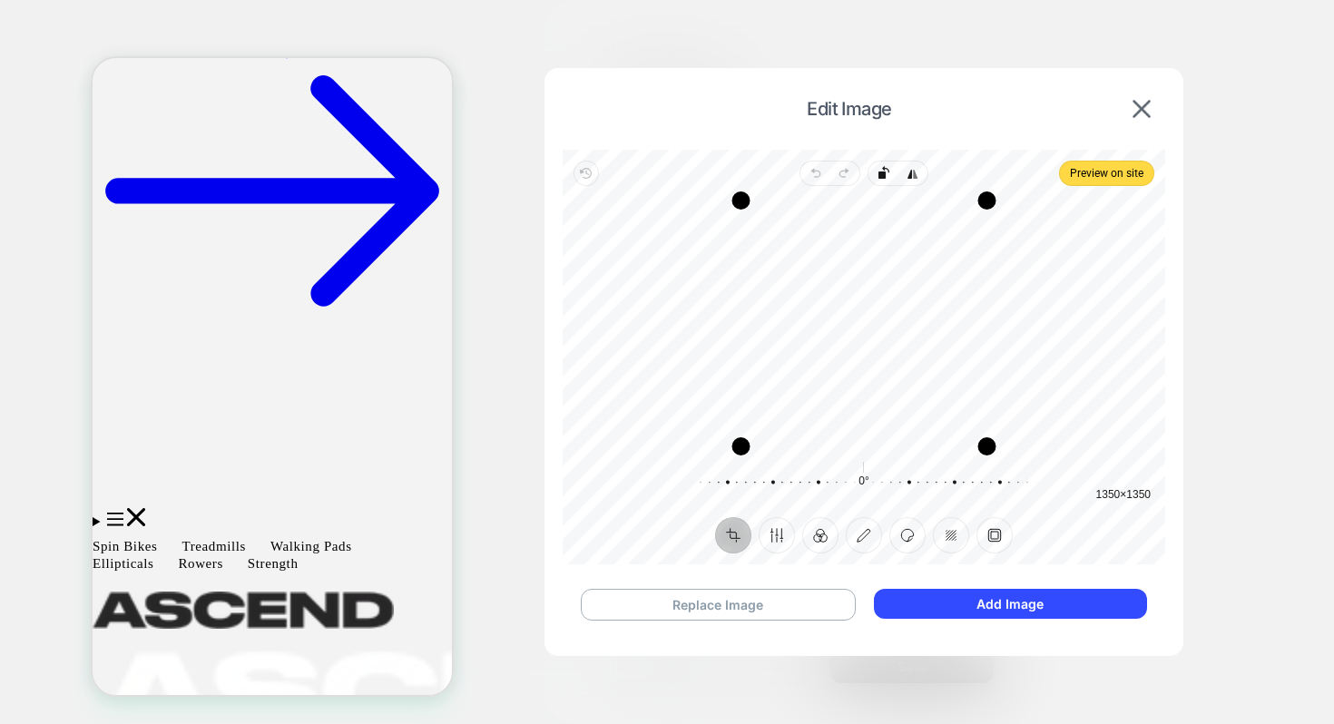
scroll to position [74, 0]
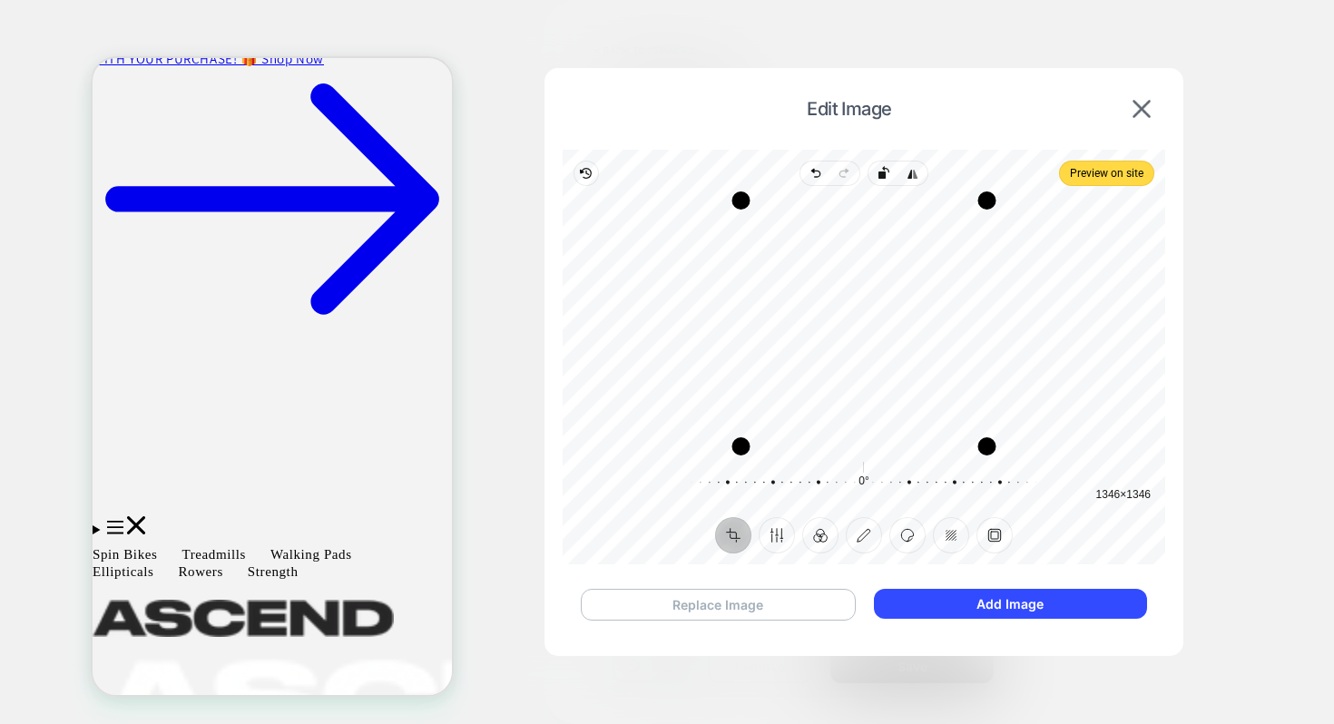
click at [731, 612] on button "Replace Image" at bounding box center [718, 605] width 275 height 32
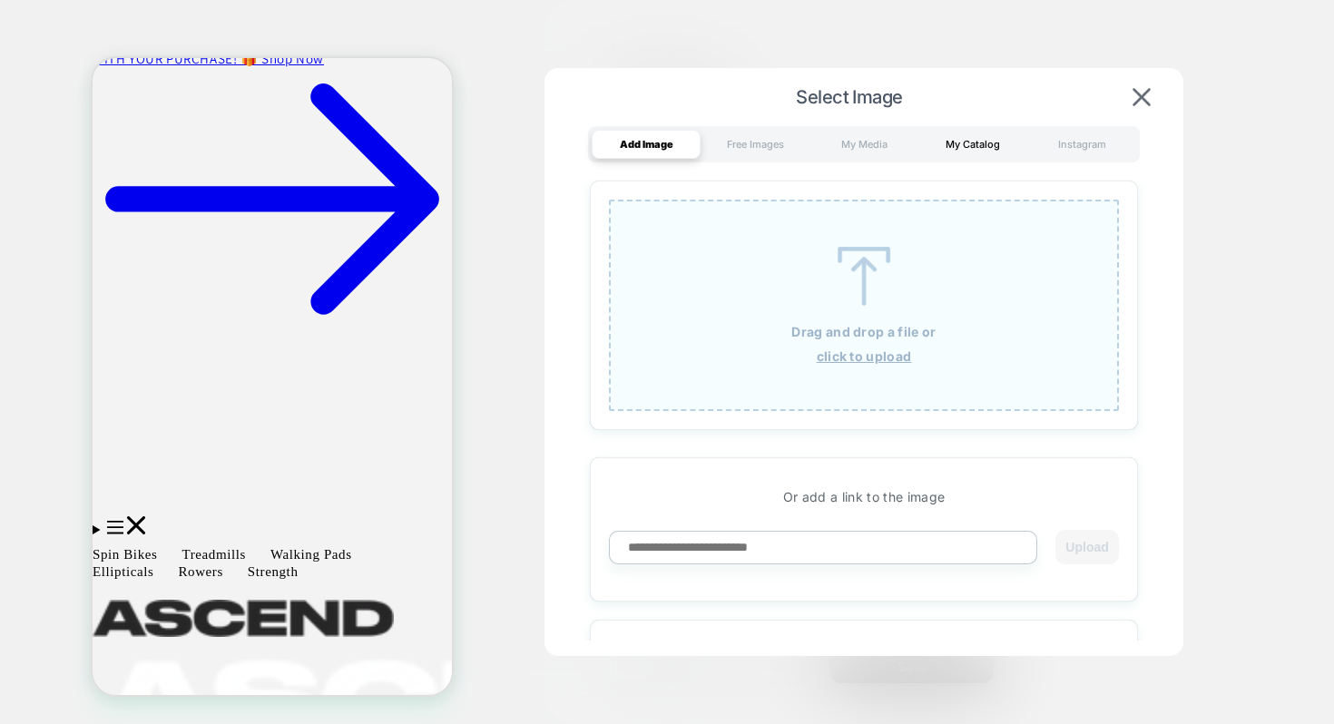
click at [982, 147] on div "My Catalog" at bounding box center [972, 144] width 109 height 29
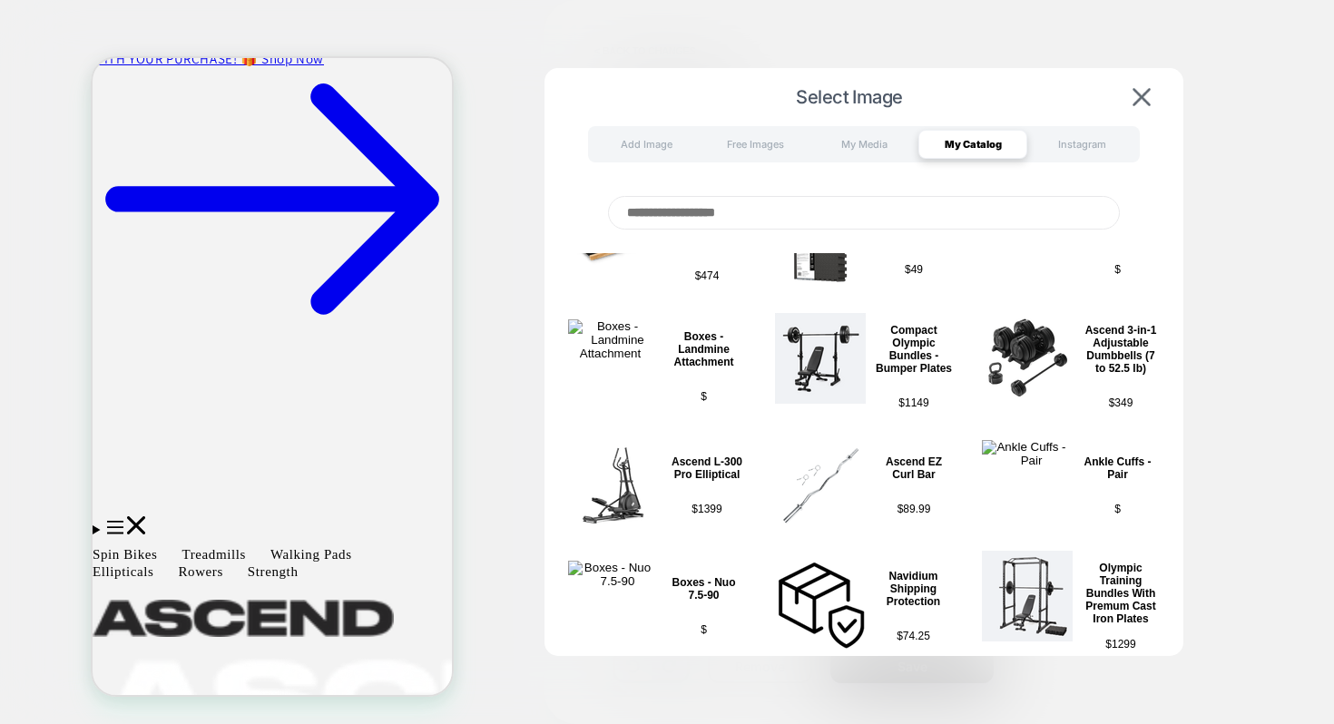
scroll to position [443, 0]
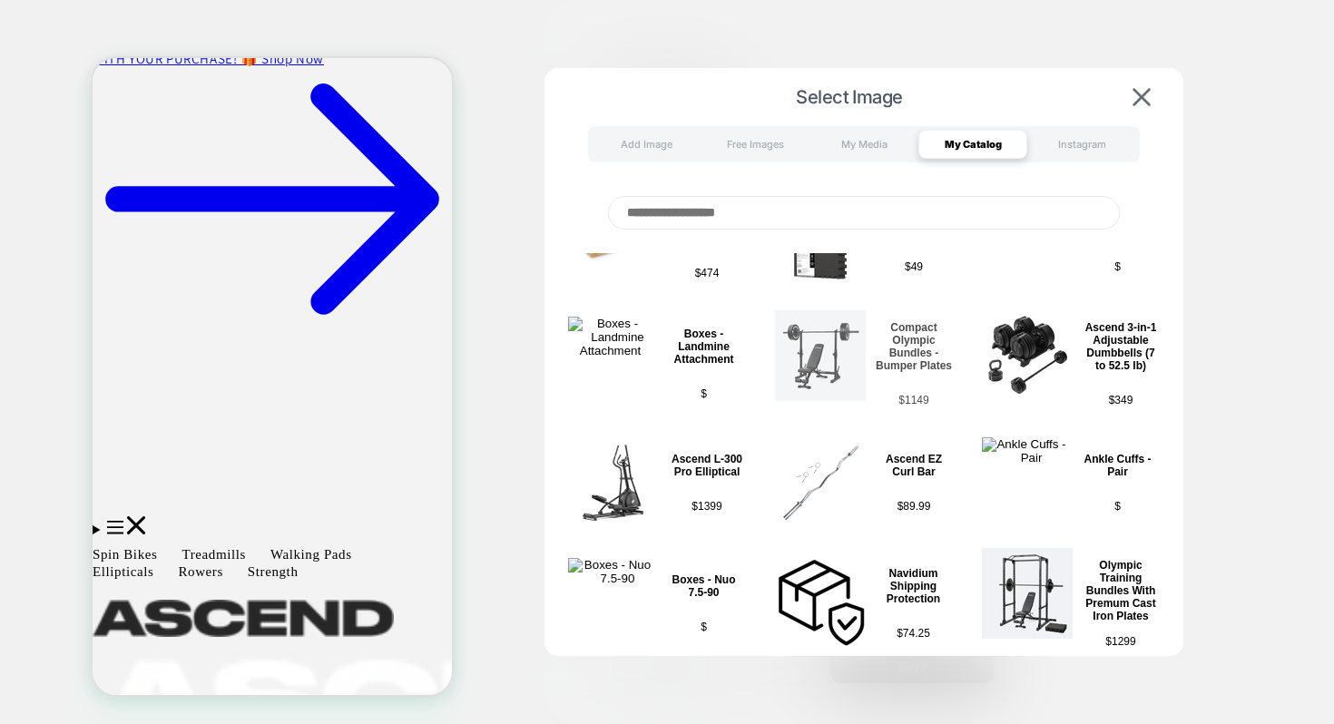
click at [826, 364] on img at bounding box center [820, 355] width 91 height 91
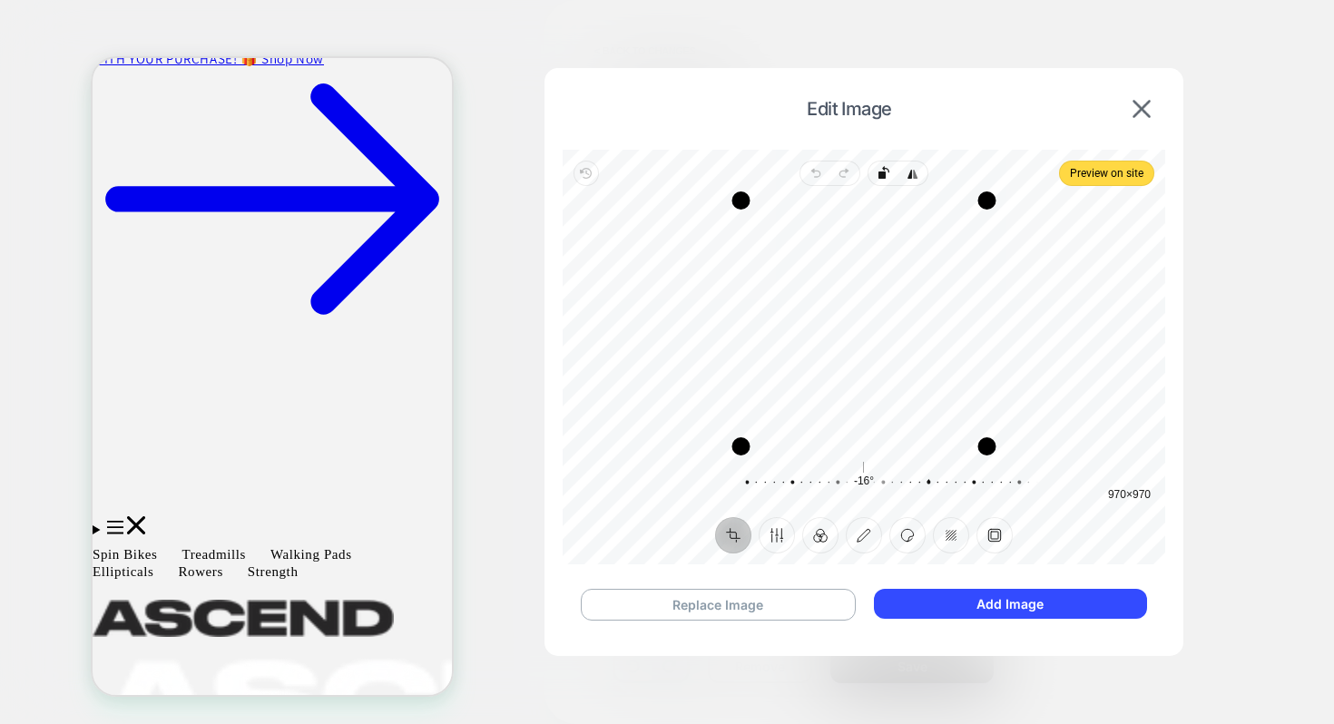
drag, startPoint x: 888, startPoint y: 482, endPoint x: 952, endPoint y: 483, distance: 63.5
click at [952, 483] on div at bounding box center [919, 482] width 348 height 51
drag, startPoint x: 978, startPoint y: 488, endPoint x: 994, endPoint y: 475, distance: 20.7
click at [994, 475] on div at bounding box center [937, 482] width 348 height 51
click at [1081, 393] on div "Recenter" at bounding box center [863, 323] width 573 height 246
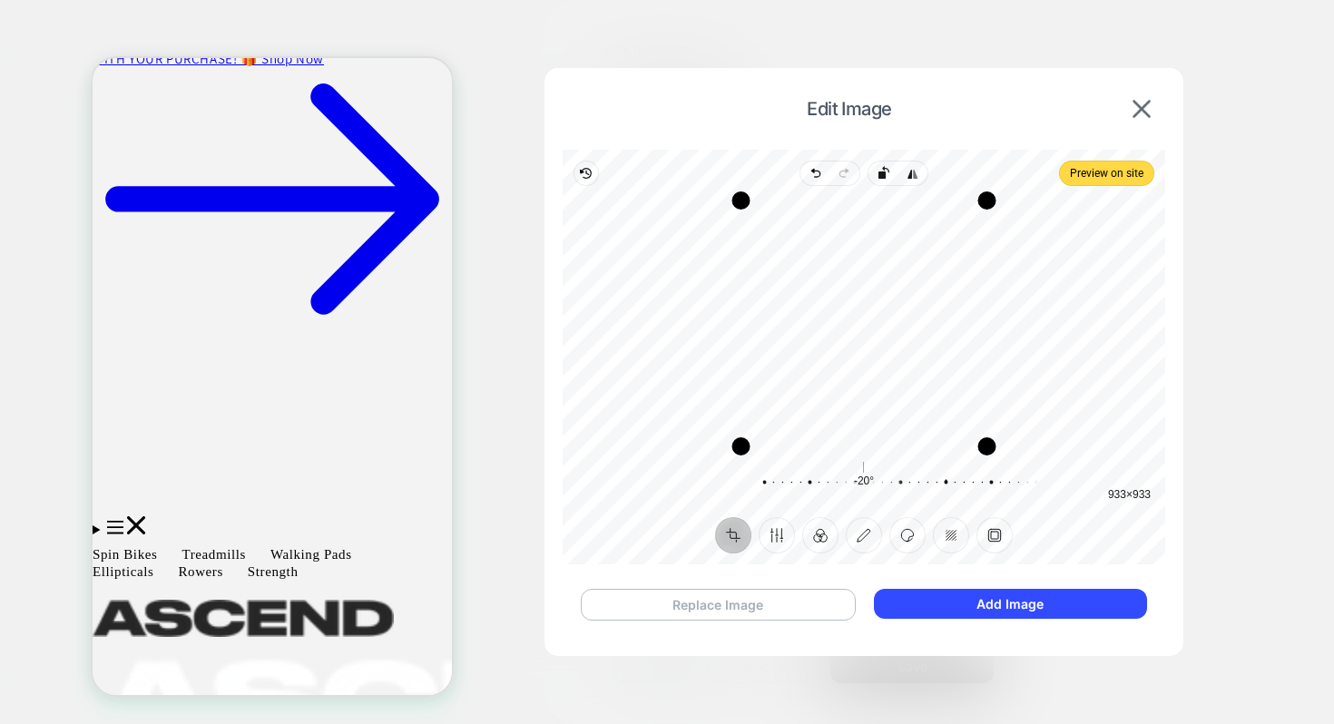
click at [693, 593] on button "Replace Image" at bounding box center [718, 605] width 275 height 32
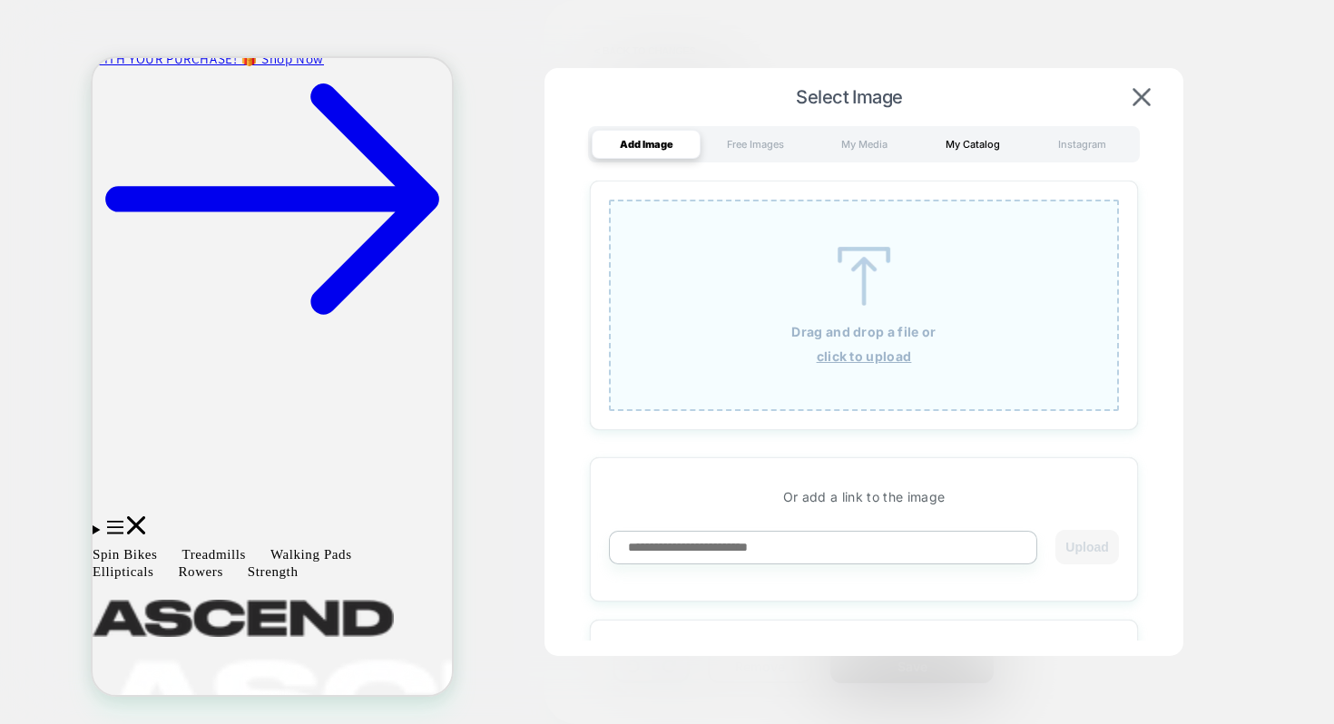
click at [975, 142] on div "My Catalog" at bounding box center [972, 144] width 109 height 29
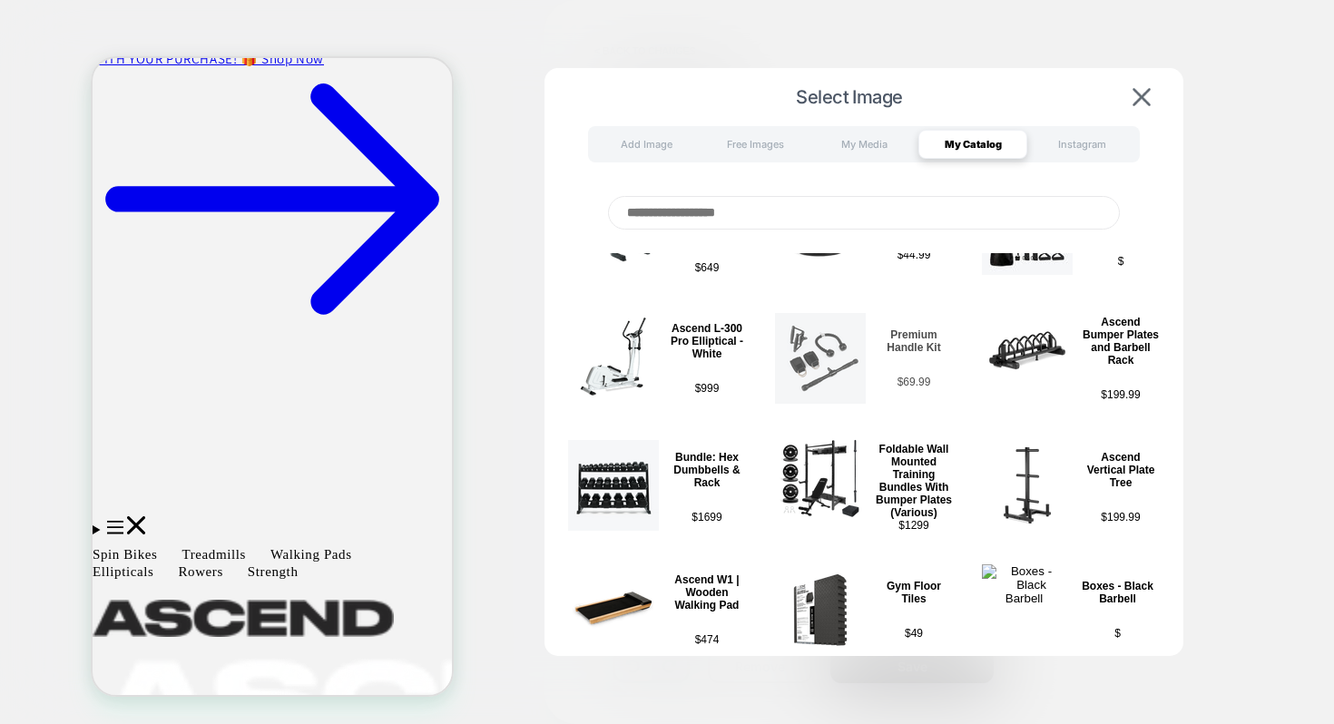
scroll to position [47, 0]
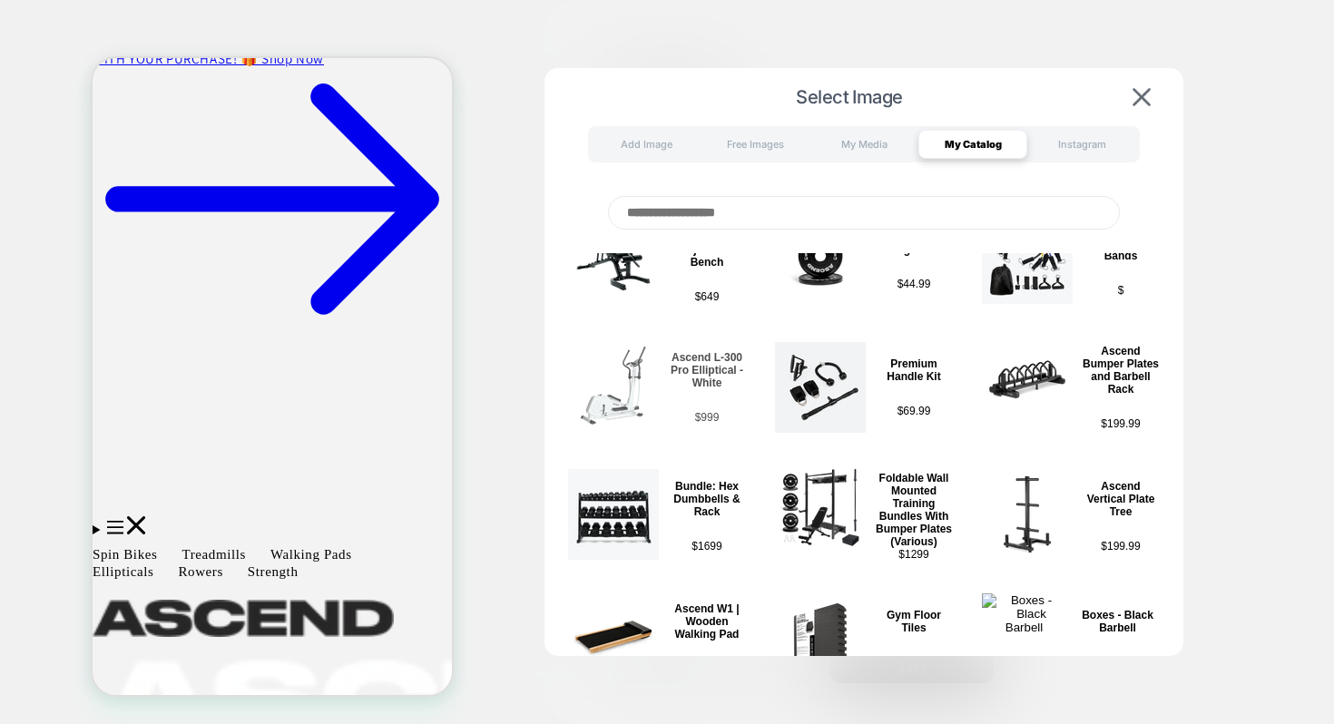
click at [666, 374] on button "Ascend L-300 Pro Elliptical - White $ 999" at bounding box center [656, 387] width 189 height 96
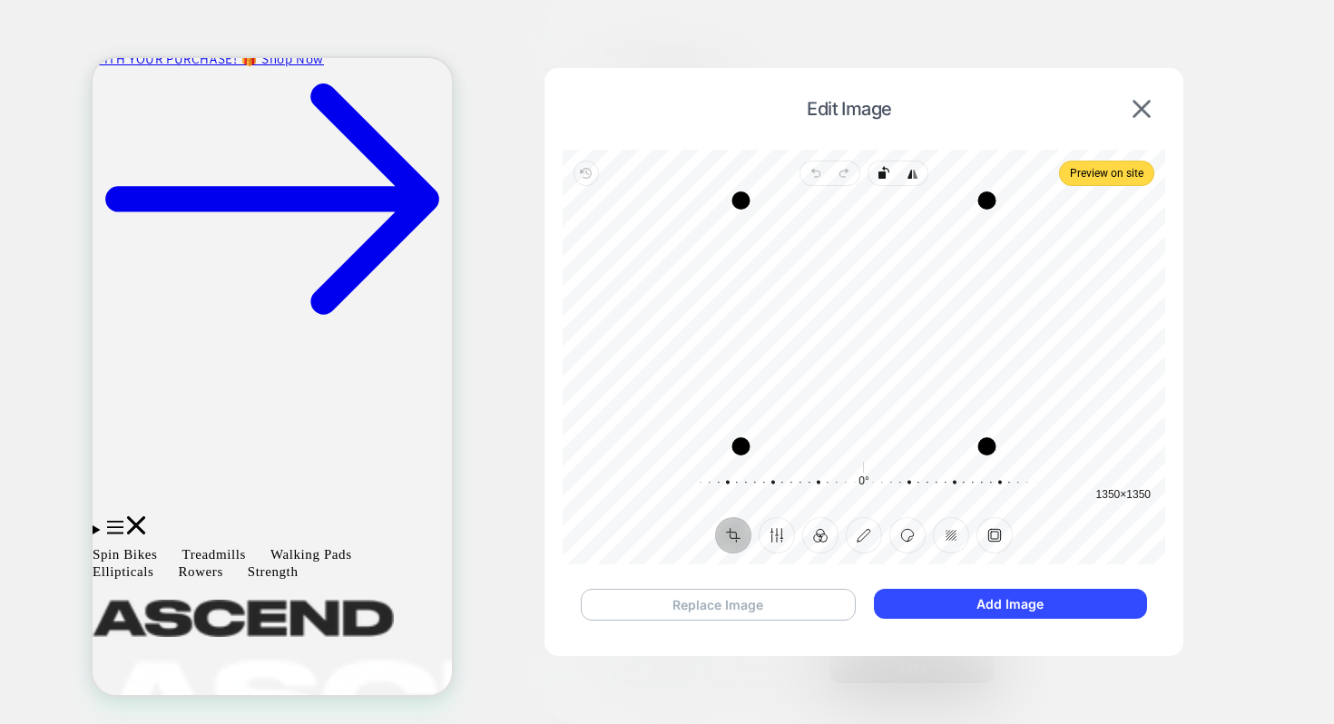
click at [784, 595] on button "Replace Image" at bounding box center [718, 605] width 275 height 32
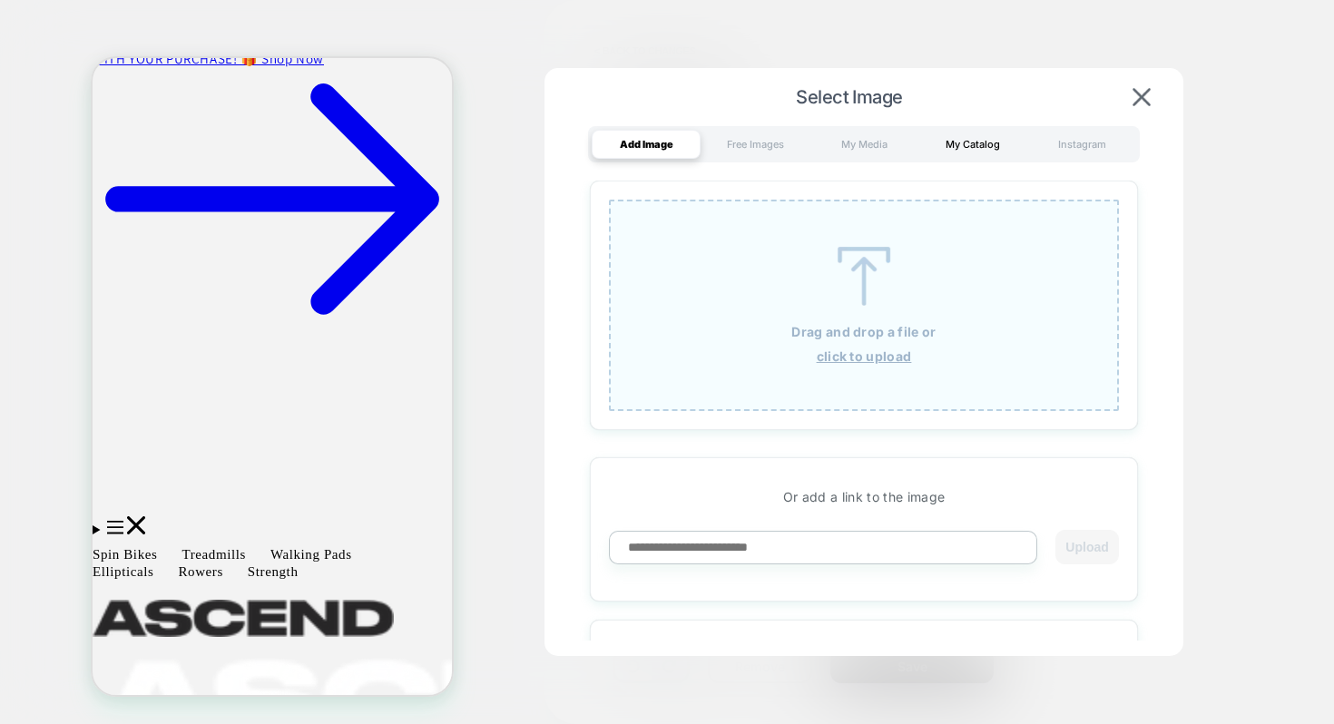
click at [966, 148] on div "My Catalog" at bounding box center [972, 144] width 109 height 29
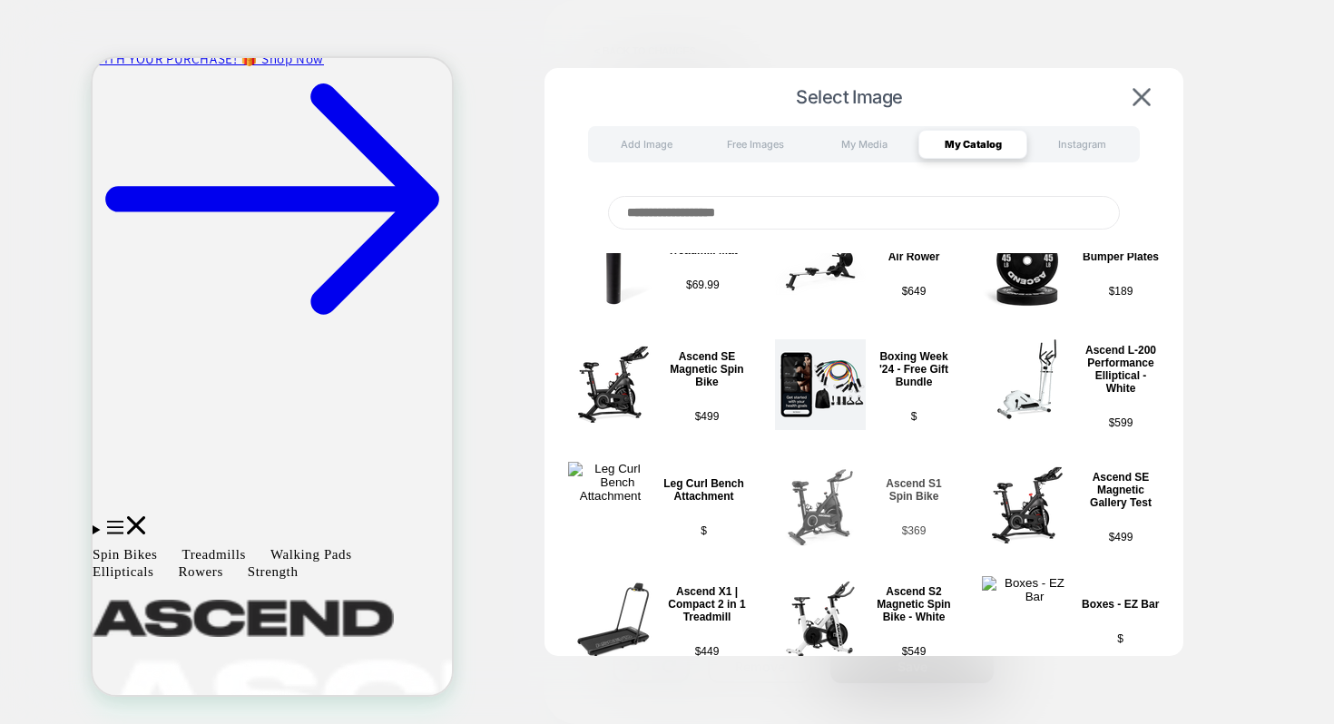
scroll to position [2028, 0]
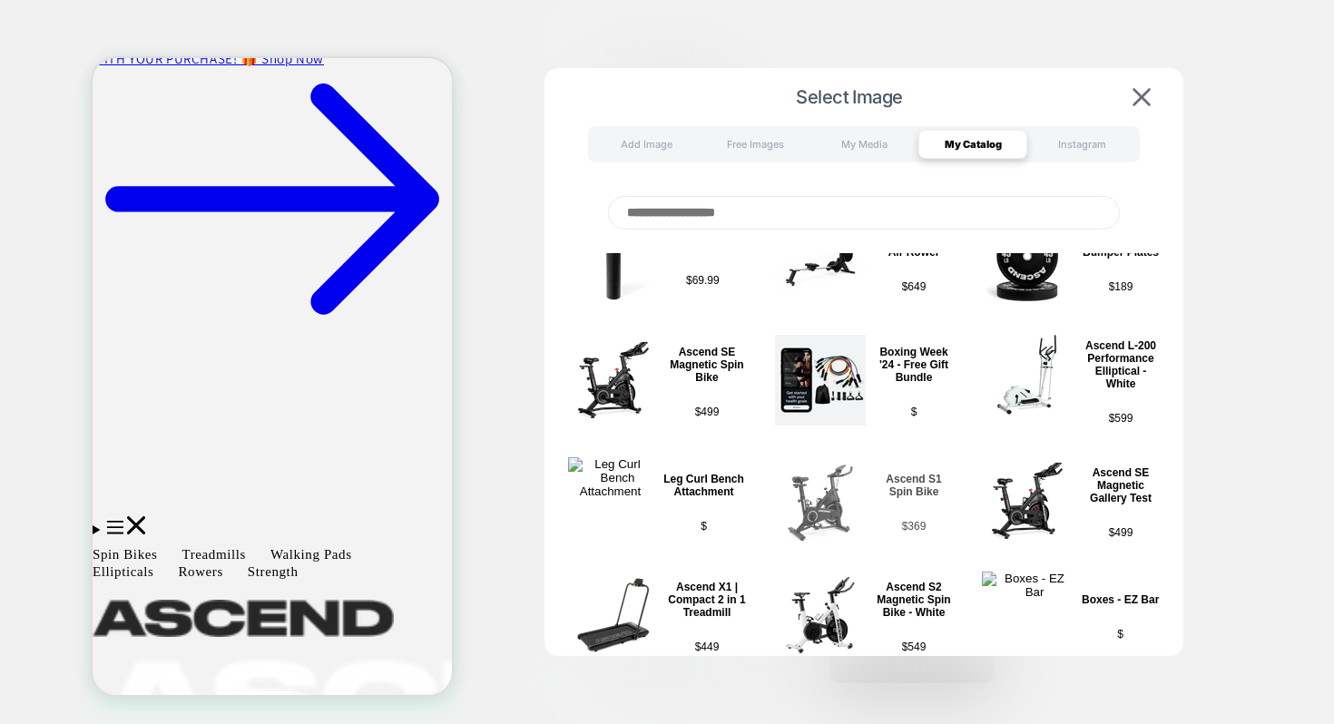
click at [884, 503] on div "Ascend S1 Spin Bike $ 369" at bounding box center [914, 502] width 78 height 91
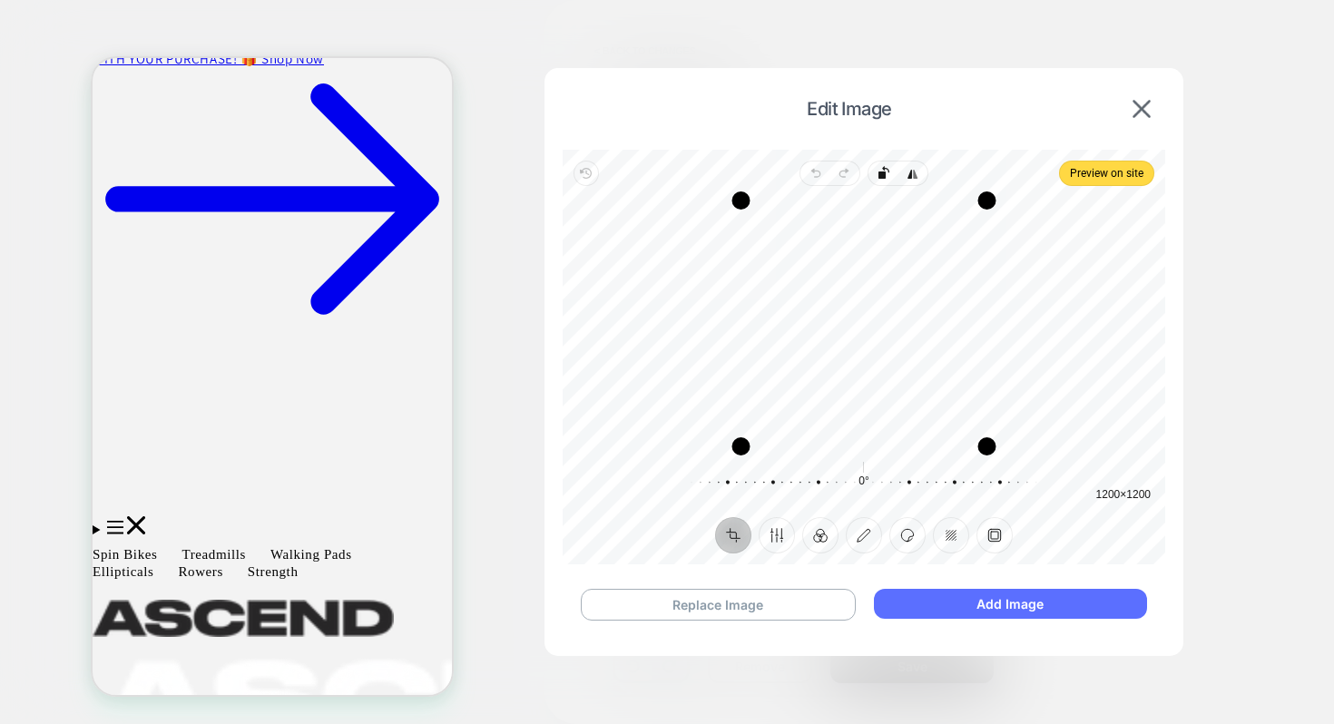
click at [985, 607] on button "Add Image" at bounding box center [1010, 604] width 273 height 30
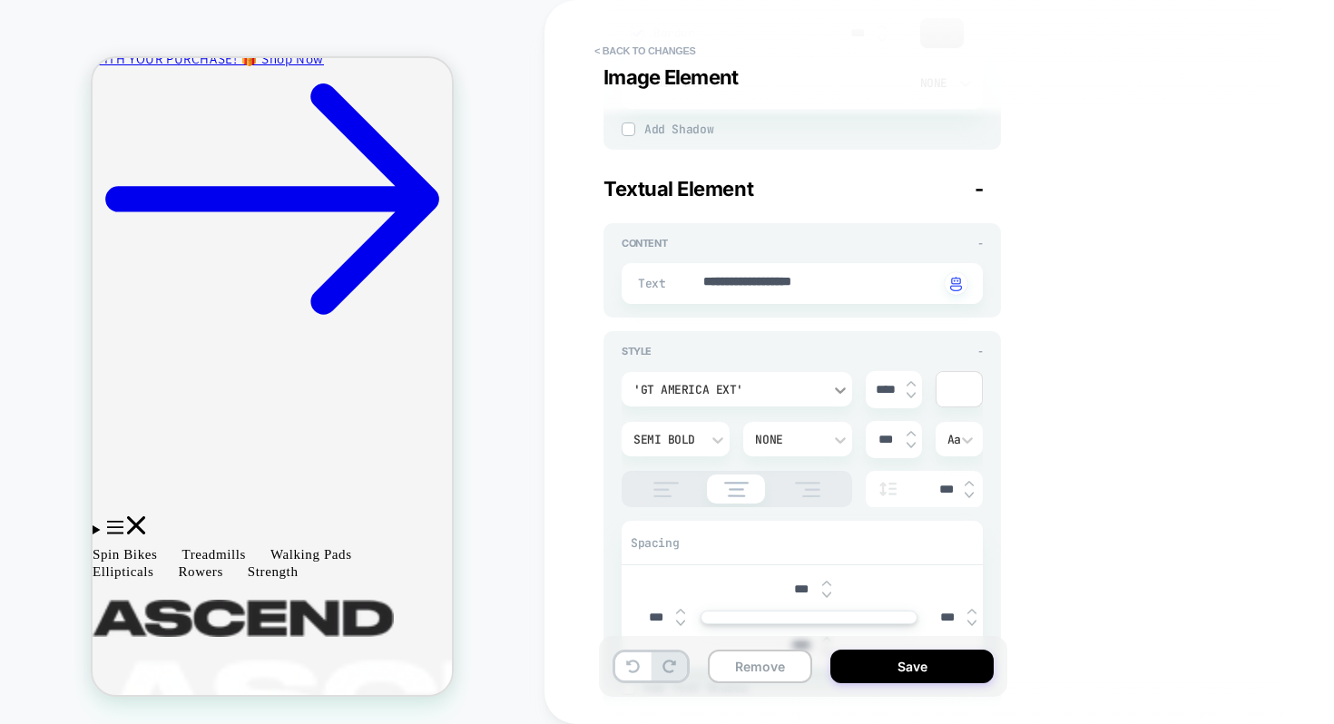
scroll to position [878, 0]
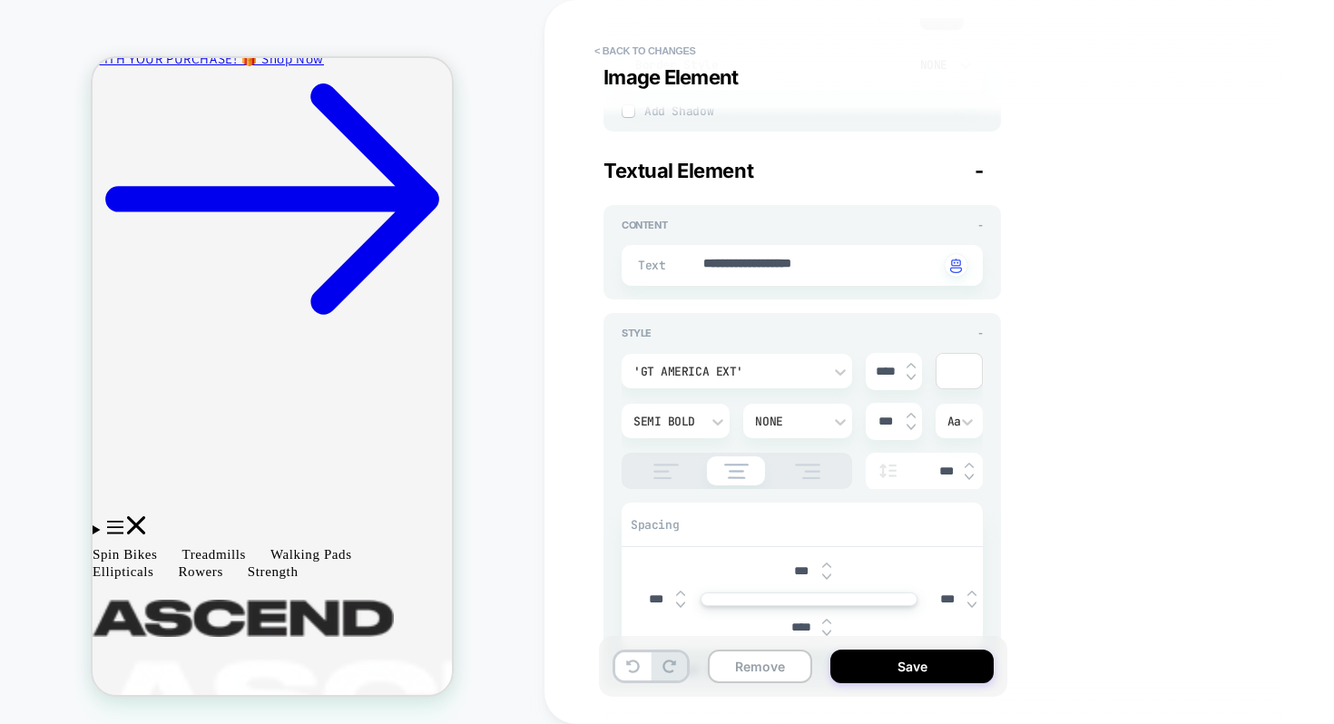
click at [817, 249] on div "**********" at bounding box center [801, 265] width 361 height 41
click at [816, 270] on textarea "**********" at bounding box center [820, 265] width 238 height 21
click at [954, 368] on div at bounding box center [958, 371] width 45 height 34
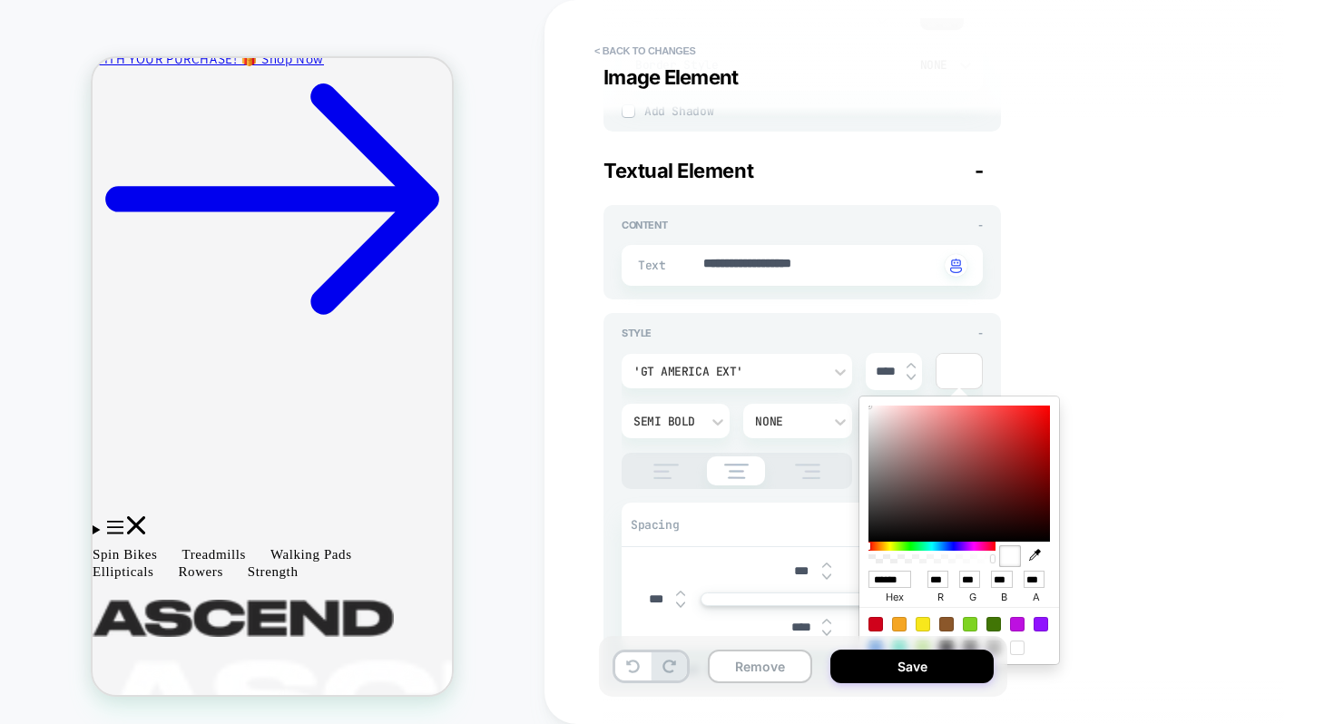
click at [876, 621] on div at bounding box center [875, 624] width 15 height 15
type textarea "*"
type input "******"
type input "***"
type input "*"
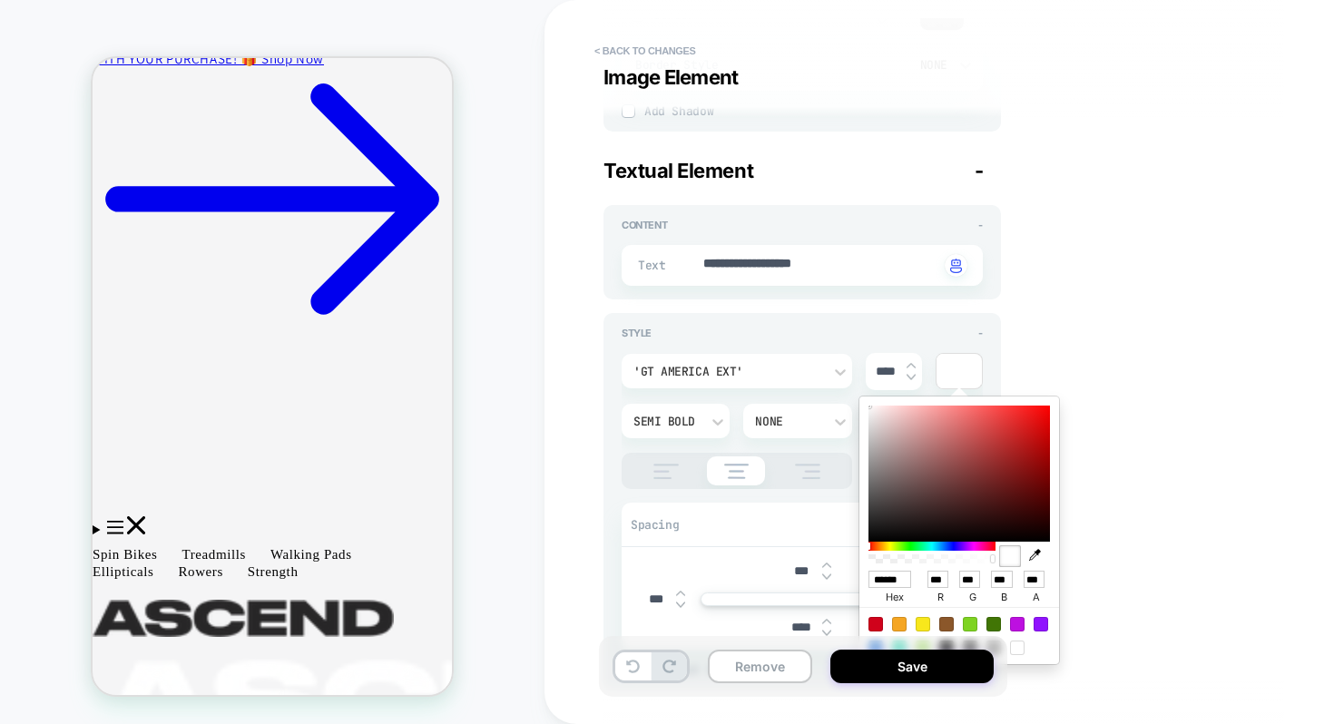
type input "**"
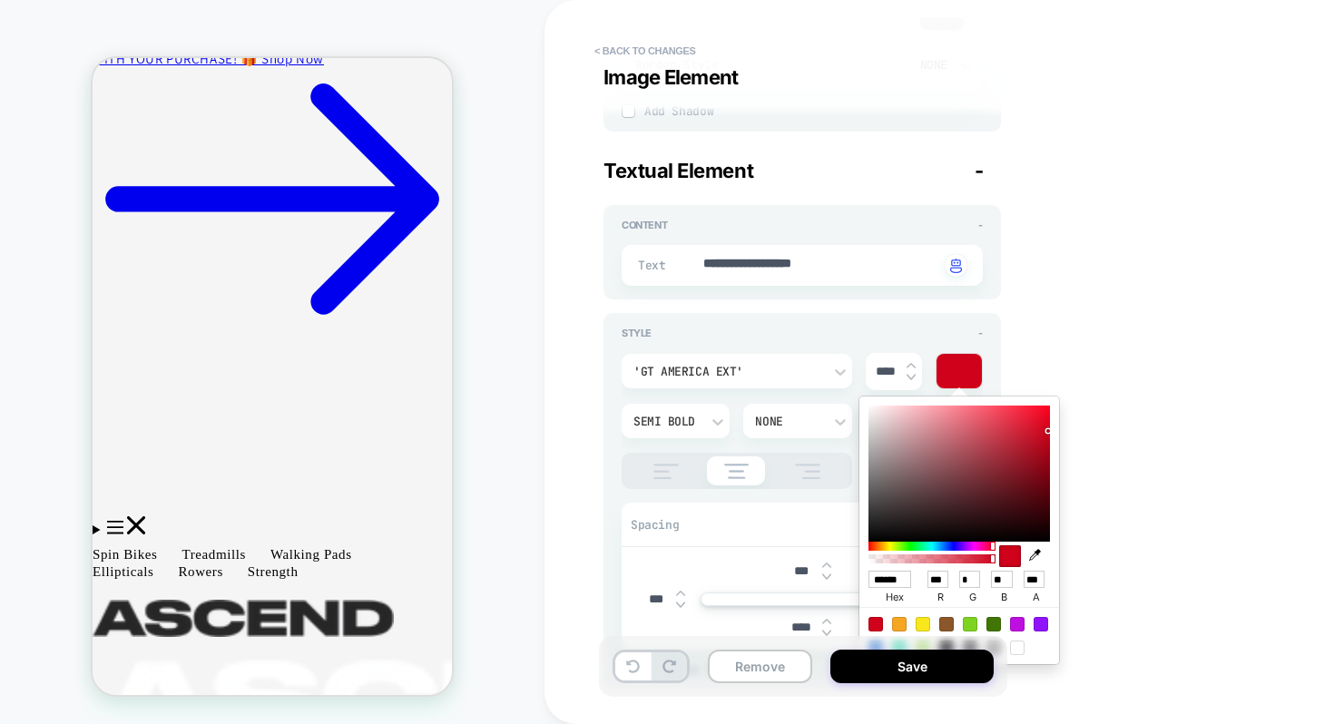
click at [1031, 555] on icon "button" at bounding box center [1035, 555] width 12 height 12
type textarea "*"
type input "******"
type input "***"
type input "*"
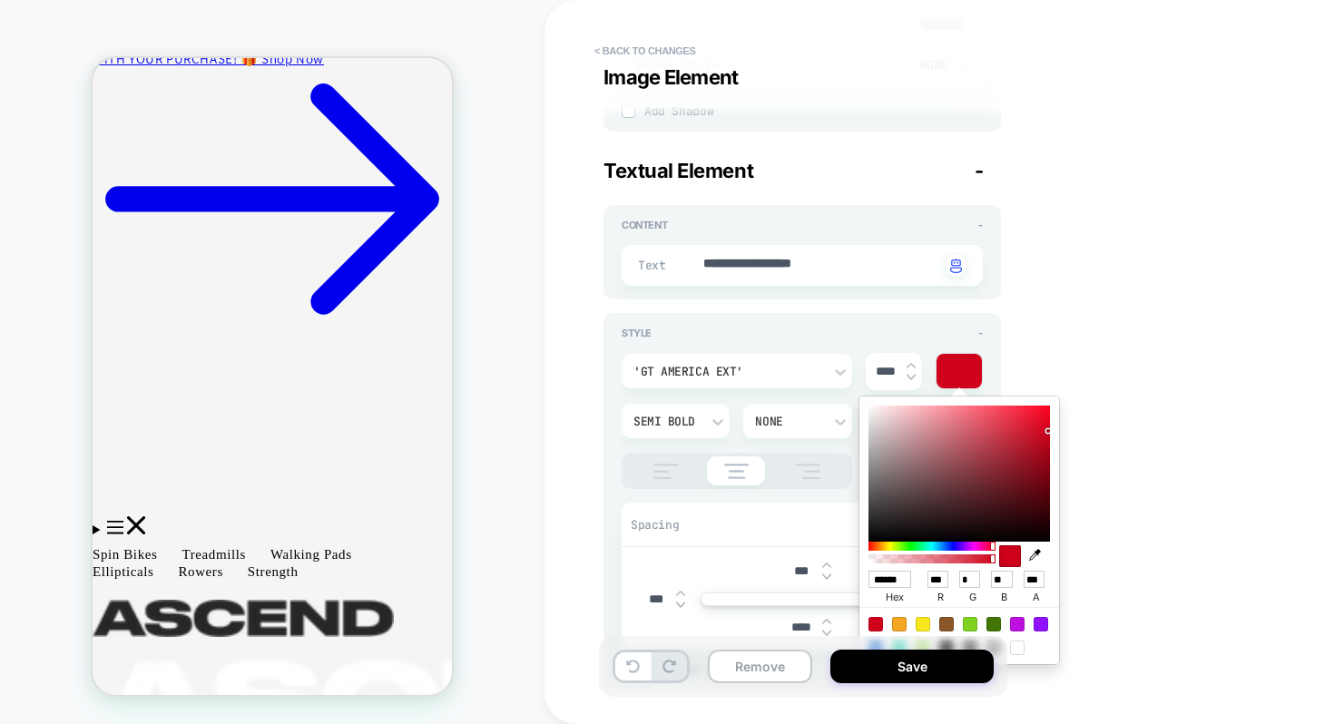
type input "**"
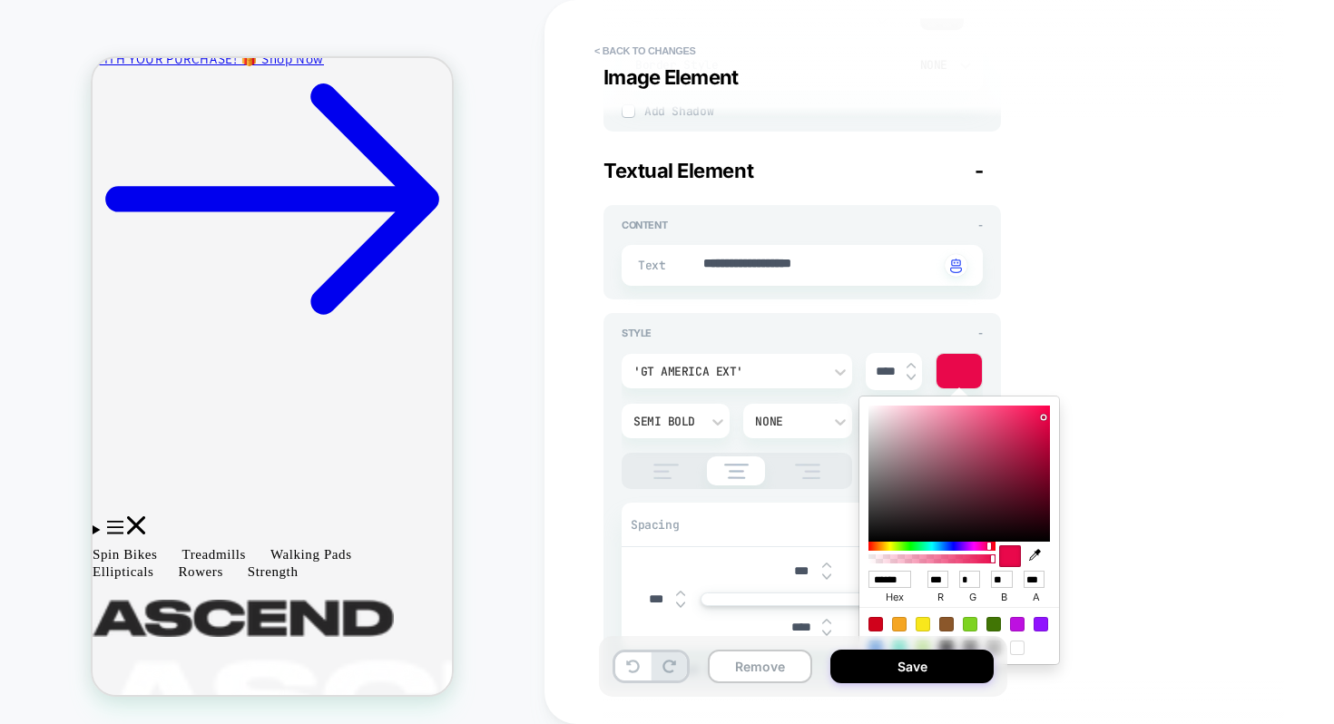
click at [921, 308] on div "**********" at bounding box center [801, 440] width 397 height 499
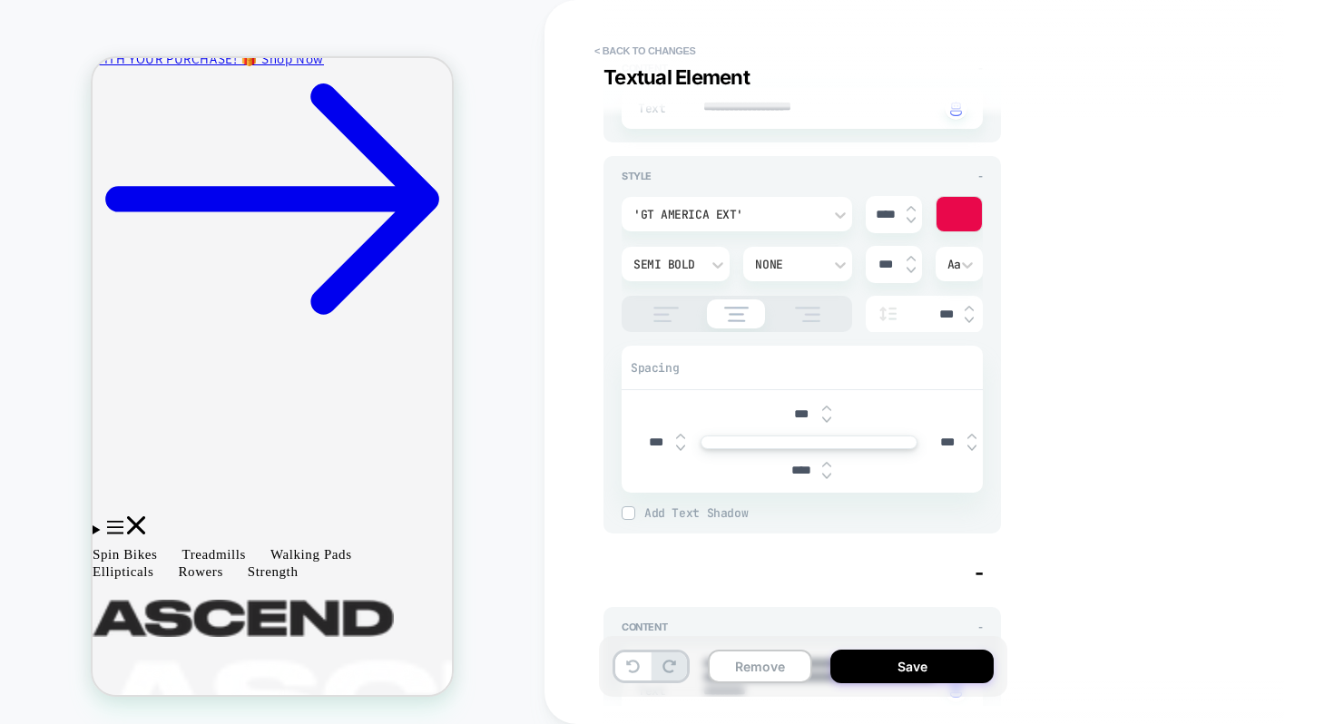
scroll to position [1045, 0]
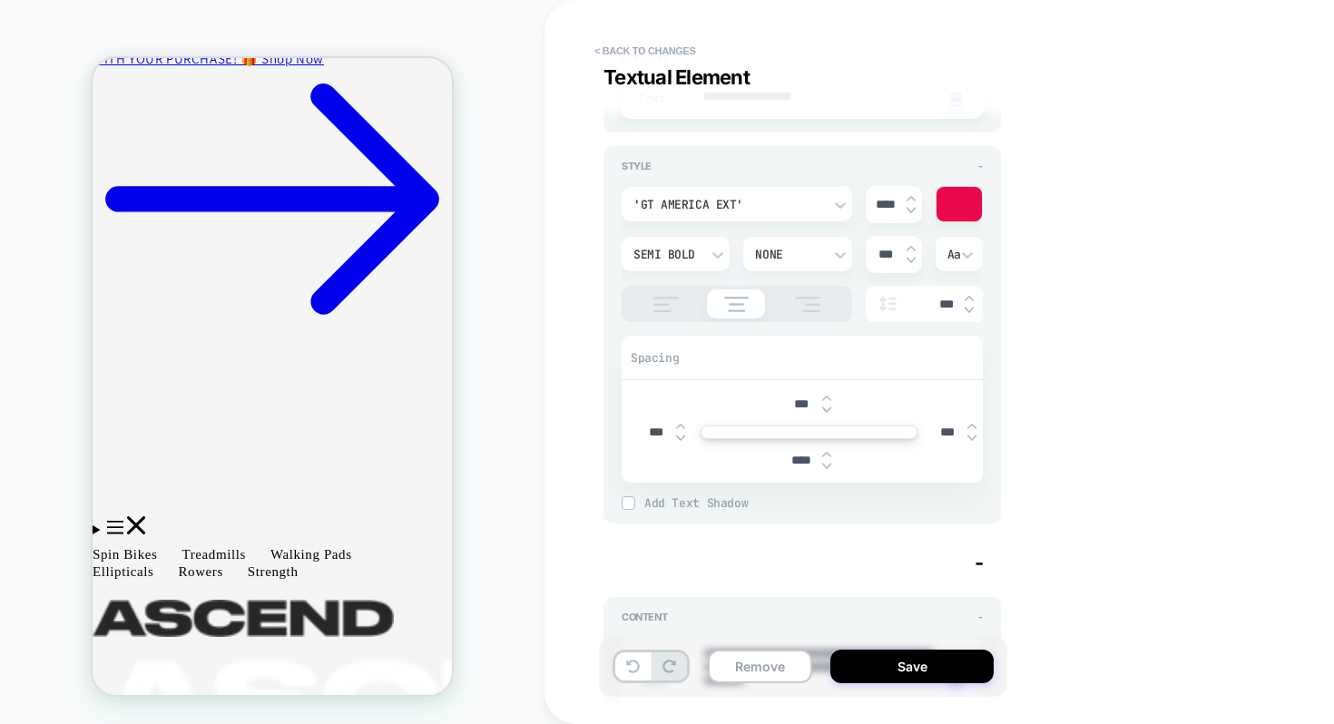
click at [826, 259] on div "None" at bounding box center [788, 254] width 84 height 19
click at [796, 338] on div "Overline" at bounding box center [796, 337] width 93 height 38
click at [826, 250] on div "Overline" at bounding box center [788, 254] width 84 height 19
click at [776, 298] on div "None" at bounding box center [796, 299] width 93 height 38
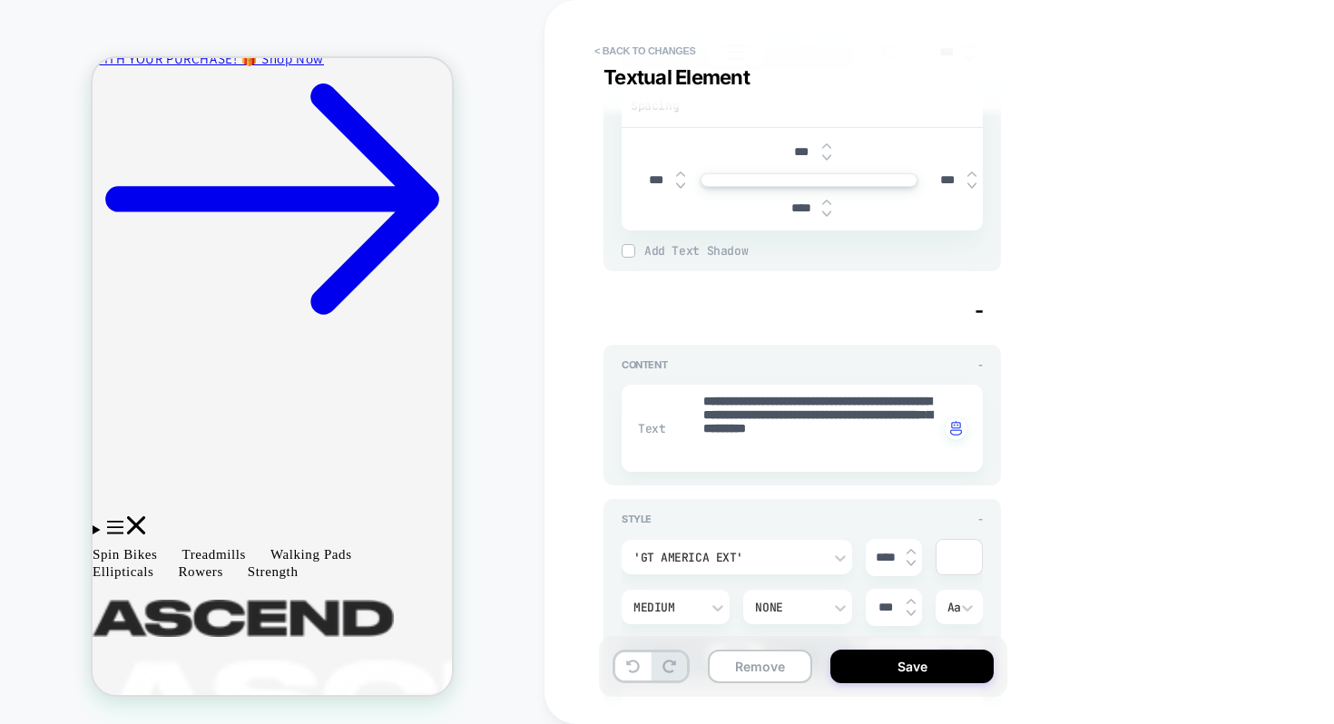
scroll to position [1281, 0]
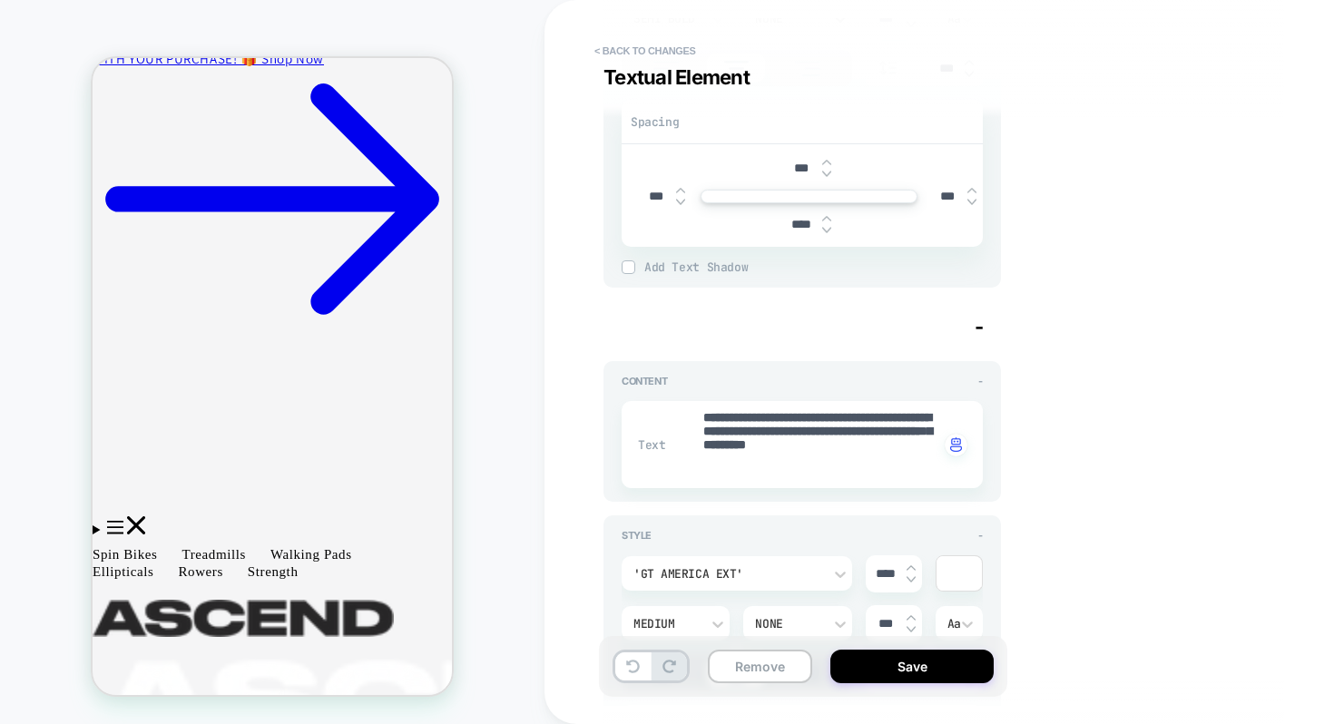
click at [628, 265] on img at bounding box center [627, 266] width 9 height 9
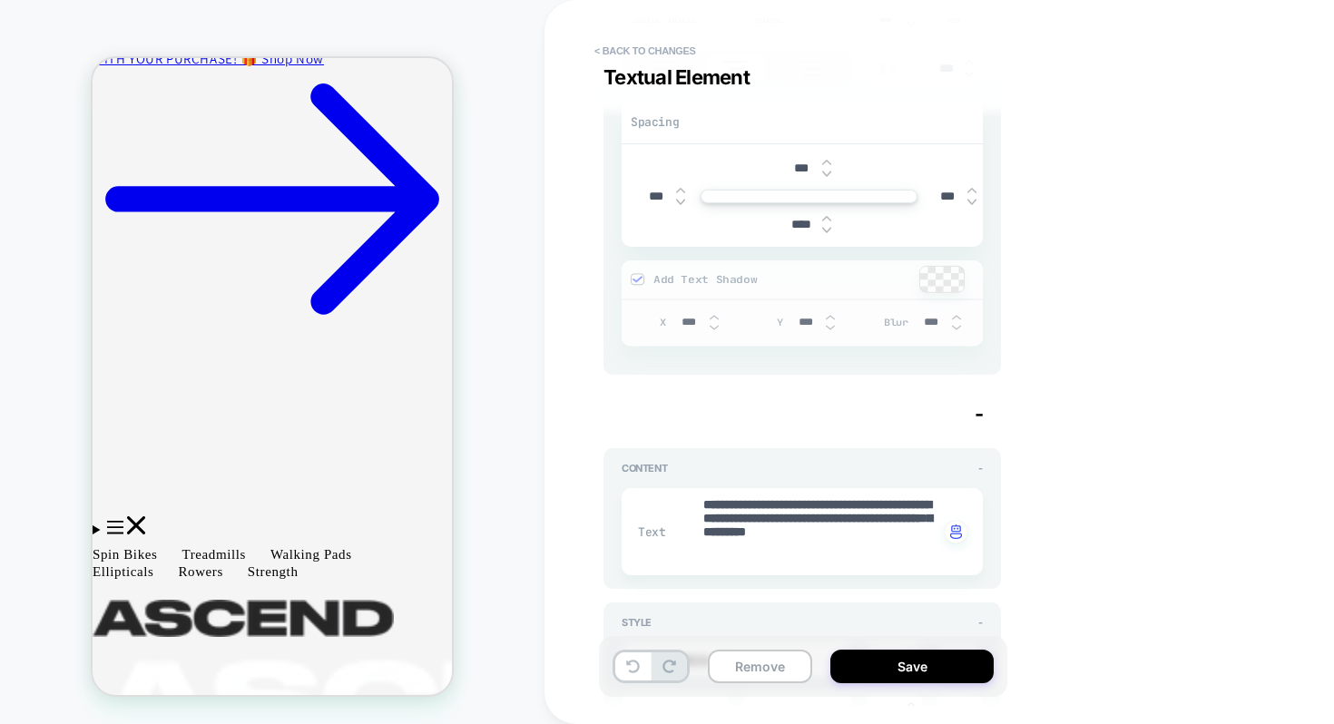
type textarea "*"
click at [713, 325] on img at bounding box center [713, 327] width 9 height 7
type input "***"
type textarea "*"
click at [713, 324] on img at bounding box center [713, 327] width 9 height 7
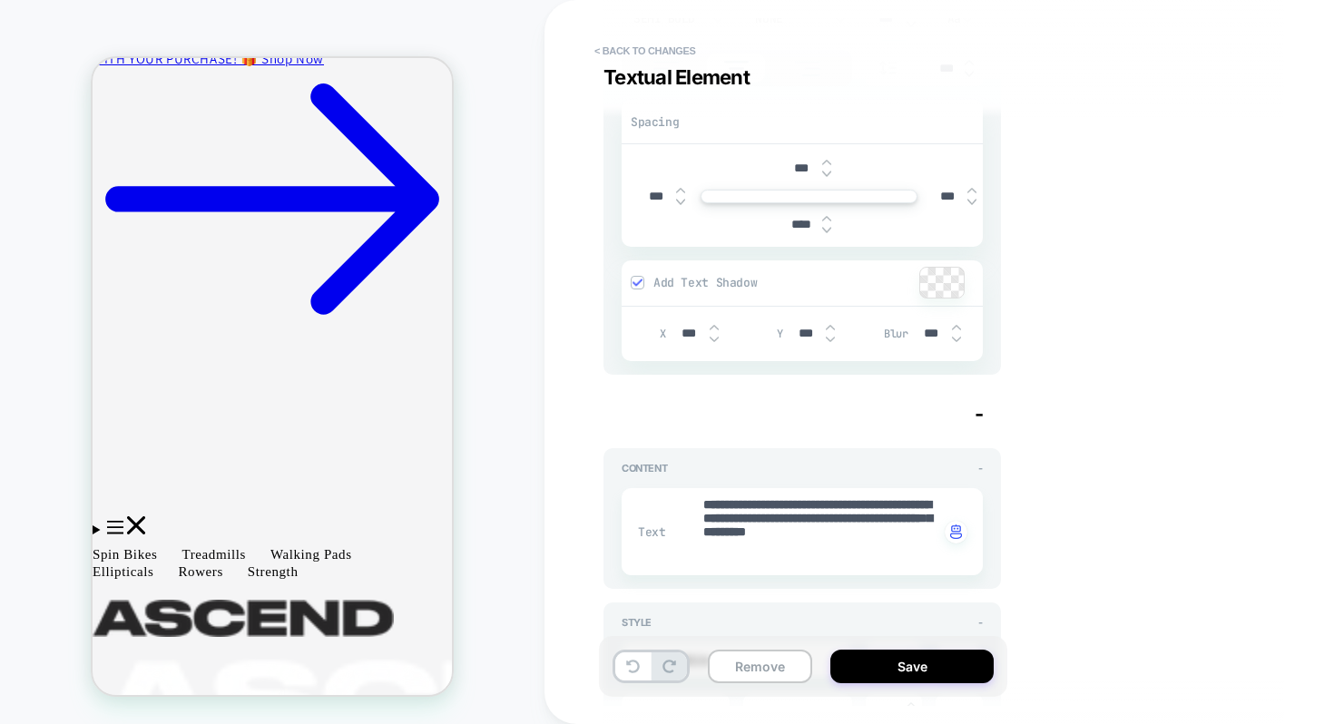
type input "***"
type textarea "*"
click at [713, 324] on img at bounding box center [713, 327] width 9 height 7
type input "***"
type textarea "*"
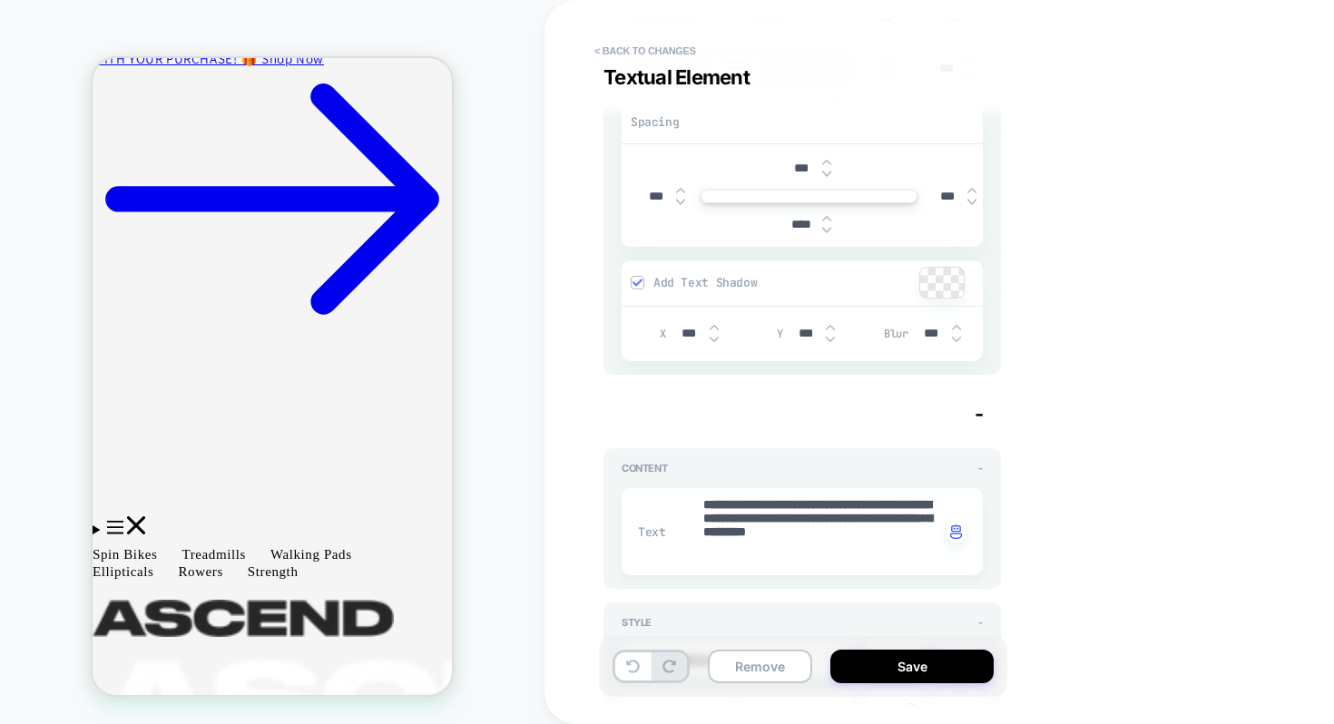
click at [716, 337] on img at bounding box center [713, 339] width 9 height 7
type input "***"
type textarea "*"
click at [716, 337] on img at bounding box center [713, 339] width 9 height 7
type input "***"
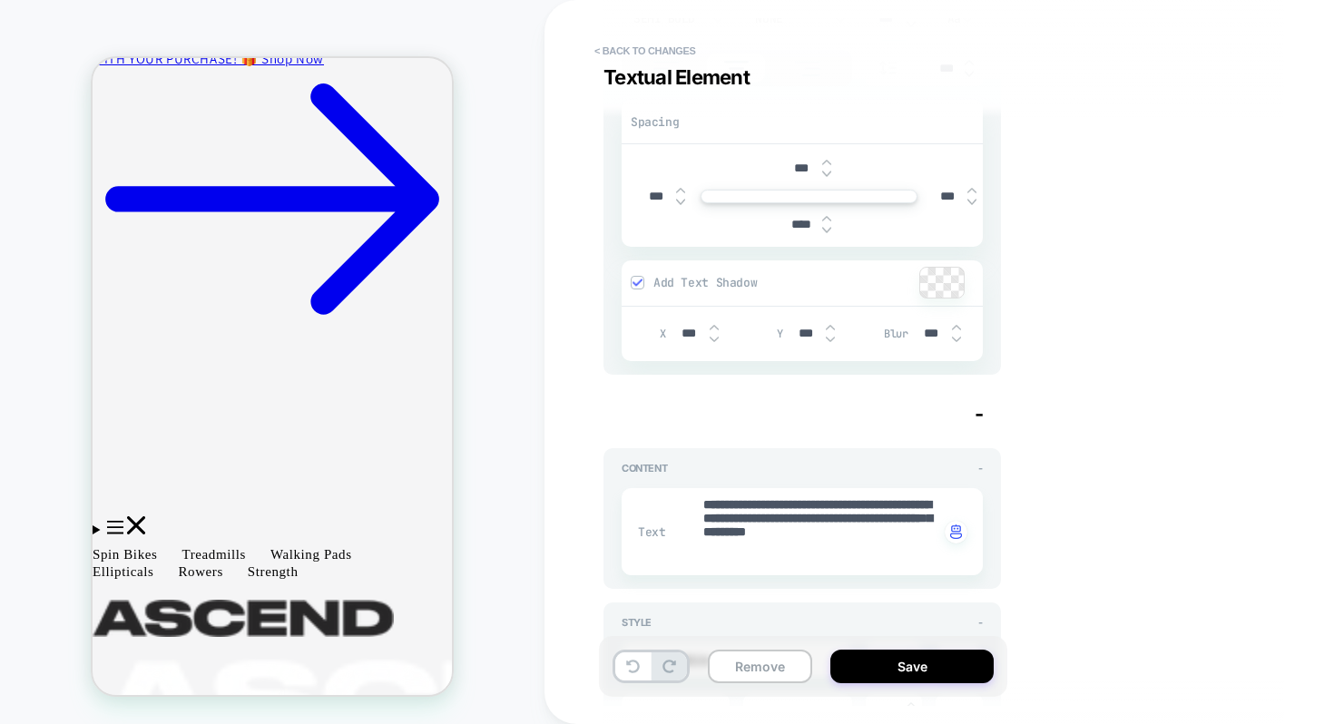
type textarea "*"
click at [715, 336] on img at bounding box center [713, 339] width 9 height 7
type input "***"
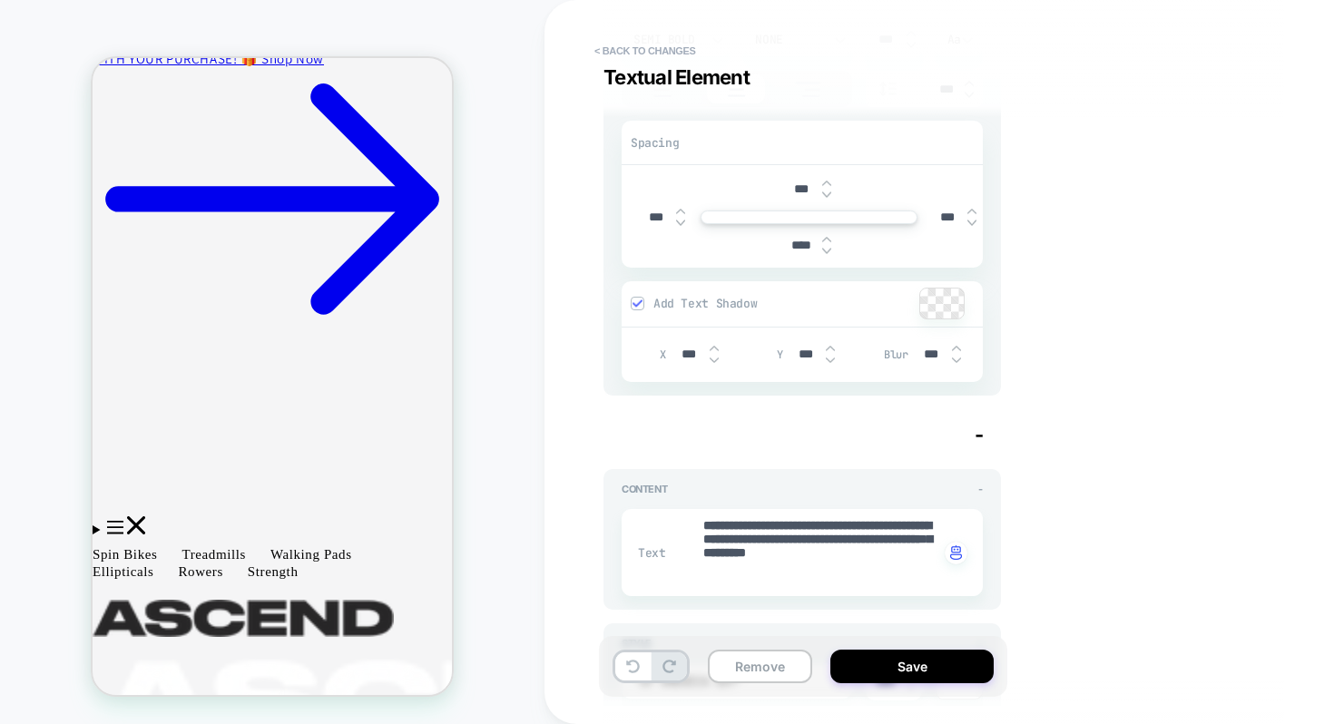
click at [940, 298] on div at bounding box center [942, 303] width 44 height 30
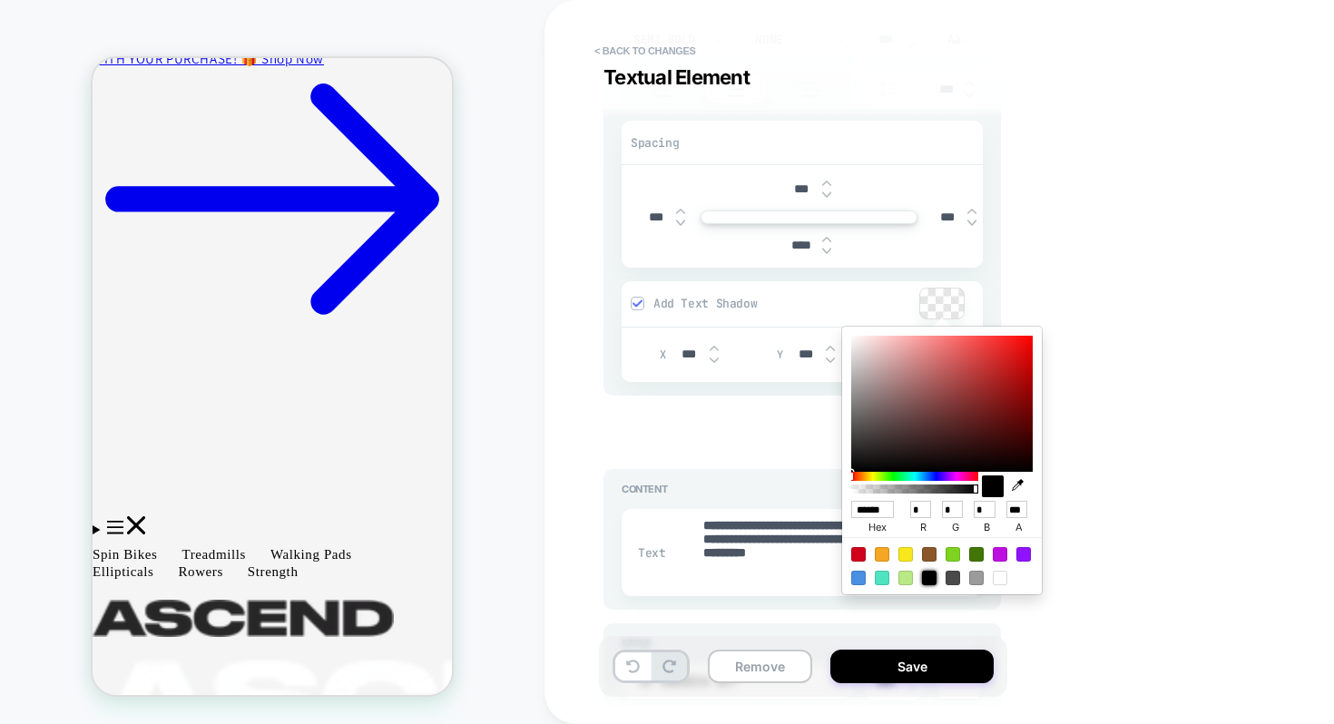
click at [931, 577] on div at bounding box center [929, 578] width 15 height 15
click at [1064, 279] on div "**********" at bounding box center [934, 362] width 680 height 688
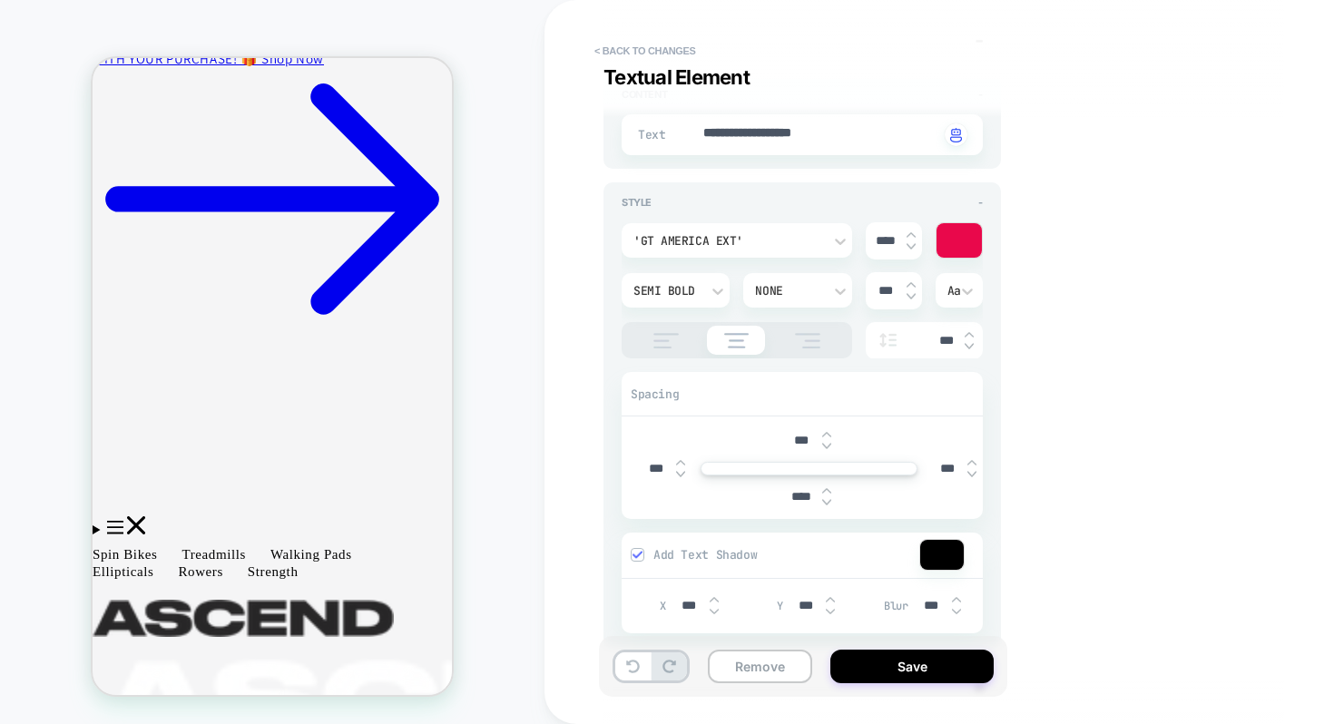
scroll to position [1003, 0]
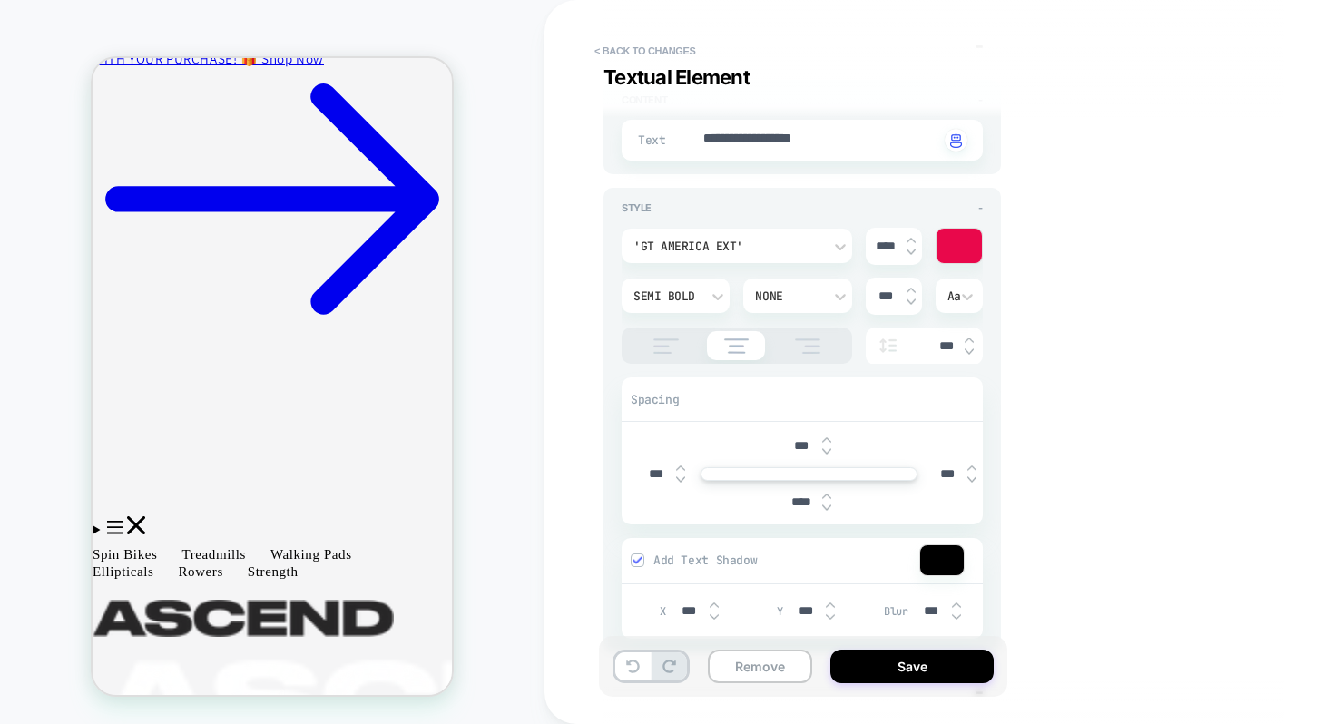
click at [951, 250] on div at bounding box center [958, 246] width 45 height 34
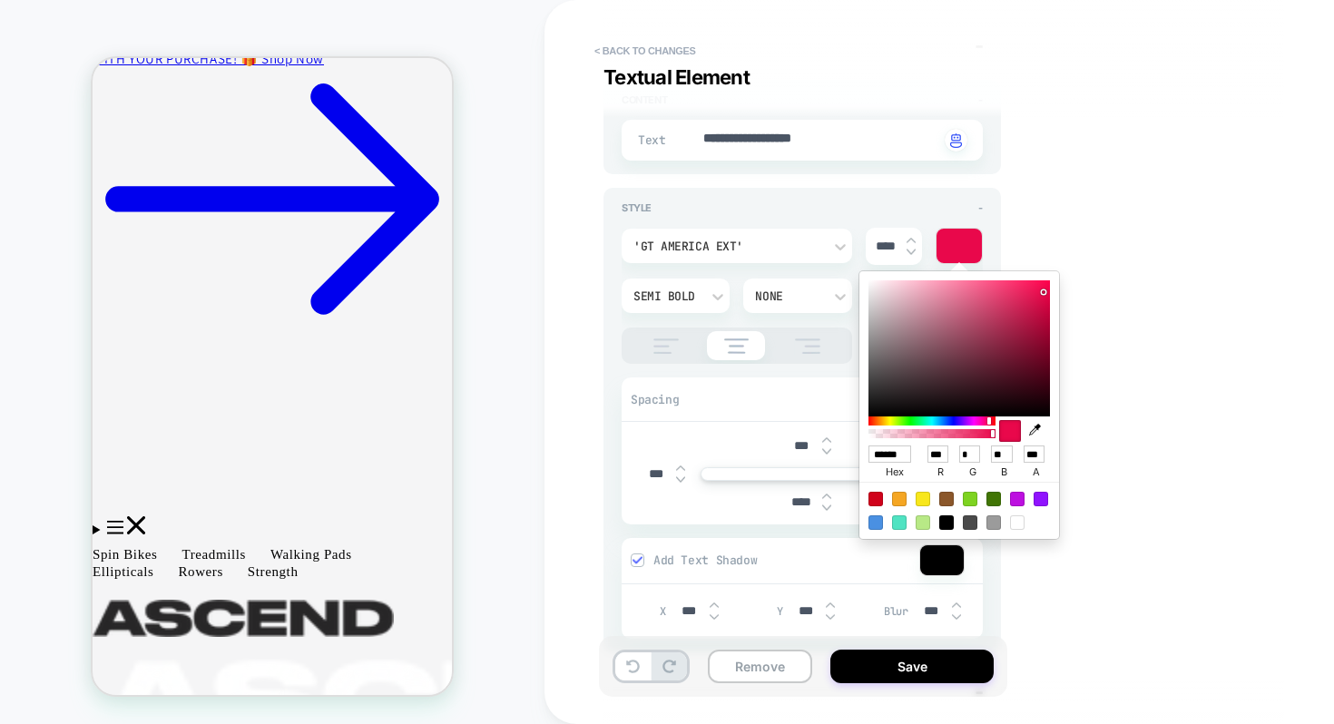
click at [1012, 521] on div at bounding box center [1017, 522] width 15 height 15
type textarea "*"
type input "******"
type input "***"
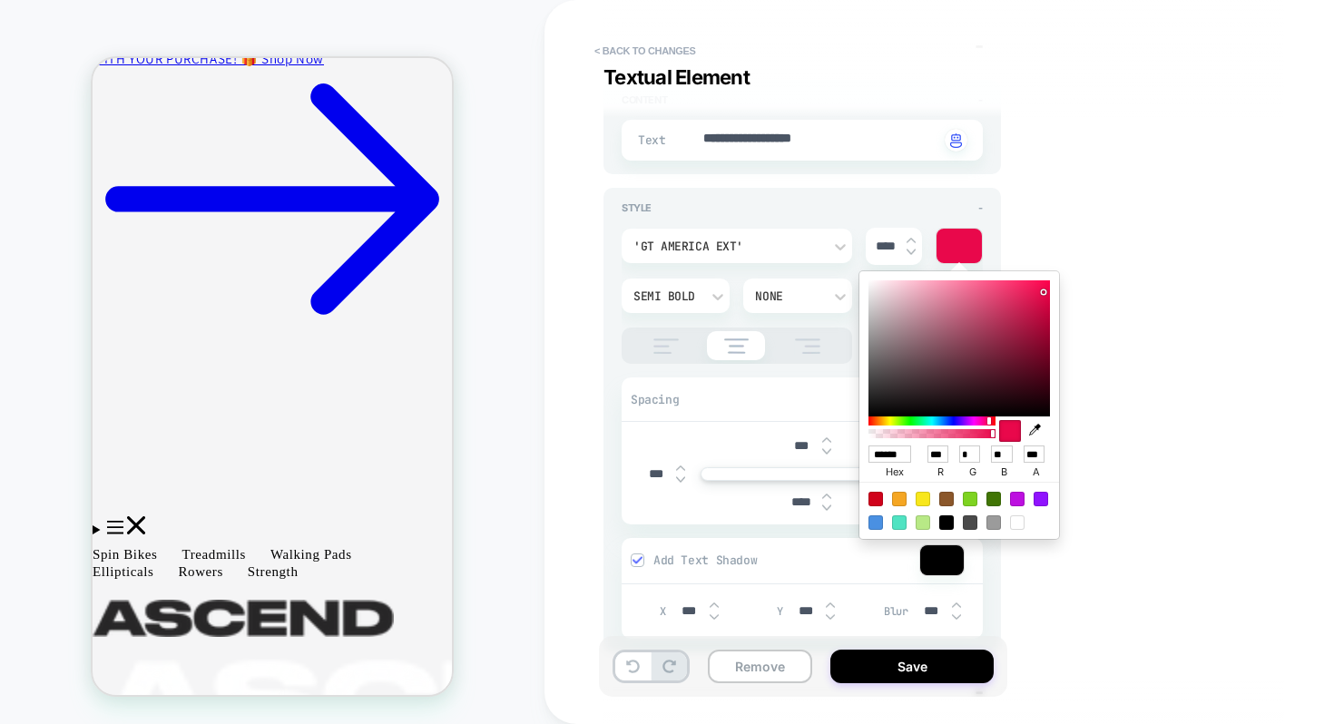
type input "***"
click at [1019, 520] on div at bounding box center [1017, 522] width 15 height 15
click at [1140, 287] on div "**********" at bounding box center [934, 362] width 680 height 688
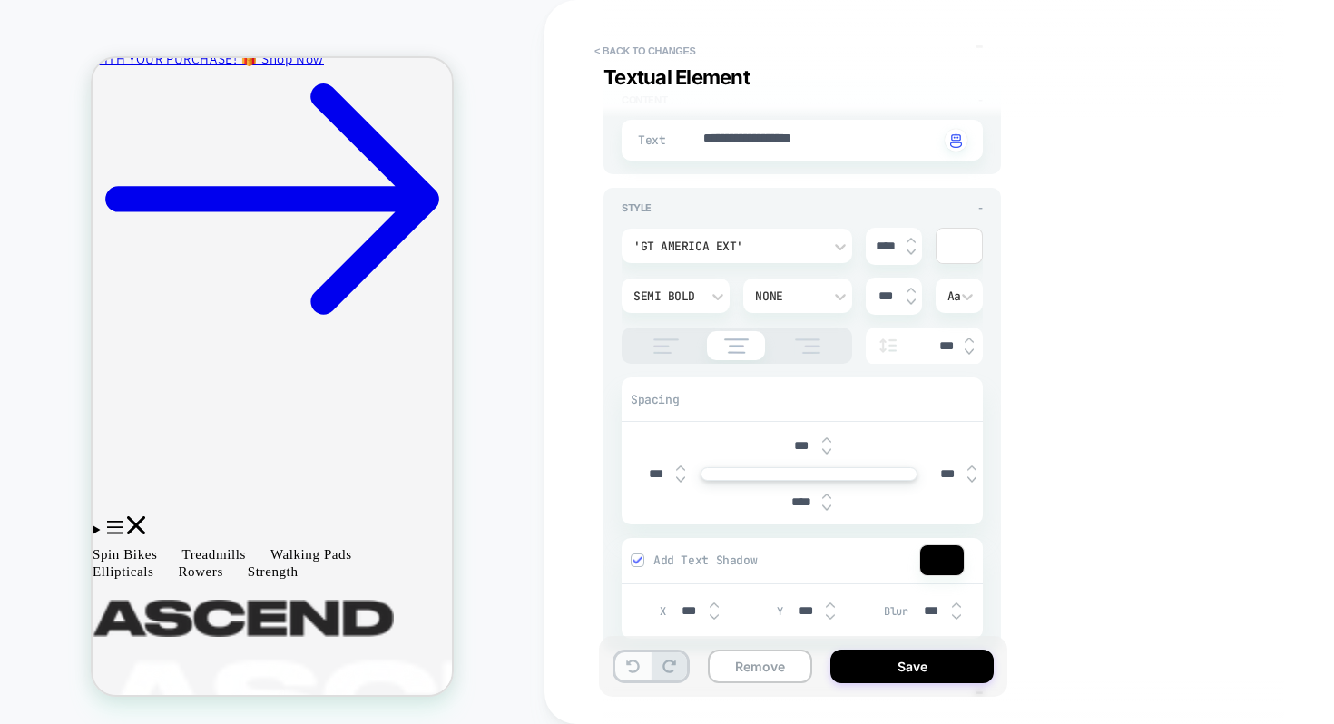
click at [635, 660] on icon at bounding box center [633, 667] width 14 height 14
click at [634, 666] on icon at bounding box center [633, 667] width 14 height 14
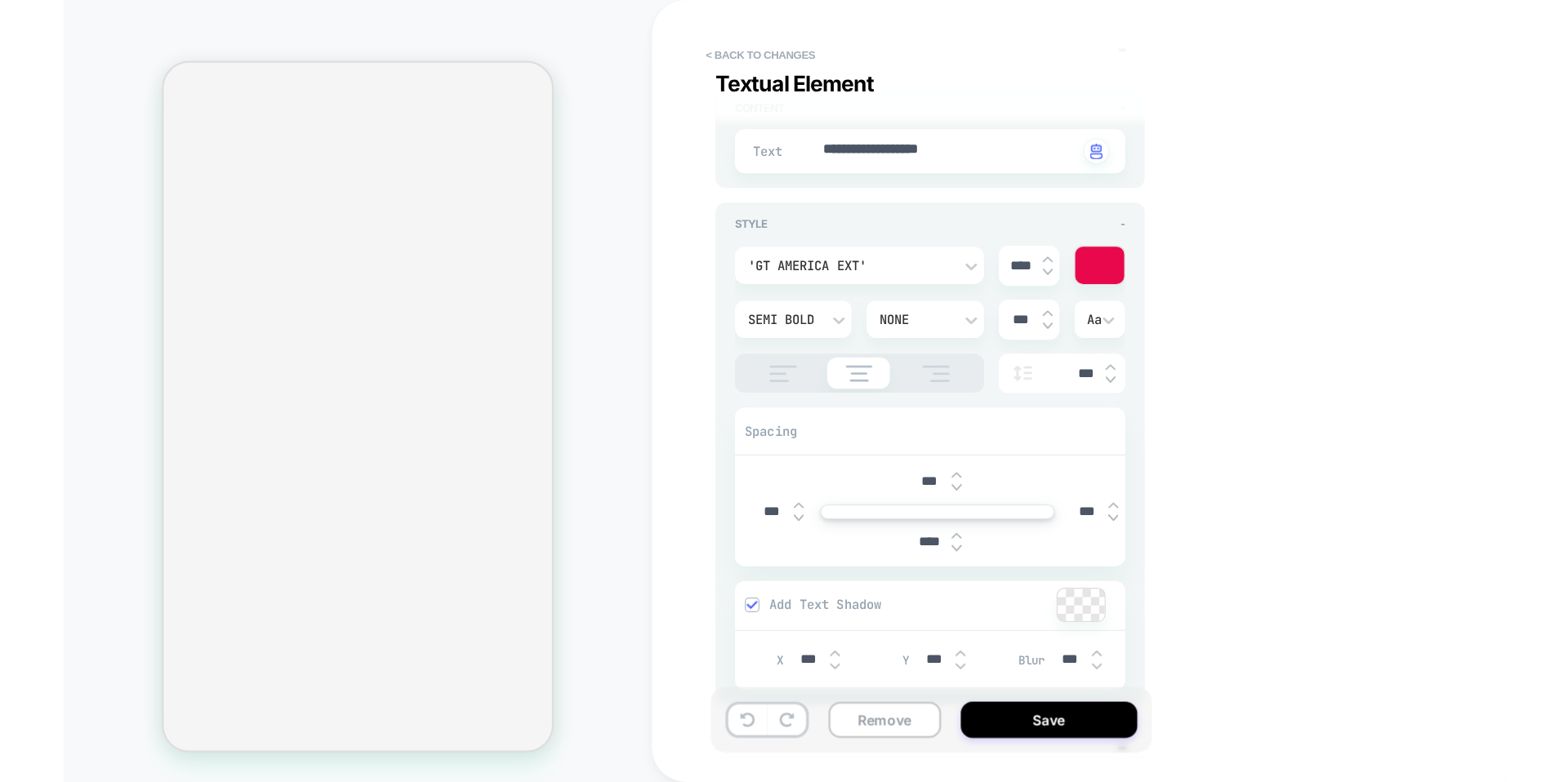
scroll to position [0, 0]
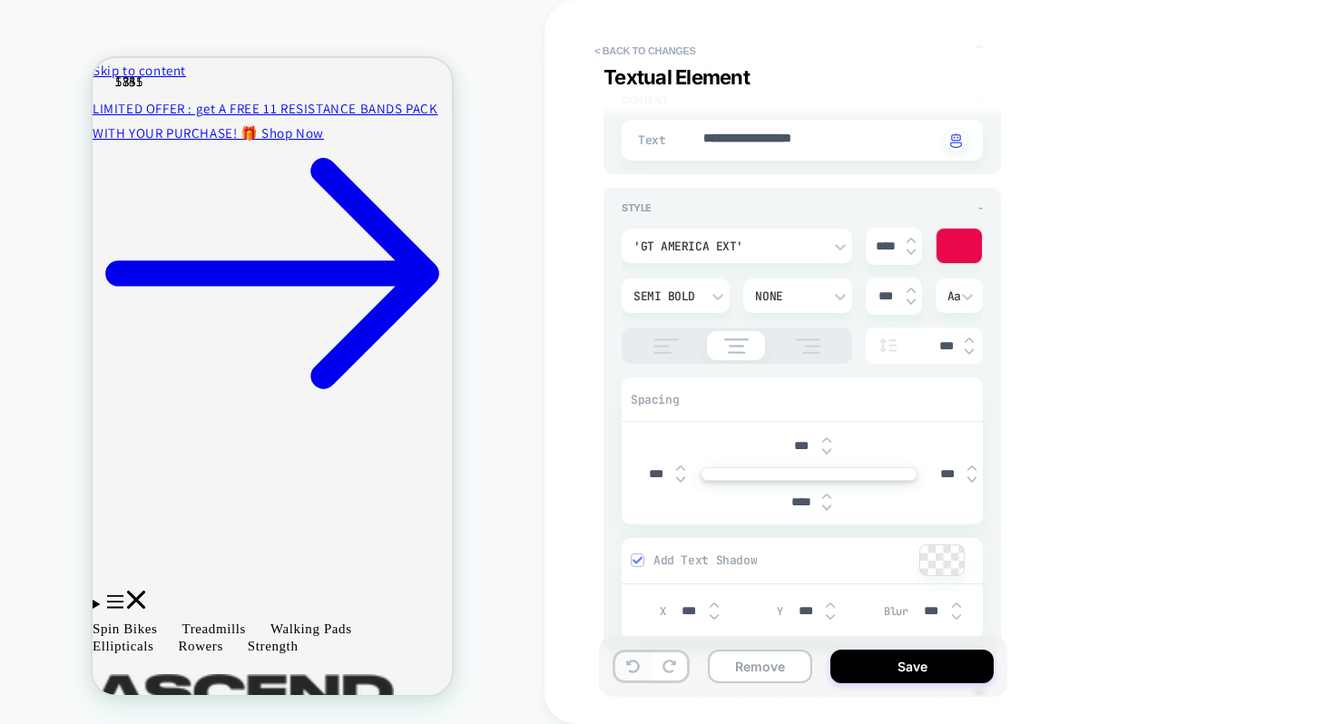
click at [628, 667] on icon at bounding box center [633, 667] width 14 height 14
click at [626, 663] on icon at bounding box center [633, 667] width 14 height 14
click at [626, 662] on icon at bounding box center [633, 667] width 14 height 14
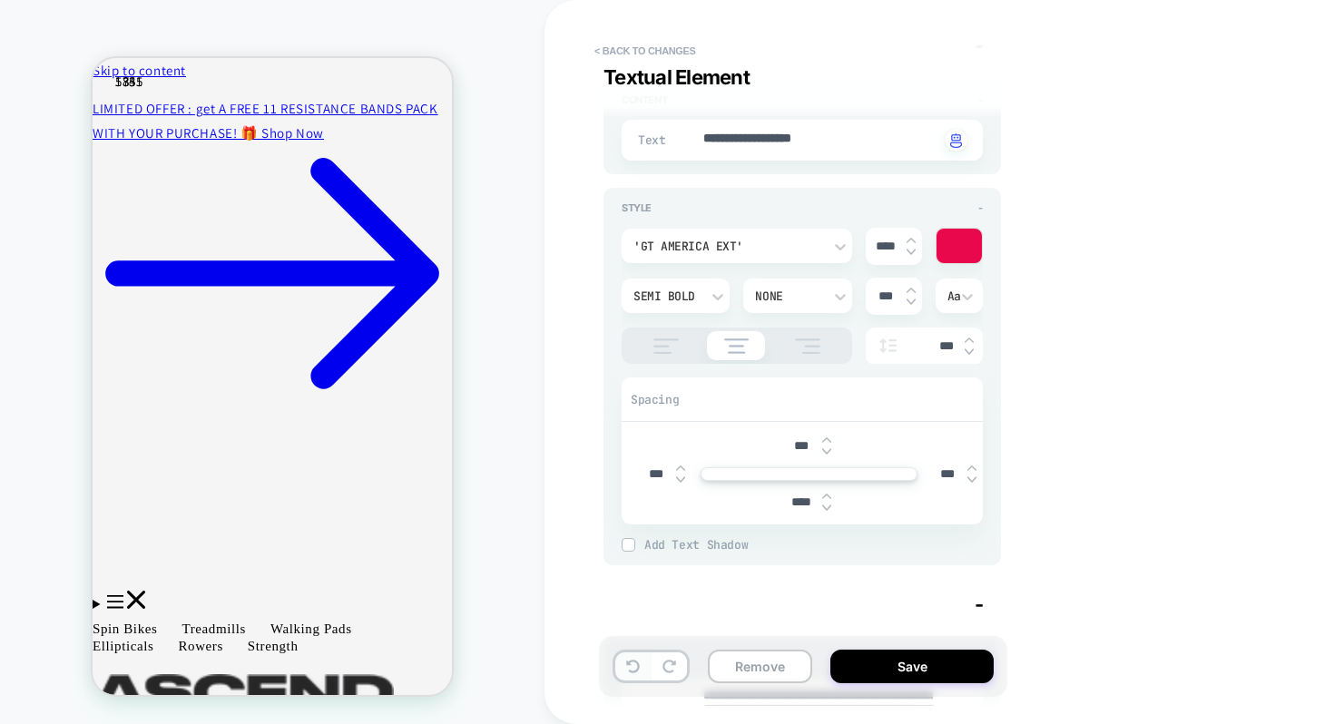
click at [639, 662] on icon at bounding box center [633, 667] width 14 height 14
click at [628, 51] on button "< Back to changes" at bounding box center [645, 50] width 120 height 29
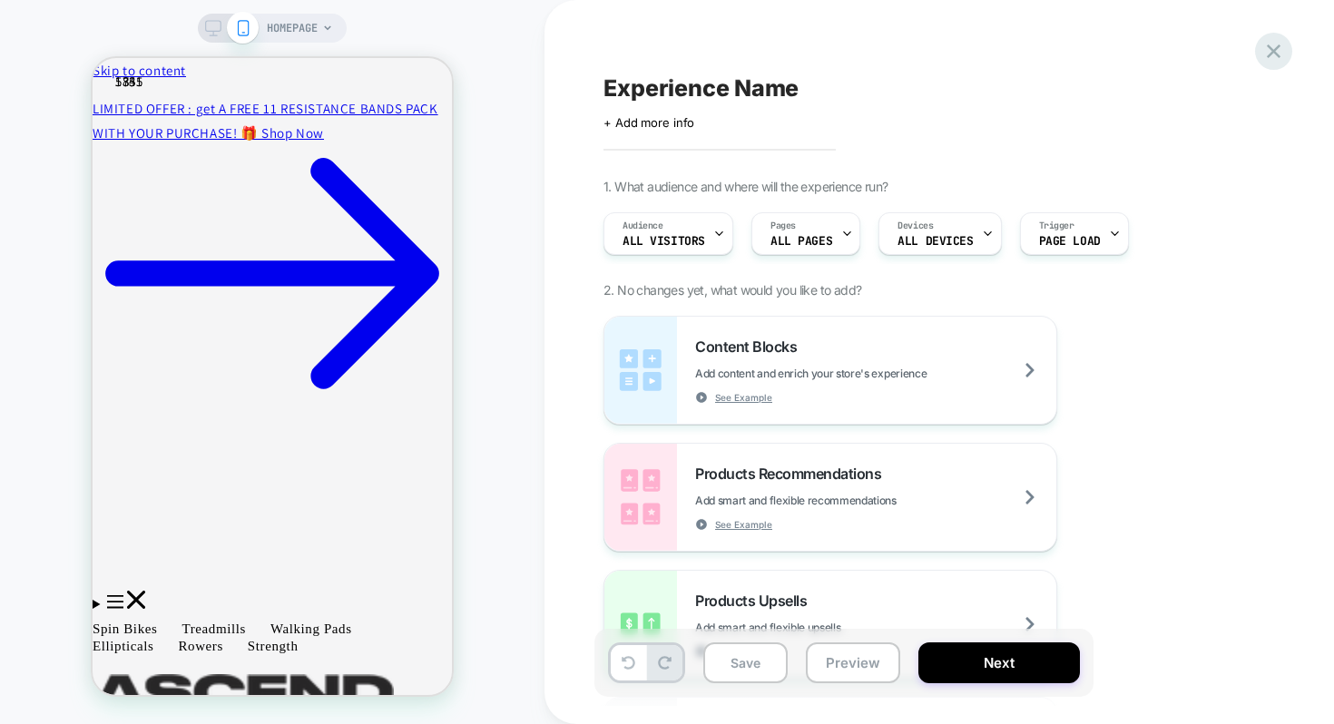
click at [1268, 57] on icon at bounding box center [1273, 51] width 24 height 24
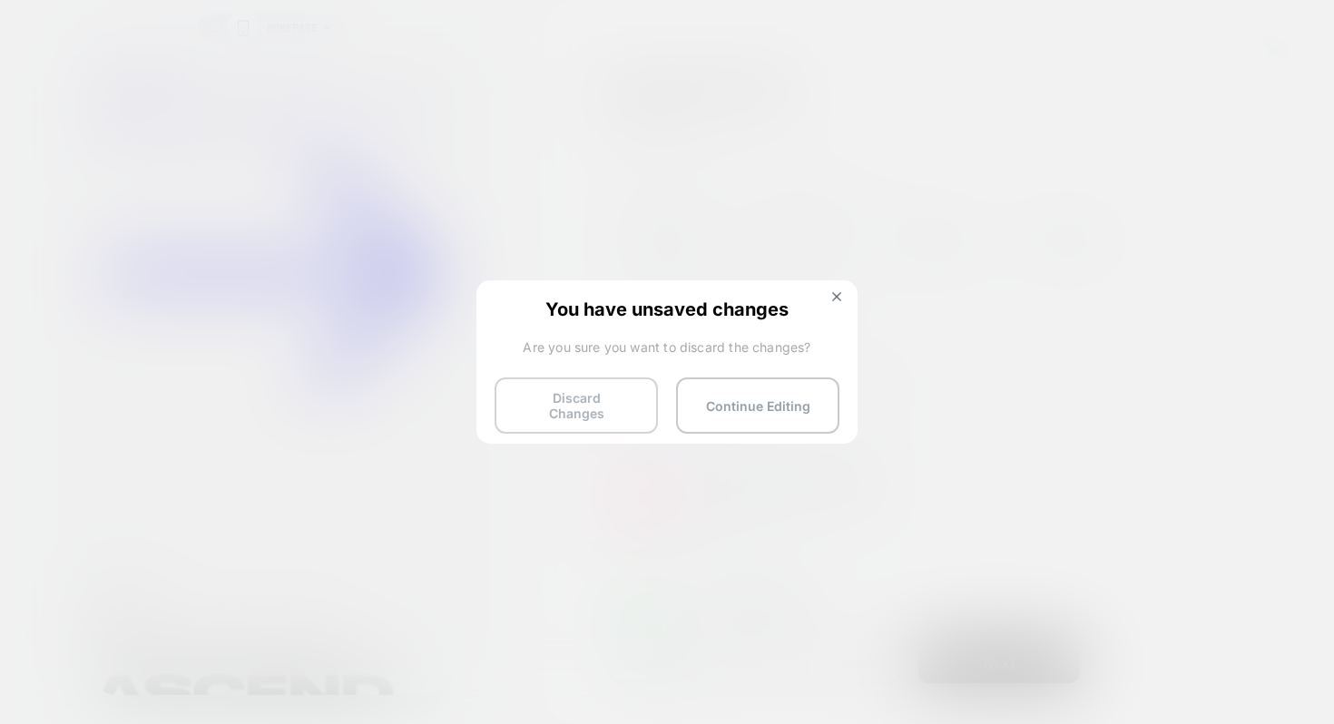
click at [611, 401] on button "Discard Changes" at bounding box center [575, 405] width 163 height 56
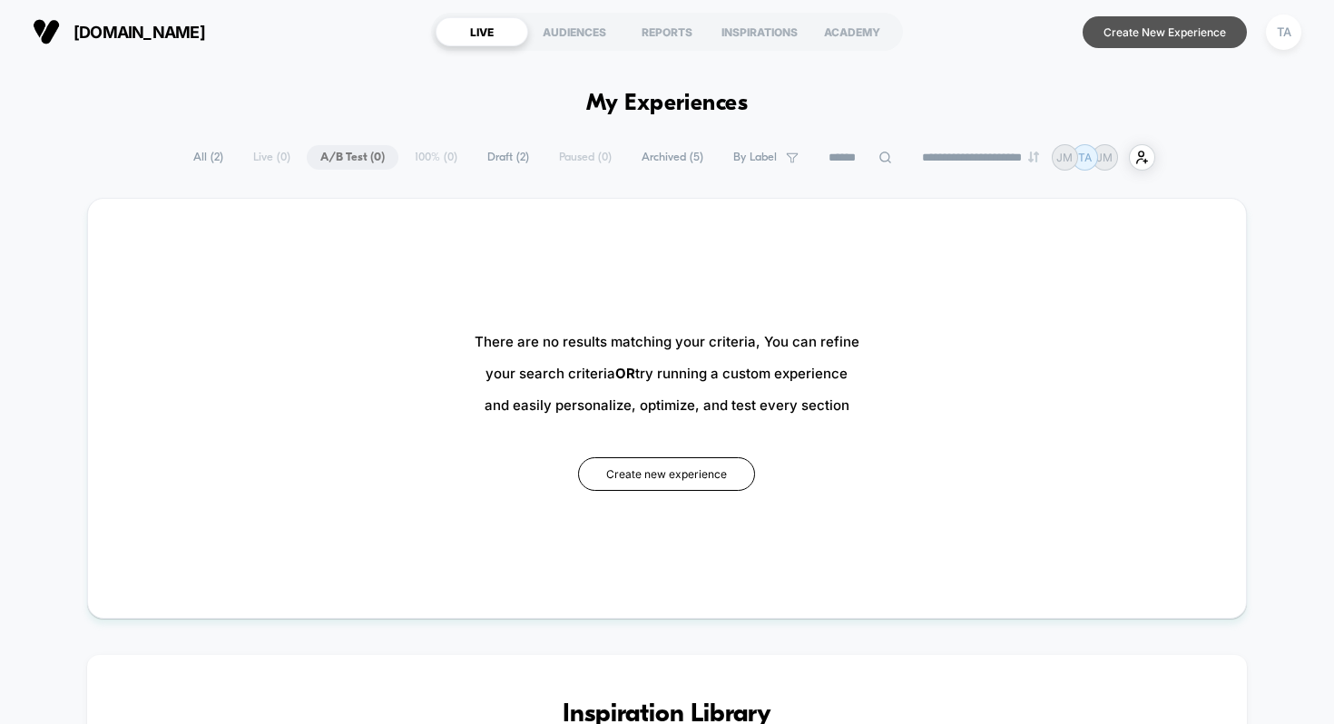
click at [1153, 34] on button "Create New Experience" at bounding box center [1164, 32] width 164 height 32
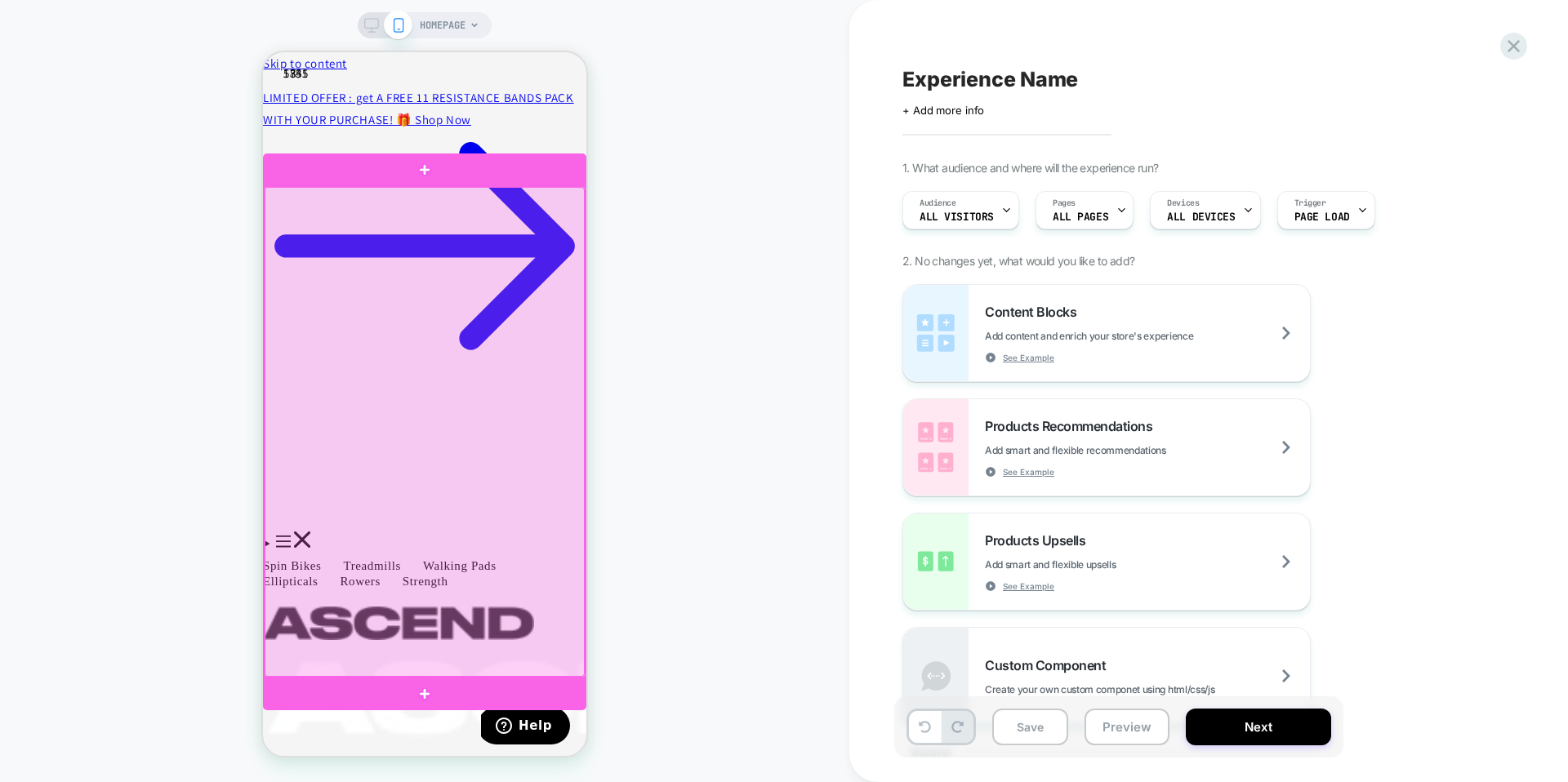
click at [419, 259] on div at bounding box center [425, 432] width 320 height 490
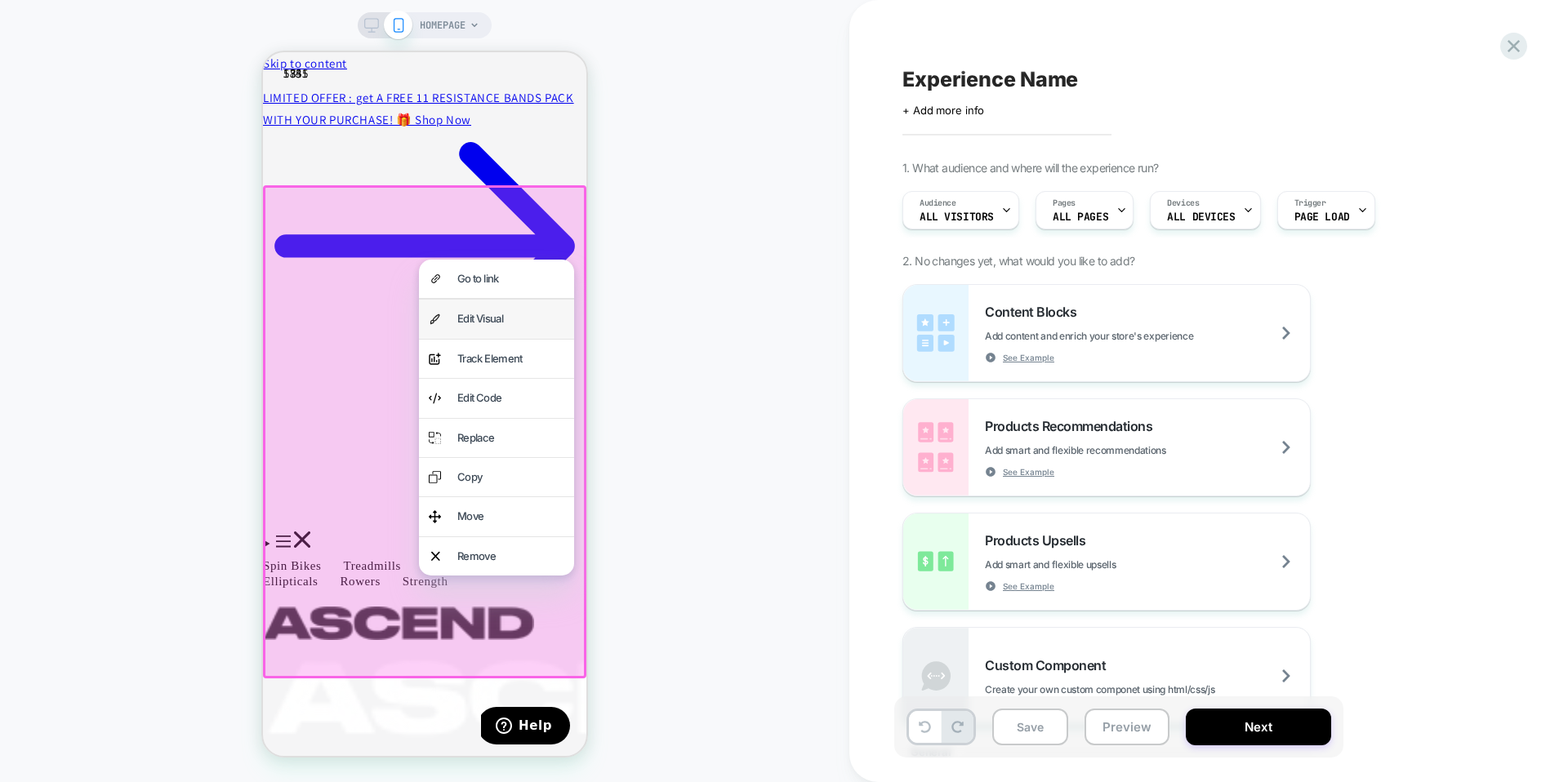
click at [479, 324] on div "Edit Visual" at bounding box center [510, 319] width 107 height 19
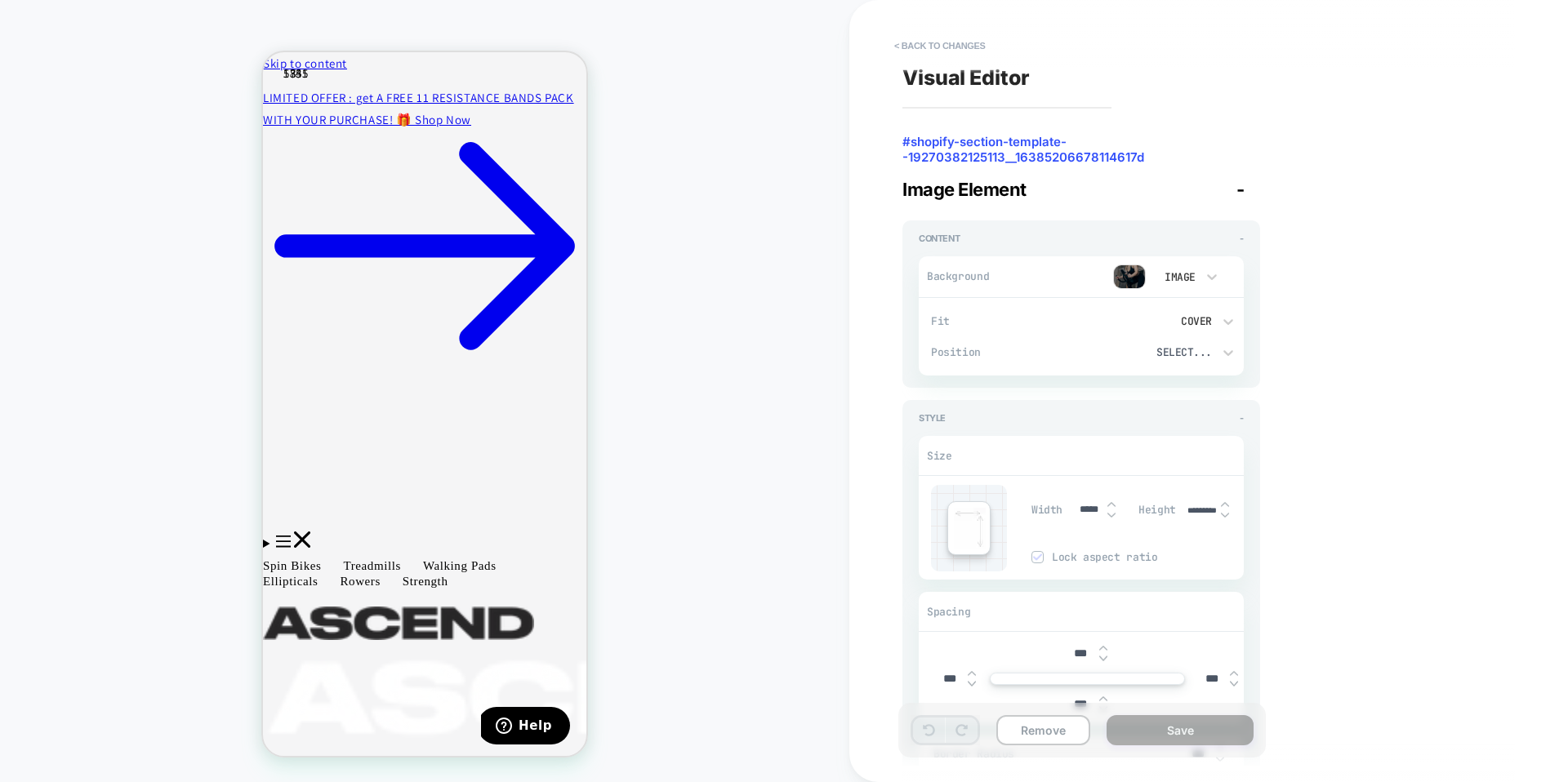
scroll to position [28, 0]
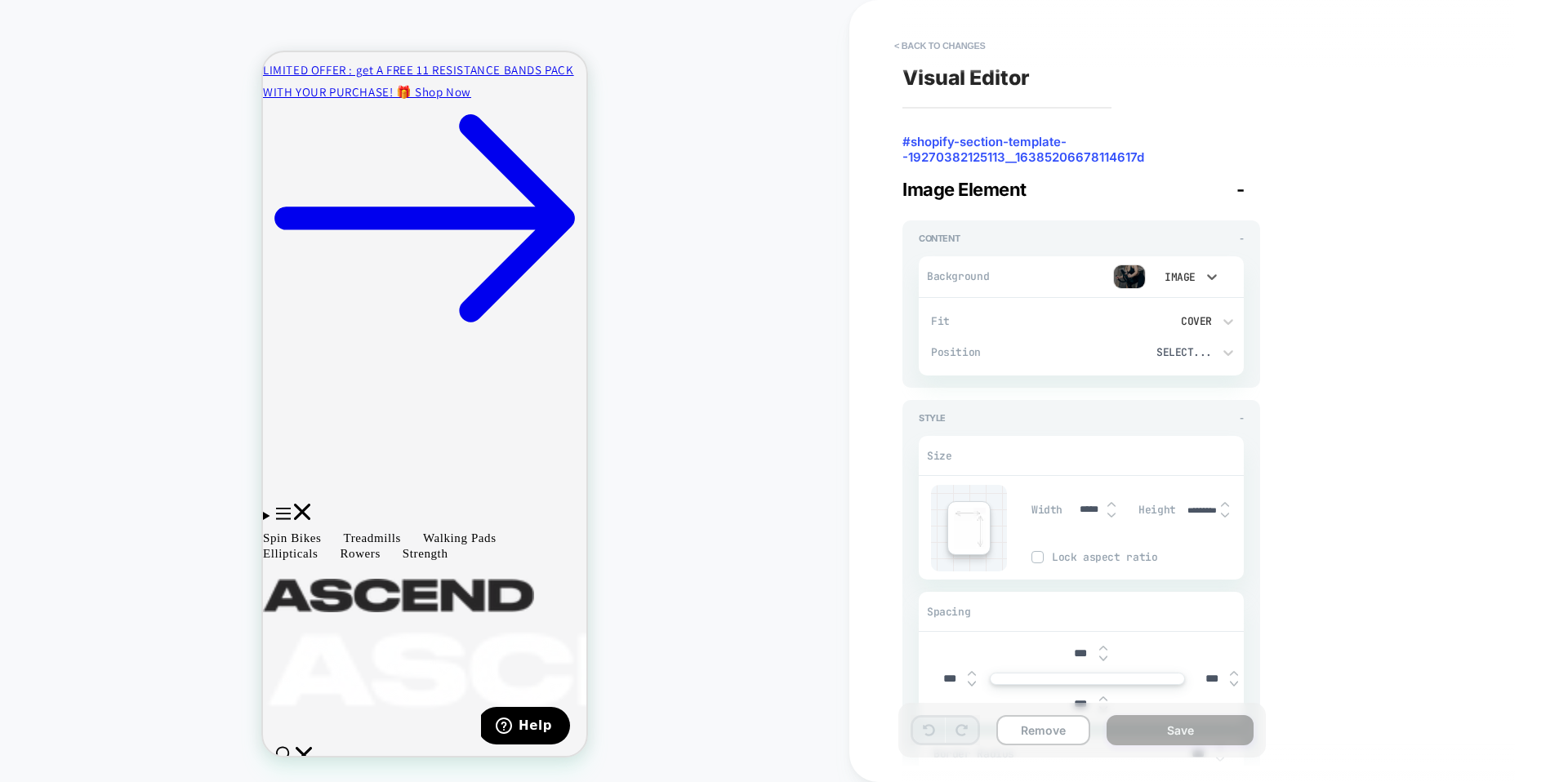
click at [1194, 270] on div "Image" at bounding box center [1178, 276] width 34 height 13
click at [1124, 284] on div at bounding box center [784, 391] width 1568 height 782
click at [1125, 281] on img at bounding box center [1129, 276] width 32 height 24
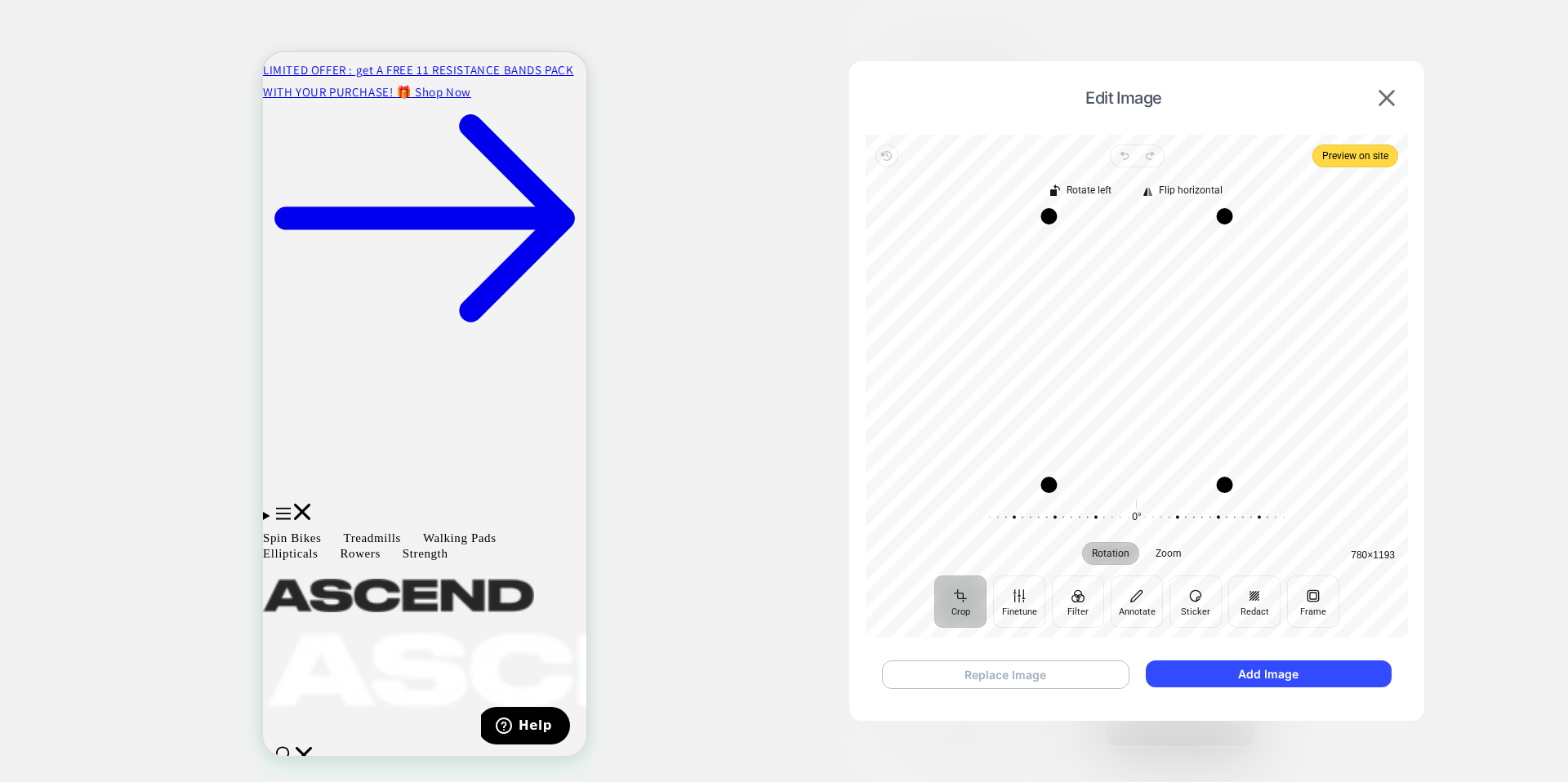
click at [971, 651] on button "Replace Image" at bounding box center [1005, 675] width 248 height 29
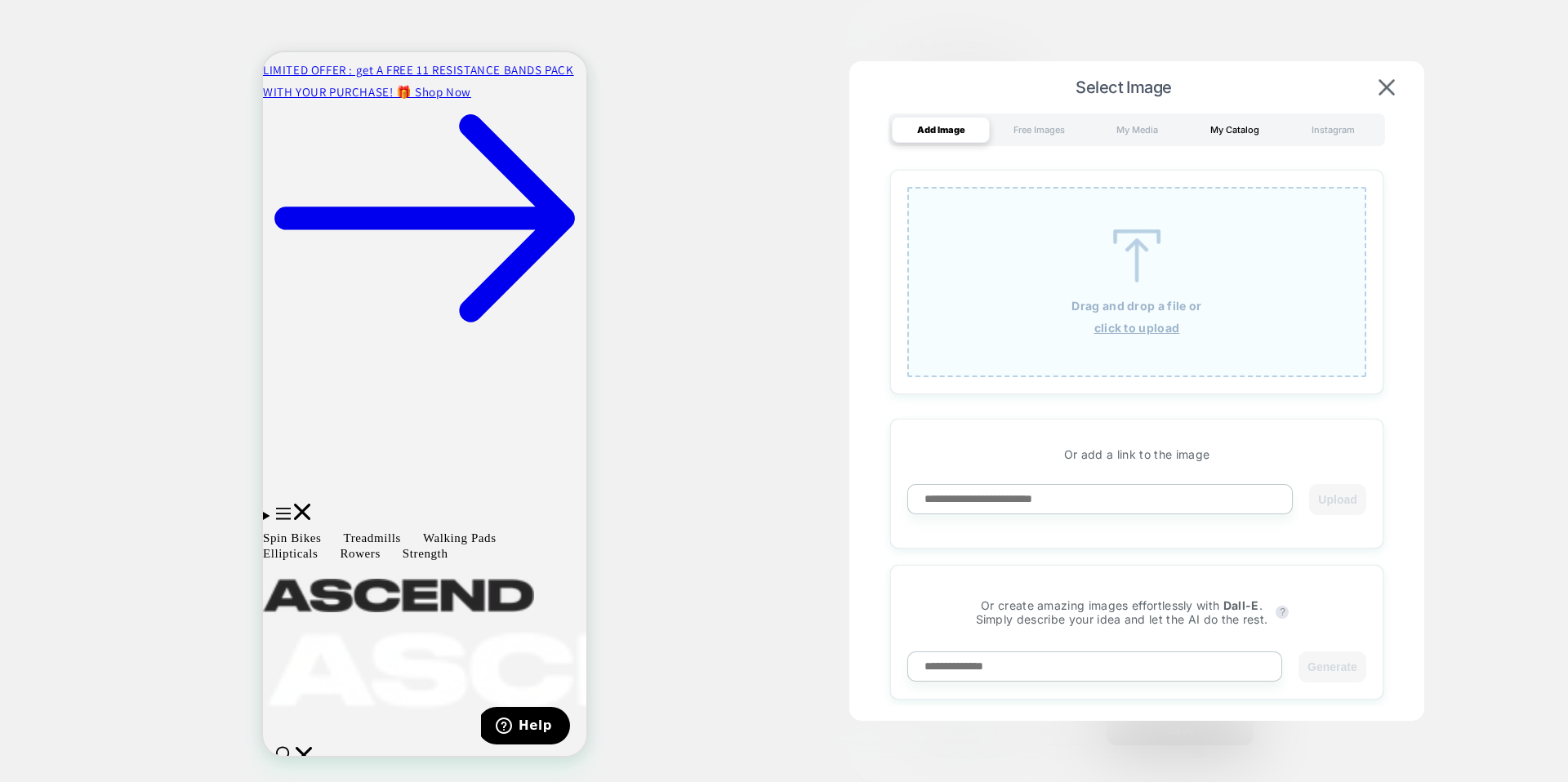
click at [1200, 121] on div "My Catalog" at bounding box center [1234, 130] width 98 height 26
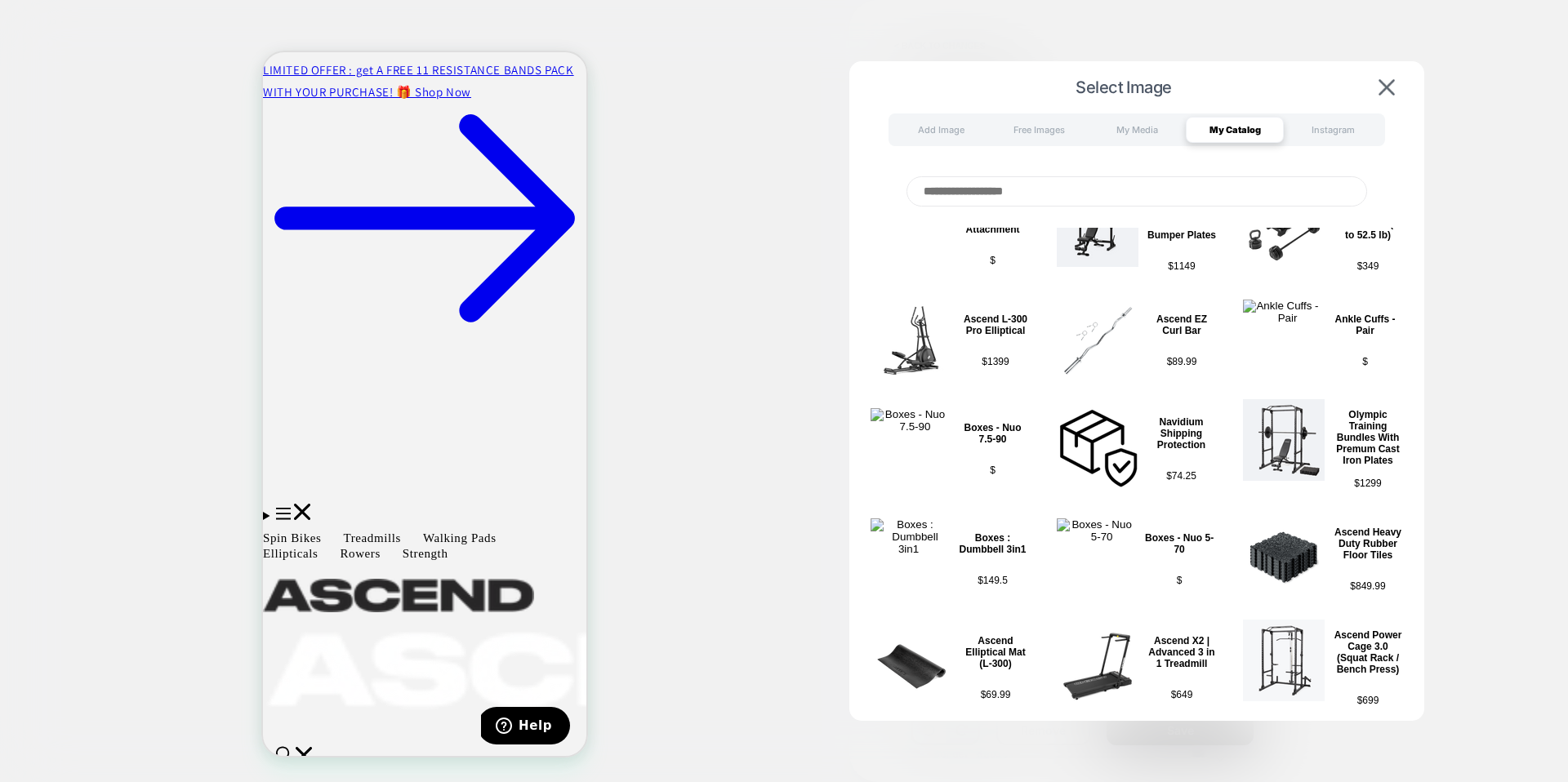
scroll to position [2, 0]
click at [1111, 646] on img at bounding box center [1097, 664] width 82 height 82
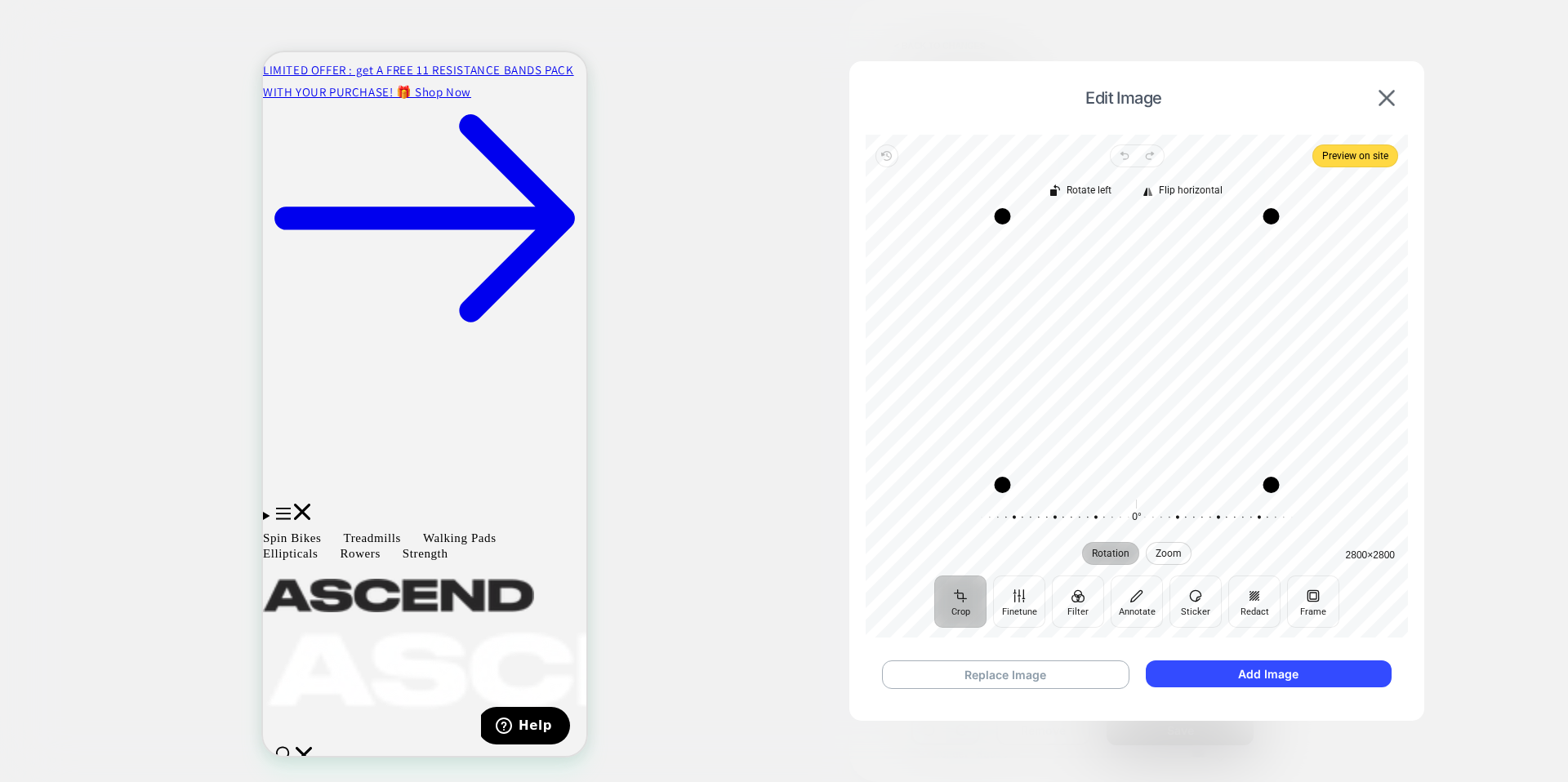
click at [1176, 551] on span "Zoom" at bounding box center [1168, 553] width 26 height 10
click at [1176, 549] on span "Zoom" at bounding box center [1168, 553] width 26 height 10
drag, startPoint x: 1191, startPoint y: 519, endPoint x: 1428, endPoint y: 534, distance: 237.5
click at [1146, 289] on div "Edit Image Revert Undo Redo Preview on site Crop Finetune Filter Annotate Stick…" at bounding box center [1072, 276] width 146 height 24
click at [1095, 651] on button "Replace Image" at bounding box center [1005, 675] width 248 height 29
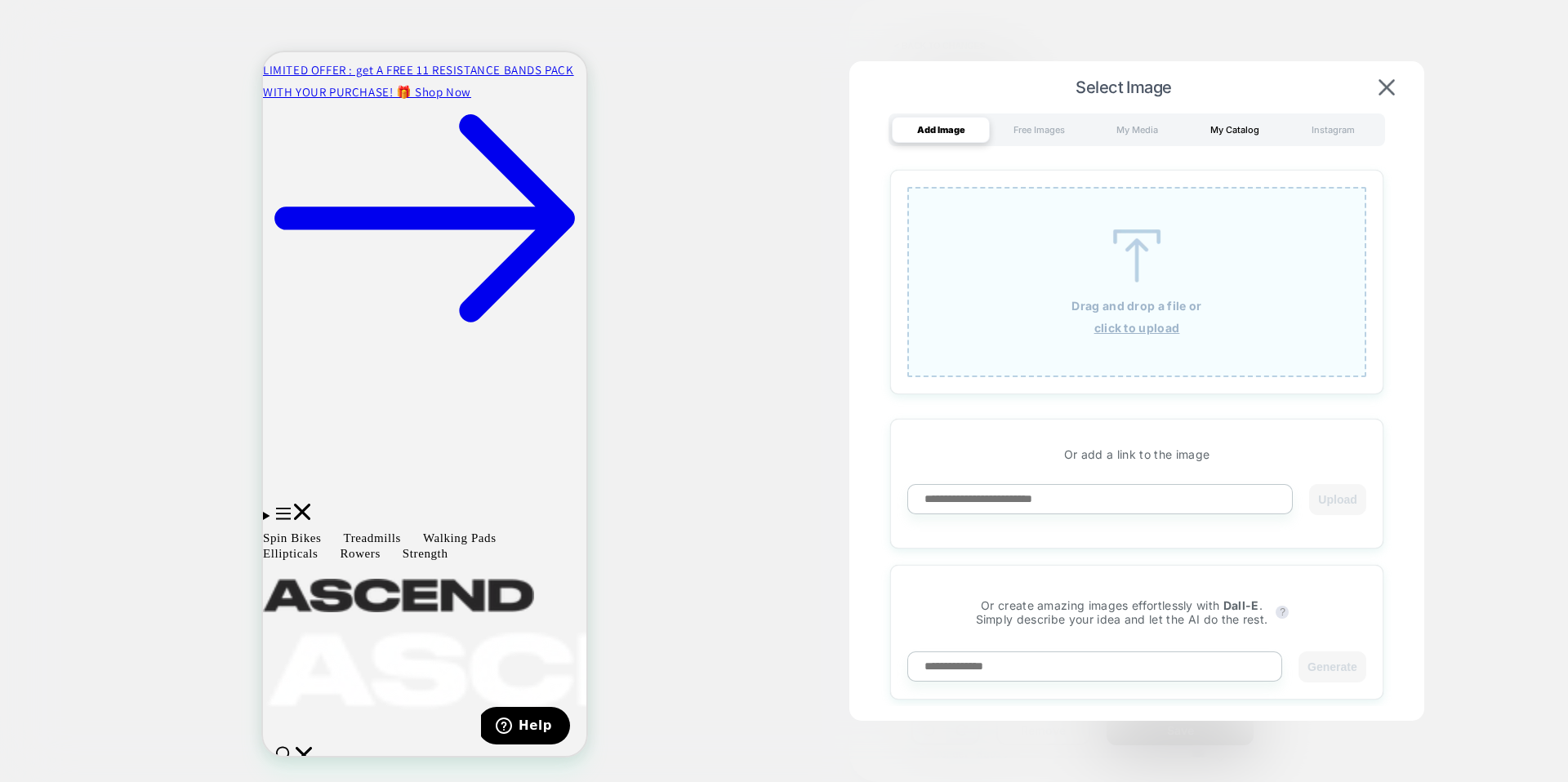
click at [1200, 128] on div "My Catalog" at bounding box center [1234, 130] width 98 height 26
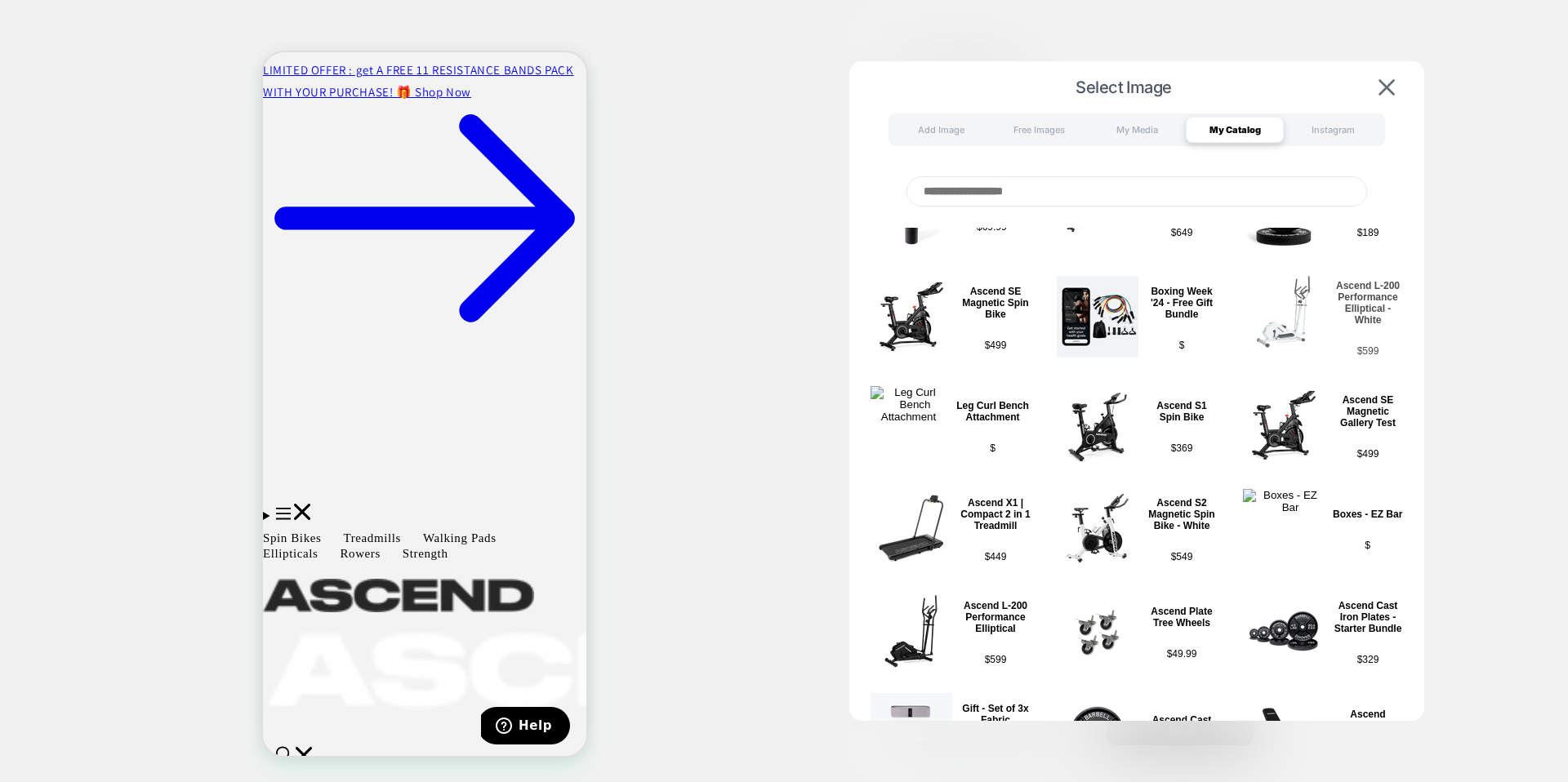
scroll to position [1860, 0]
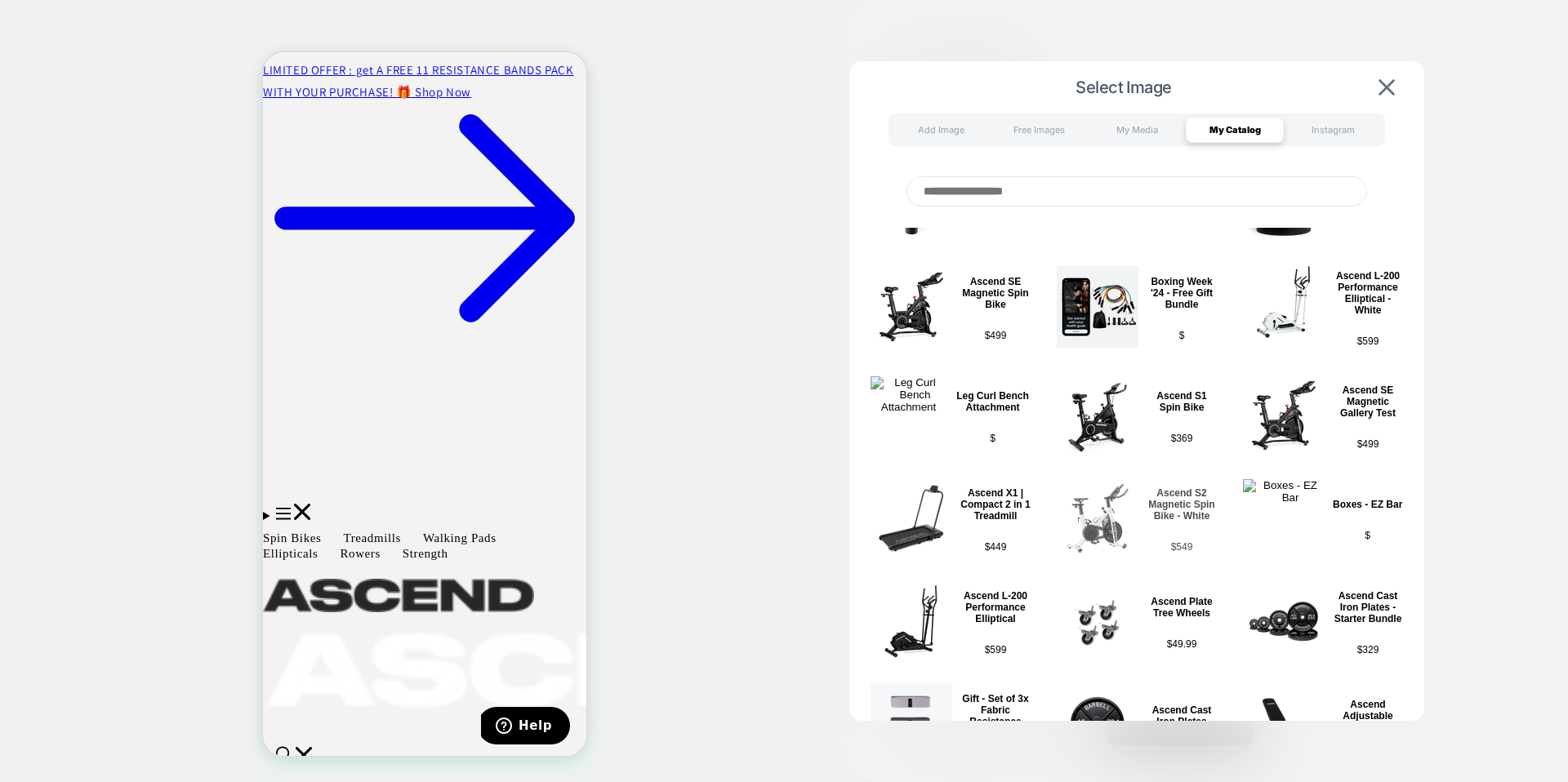
click at [1171, 517] on p "Ascend S2 Magnetic Spin Bike - White" at bounding box center [1182, 505] width 70 height 34
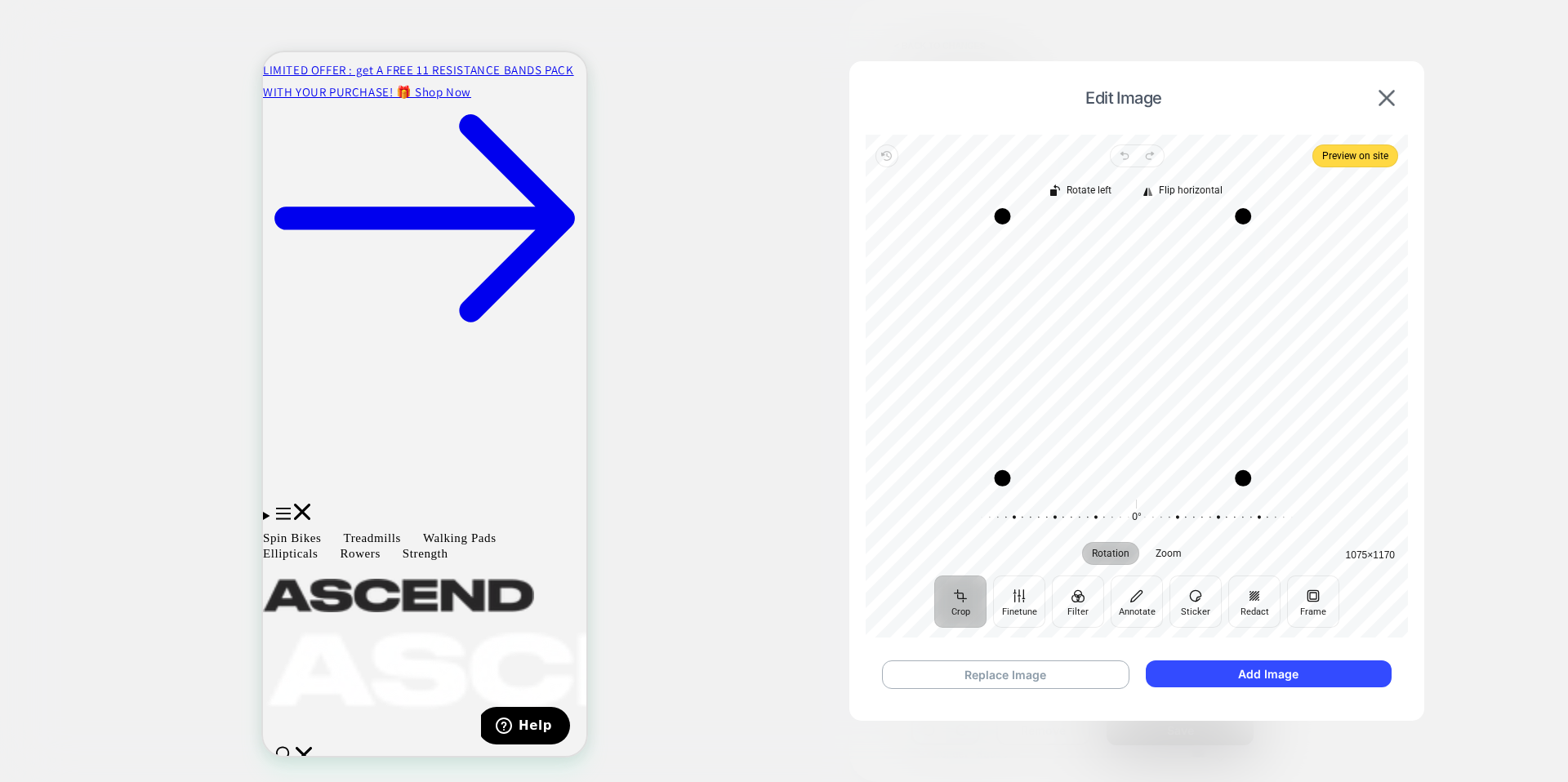
drag, startPoint x: 1275, startPoint y: 485, endPoint x: 1247, endPoint y: 479, distance: 28.6
click at [1200, 479] on div "Drag corner br" at bounding box center [1243, 479] width 16 height 16
drag, startPoint x: 1005, startPoint y: 476, endPoint x: 1025, endPoint y: 481, distance: 20.6
click at [1026, 482] on div "Drag corner bl" at bounding box center [1024, 485] width 16 height 16
click at [1200, 391] on div "Recenter" at bounding box center [1136, 350] width 516 height 268
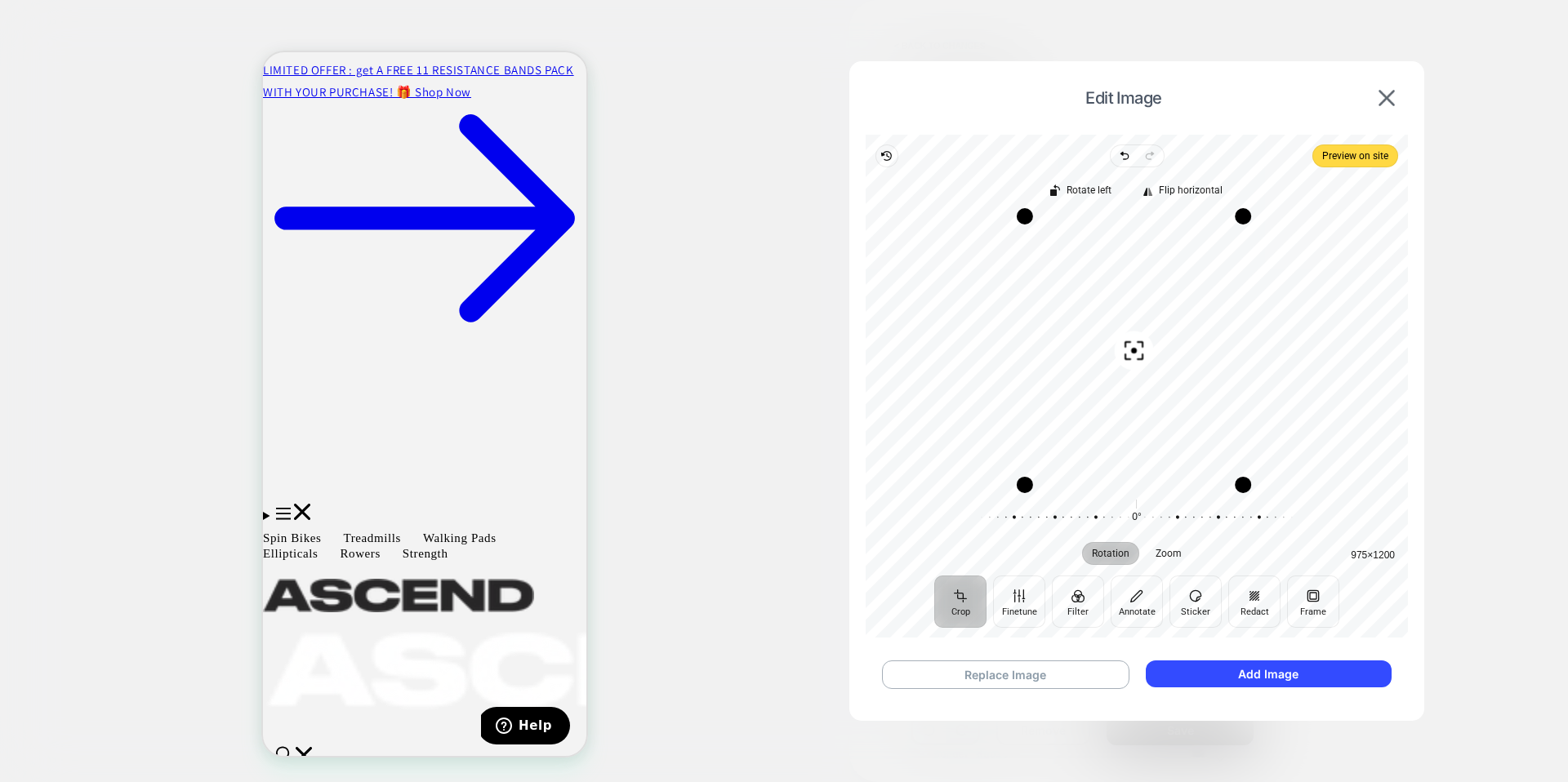
drag, startPoint x: 1131, startPoint y: 349, endPoint x: 1131, endPoint y: 341, distance: 8.0
click at [1132, 341] on icon "button" at bounding box center [1134, 350] width 20 height 20
drag, startPoint x: 1135, startPoint y: 343, endPoint x: 1123, endPoint y: 340, distance: 12.4
click at [1123, 340] on div "Recenter" at bounding box center [1136, 350] width 516 height 268
click at [1003, 491] on div "Drag corner bl" at bounding box center [1007, 487] width 16 height 16
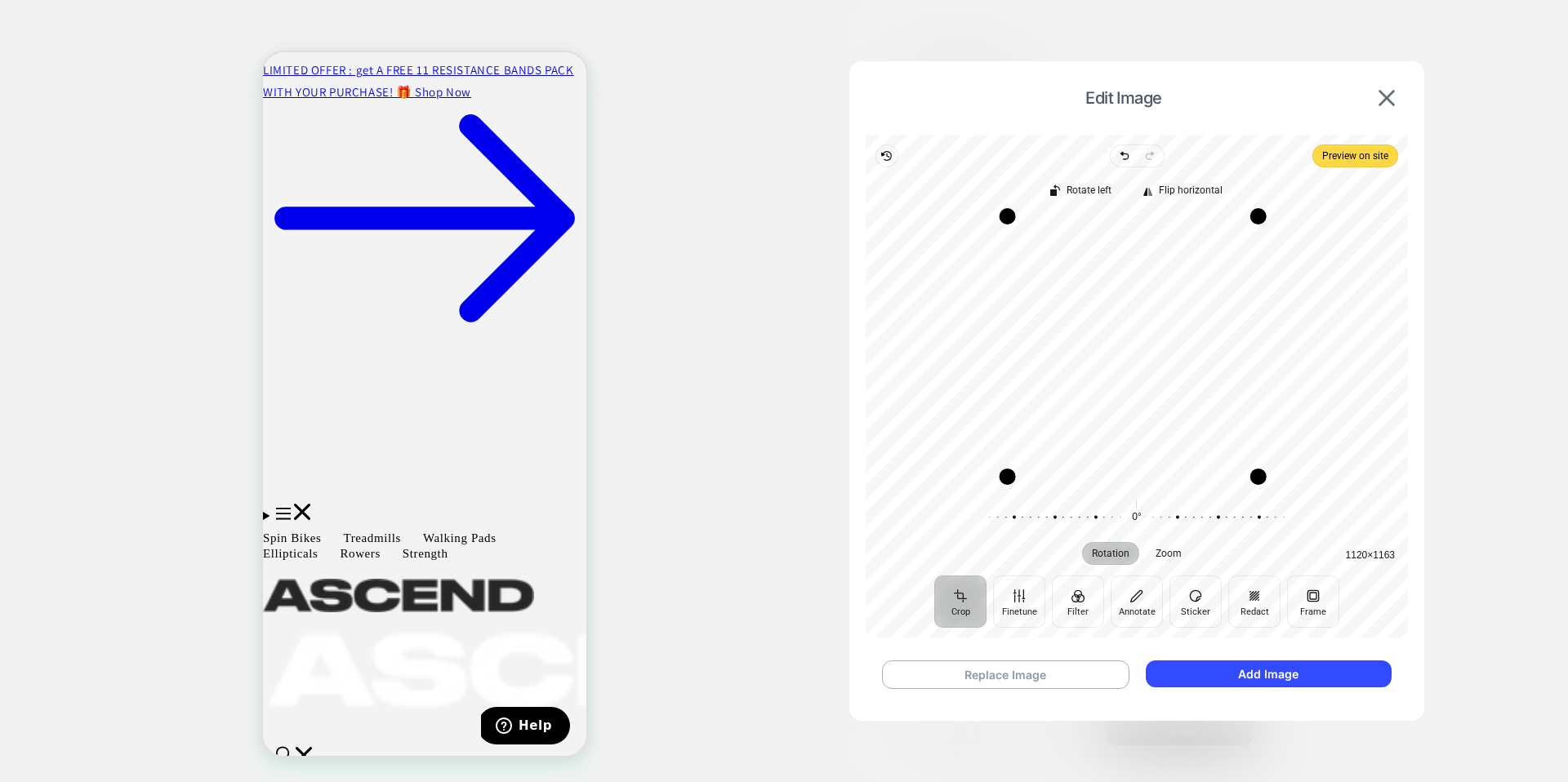
drag, startPoint x: 1274, startPoint y: 481, endPoint x: 1261, endPoint y: 472, distance: 15.8
click at [1200, 472] on div "Drag corner br" at bounding box center [1258, 477] width 16 height 16
click at [1200, 554] on div "Rotation Zoom 0° Reset" at bounding box center [1137, 530] width 542 height 65
click at [1011, 482] on div "Drag corner bl" at bounding box center [1006, 476] width 16 height 16
click at [1200, 651] on button "Add Image" at bounding box center [1268, 674] width 246 height 27
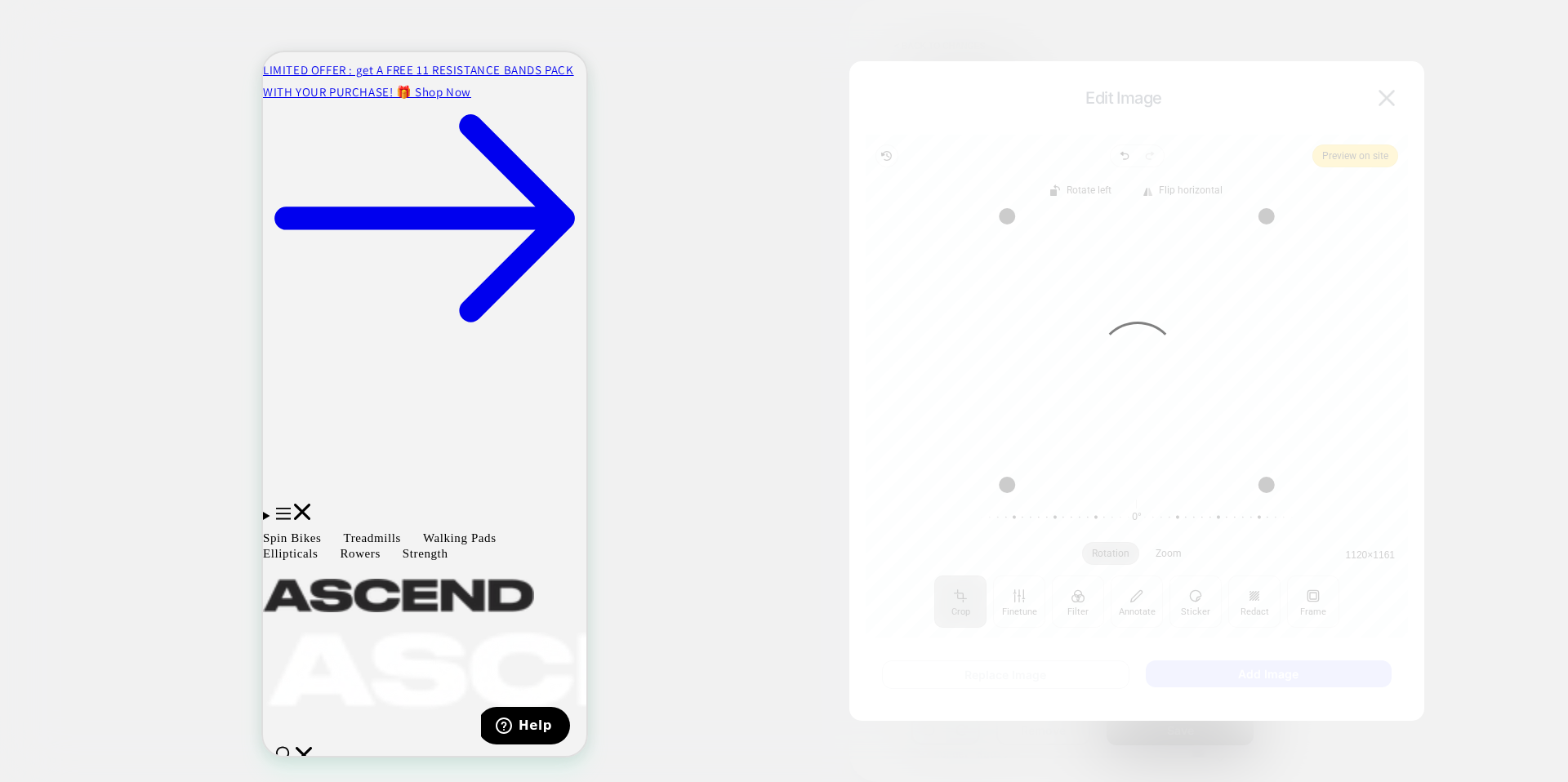
type textarea "*"
